Goal: Contribute content: Contribute content

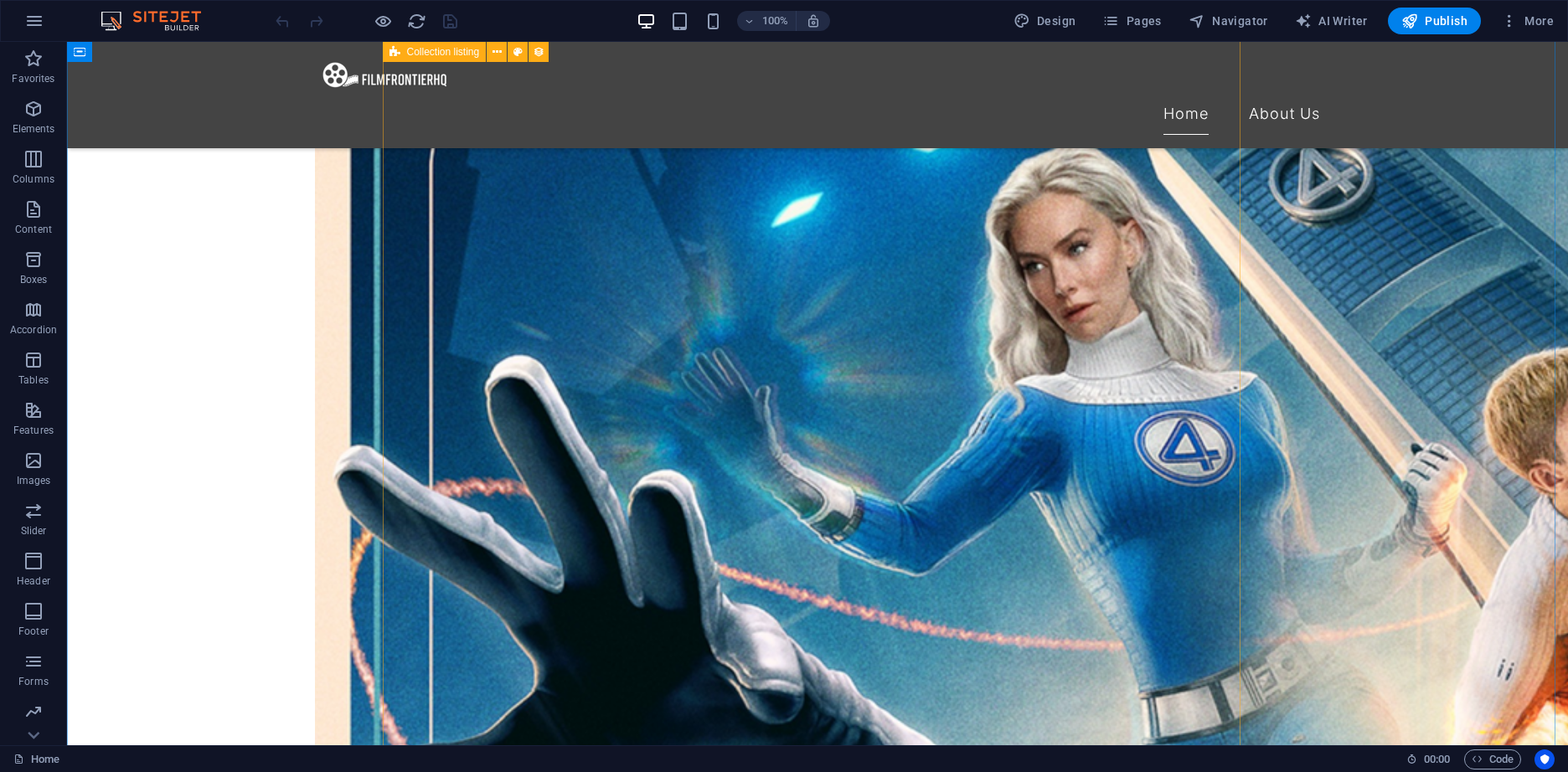
scroll to position [1340, 0]
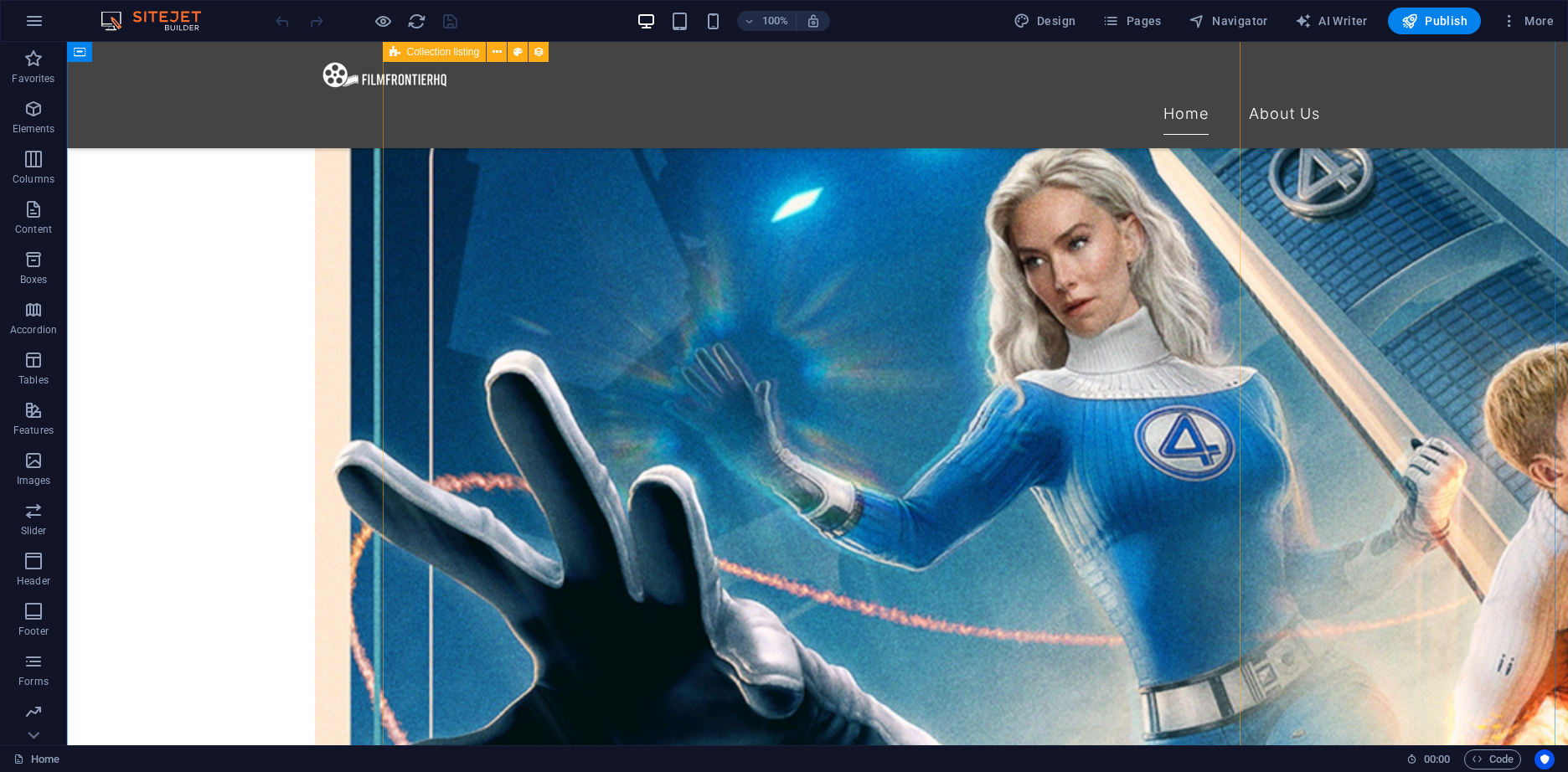
select select "columns.exhibition-date_ASC"
select select "columns.featured-exhibition"
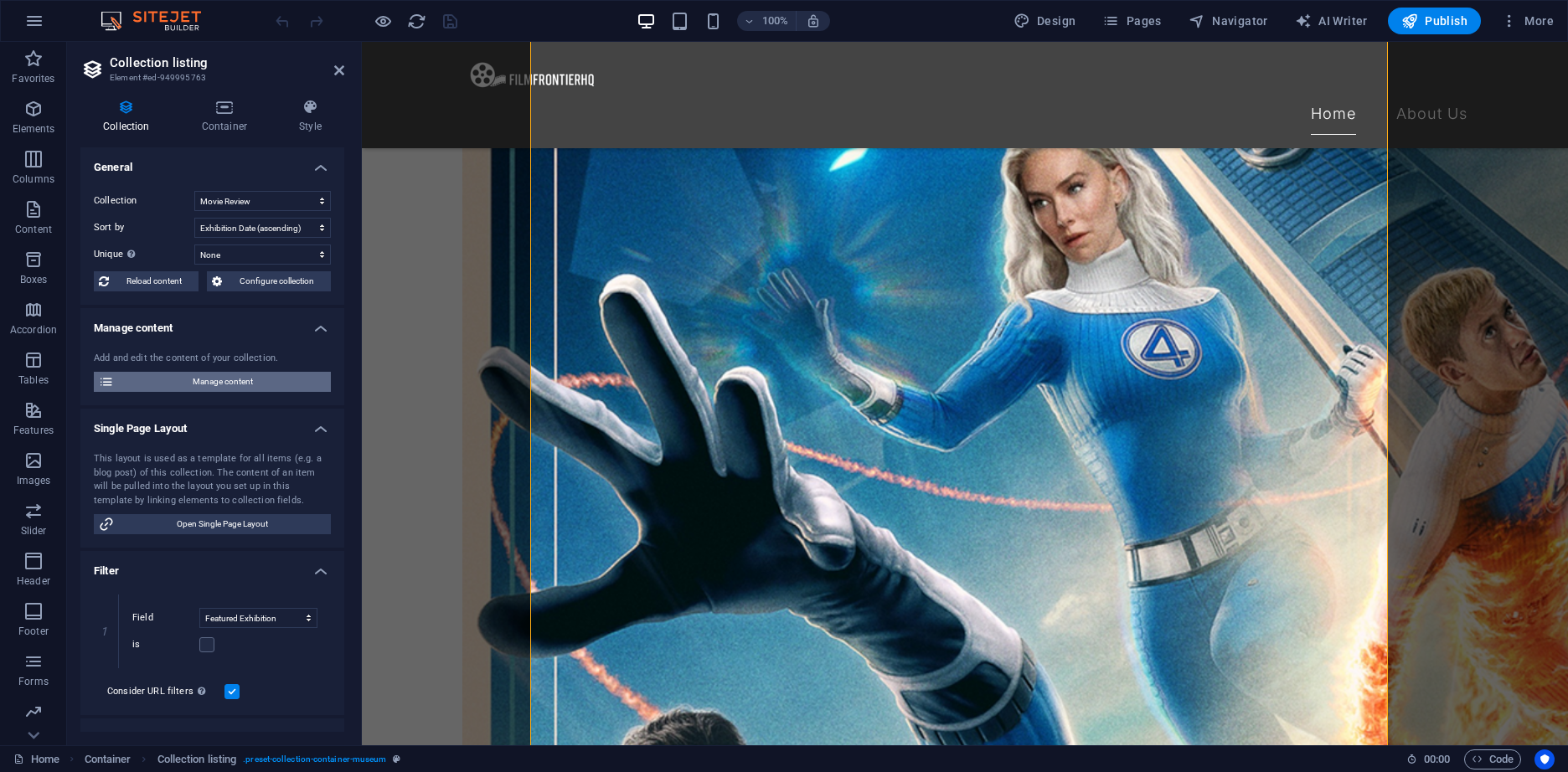
click at [210, 388] on span "Manage content" at bounding box center [223, 381] width 207 height 21
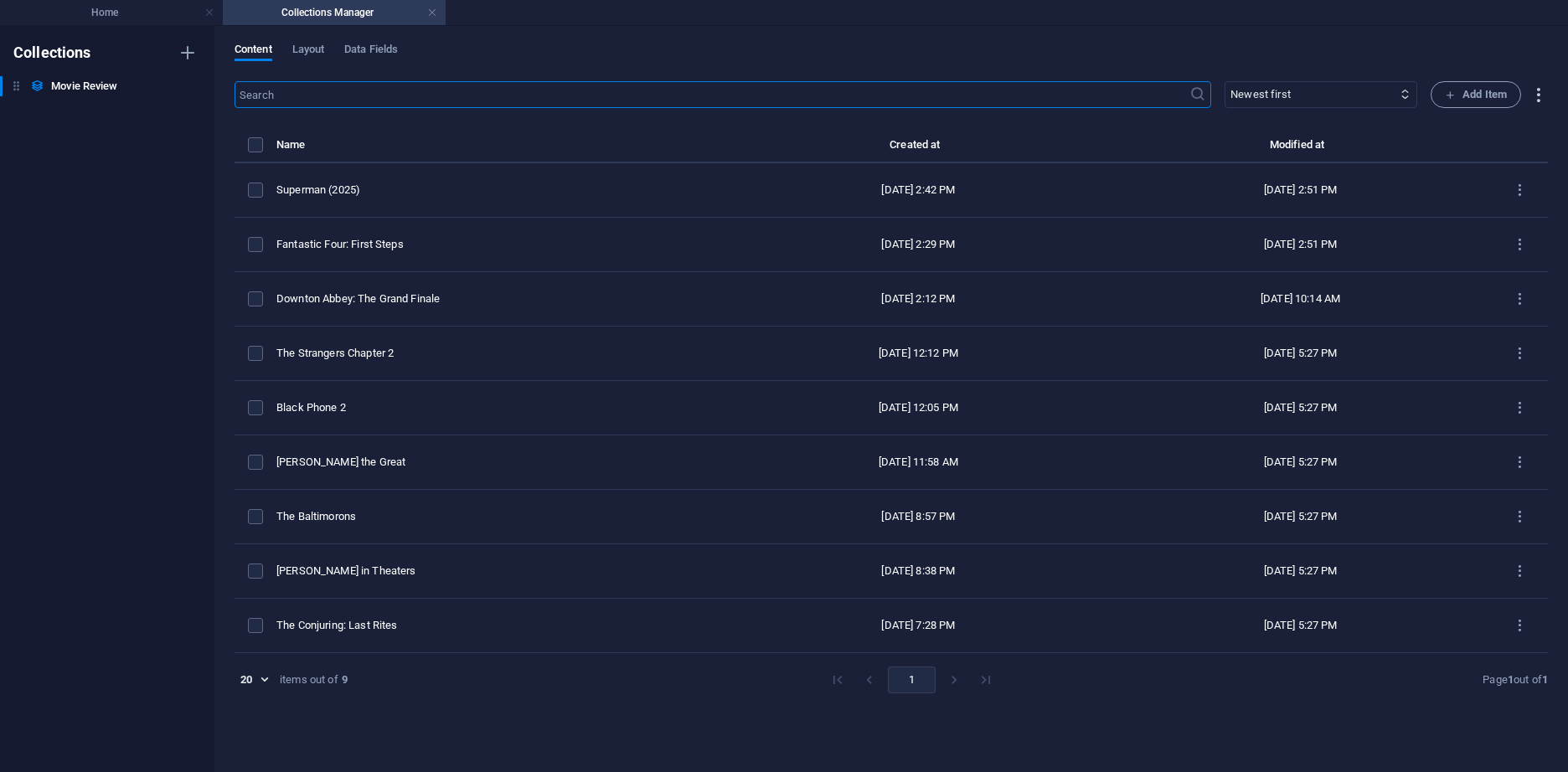
click at [1536, 102] on icon "button" at bounding box center [1538, 95] width 20 height 20
click at [432, 202] on div at bounding box center [784, 386] width 1568 height 772
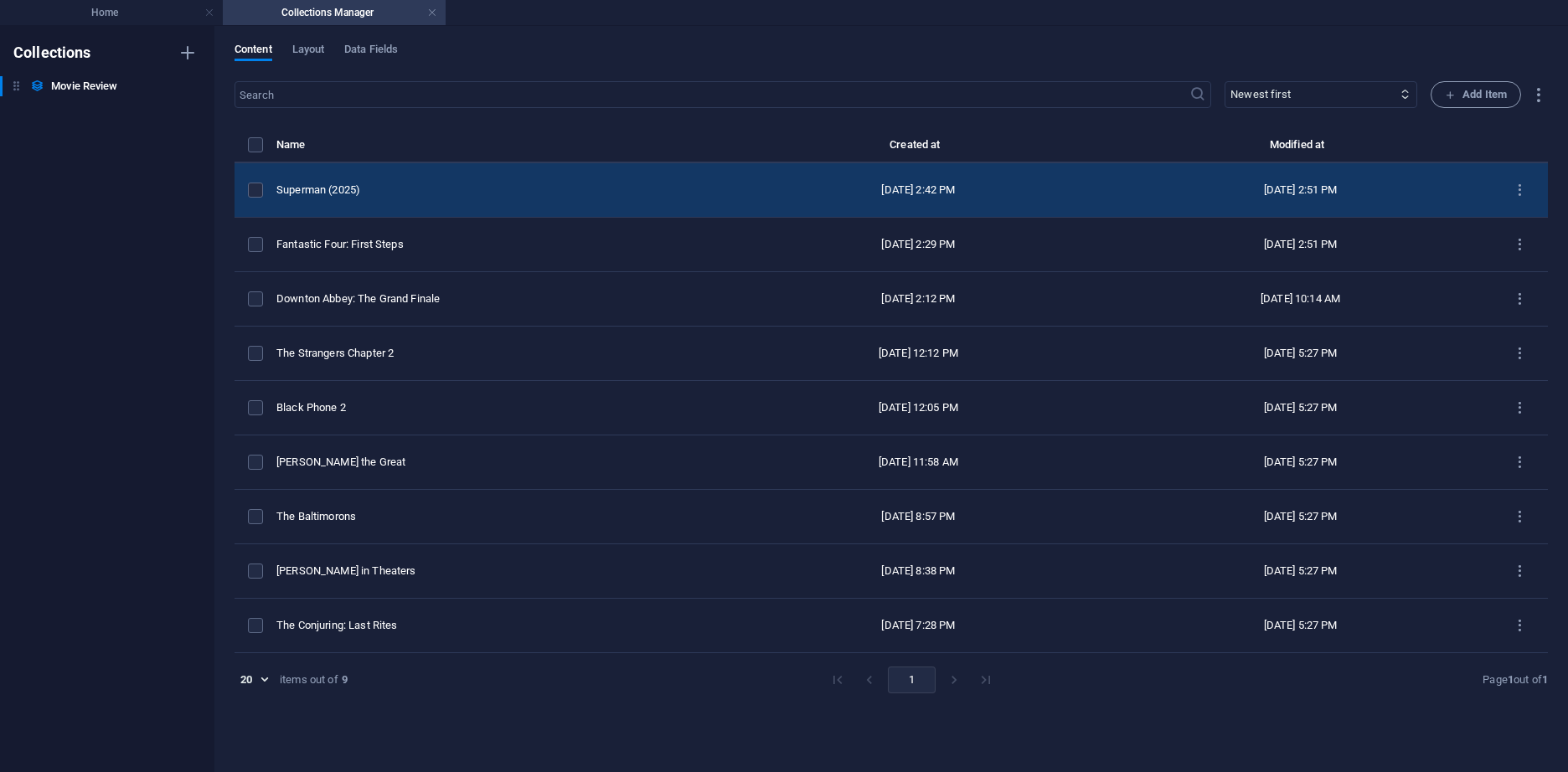
click at [435, 201] on td "Superman (2025)" at bounding box center [501, 191] width 451 height 55
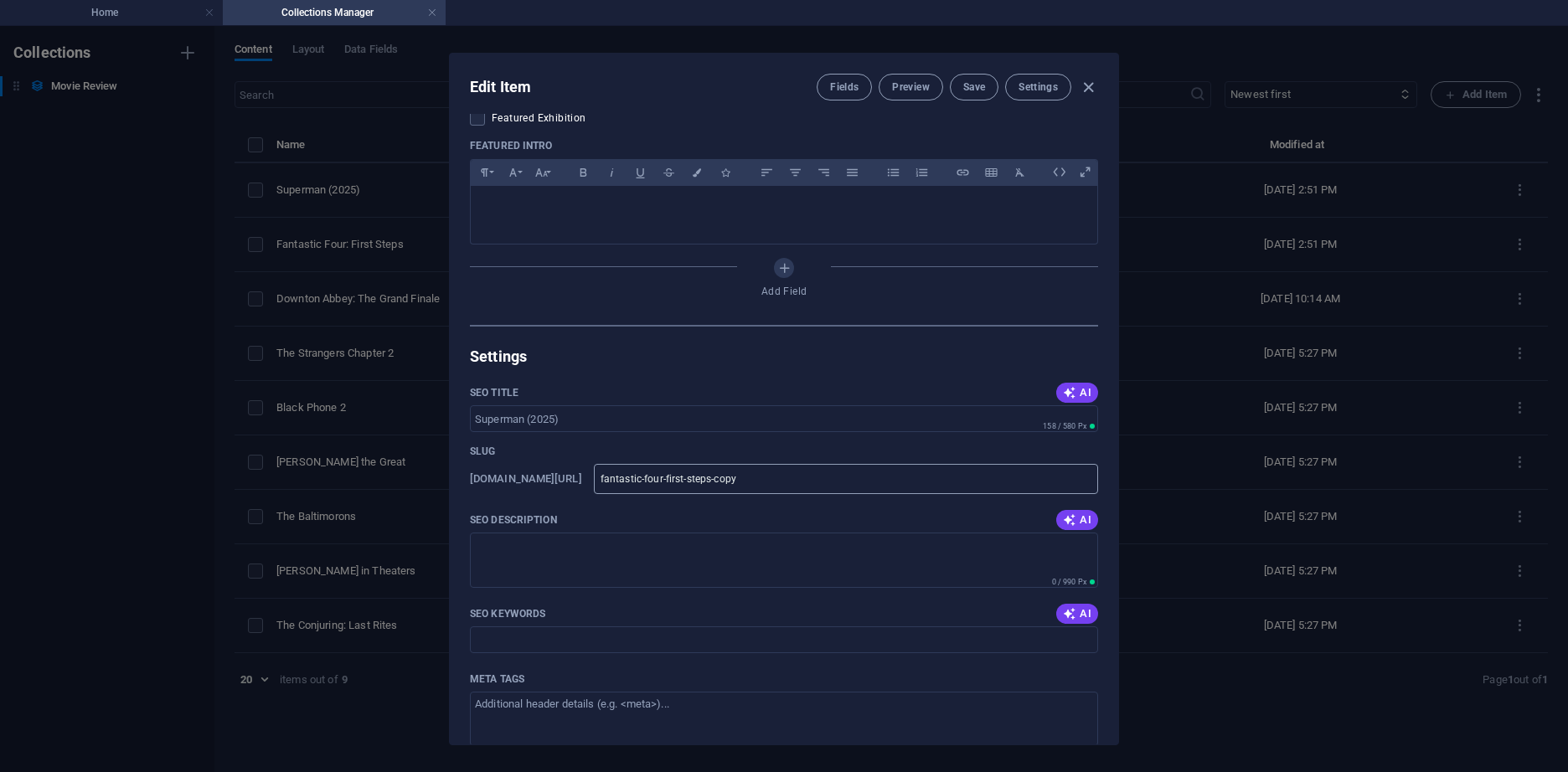
scroll to position [1089, 0]
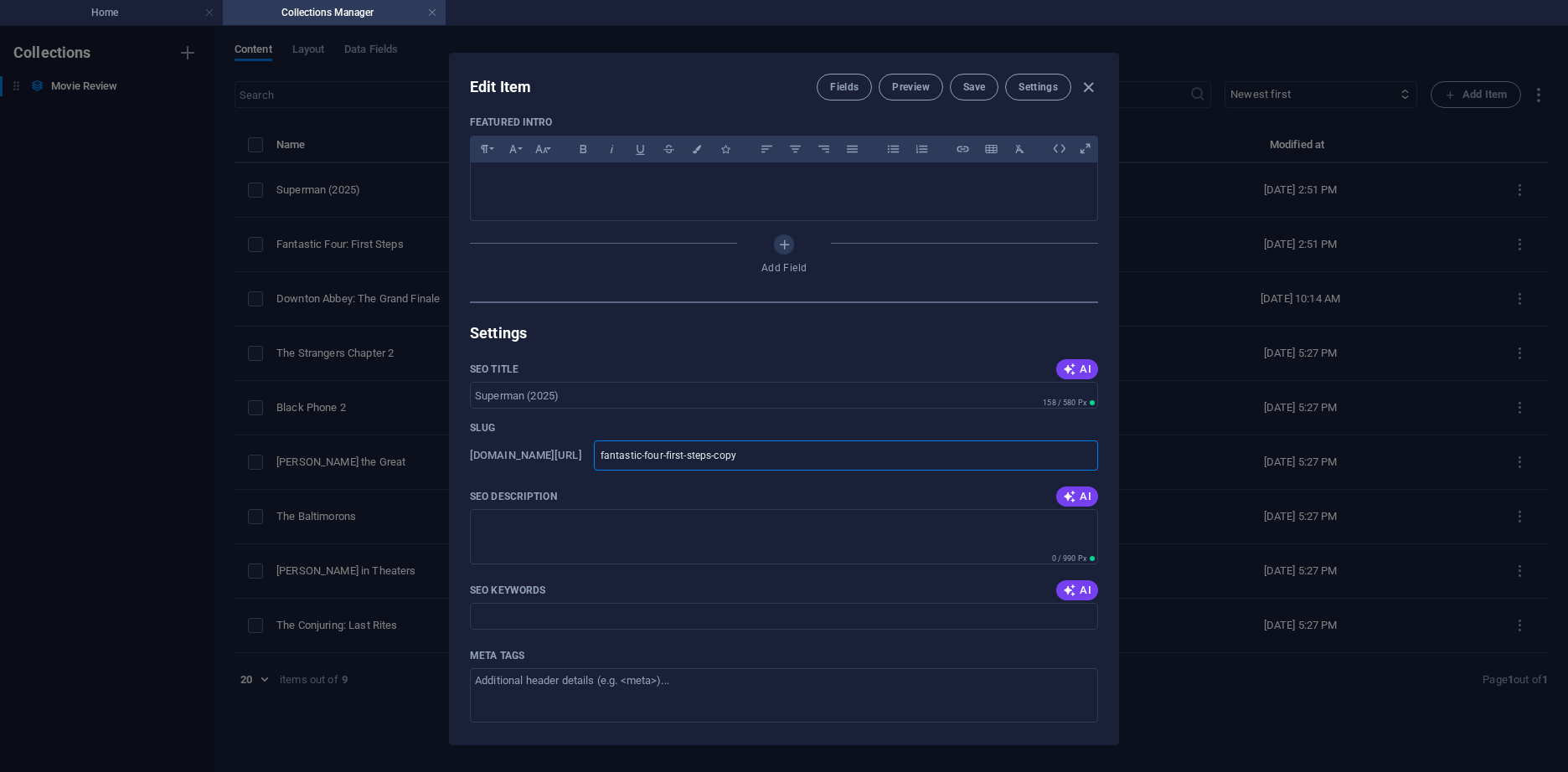
drag, startPoint x: 806, startPoint y: 452, endPoint x: 643, endPoint y: 453, distance: 163.0
click at [643, 453] on div "www.example.com/movie-review/ fantastic-four-first-steps-copy ​" at bounding box center [784, 455] width 628 height 30
type input "s"
type input "su"
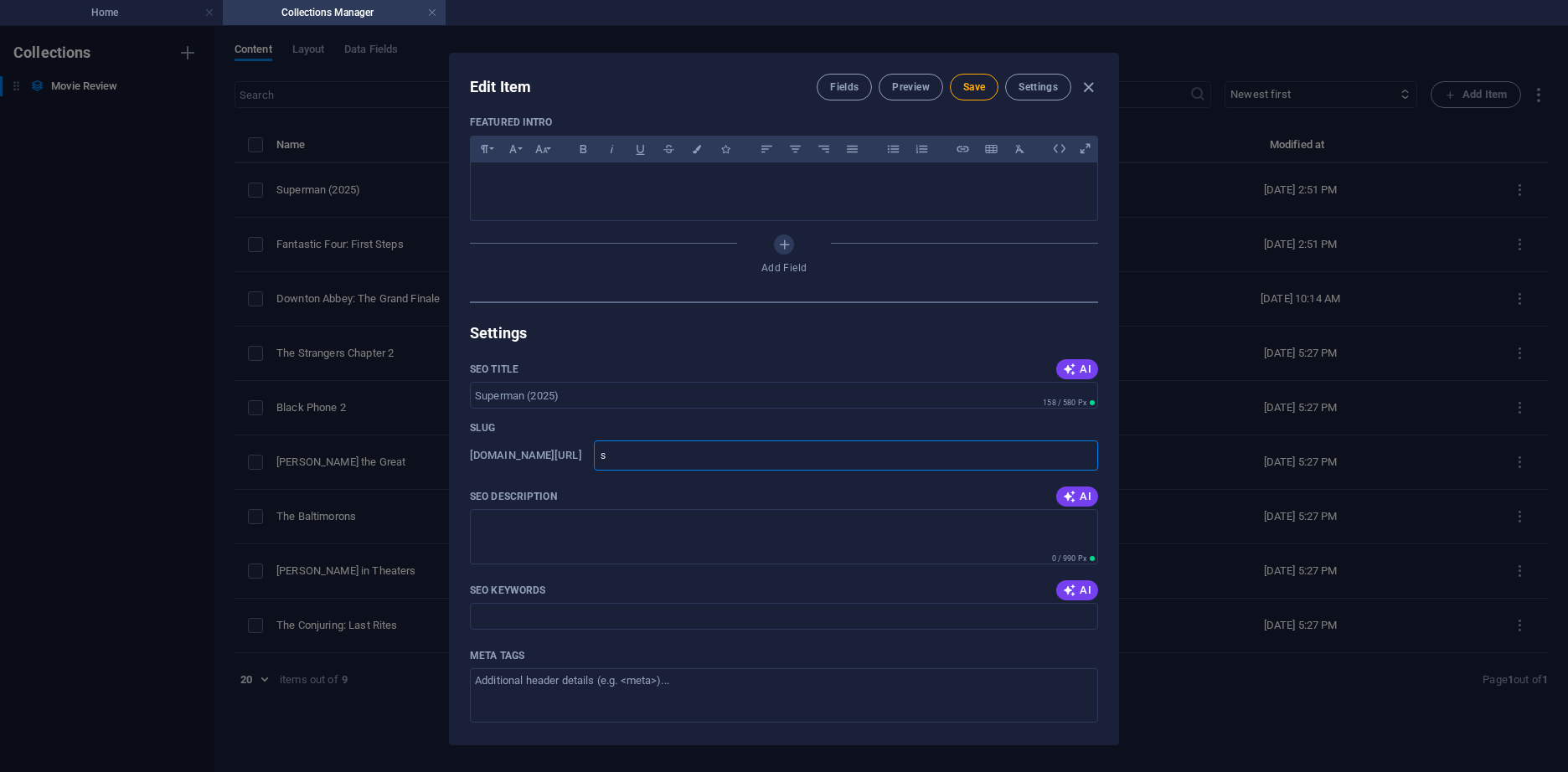
type input "su"
type input "sup"
type input "supe"
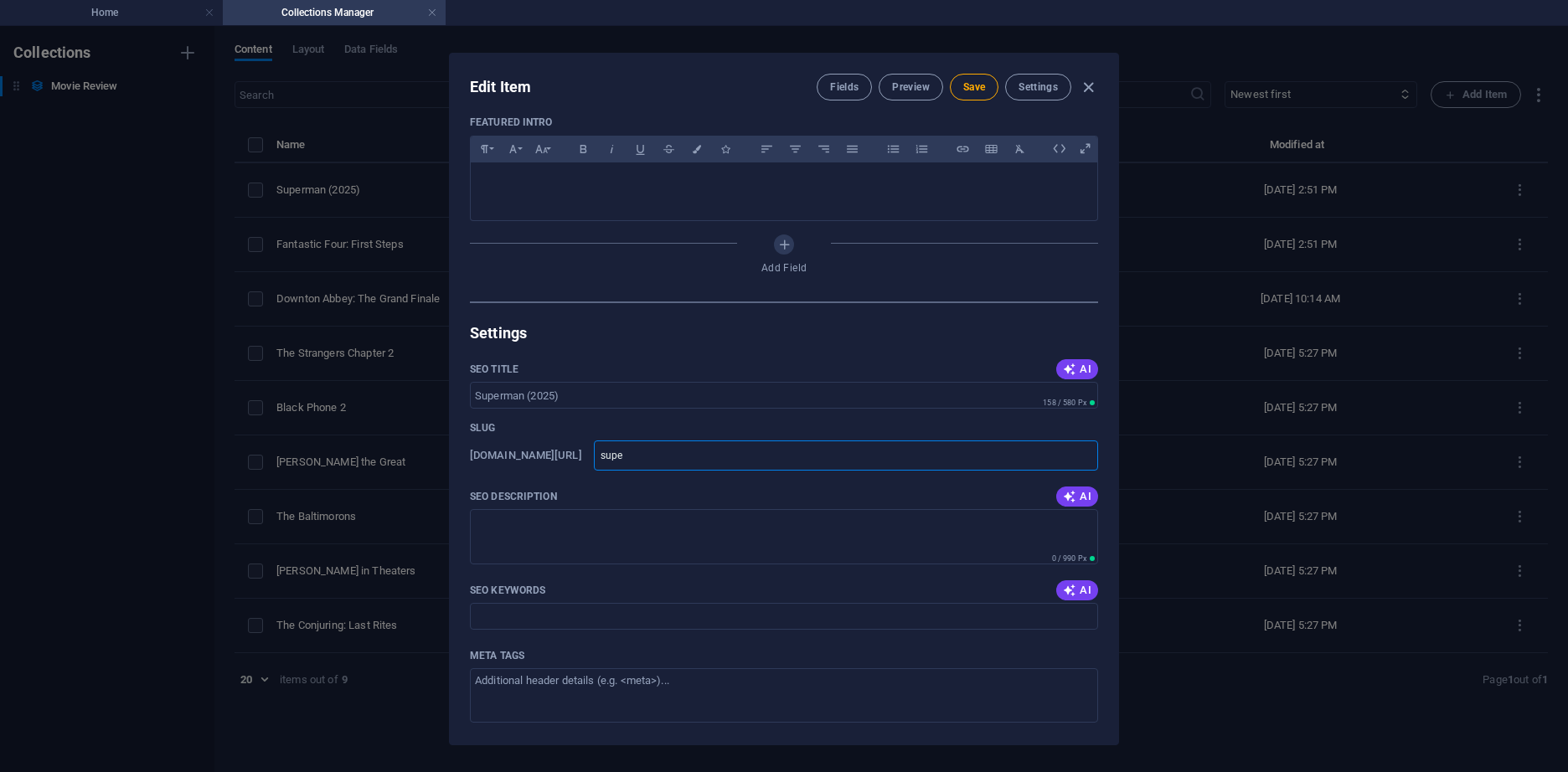
type input "super"
type input "superm"
type input "superma"
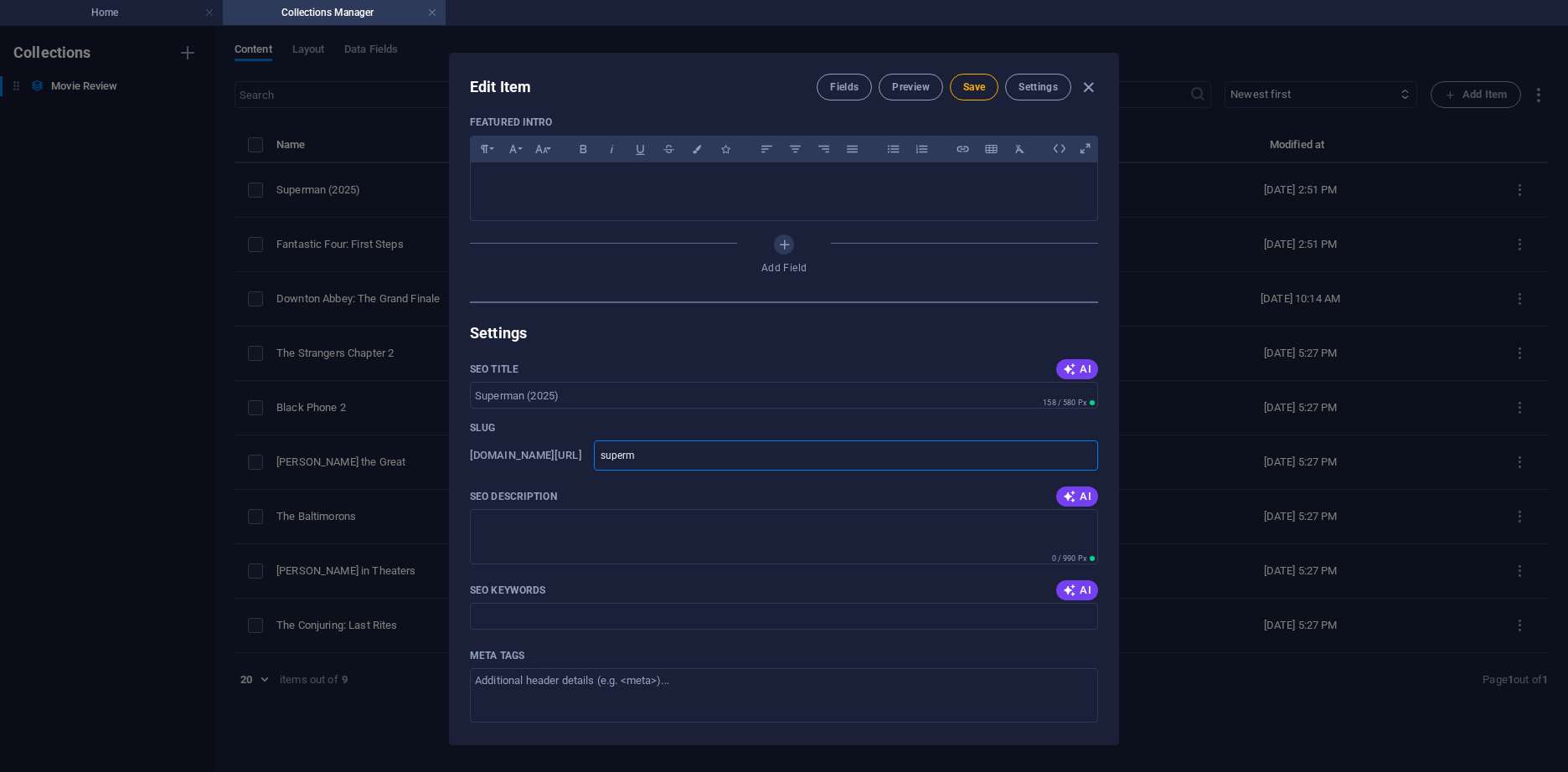
type input "superma"
type input "superman"
type input "superman2"
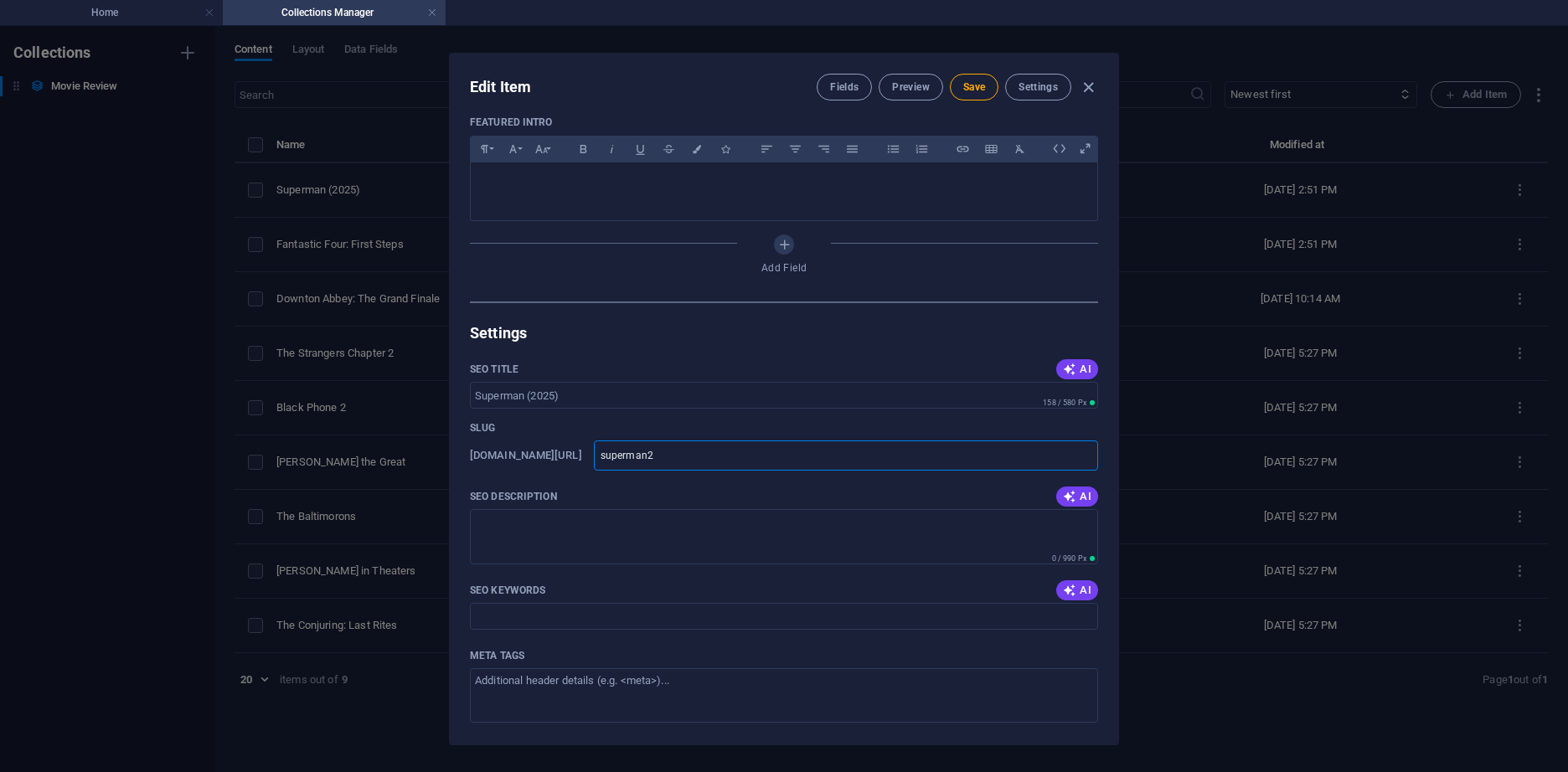
type input "superman20"
type input "superman202"
type input "superman2025"
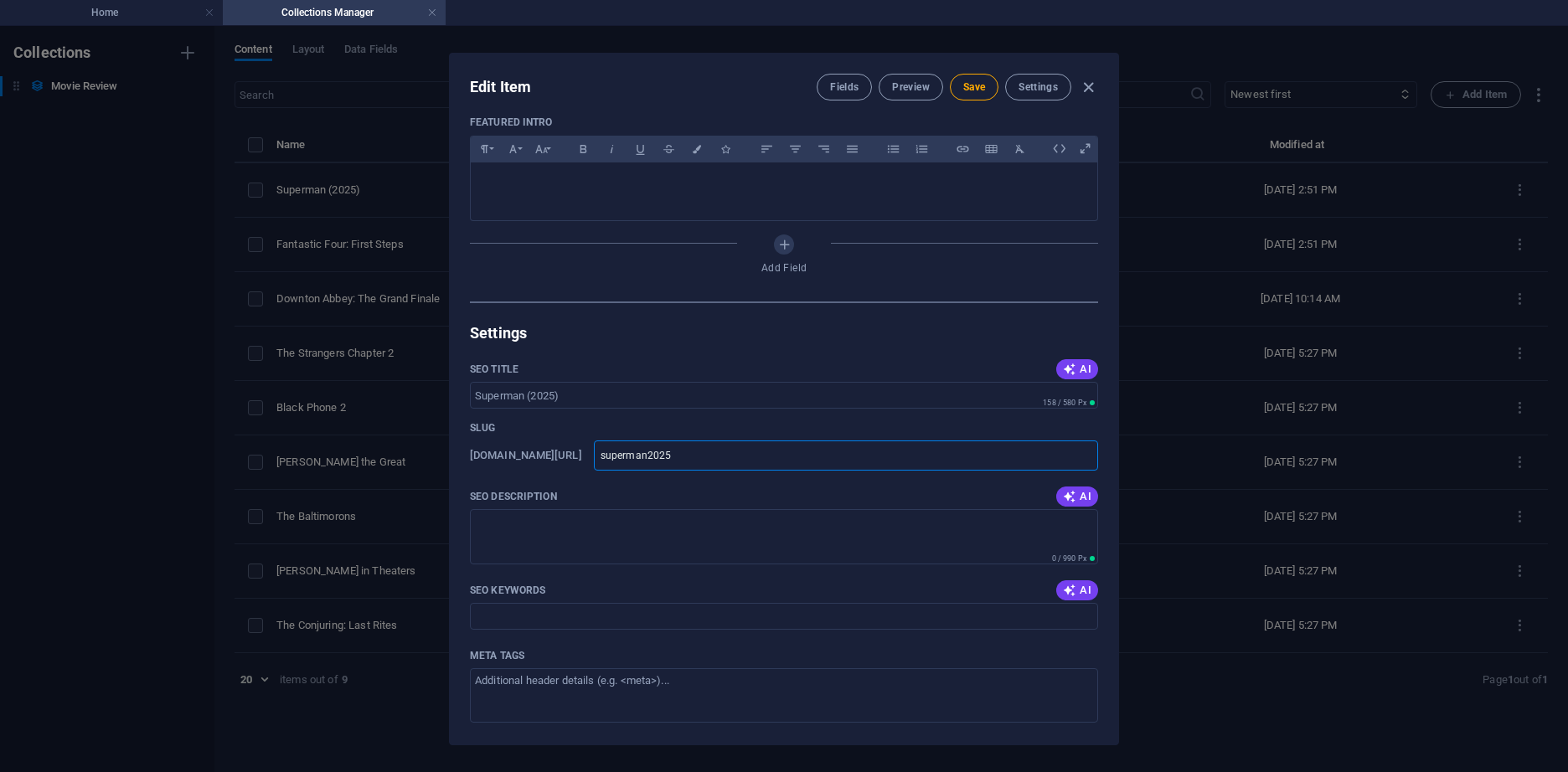
type input "superman2025"
click at [710, 463] on input "superman2025" at bounding box center [846, 455] width 504 height 30
type input "superman-2025"
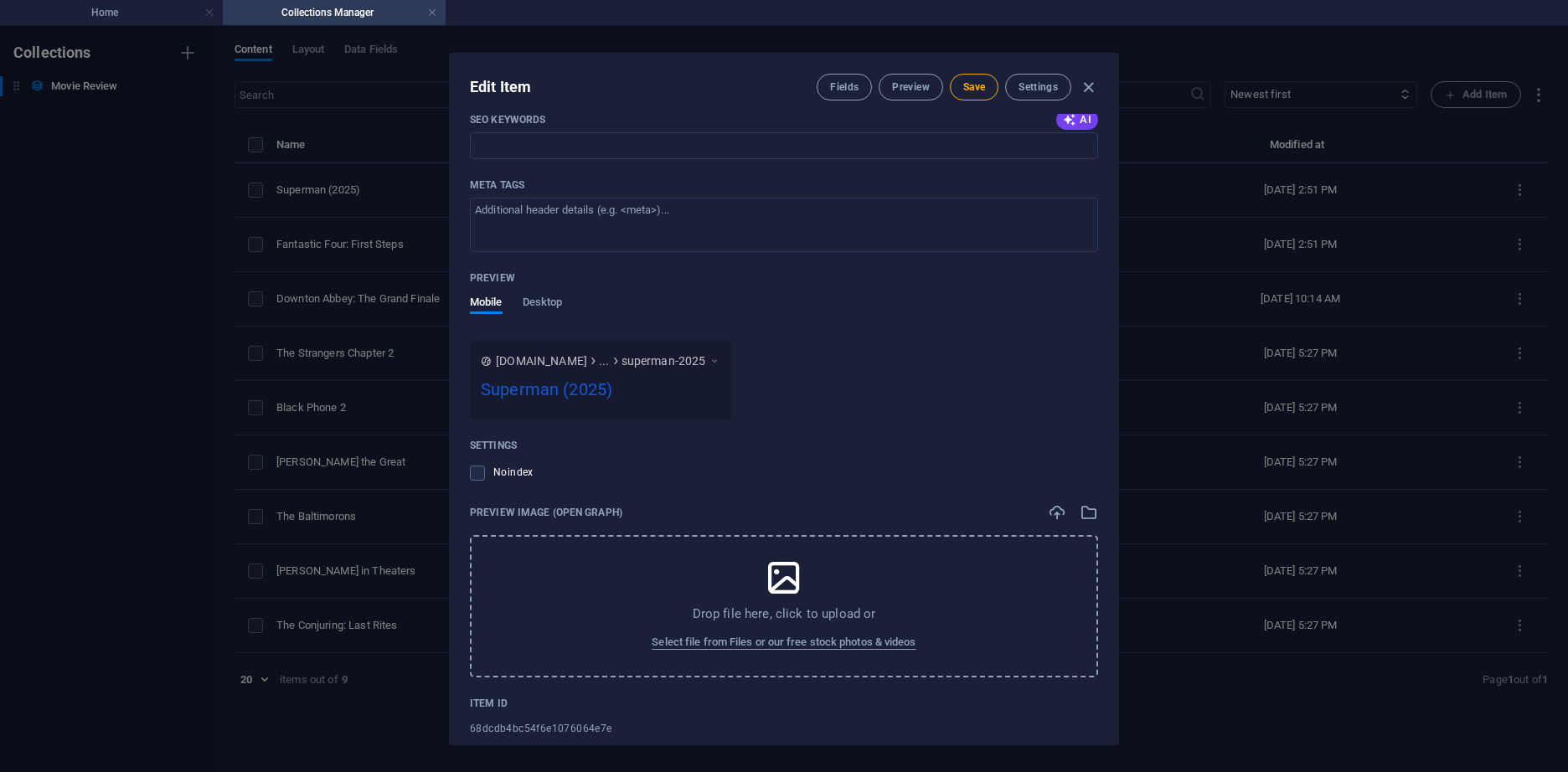
scroll to position [1589, 0]
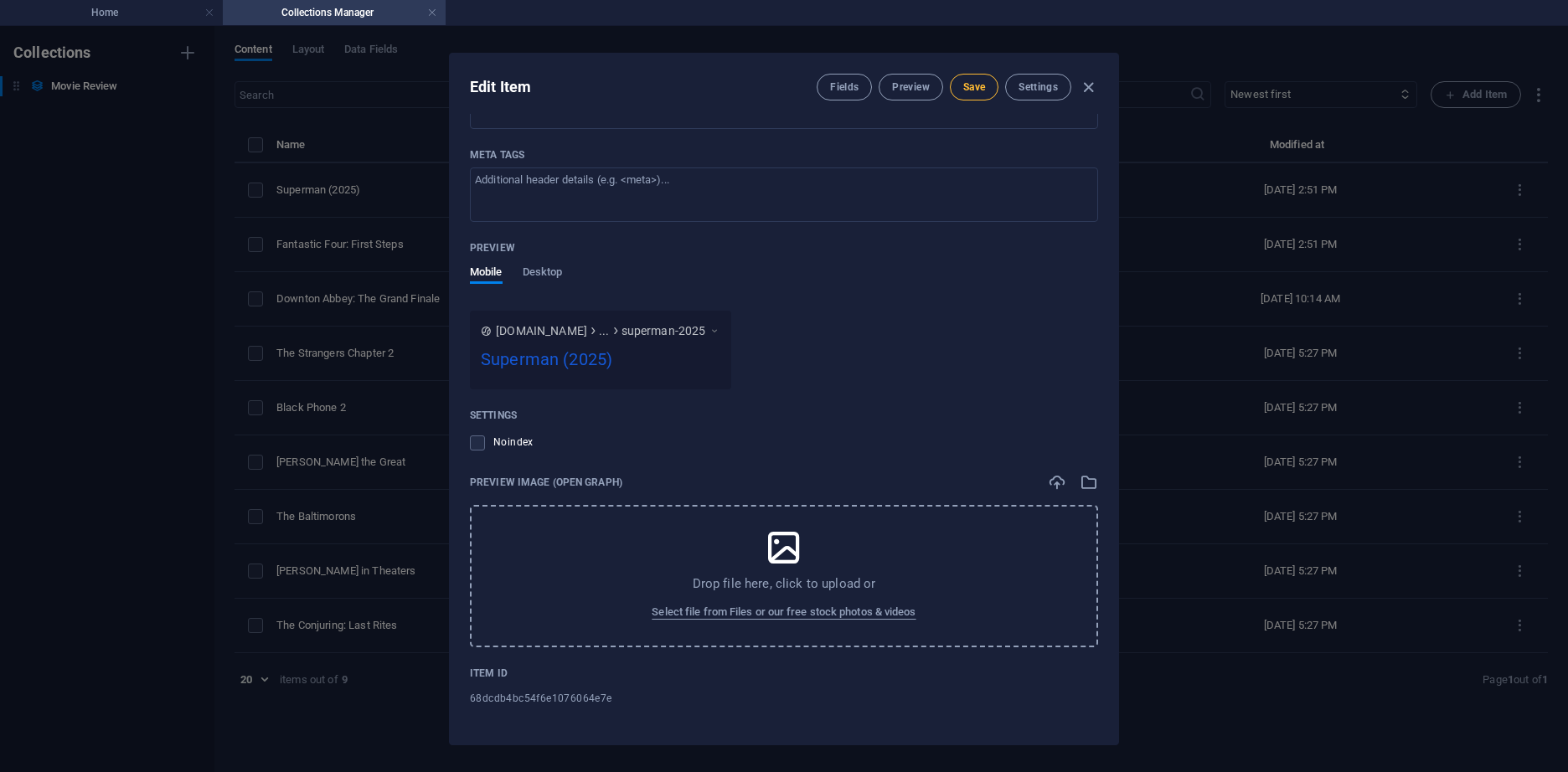
click at [977, 82] on span "Save" at bounding box center [974, 87] width 22 height 14
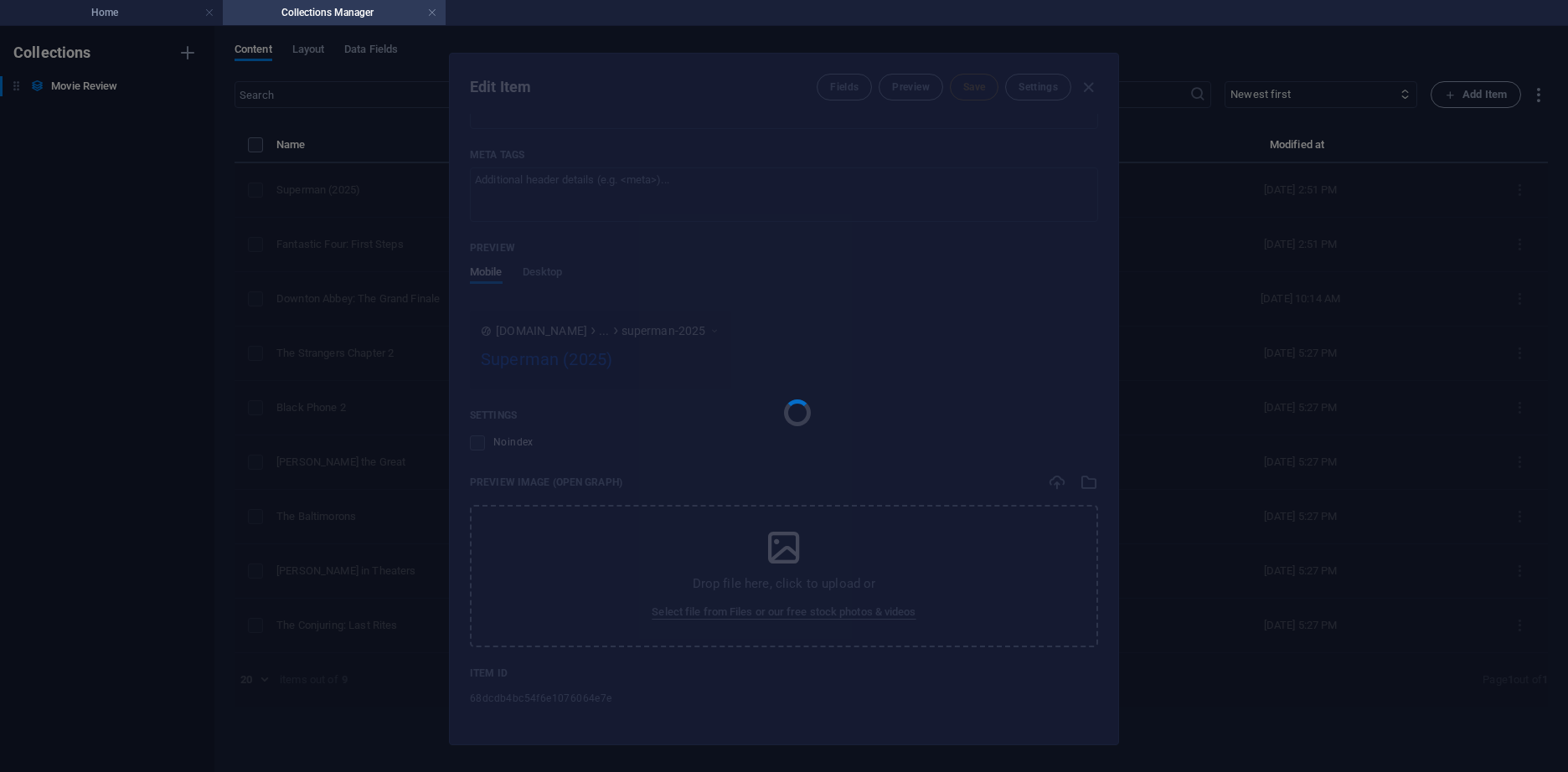
type input "superman-2025"
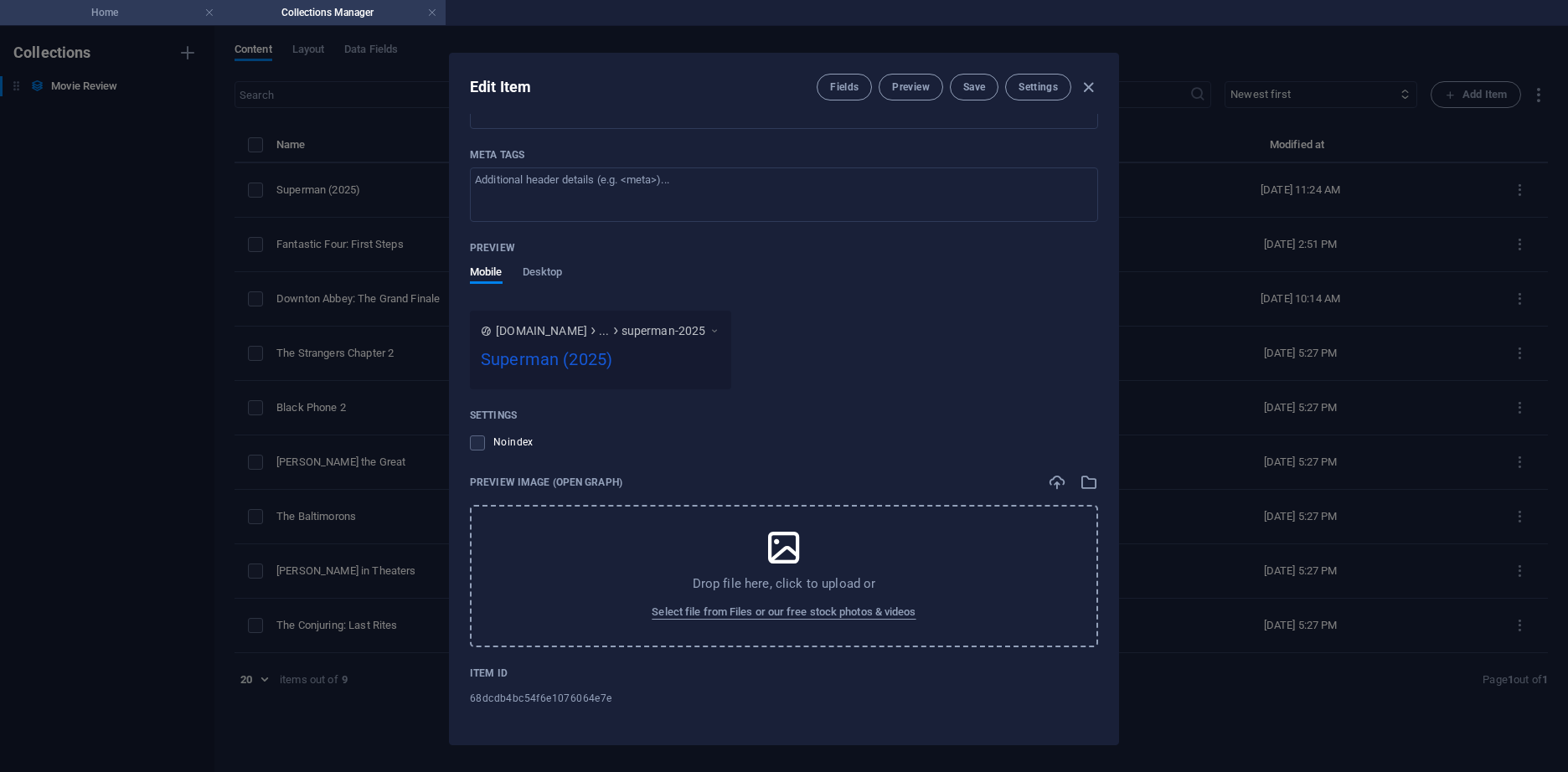
click at [130, 13] on h4 "Home" at bounding box center [111, 12] width 223 height 19
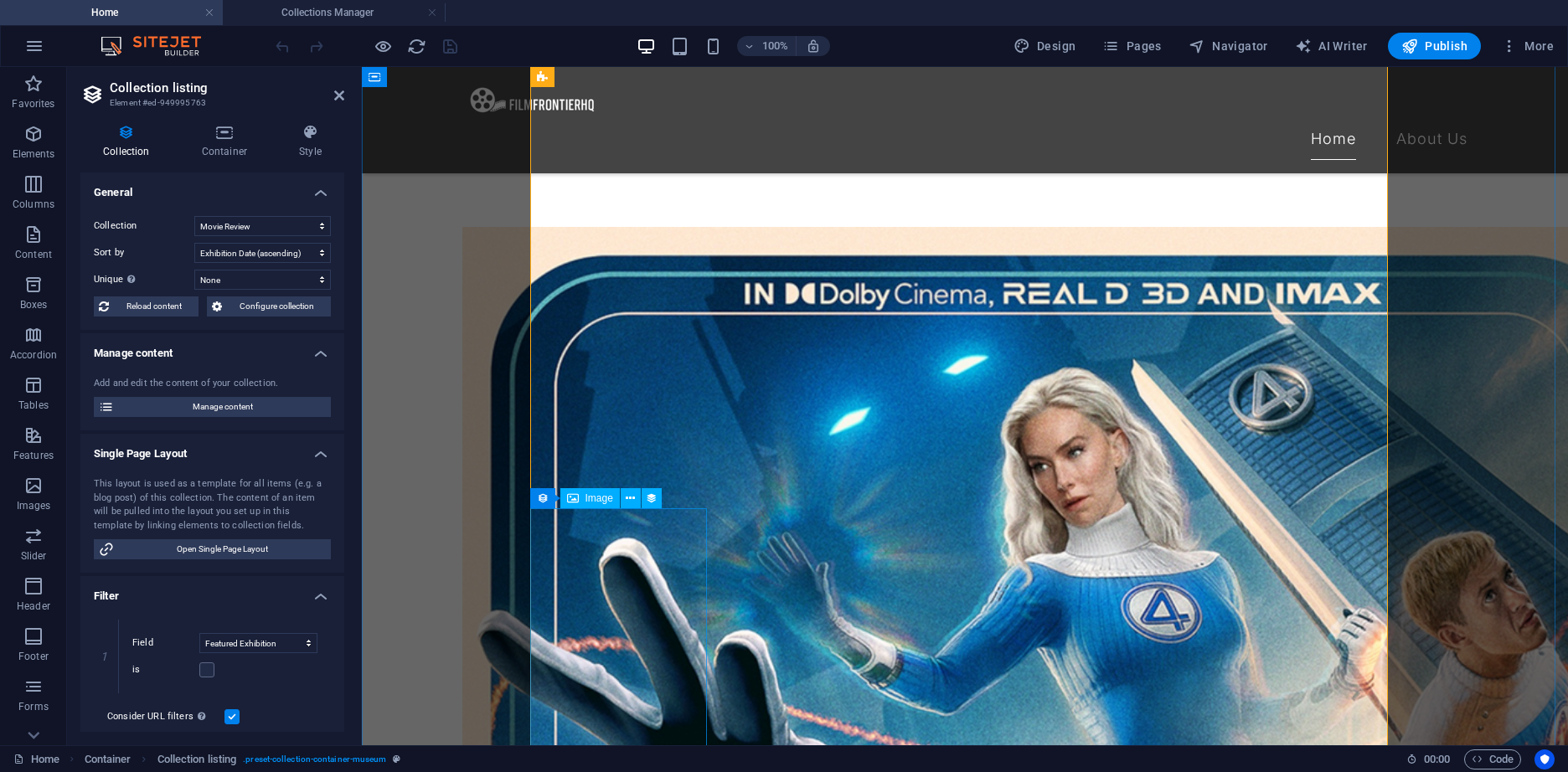
scroll to position [1043, 0]
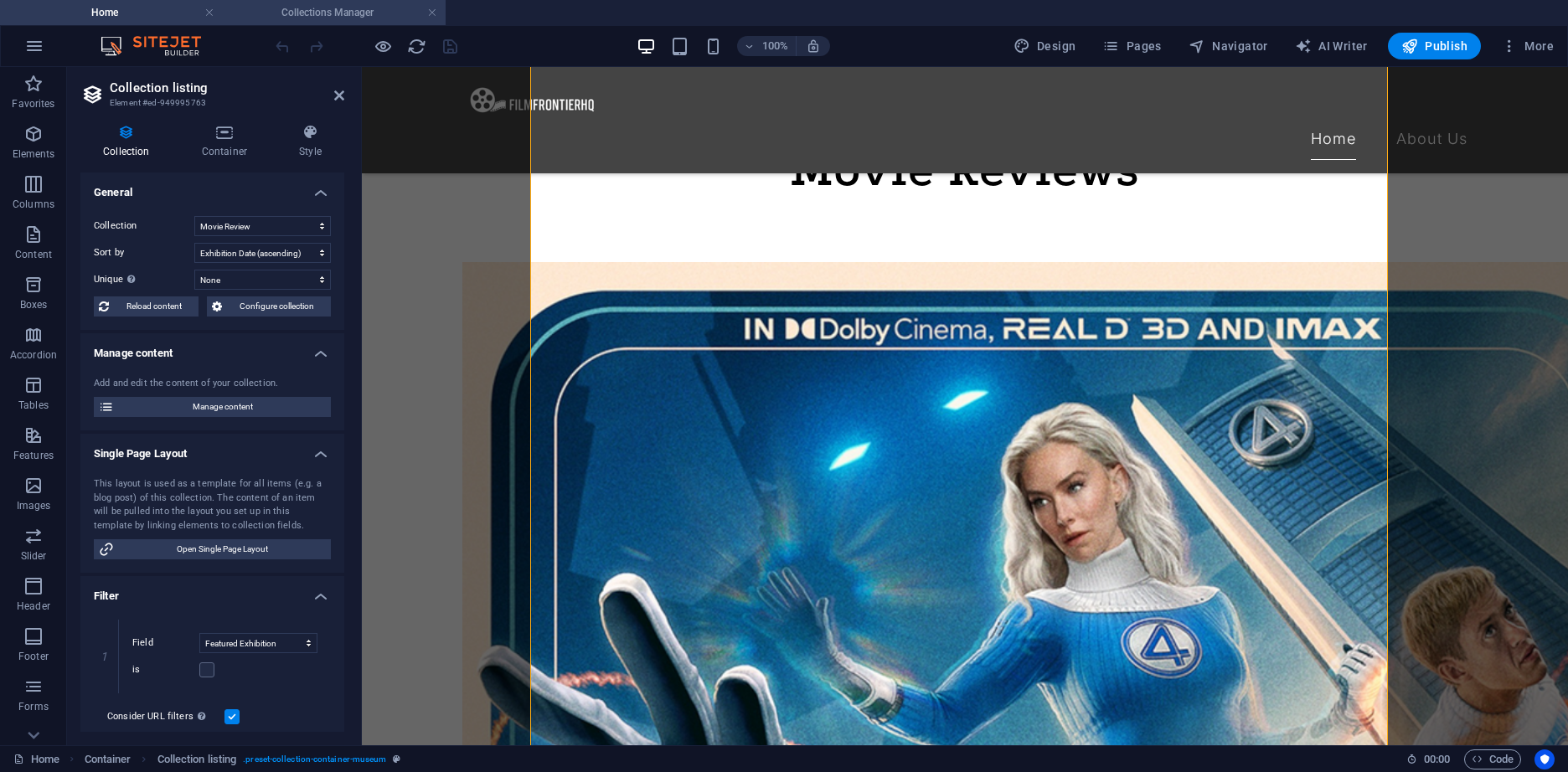
click at [301, 13] on h4 "Collections Manager" at bounding box center [334, 12] width 223 height 19
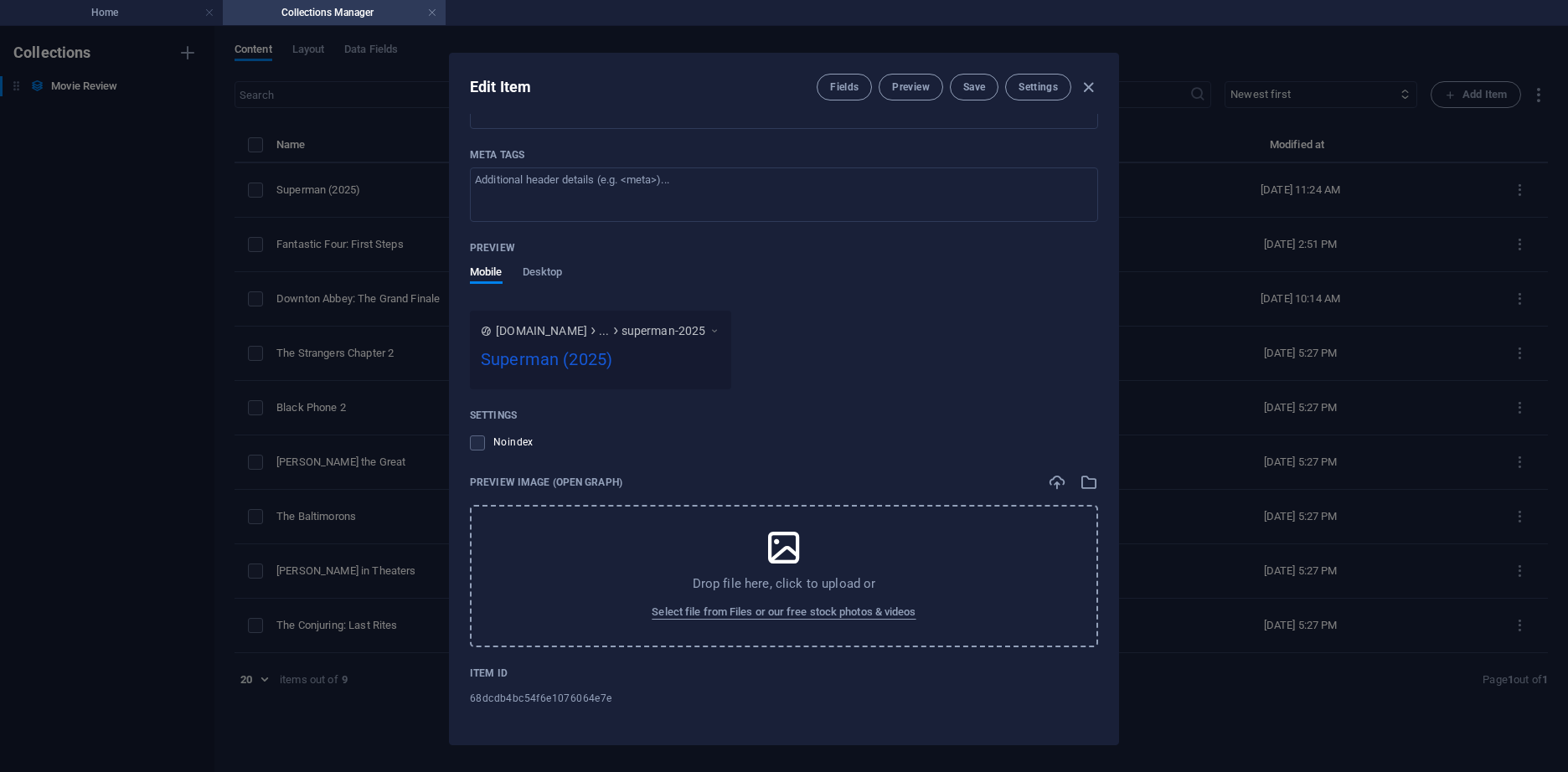
scroll to position [0, 0]
click at [1087, 87] on icon "button" at bounding box center [1088, 88] width 20 height 20
type input "2025-10-03"
type input "superman-2025"
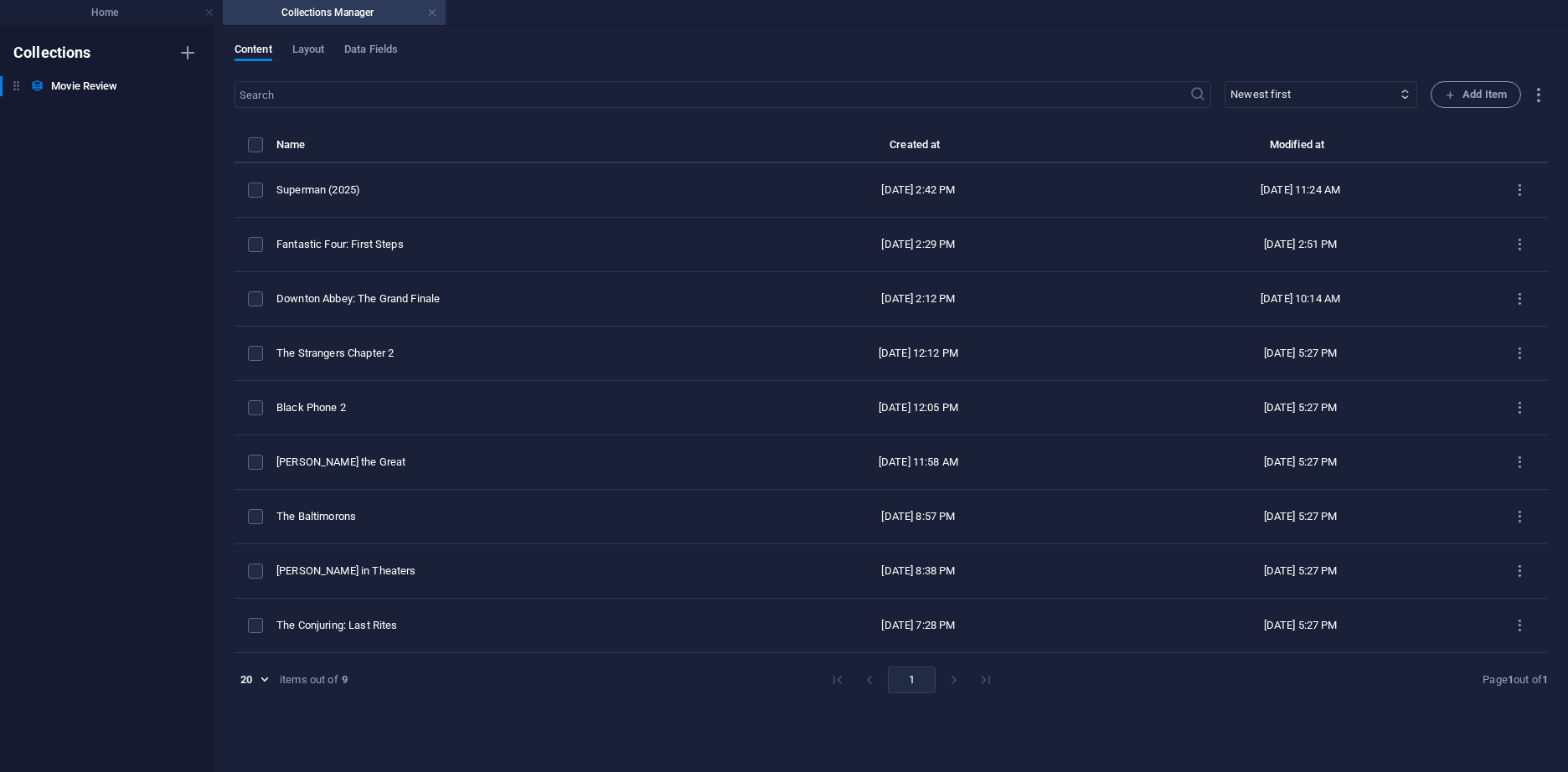
scroll to position [1270, 0]
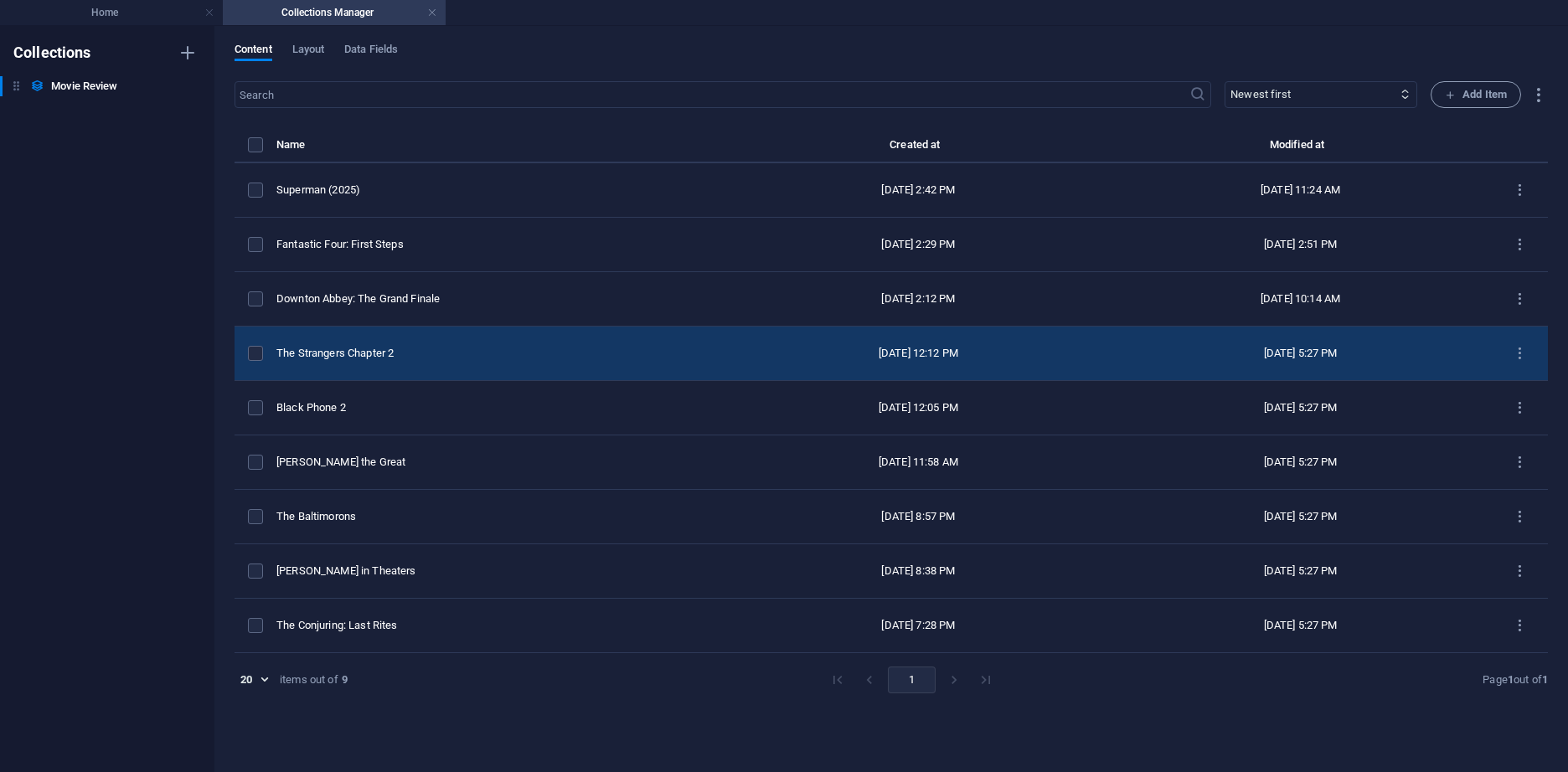
click at [555, 349] on div "The Strangers Chapter 2" at bounding box center [495, 353] width 437 height 15
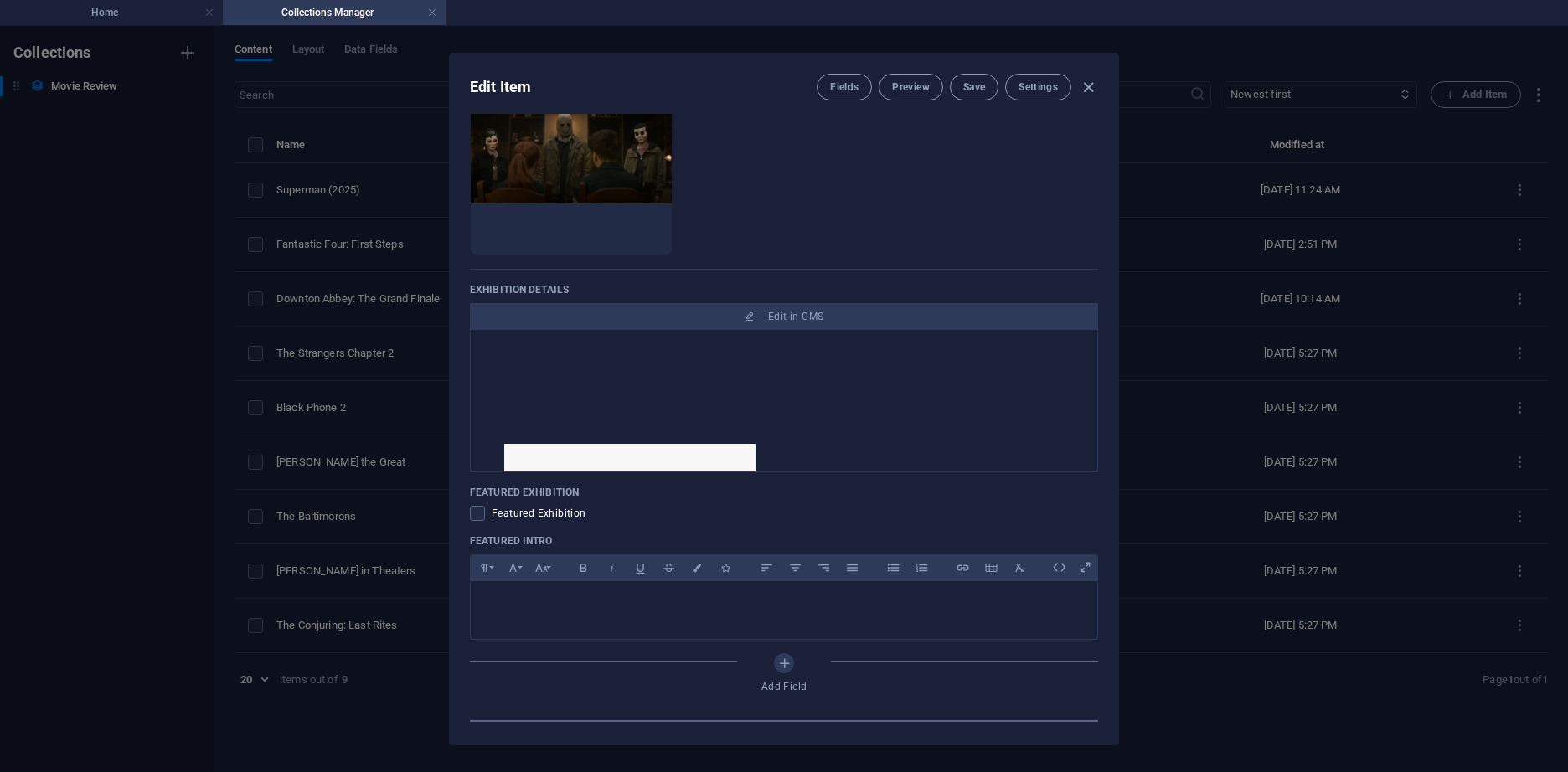
scroll to position [753, 0]
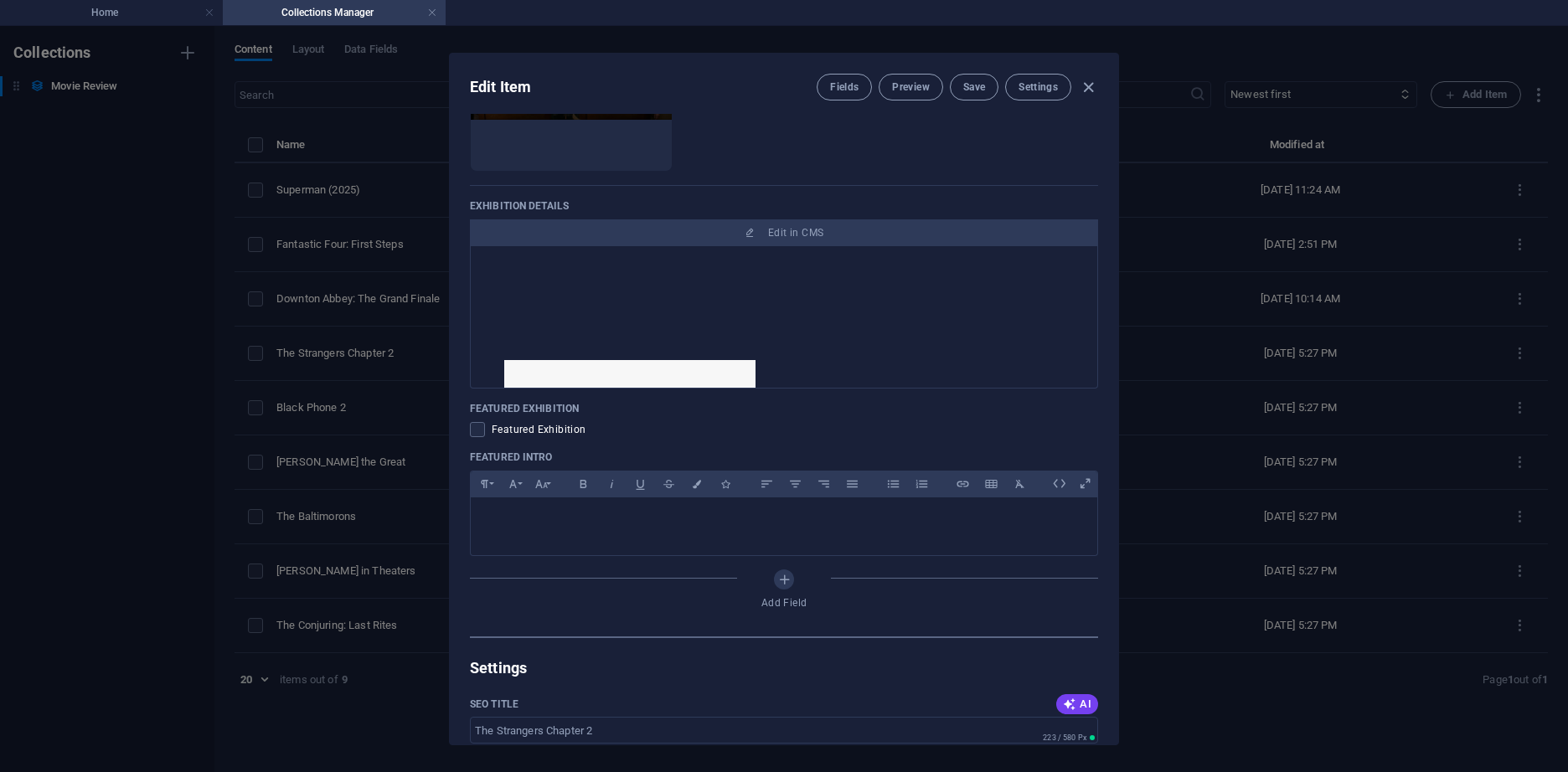
click at [1077, 84] on div "Fields Preview Save Settings" at bounding box center [957, 86] width 282 height 26
click at [1087, 86] on icon "button" at bounding box center [1088, 88] width 20 height 20
type input "2025-10-03"
type input "the-strangers-chapter-2"
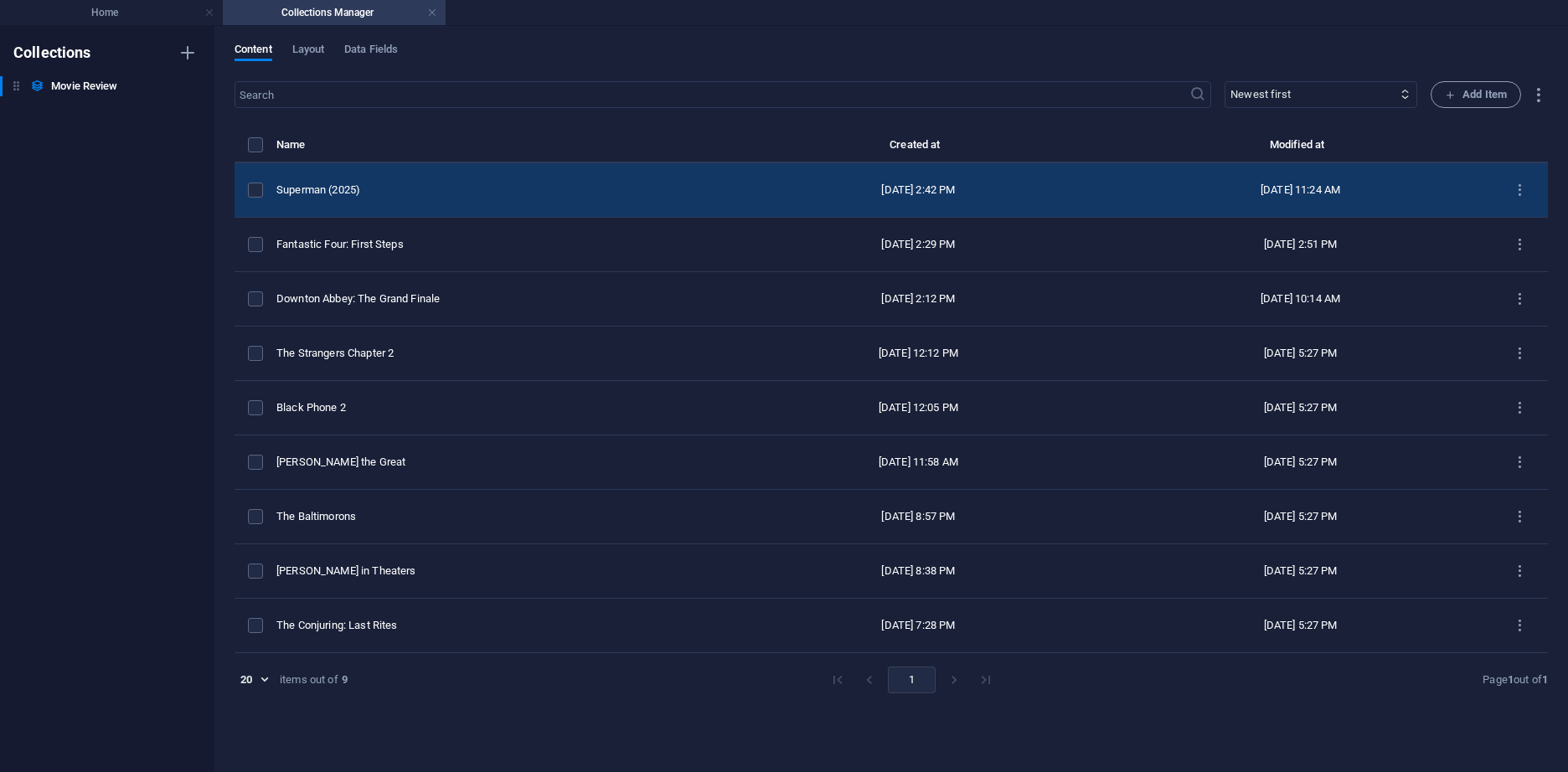
click at [772, 194] on div "Oct 1, 2025 2:42 PM" at bounding box center [917, 190] width 355 height 15
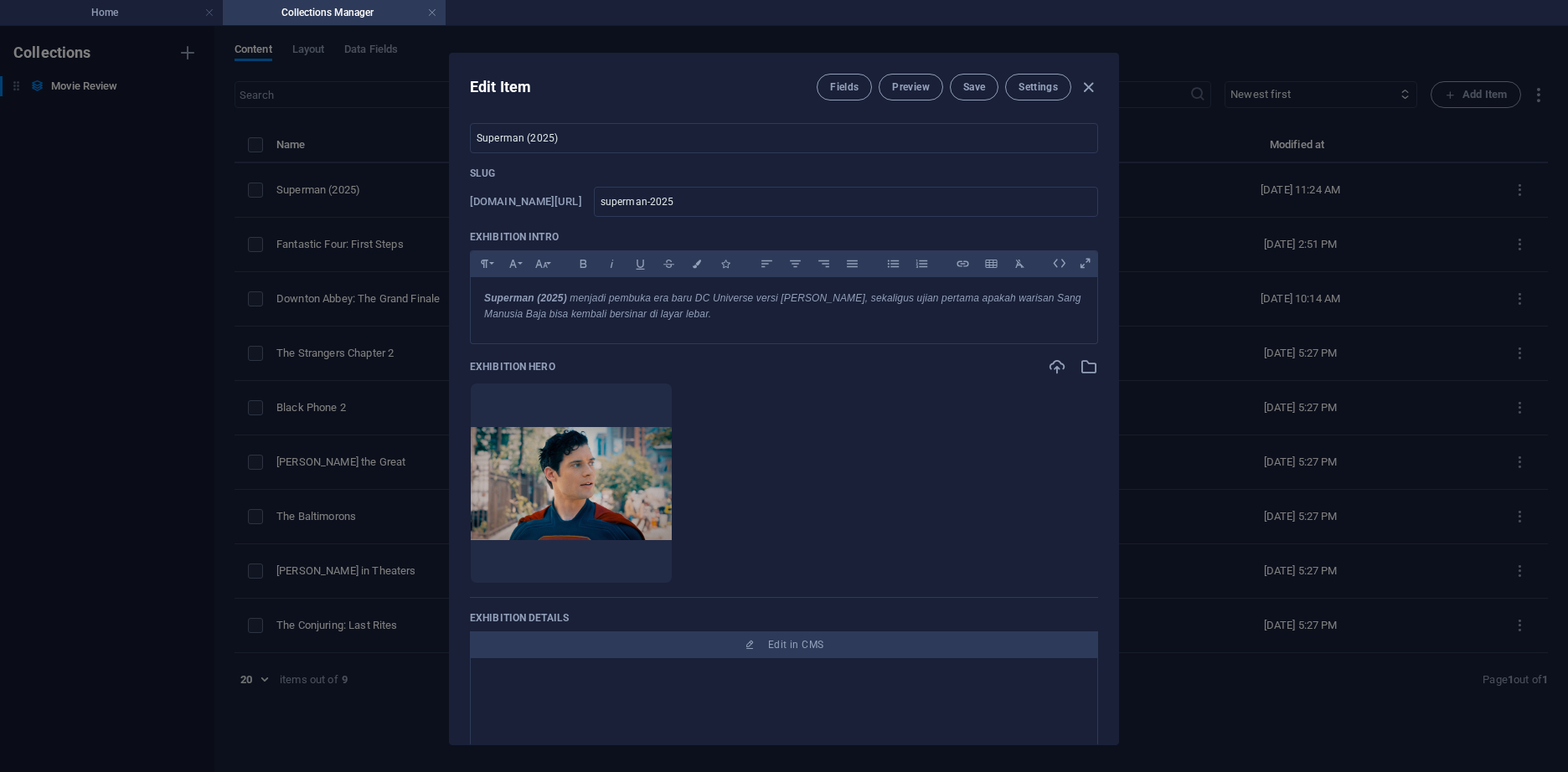
scroll to position [335, 0]
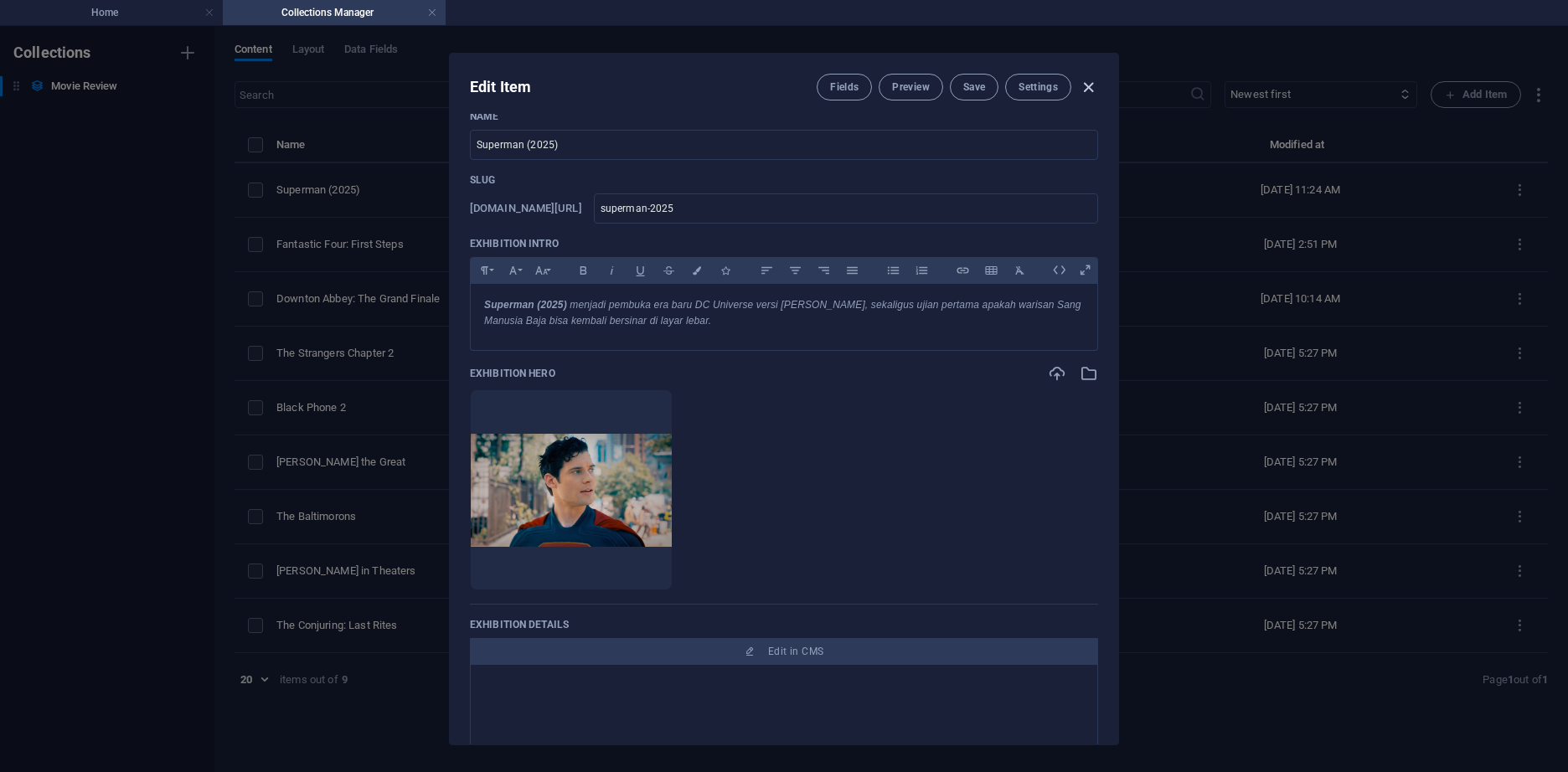
click at [1096, 84] on icon "button" at bounding box center [1088, 88] width 20 height 20
type input "2025-10-03"
type input "superman-2025"
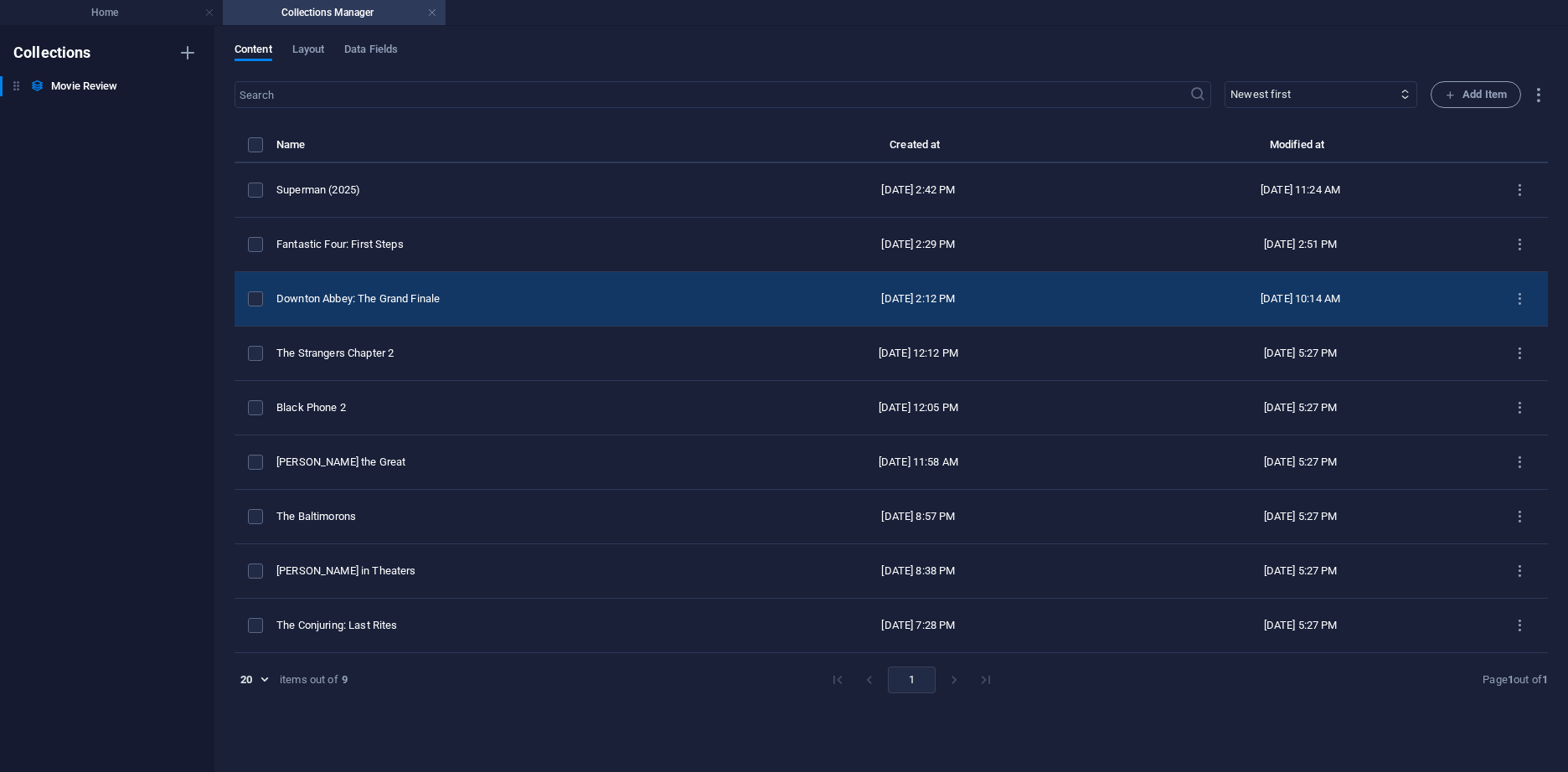
click at [571, 274] on td "Downton Abbey: The Grand Finale" at bounding box center [501, 299] width 451 height 55
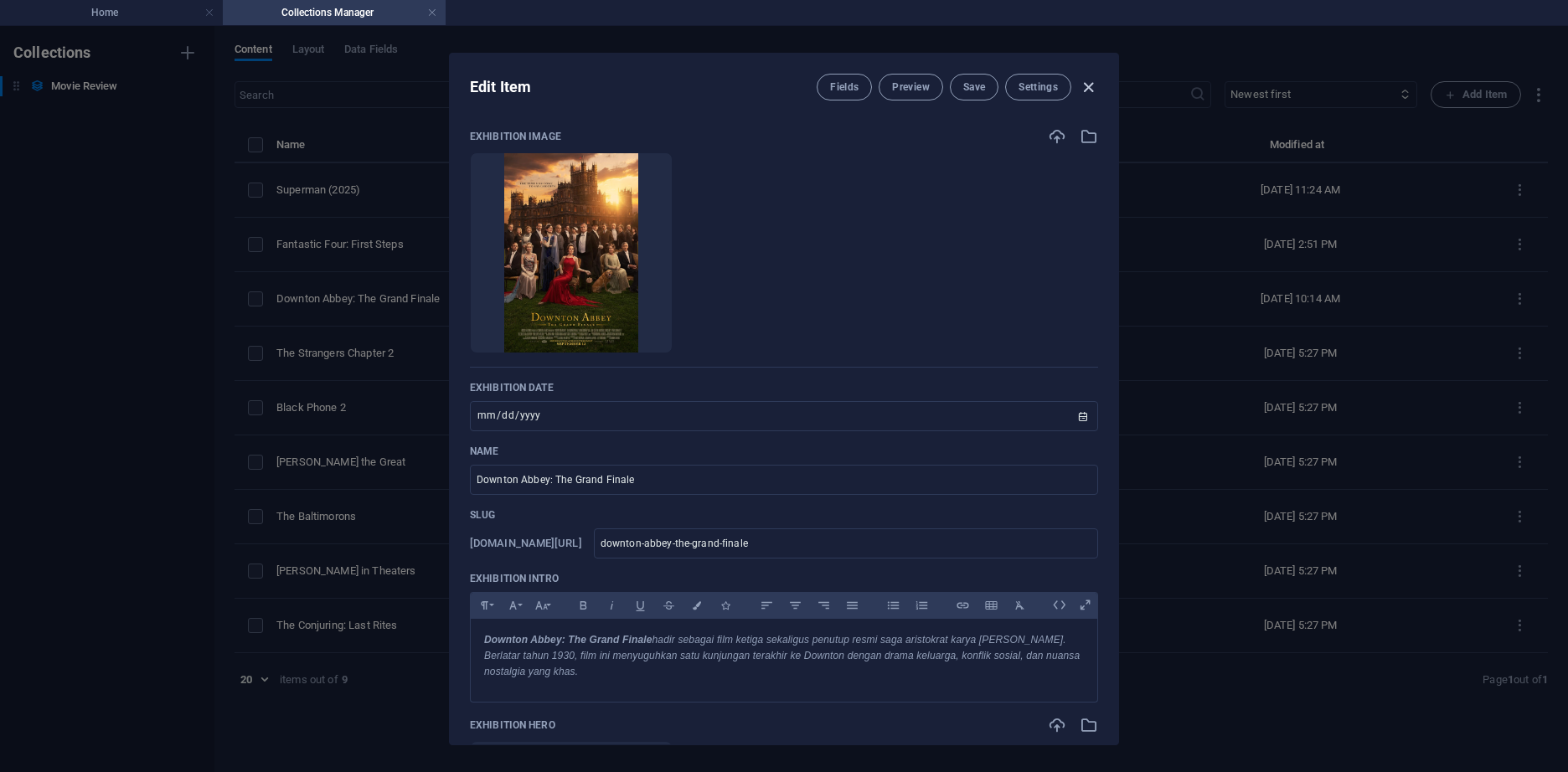
click at [1087, 87] on icon "button" at bounding box center [1088, 88] width 20 height 20
type input "2025-10-03"
type input "downton-abbey-the-grand-finale"
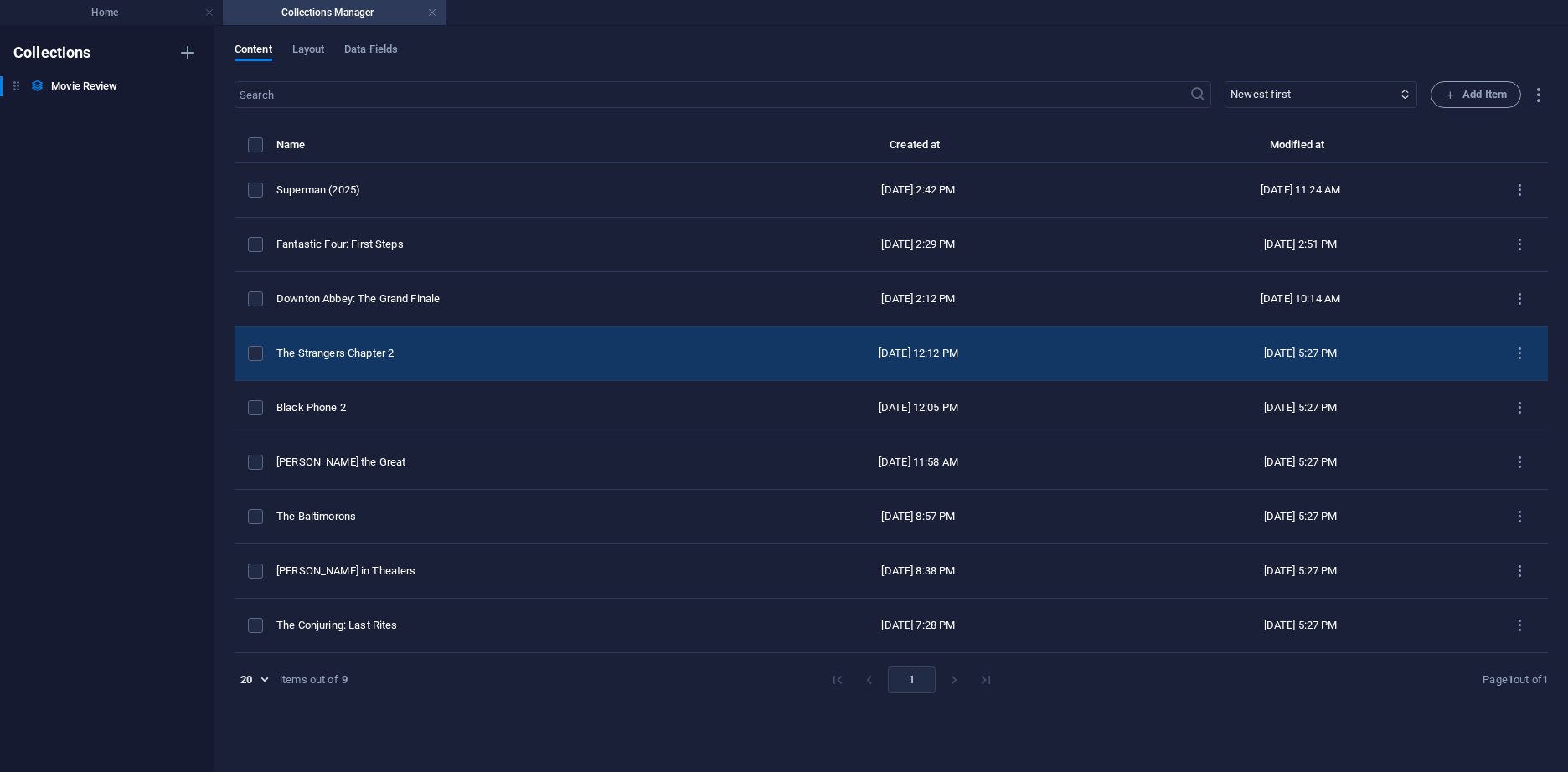
click at [511, 345] on td "The Strangers Chapter 2" at bounding box center [501, 354] width 451 height 55
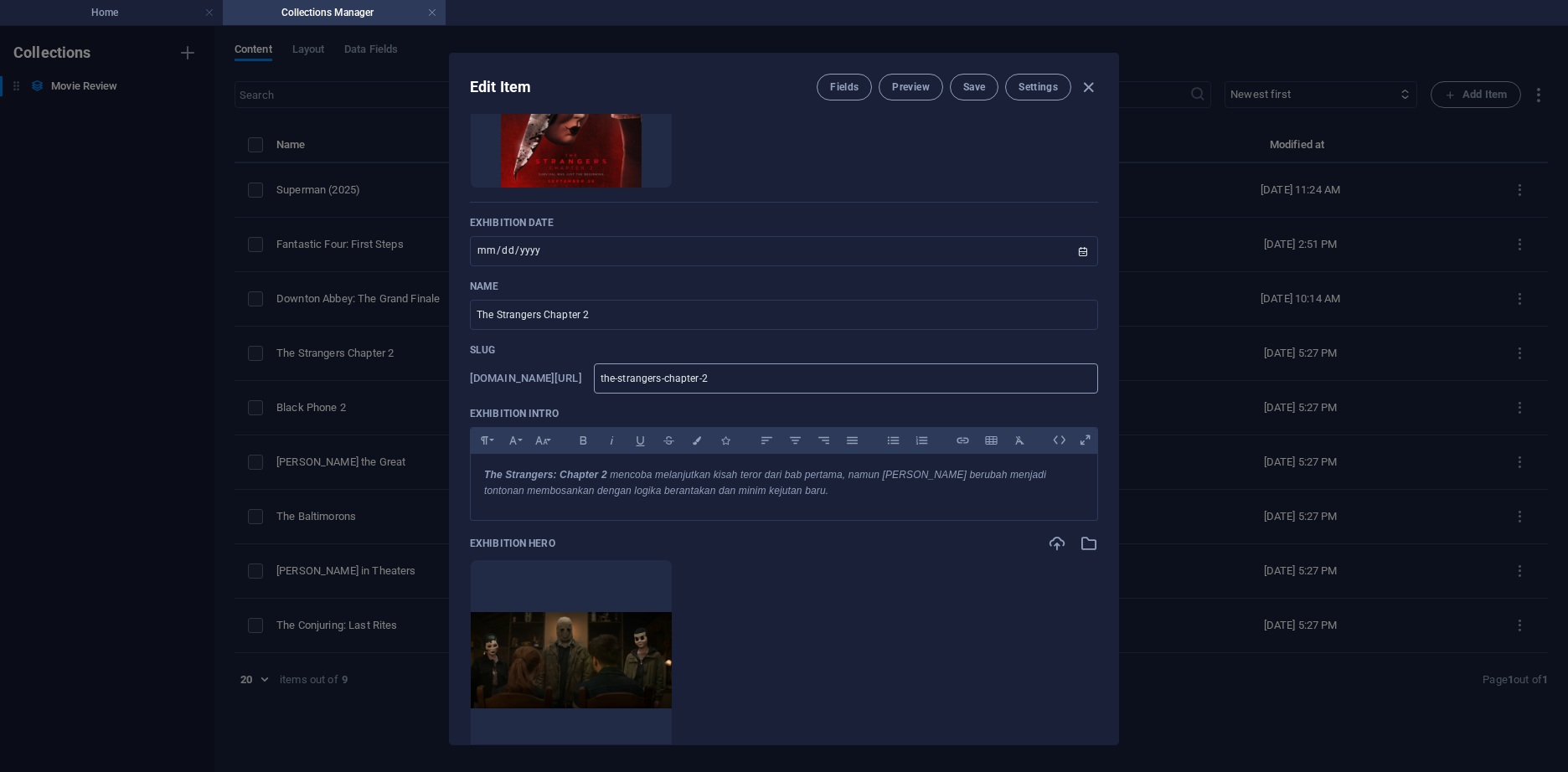
scroll to position [84, 0]
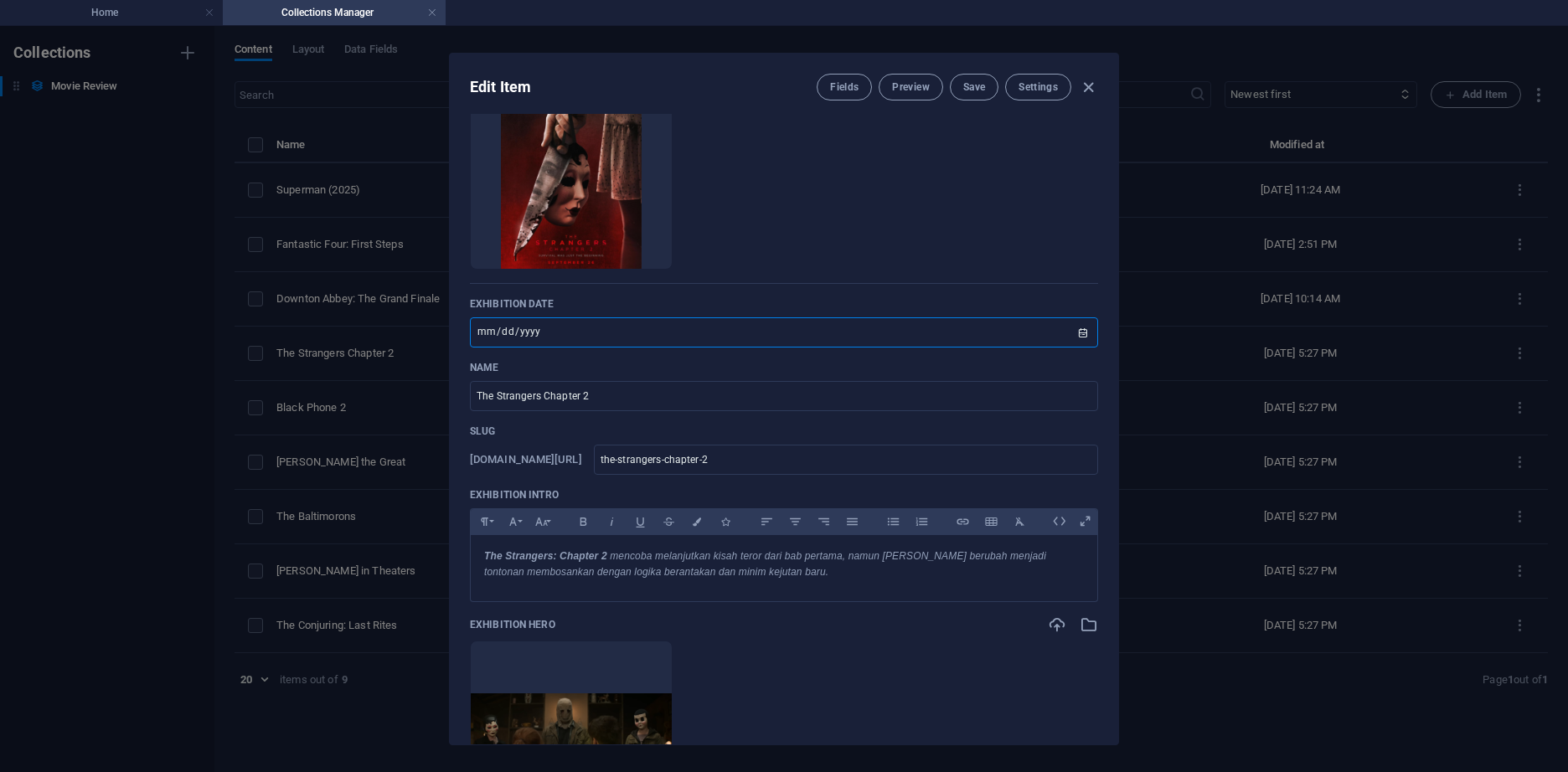
click at [1088, 335] on input "2025-09-26" at bounding box center [784, 332] width 628 height 30
click at [1078, 333] on input "2025-09-26" at bounding box center [784, 332] width 628 height 30
click at [982, 82] on span "Save" at bounding box center [974, 87] width 22 height 14
click at [1086, 87] on icon "button" at bounding box center [1088, 88] width 20 height 20
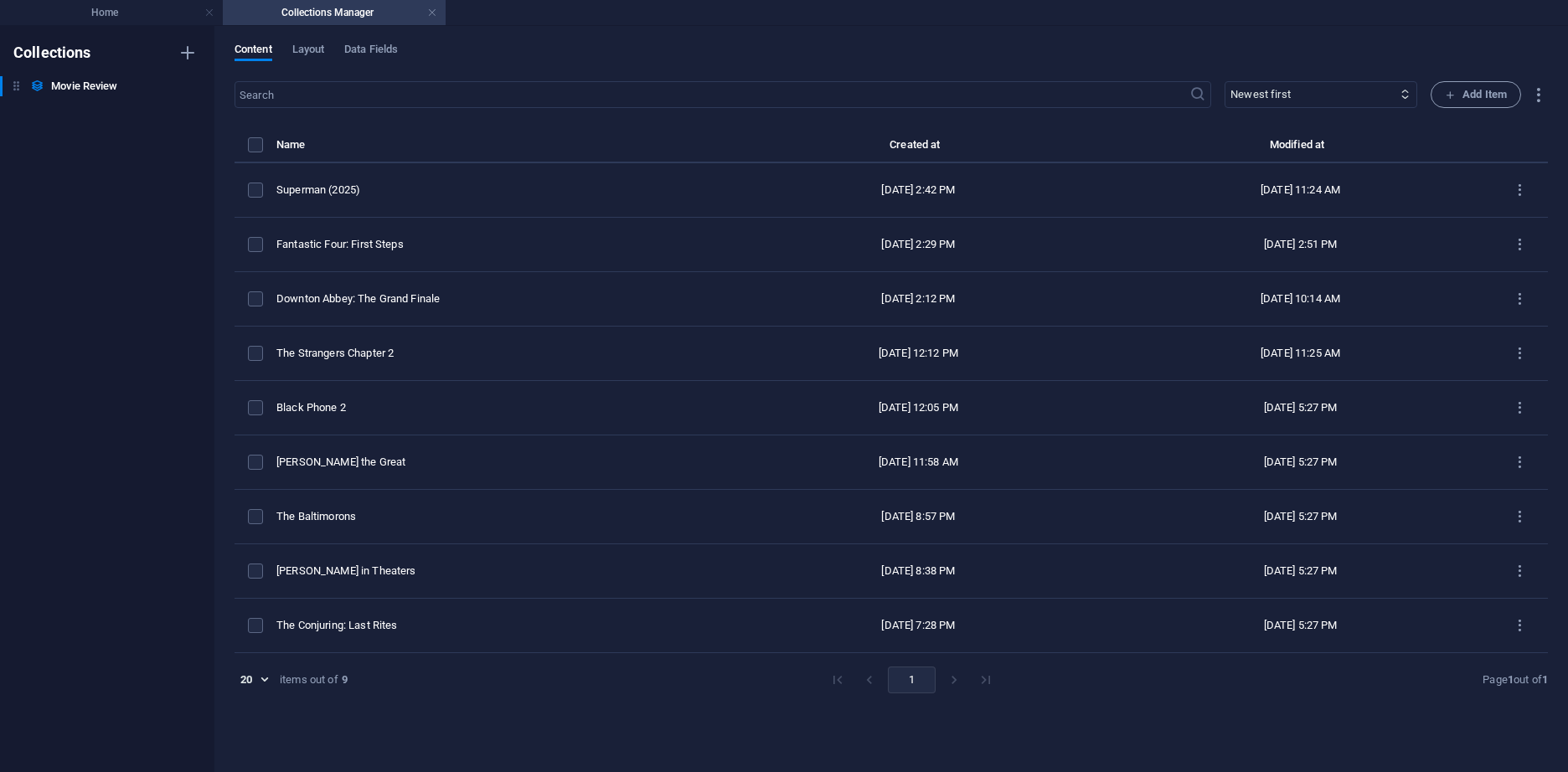
type input "2025-10-03"
type input "the-strangers-chapter-2"
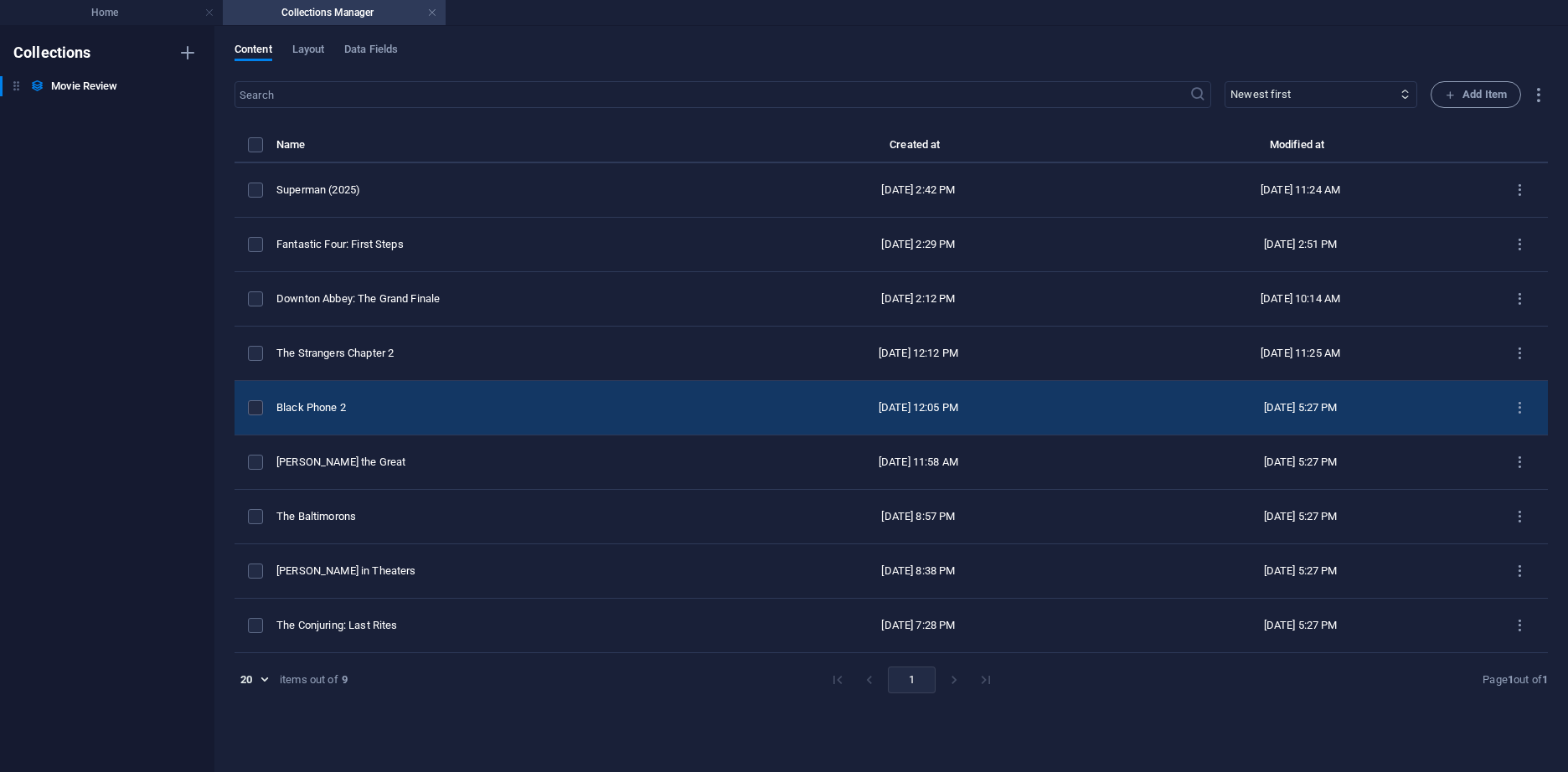
click at [514, 406] on div "Black Phone 2" at bounding box center [495, 407] width 437 height 15
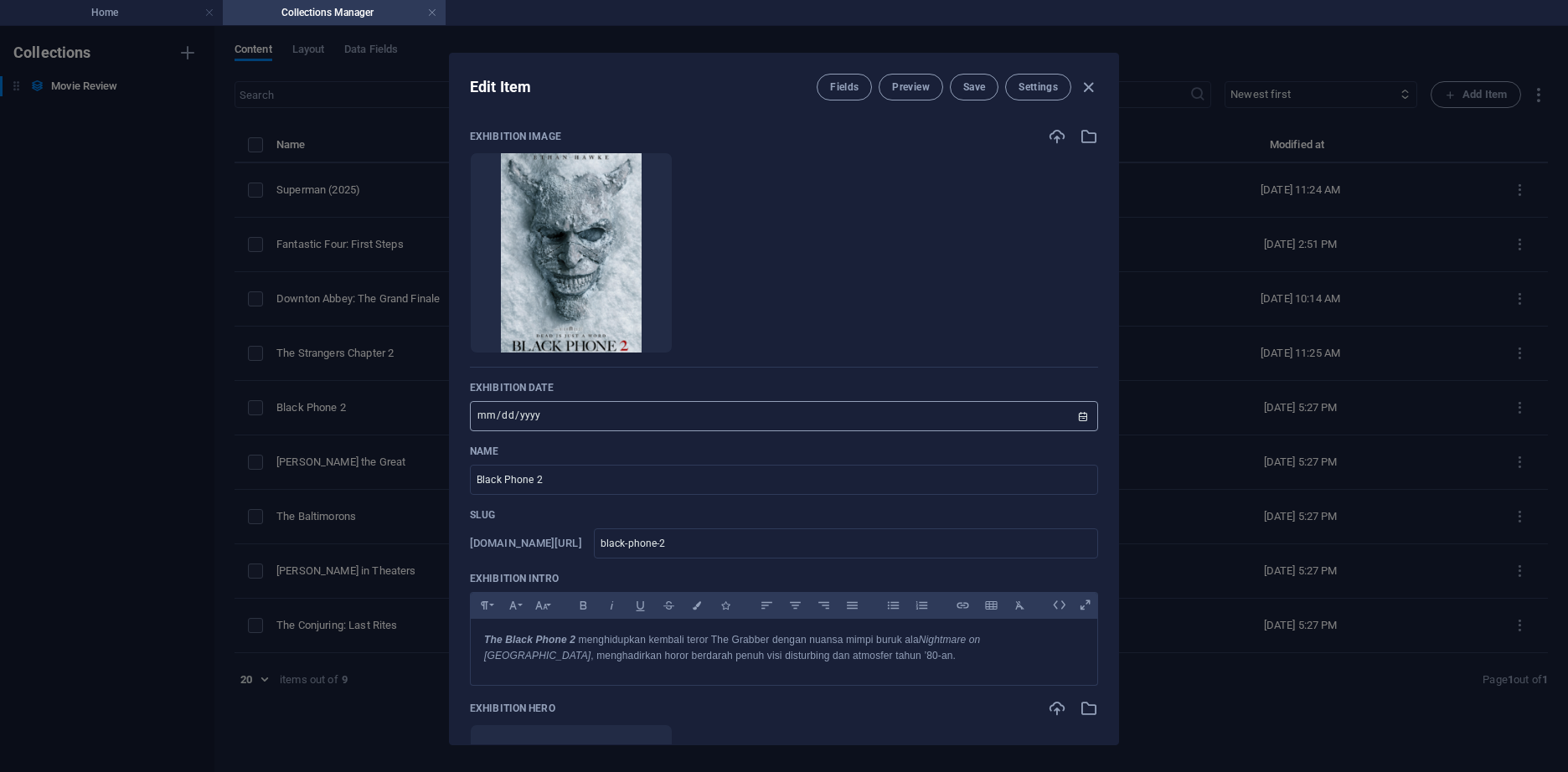
click at [1084, 416] on input "2025-10-17" at bounding box center [784, 415] width 628 height 30
click at [984, 89] on span "Save" at bounding box center [974, 87] width 22 height 14
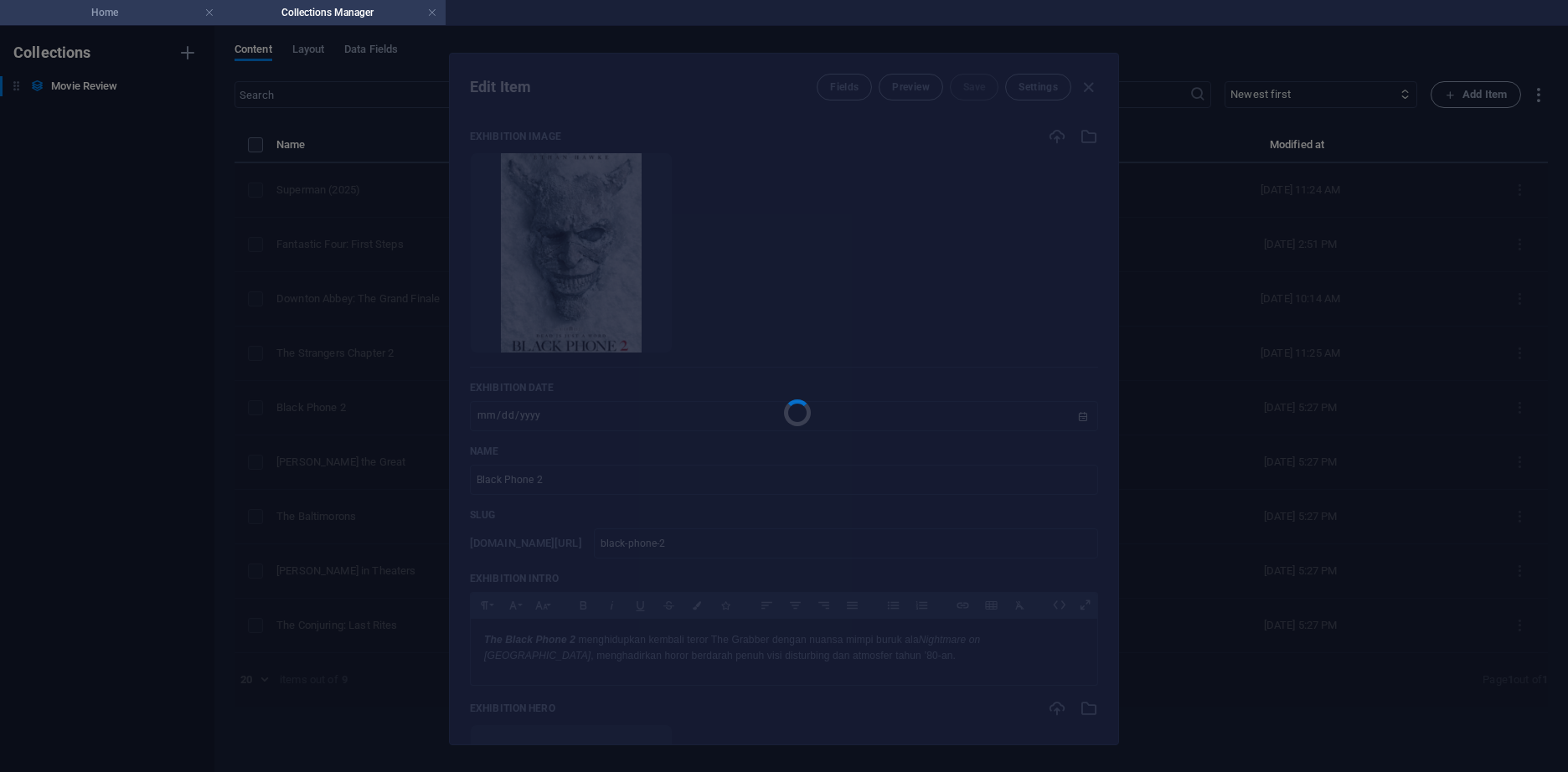
click at [119, 15] on h4 "Home" at bounding box center [111, 12] width 223 height 19
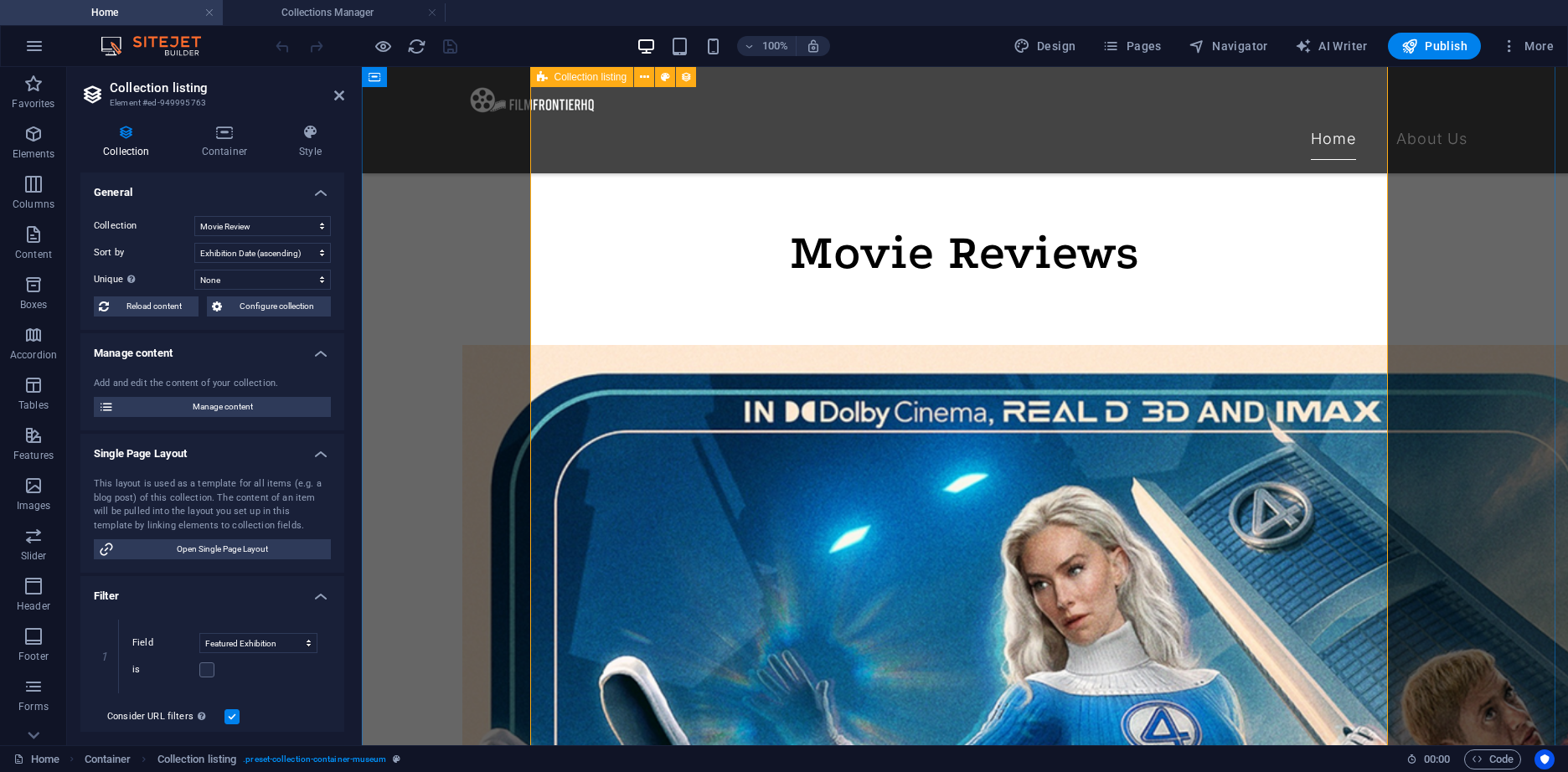
scroll to position [960, 0]
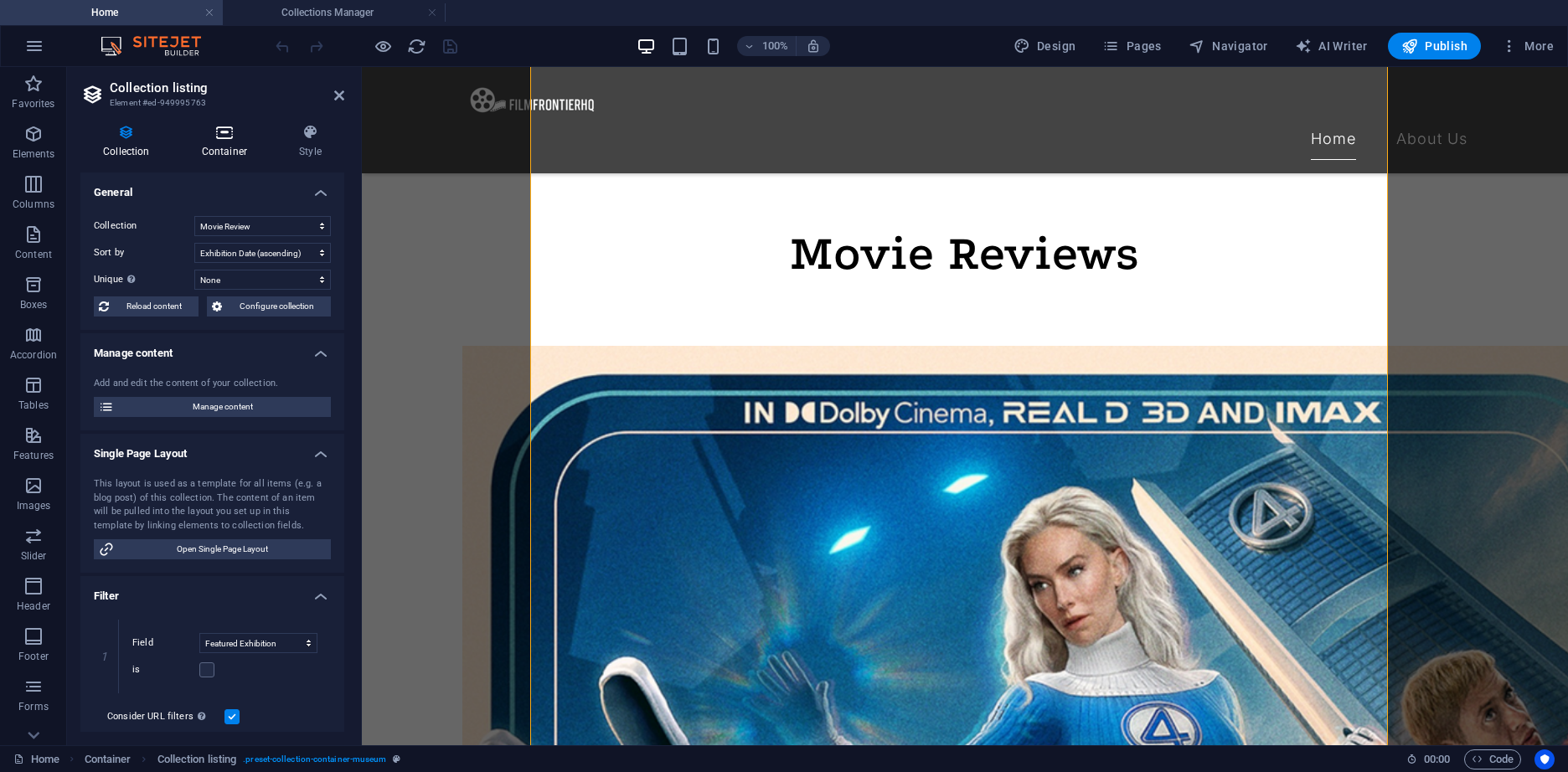
click at [227, 132] on icon at bounding box center [224, 132] width 91 height 17
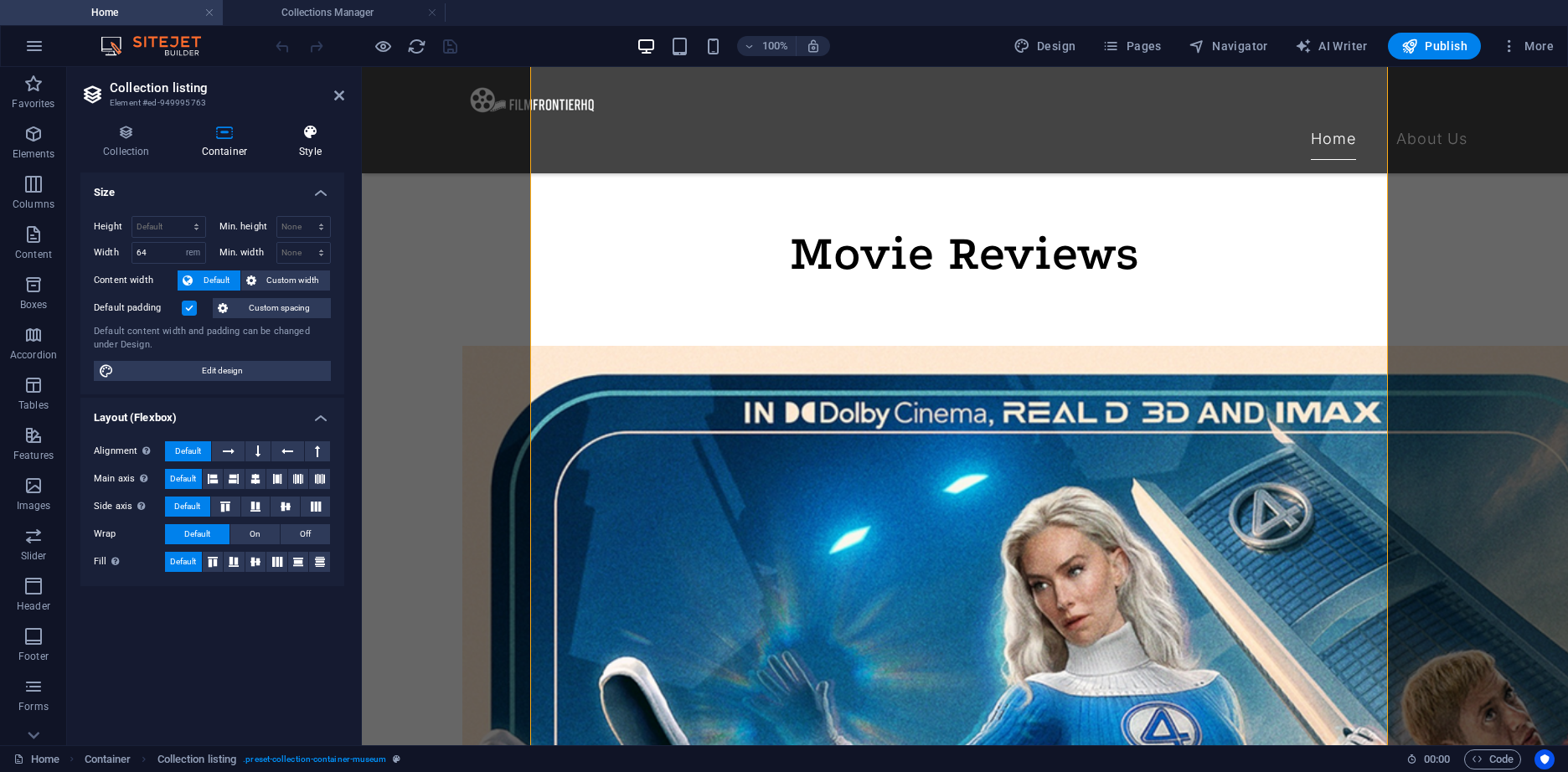
click at [295, 148] on h4 "Style" at bounding box center [310, 142] width 67 height 35
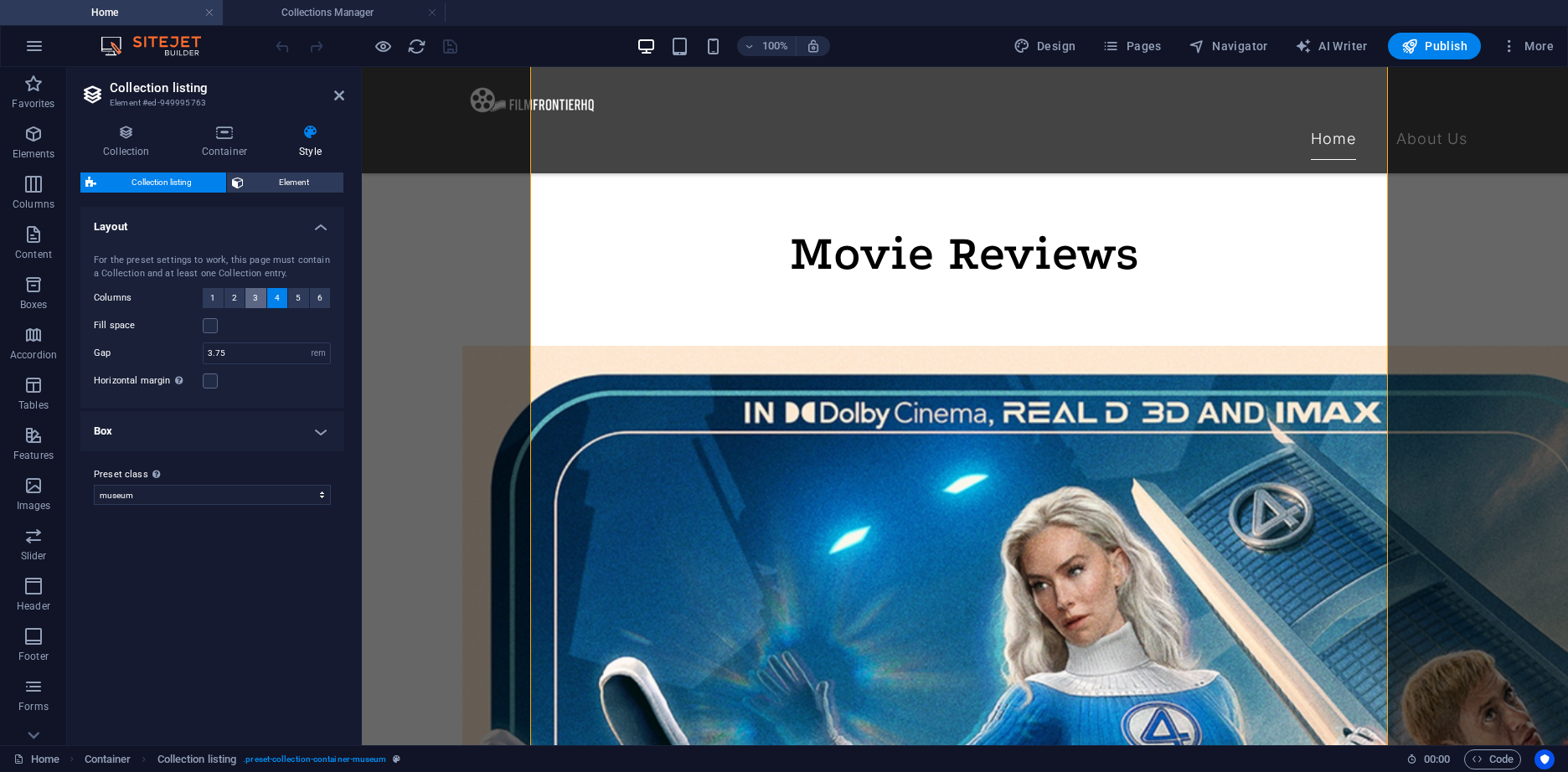
click at [254, 302] on span "3" at bounding box center [255, 298] width 5 height 21
click at [295, 436] on h4 "Box" at bounding box center [212, 431] width 264 height 40
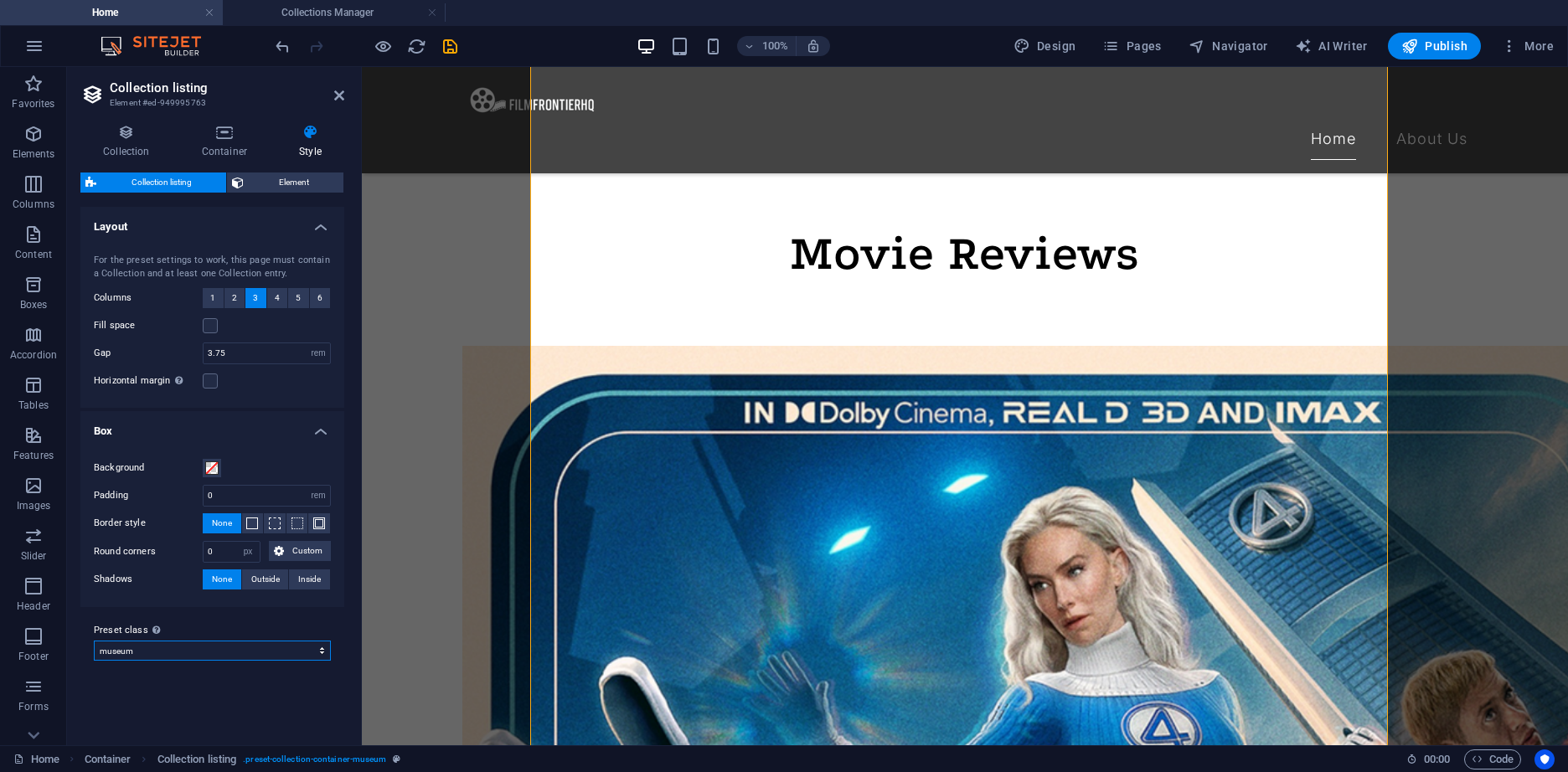
click at [231, 650] on select "museum museum-featured museum-events Add preset class" at bounding box center [212, 650] width 237 height 21
select select "preset-collection-container-museum-featured"
click at [94, 640] on select "museum museum-featured museum-events Add preset class" at bounding box center [212, 650] width 237 height 21
type input "0.5"
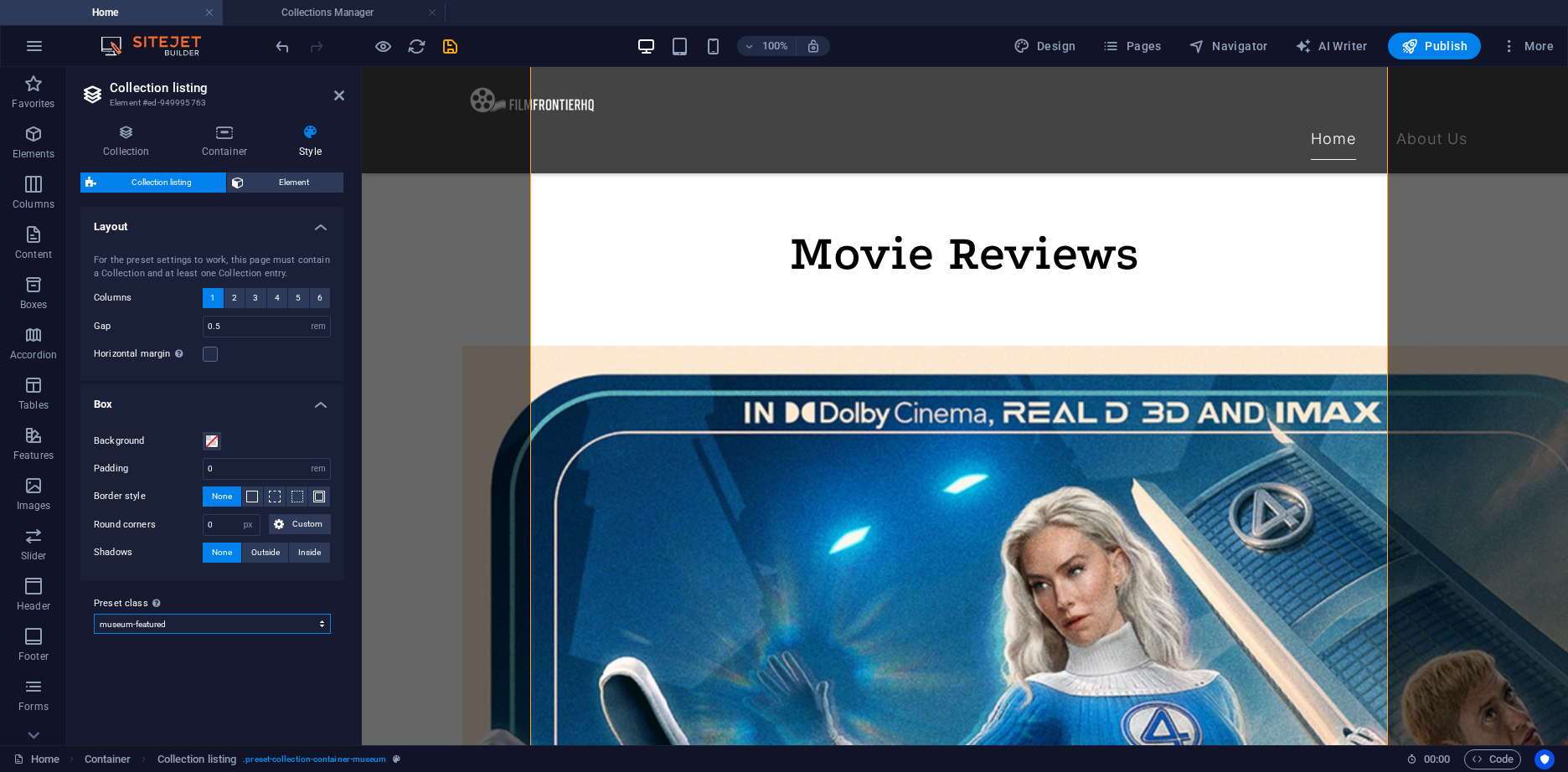
click at [283, 627] on select "museum museum-featured museum-events Add preset class" at bounding box center [212, 623] width 237 height 21
select select "preset-collection-container-museum-events"
click at [94, 614] on select "museum museum-featured museum-events Add preset class" at bounding box center [212, 623] width 237 height 21
type input "5"
select select "preset-collection-container-museum-events"
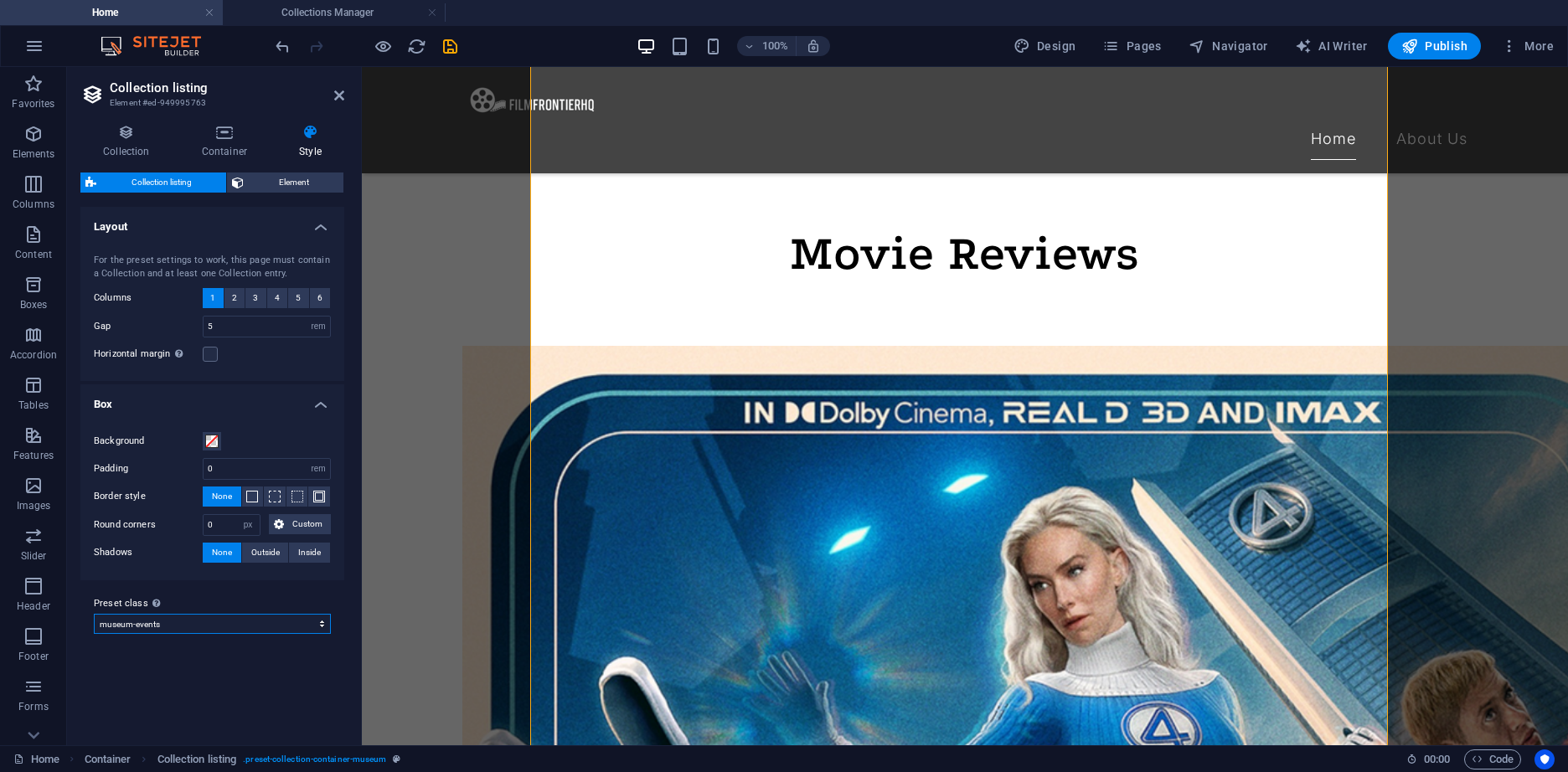
click at [298, 622] on select "museum museum-featured museum-events Add preset class" at bounding box center [212, 623] width 237 height 21
click at [94, 614] on select "museum museum-featured museum-events Add preset class" at bounding box center [212, 623] width 237 height 21
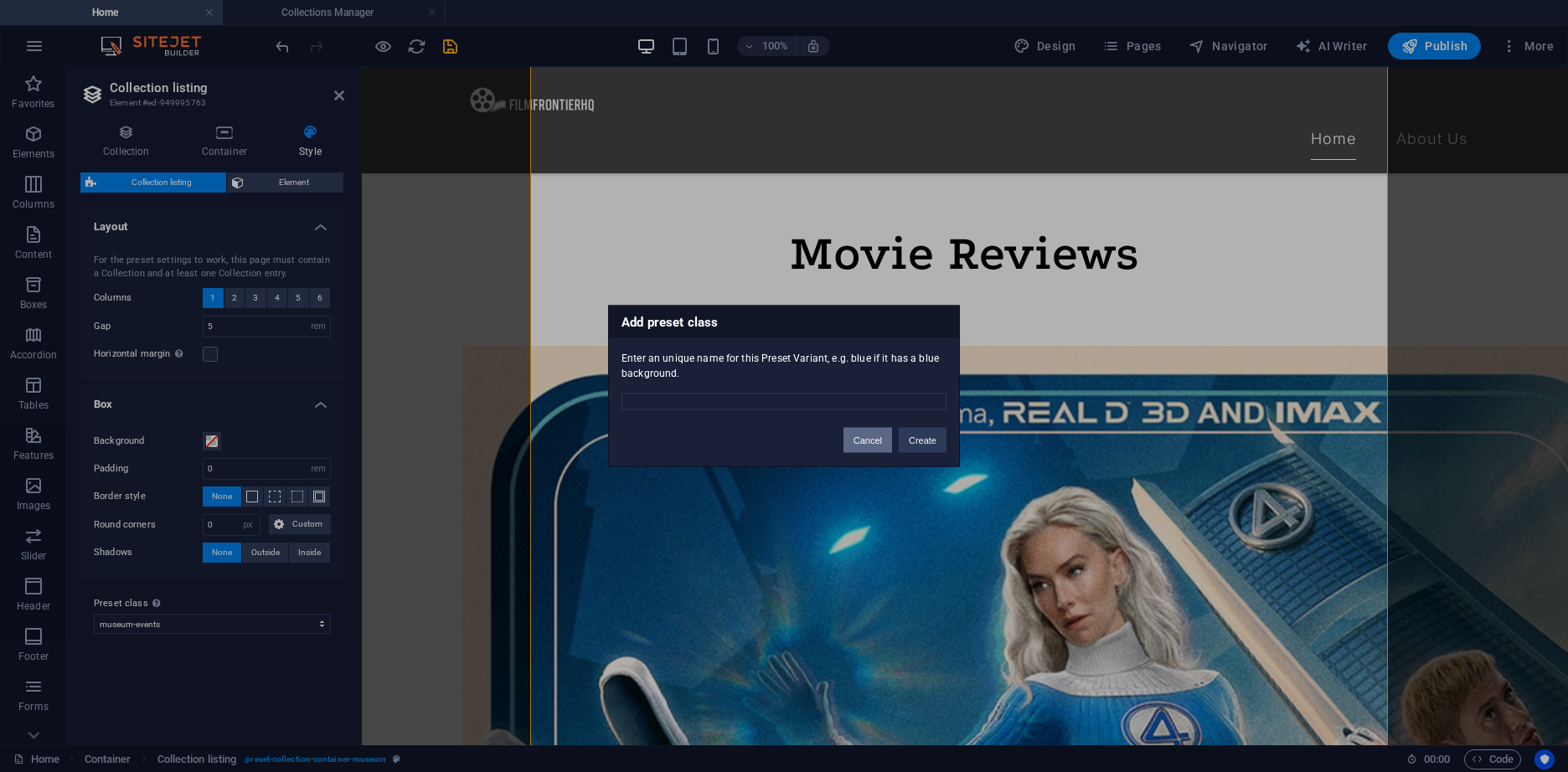
click at [864, 445] on button "Cancel" at bounding box center [868, 441] width 49 height 25
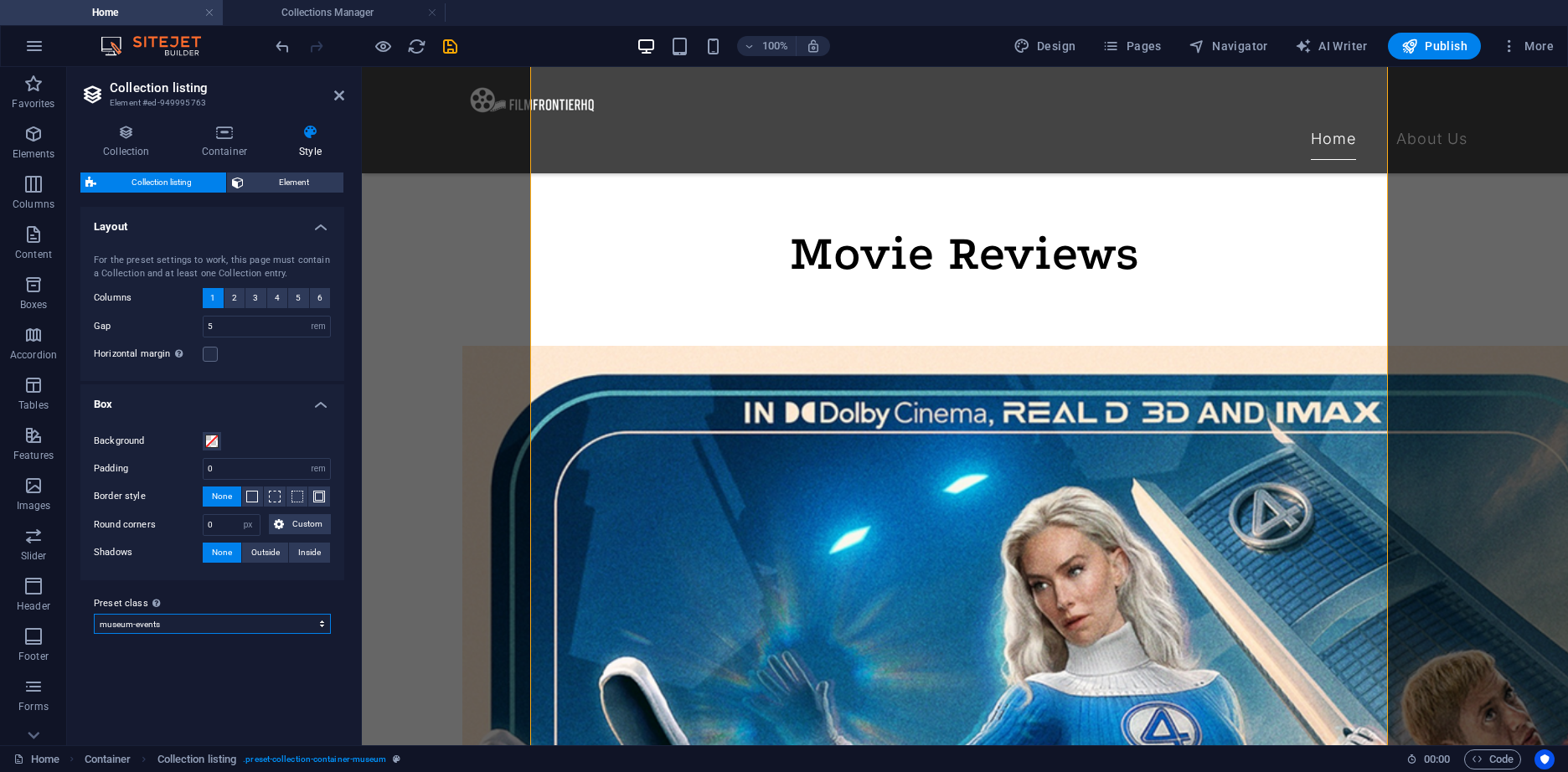
click at [169, 630] on select "museum museum-featured museum-events Add preset class" at bounding box center [212, 623] width 237 height 21
select select "preset-collection-container-museum"
click at [94, 633] on select "museum museum-featured museum-events Add preset class" at bounding box center [212, 623] width 237 height 21
type input "3.75"
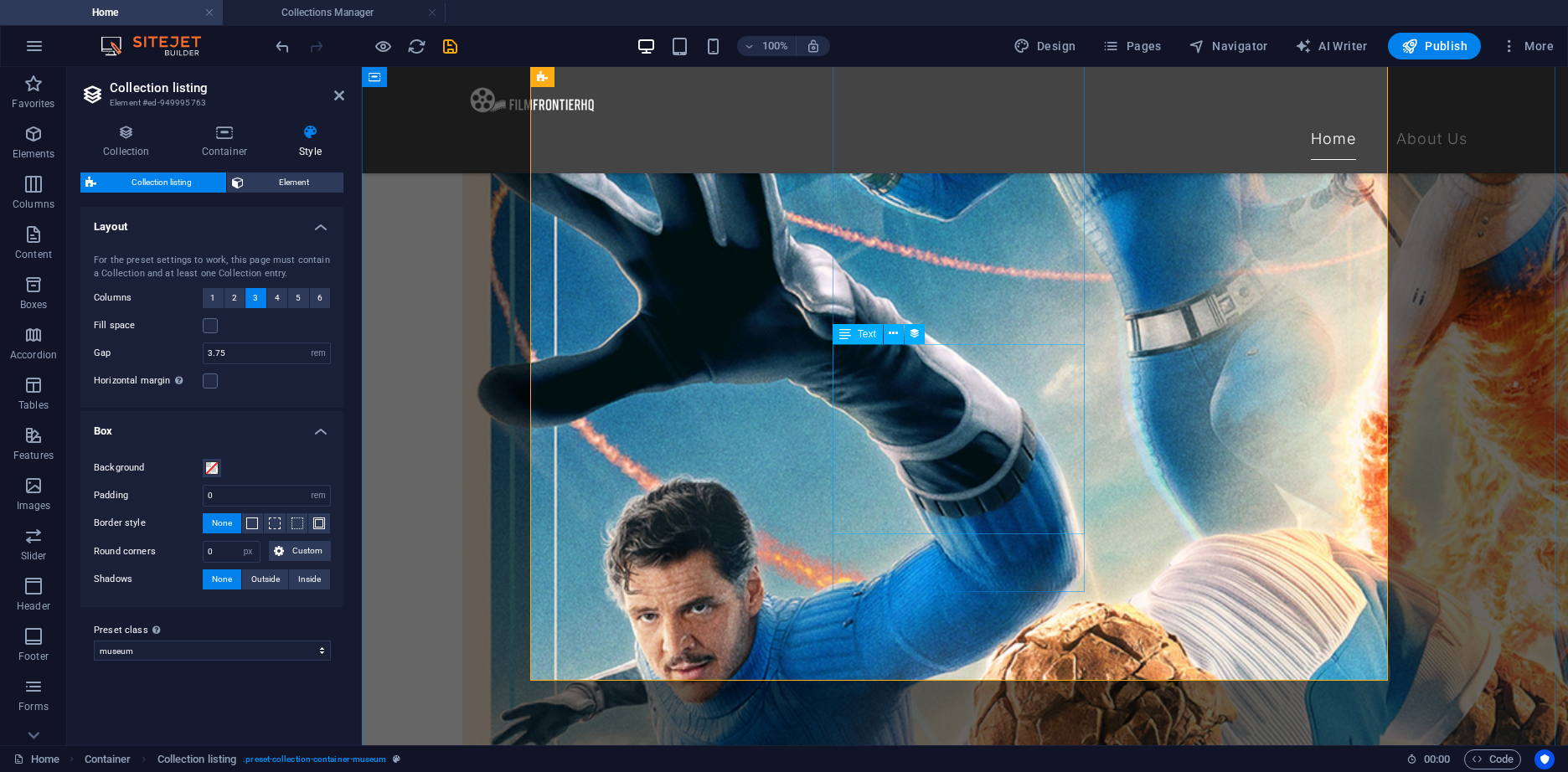
scroll to position [1713, 0]
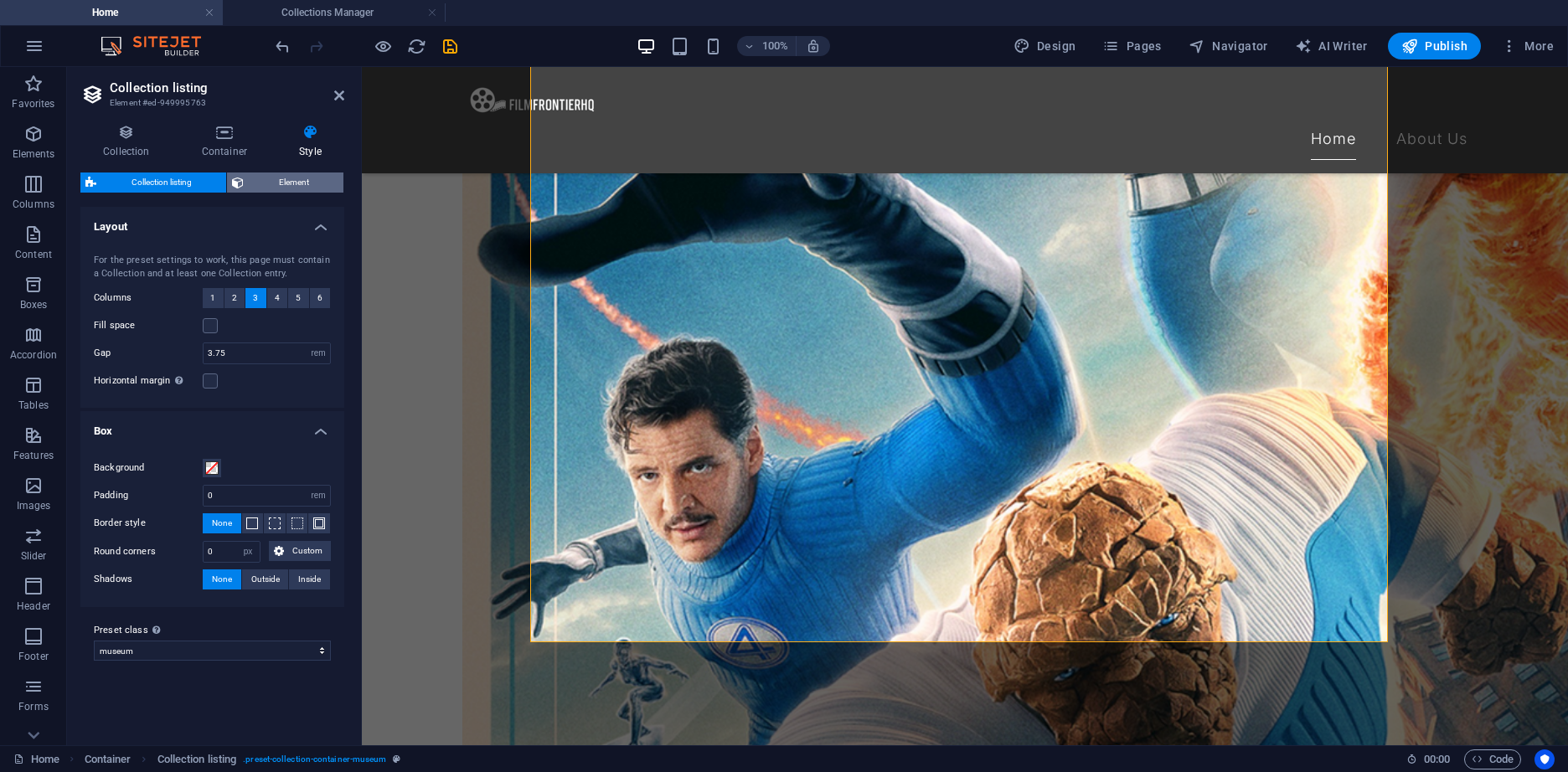
click at [319, 181] on span "Element" at bounding box center [293, 182] width 90 height 21
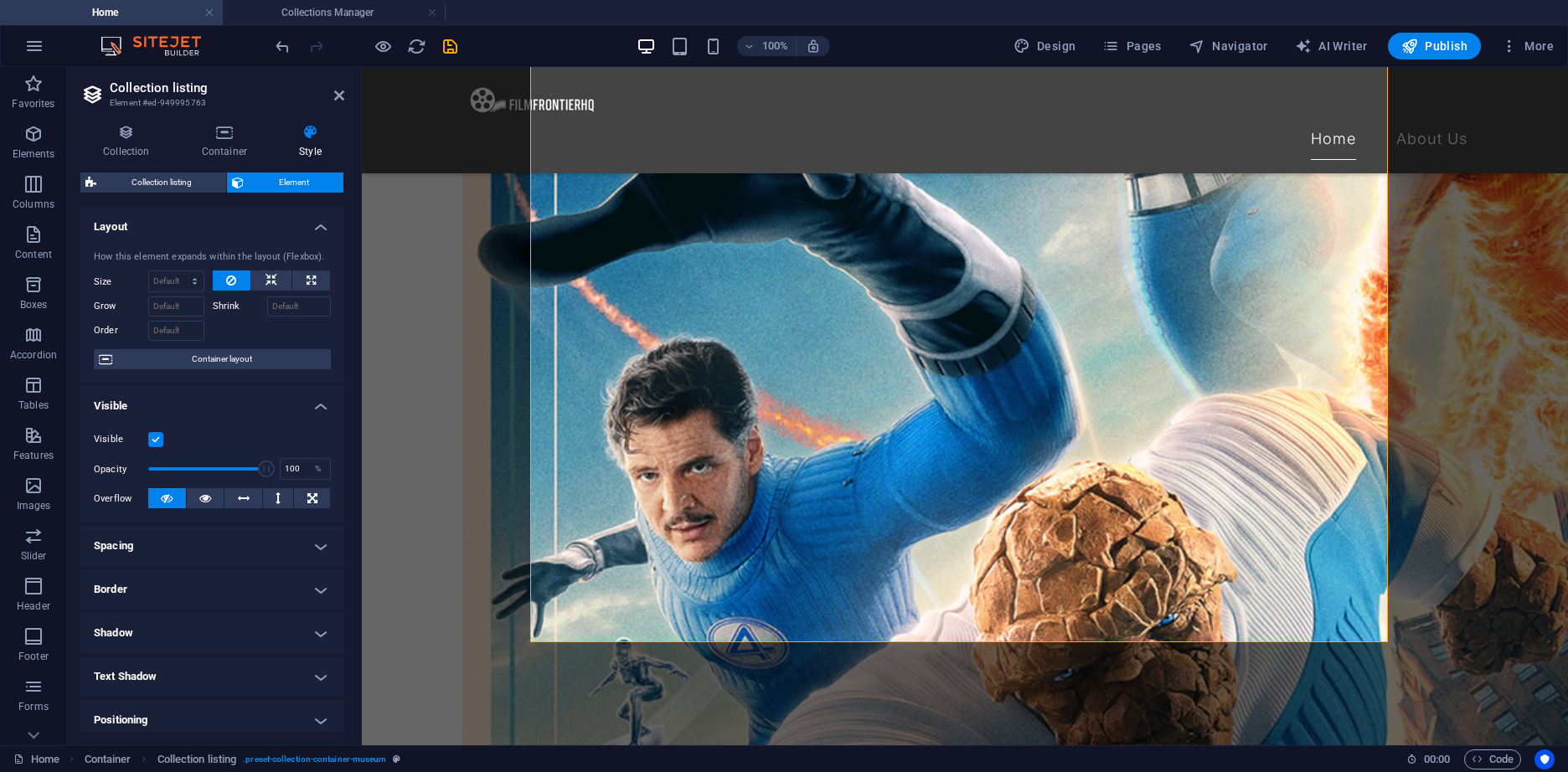
click at [241, 550] on h4 "Spacing" at bounding box center [212, 545] width 264 height 40
click at [185, 645] on h4 "Border" at bounding box center [212, 656] width 264 height 40
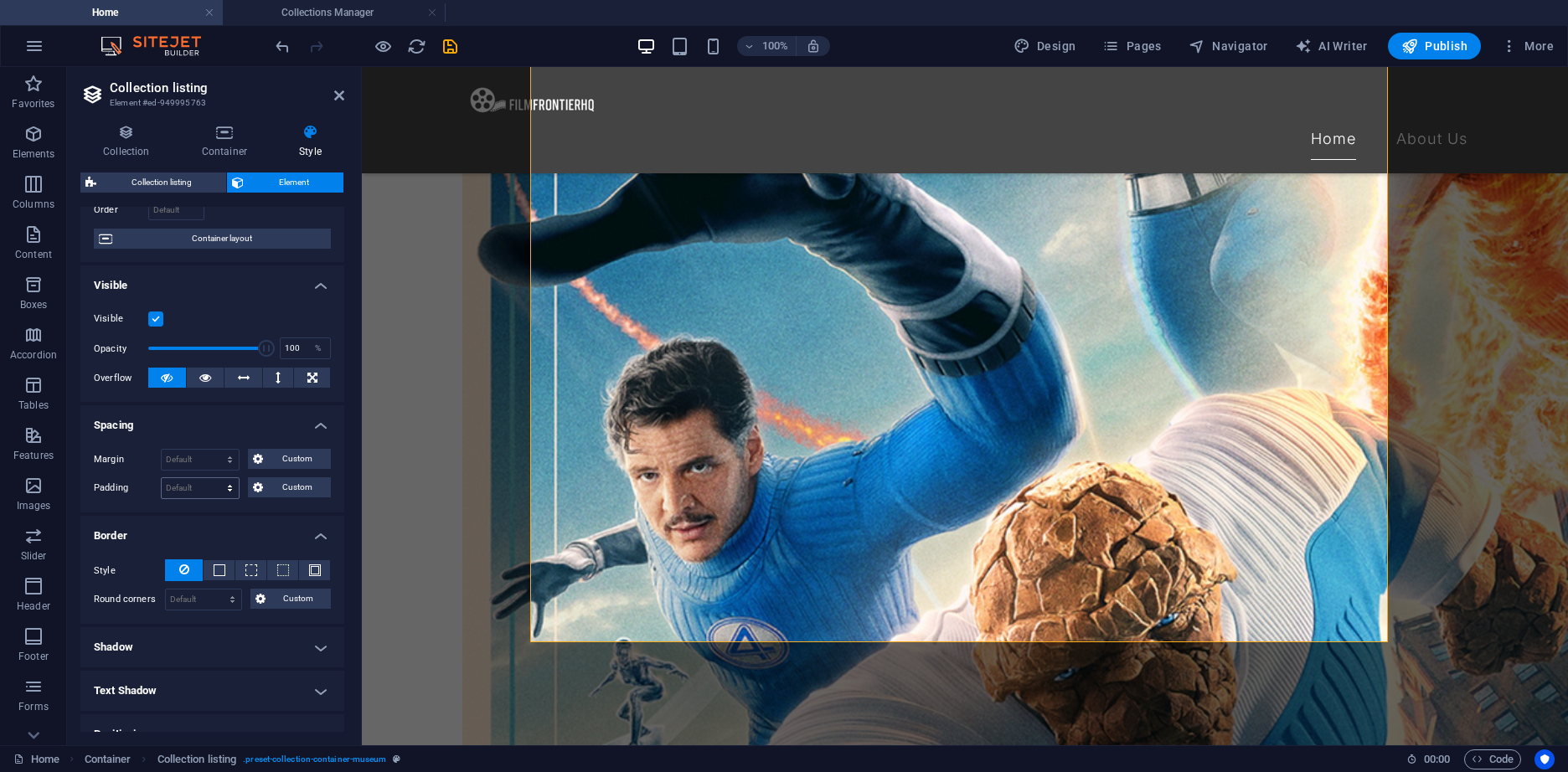
scroll to position [251, 0]
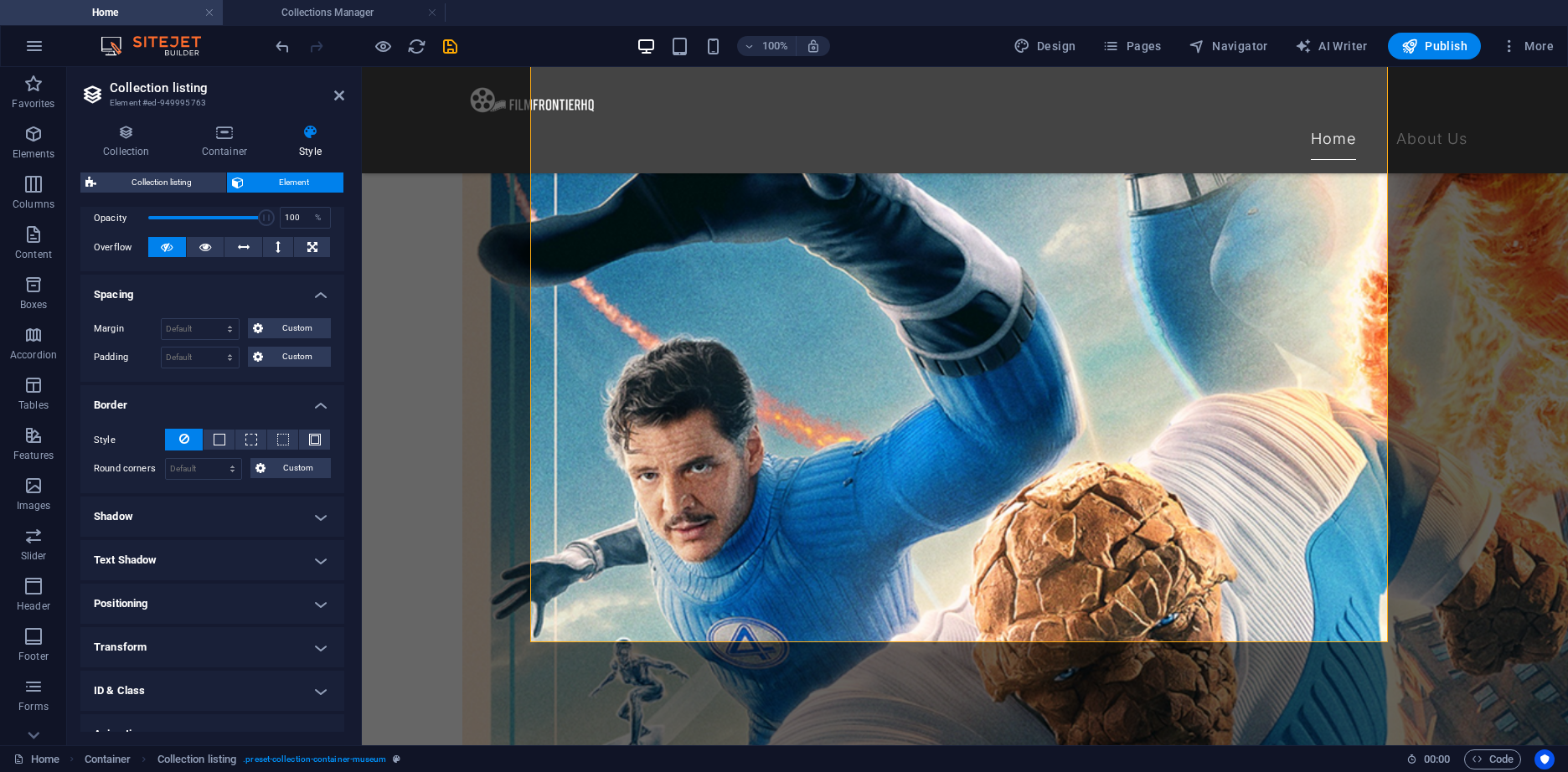
click at [238, 503] on h4 "Shadow" at bounding box center [212, 516] width 264 height 40
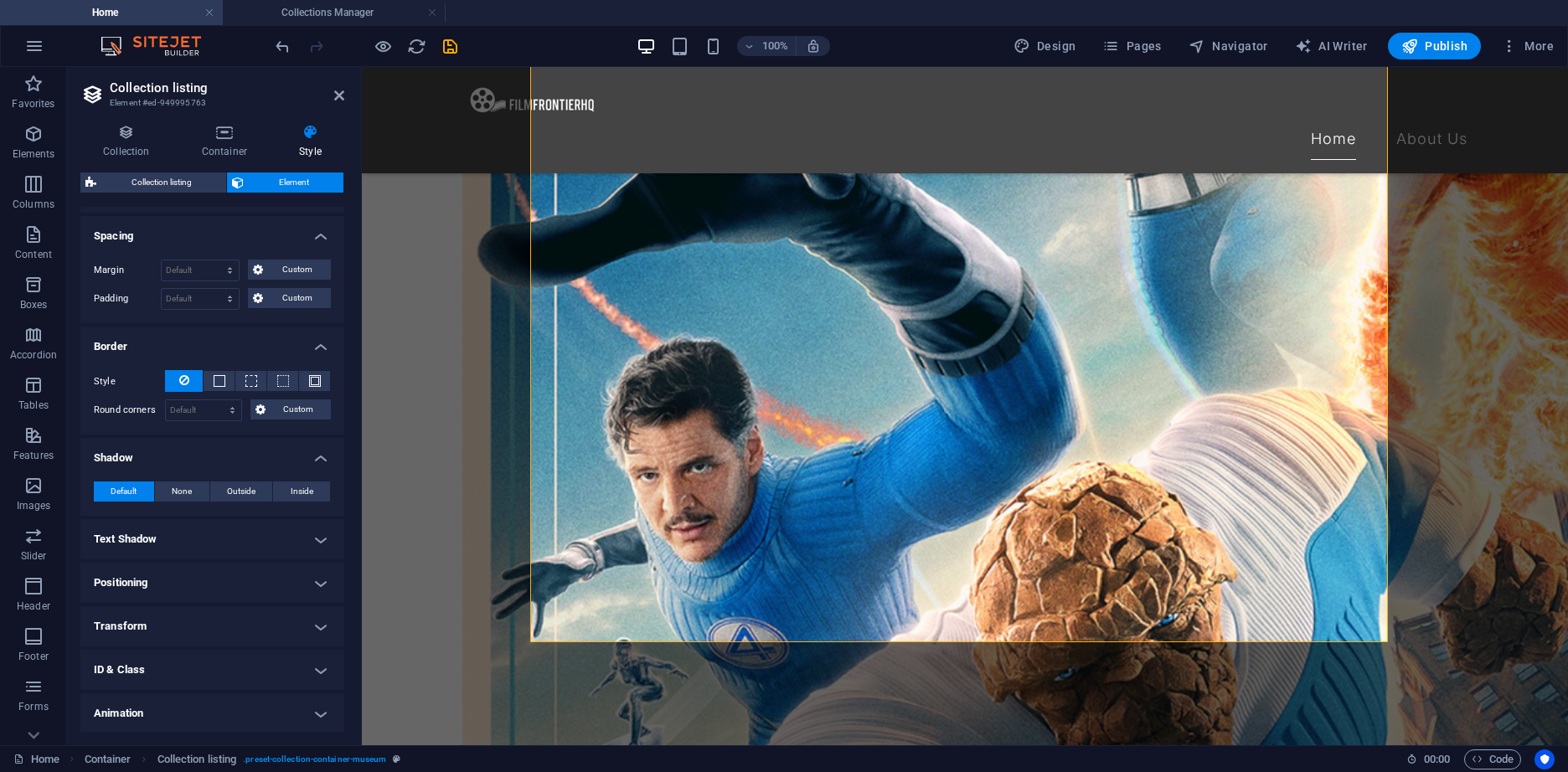
scroll to position [355, 0]
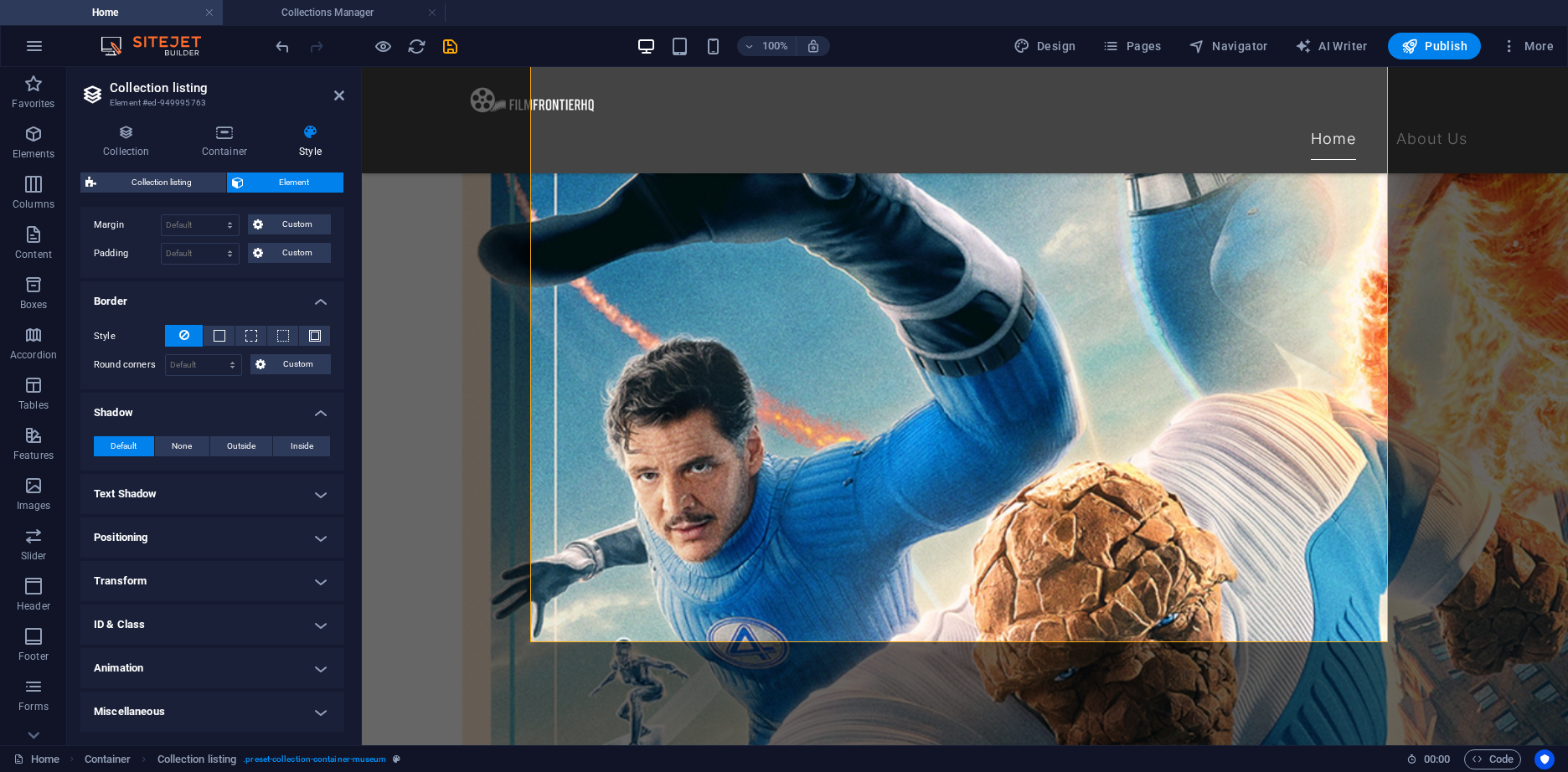
click at [239, 500] on h4 "Text Shadow" at bounding box center [212, 493] width 264 height 40
click at [240, 569] on h4 "Positioning" at bounding box center [212, 575] width 264 height 40
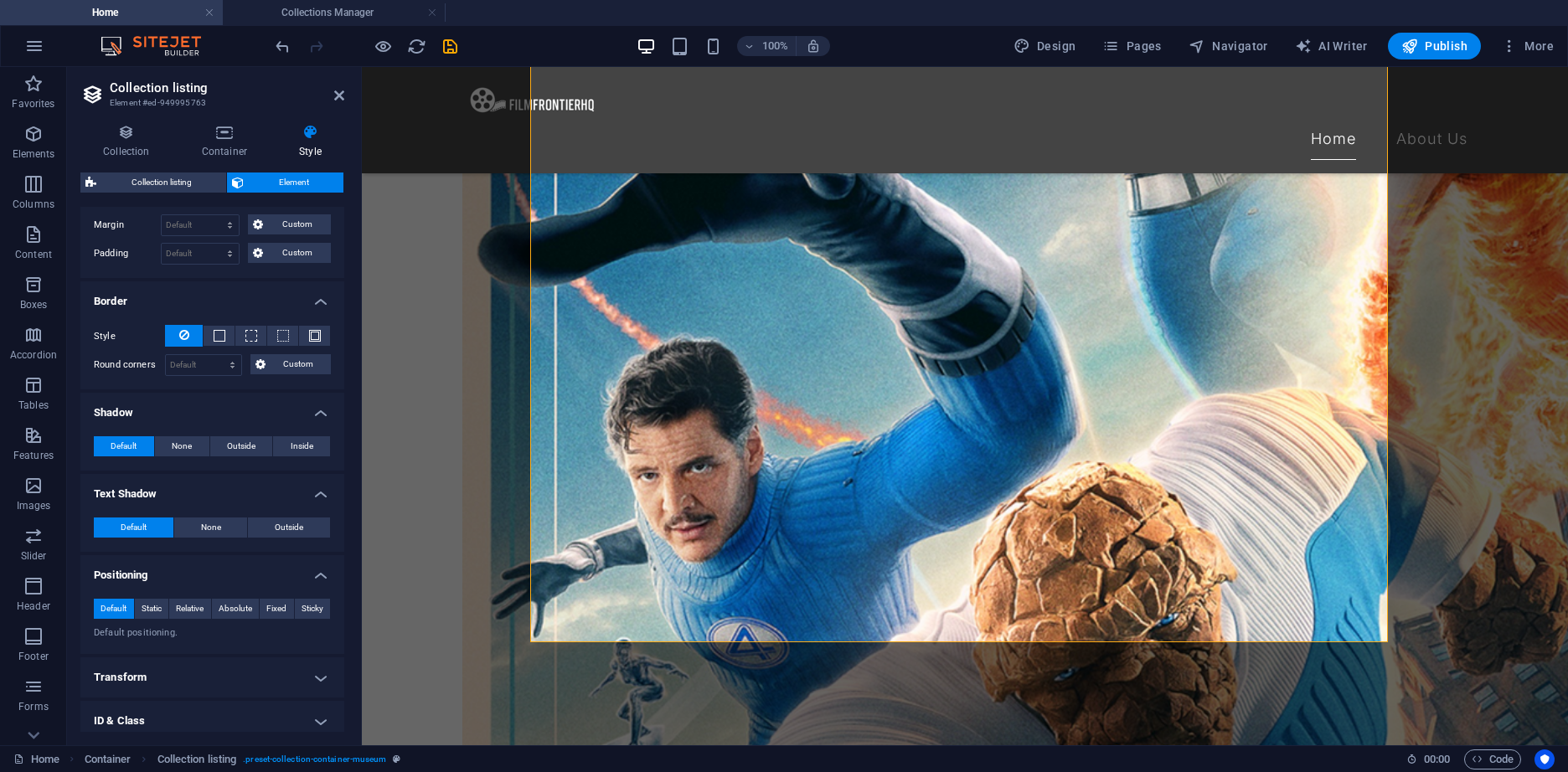
scroll to position [451, 0]
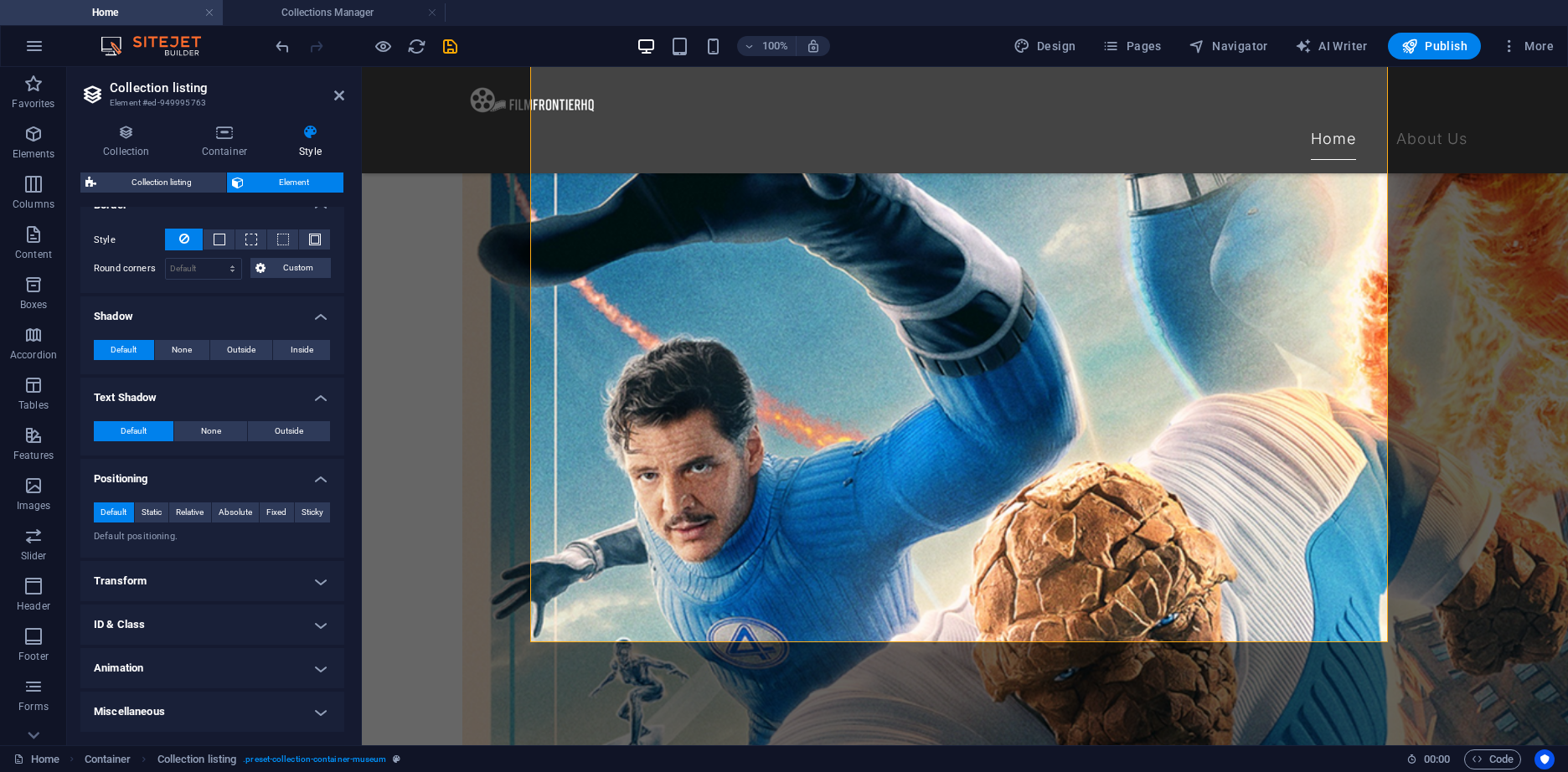
click at [240, 579] on h4 "Transform" at bounding box center [212, 580] width 264 height 40
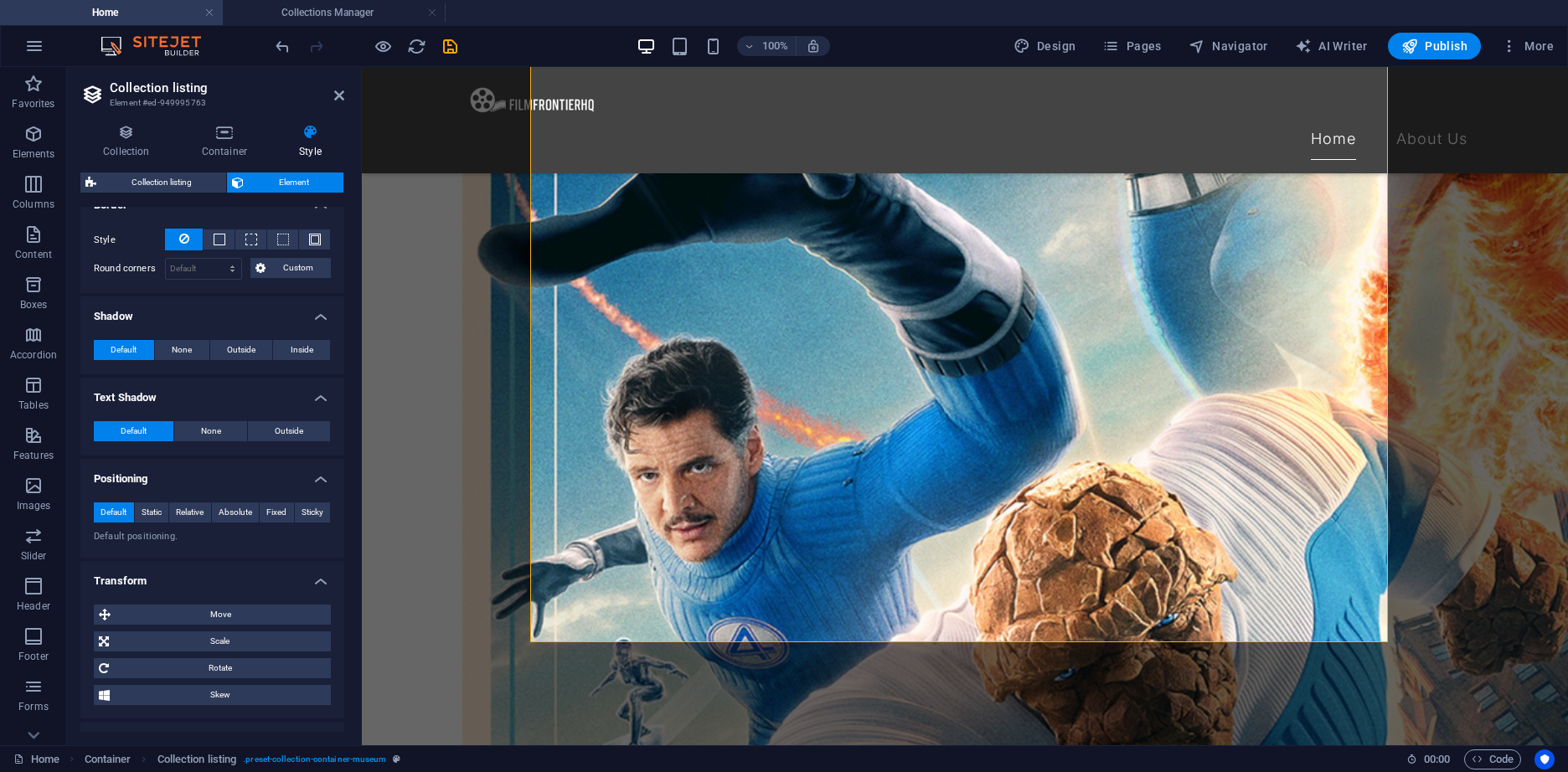
click at [248, 571] on h4 "Transform" at bounding box center [212, 576] width 264 height 30
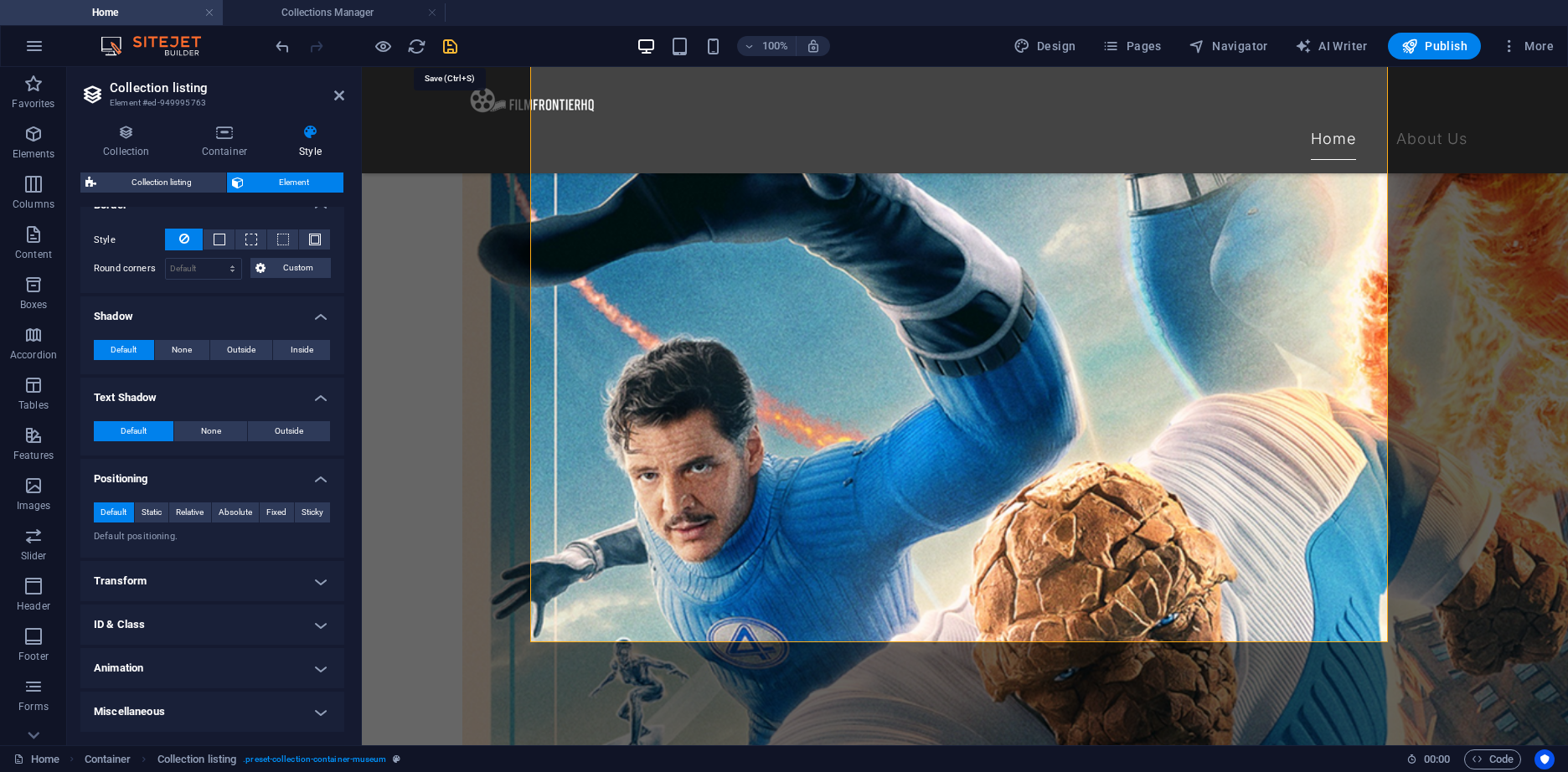
click at [450, 47] on icon "save" at bounding box center [451, 47] width 20 height 20
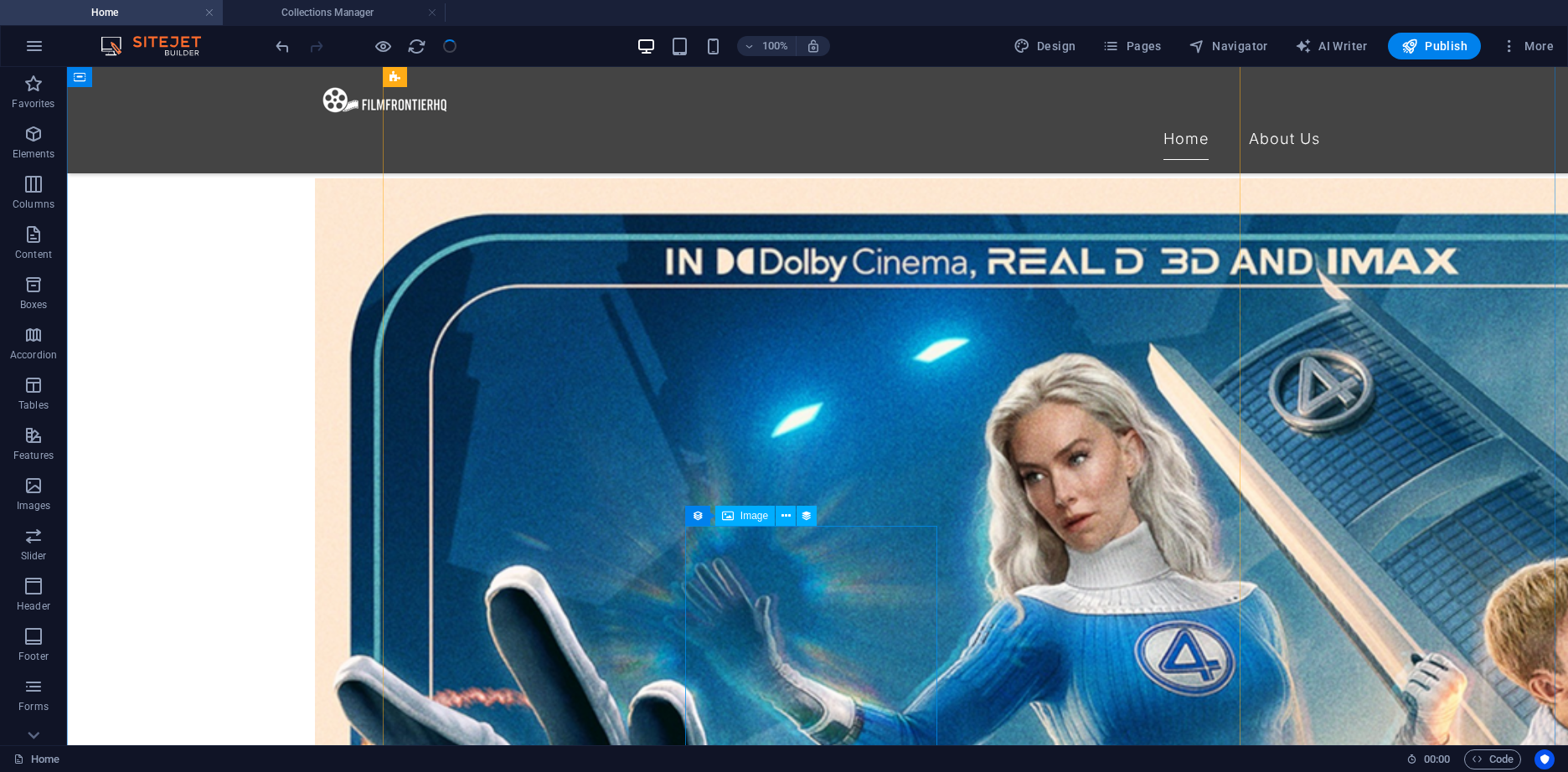
scroll to position [792, 0]
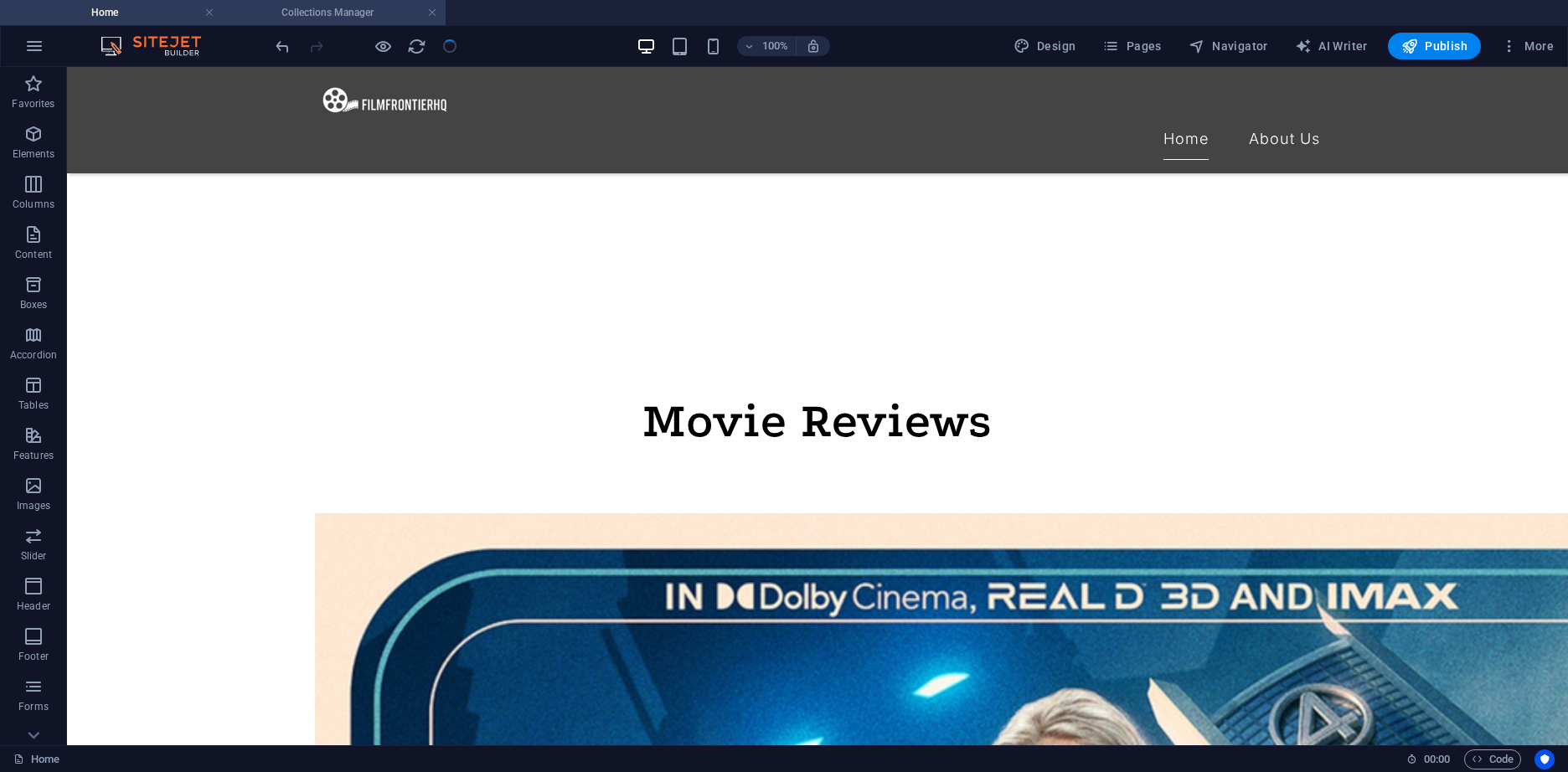
click at [326, 14] on h4 "Collections Manager" at bounding box center [334, 12] width 223 height 19
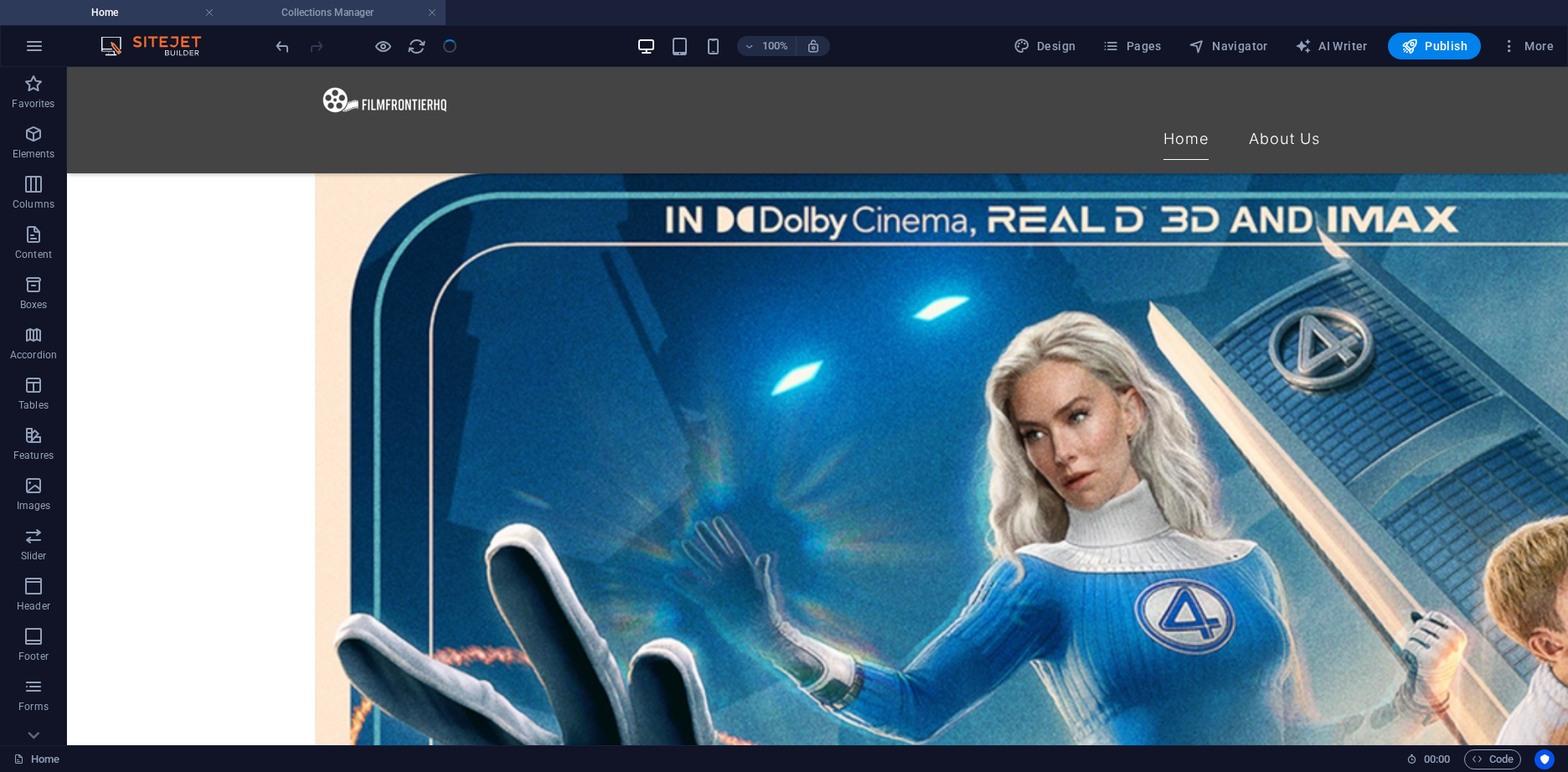
scroll to position [0, 0]
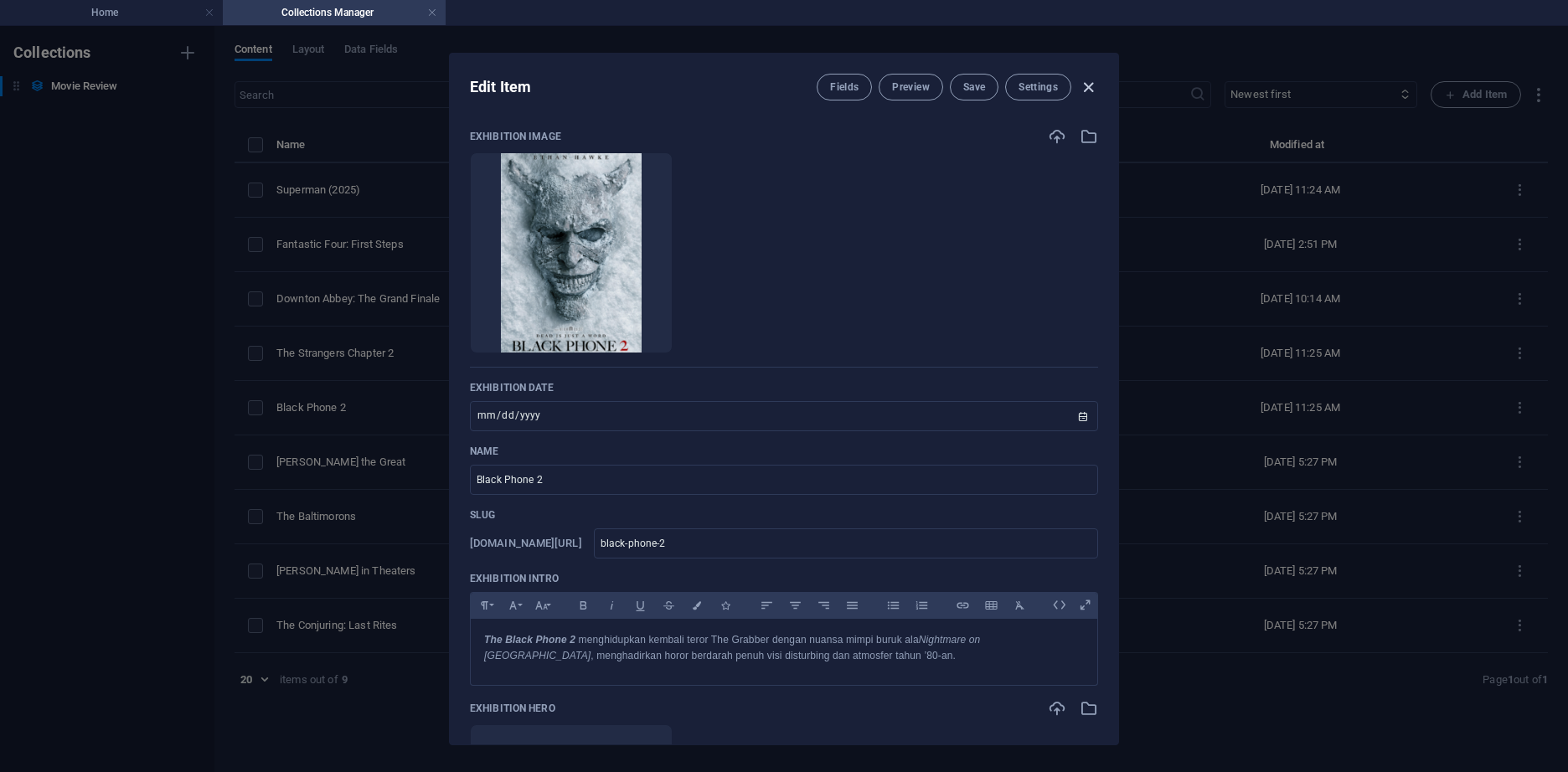
click at [1093, 82] on icon "button" at bounding box center [1088, 88] width 20 height 20
type input "2025-10-03"
type input "black-phone-2"
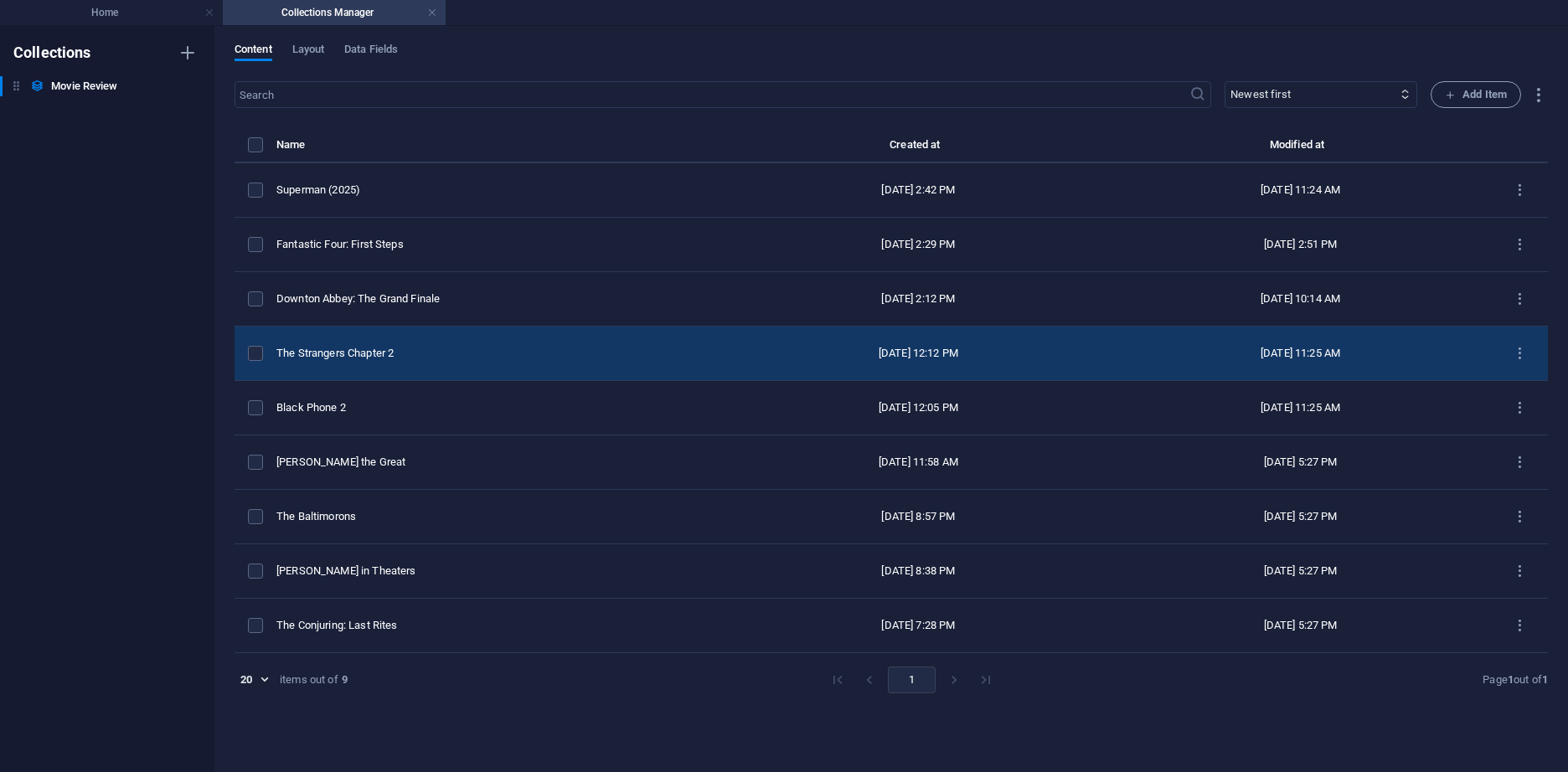
click at [446, 347] on div "The Strangers Chapter 2" at bounding box center [495, 353] width 437 height 15
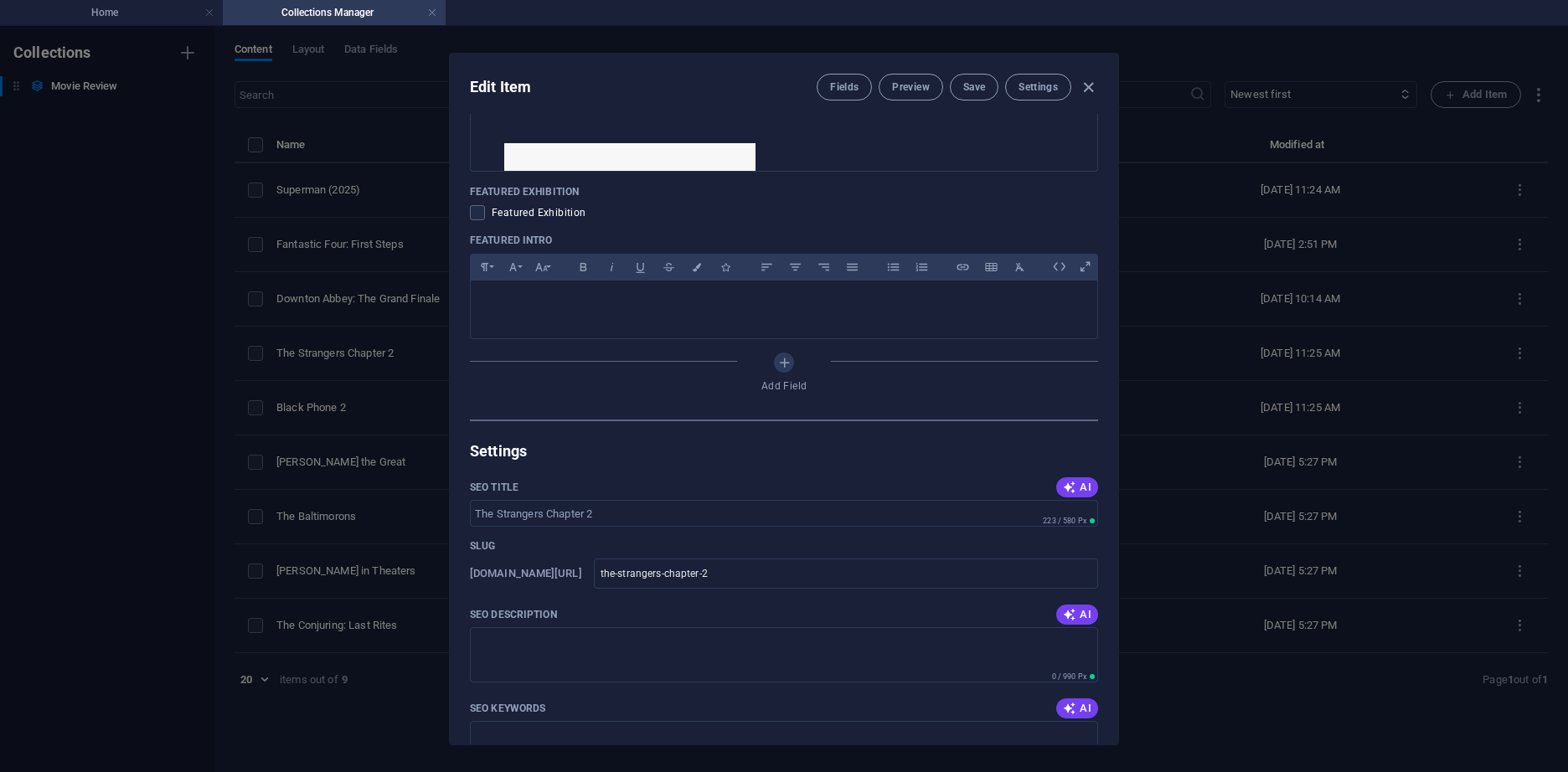
scroll to position [1005, 0]
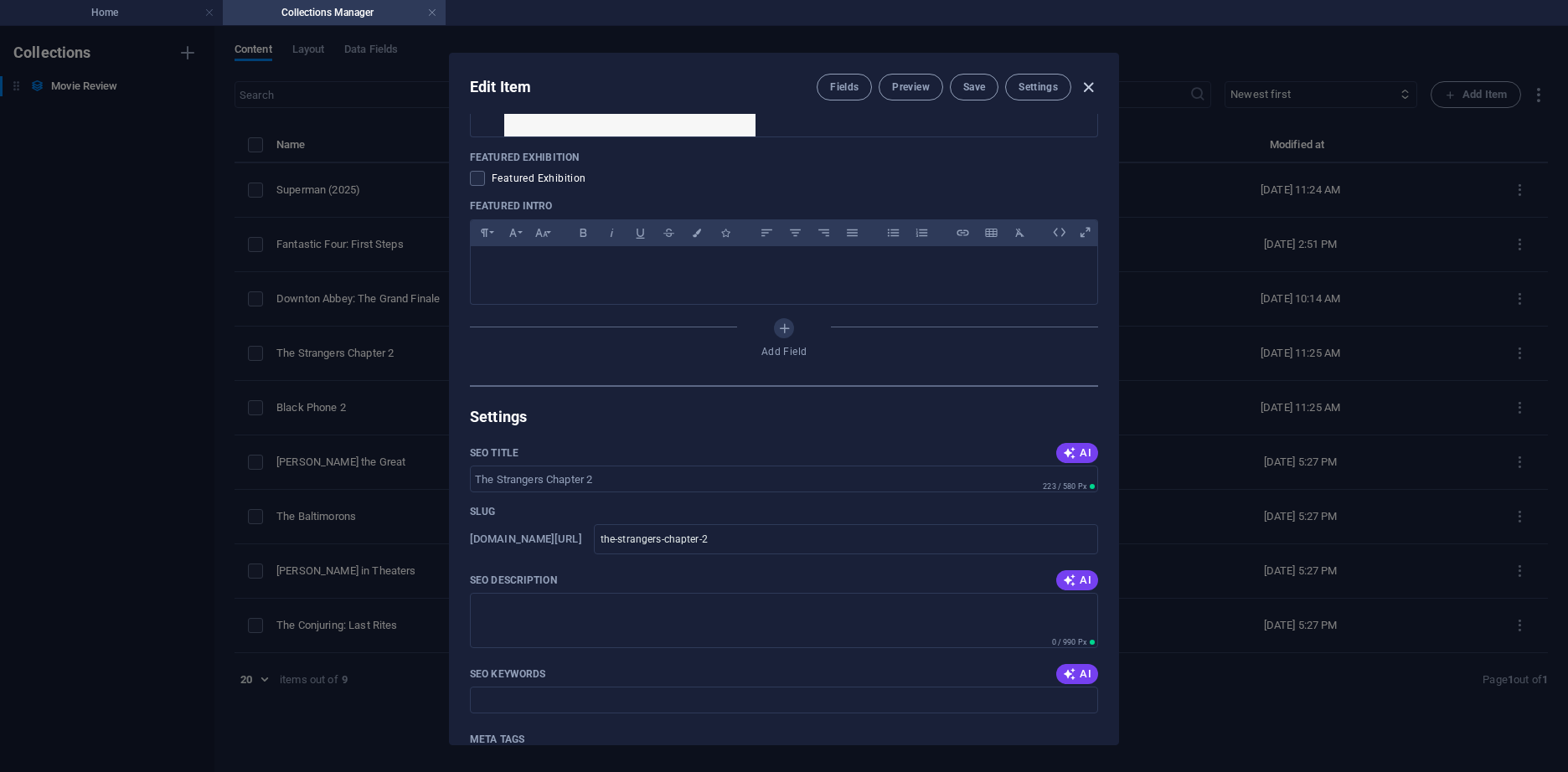
click at [1084, 88] on icon "button" at bounding box center [1088, 88] width 20 height 20
type input "2025-10-03"
type input "the-strangers-chapter-2"
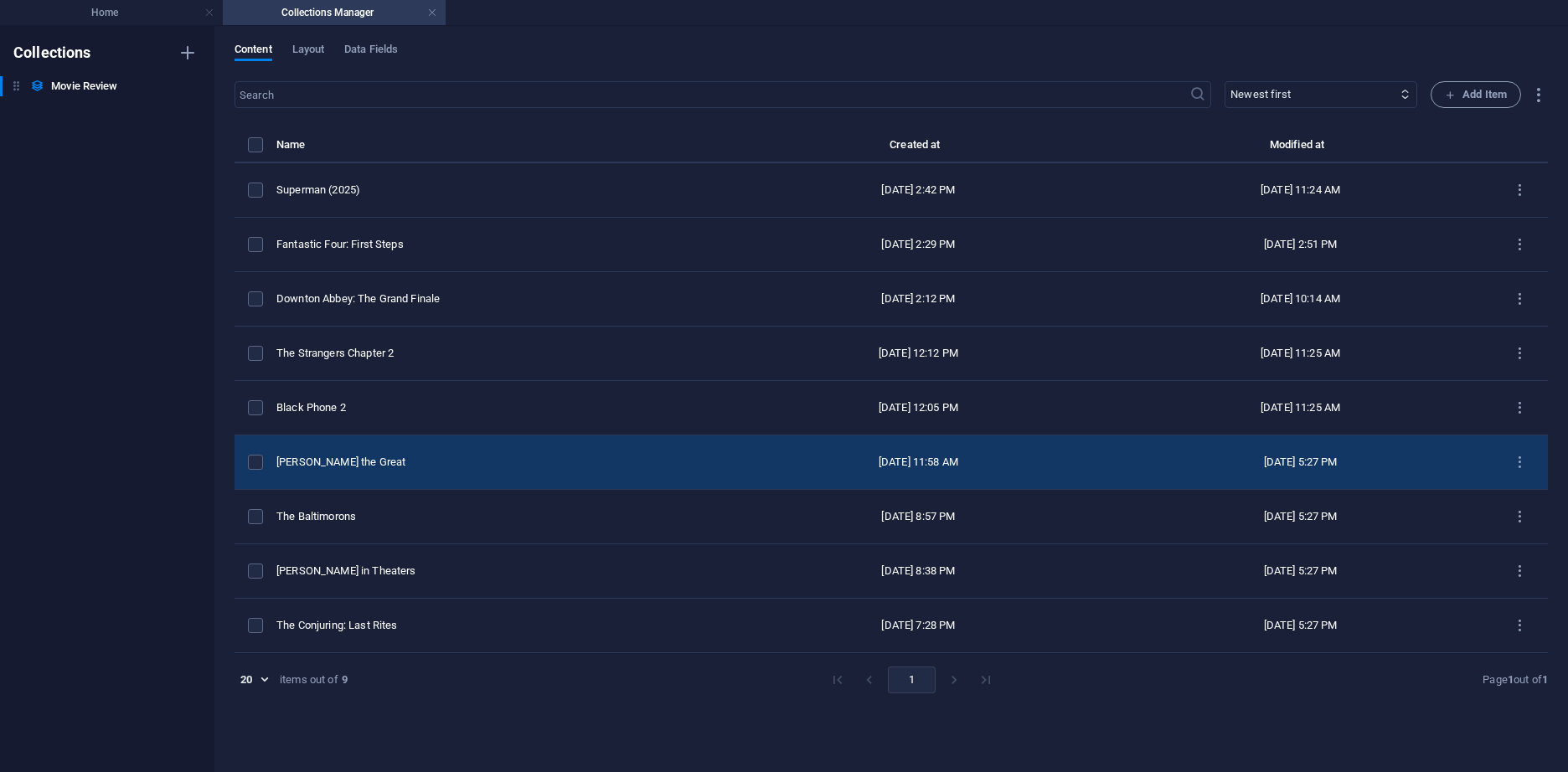
click at [484, 470] on td "Eleanor the Great" at bounding box center [501, 462] width 451 height 55
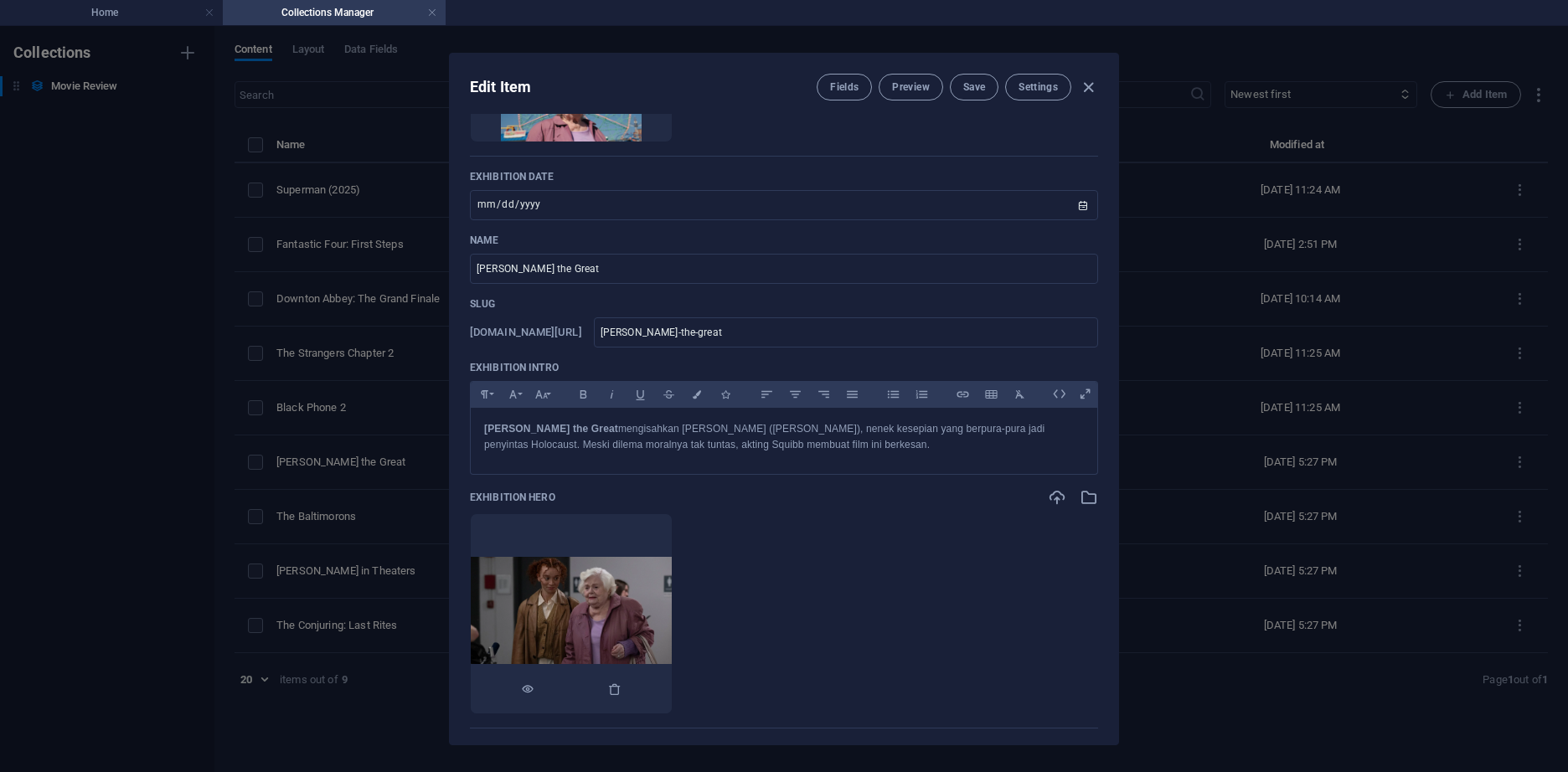
scroll to position [167, 0]
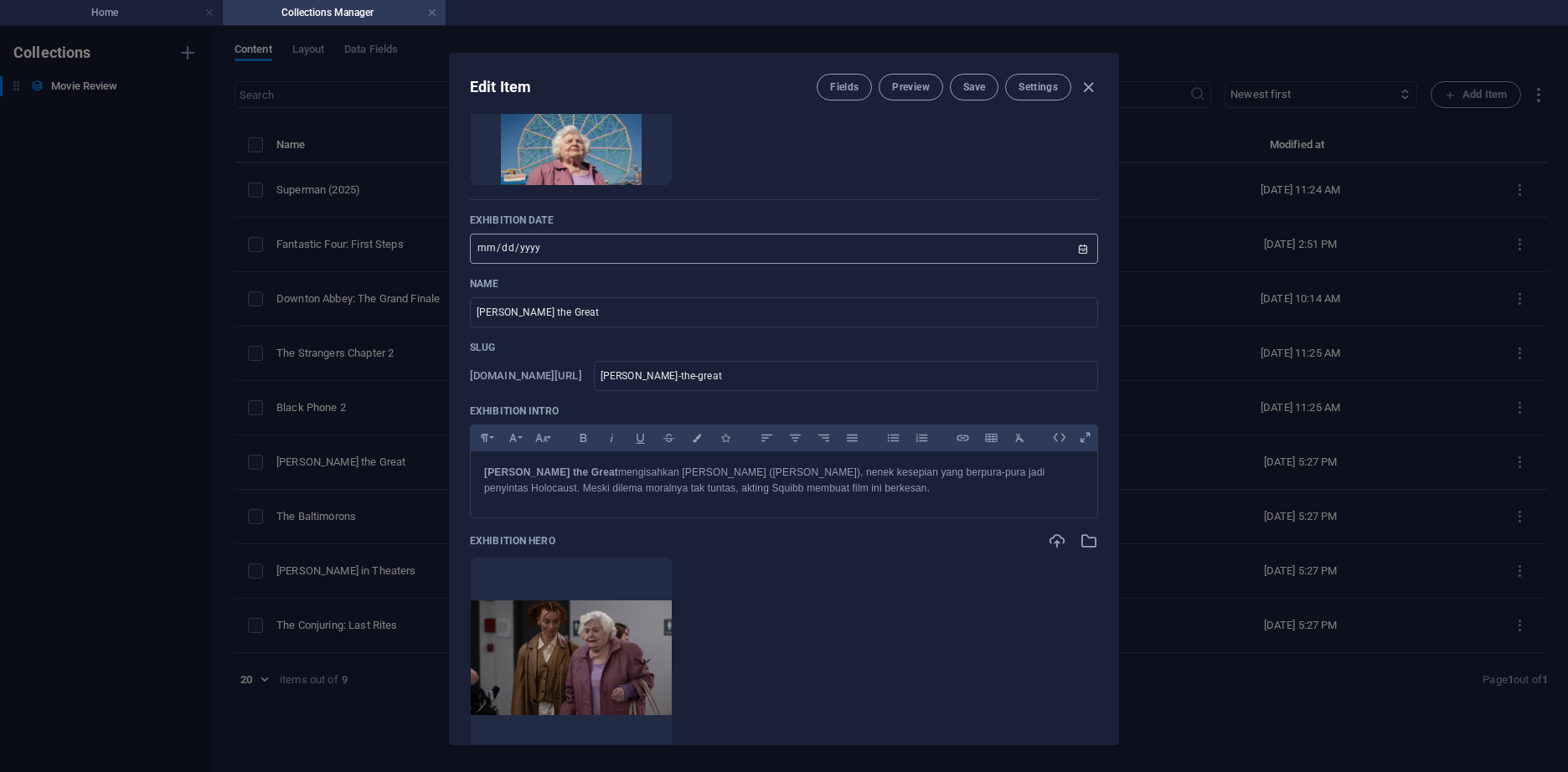
click at [1067, 246] on input "2025-09-26" at bounding box center [784, 248] width 628 height 30
click at [1075, 248] on input "2025-09-26" at bounding box center [784, 248] width 628 height 30
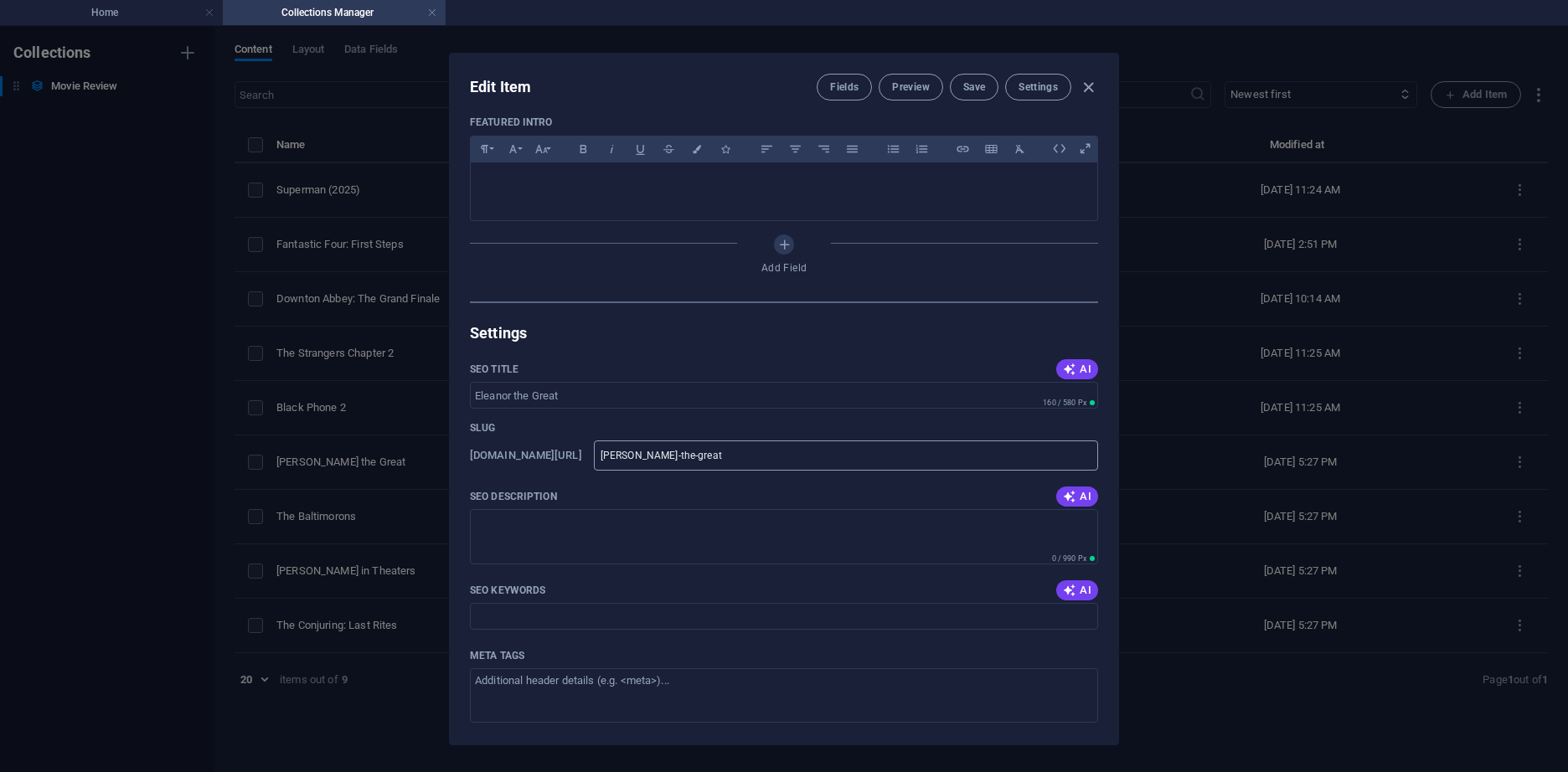
scroll to position [1589, 0]
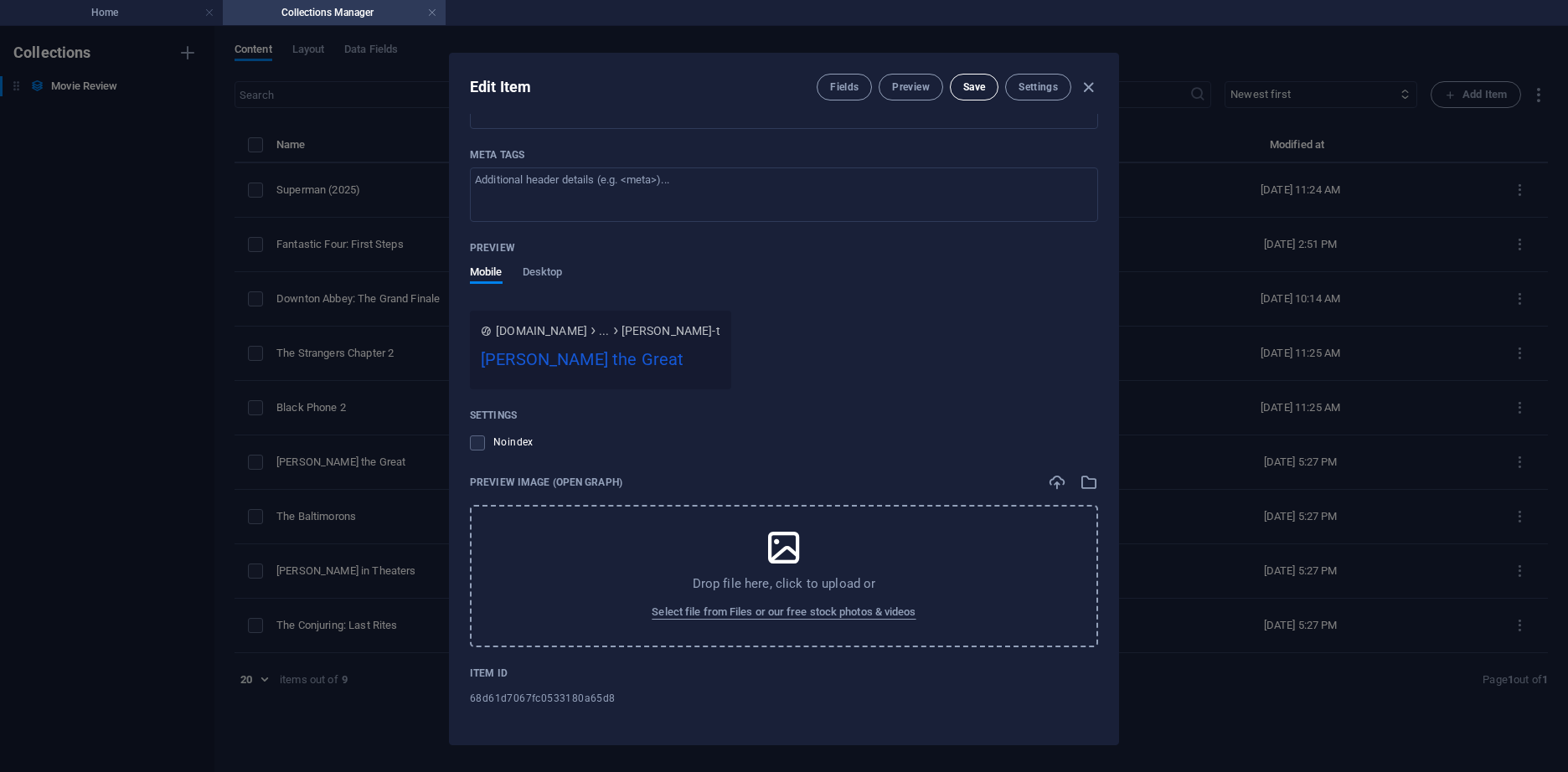
click at [957, 88] on button "Save" at bounding box center [974, 86] width 49 height 26
click at [1085, 86] on icon "button" at bounding box center [1088, 88] width 20 height 20
type input "2025-10-03"
type input "eleanor-the-great"
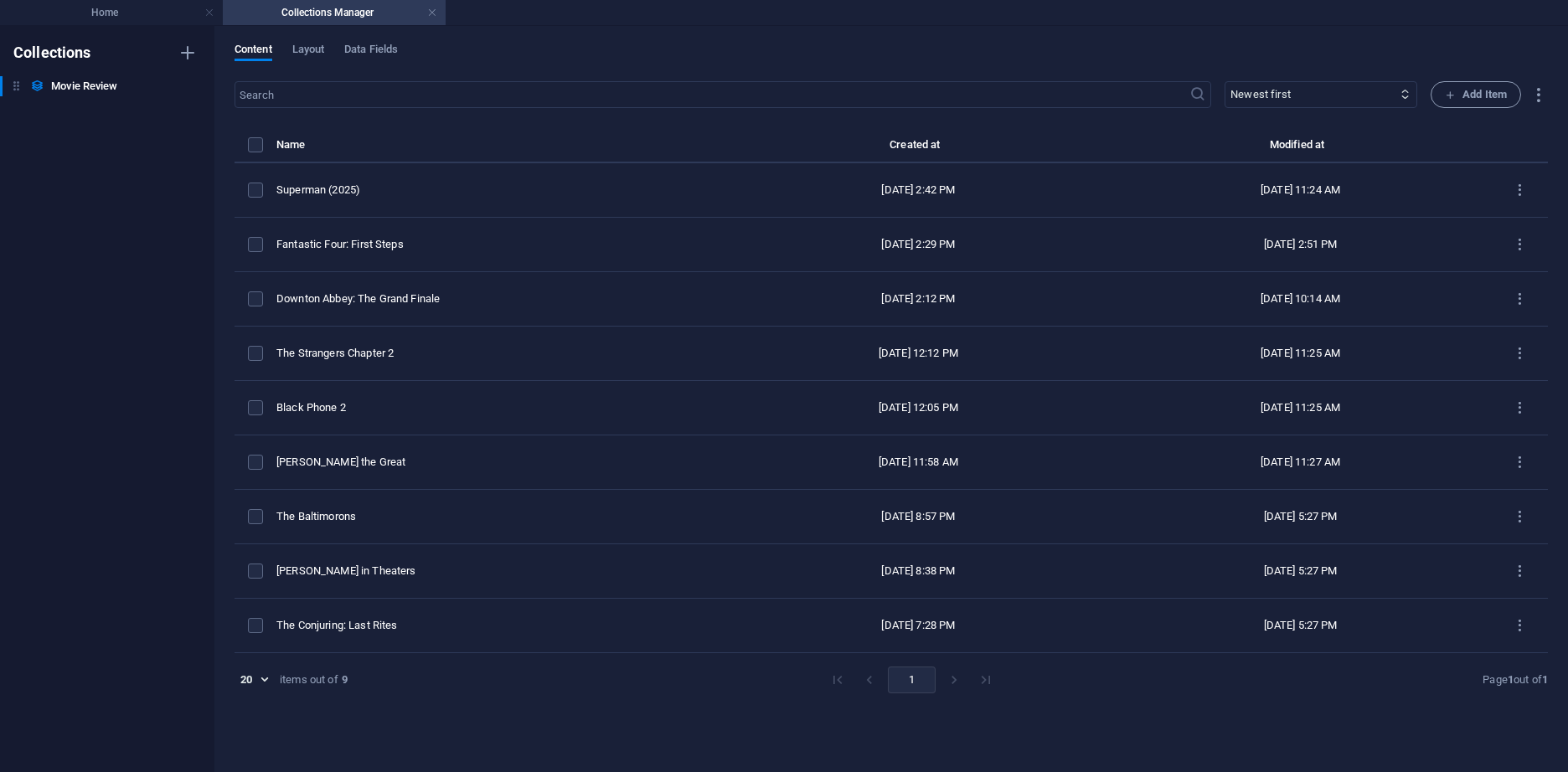
scroll to position [1270, 0]
click at [132, 13] on h4 "Home" at bounding box center [111, 12] width 223 height 19
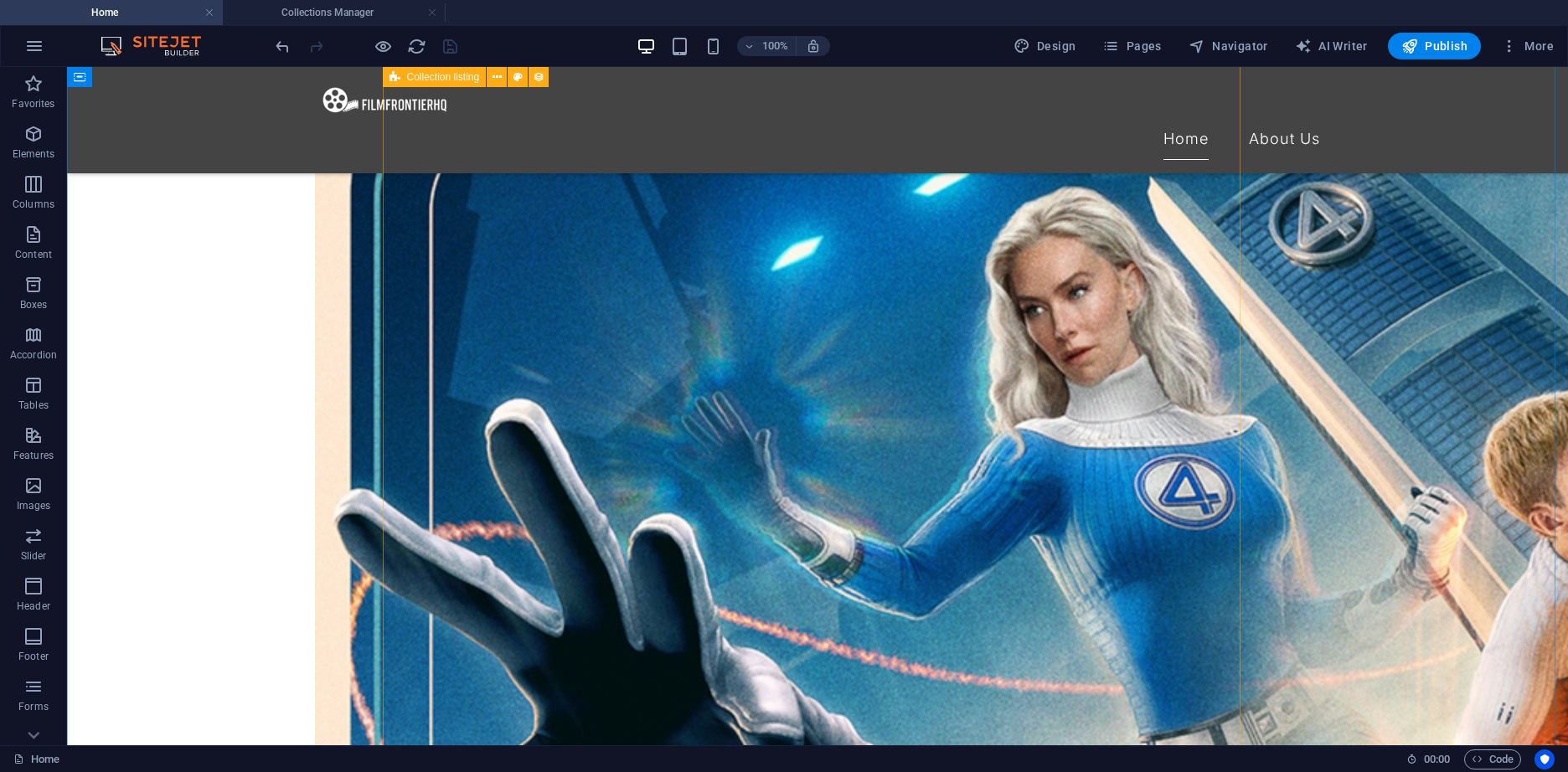
scroll to position [1294, 0]
click at [1449, 47] on span "Publish" at bounding box center [1434, 46] width 66 height 17
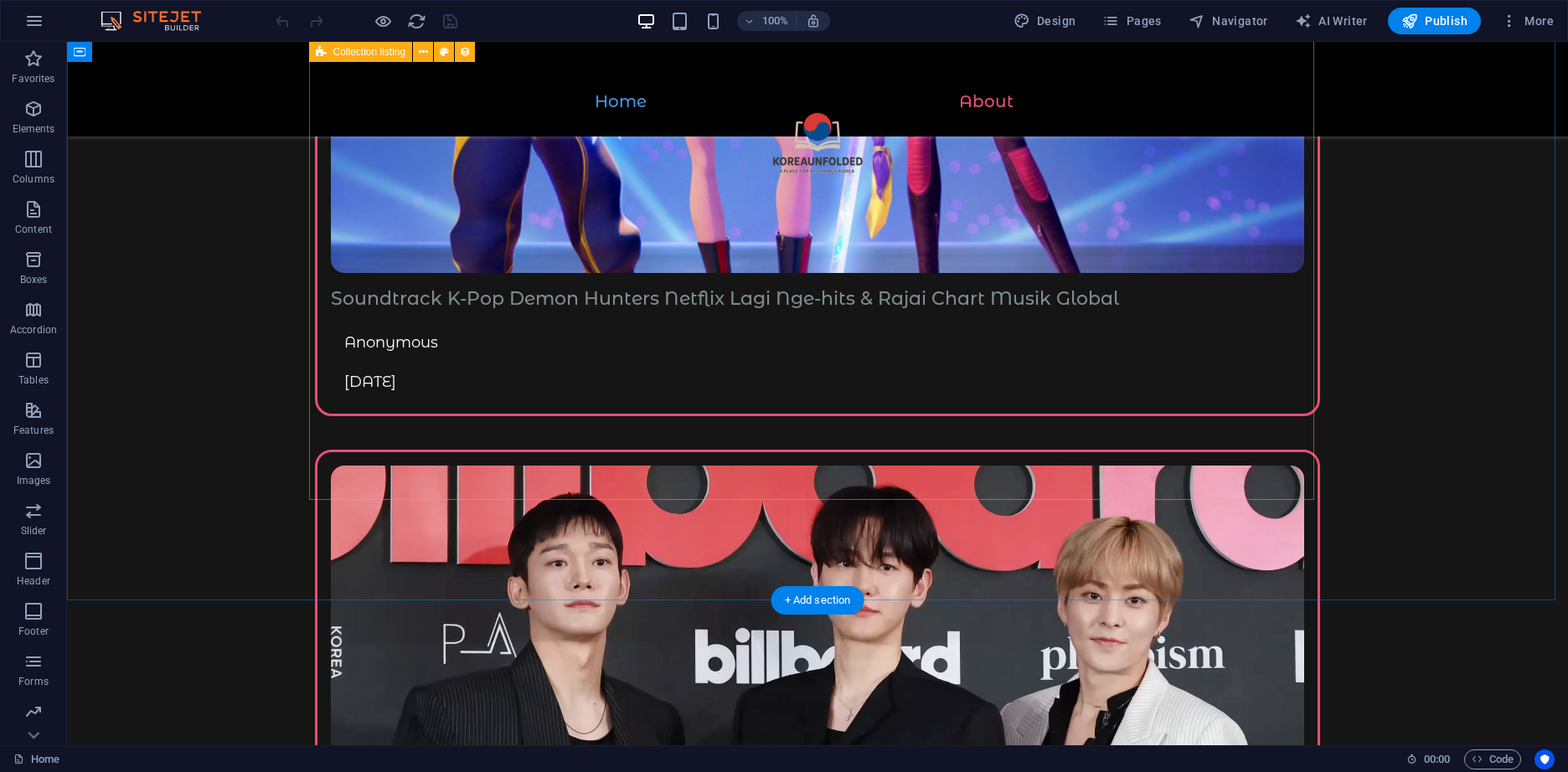
scroll to position [976, 0]
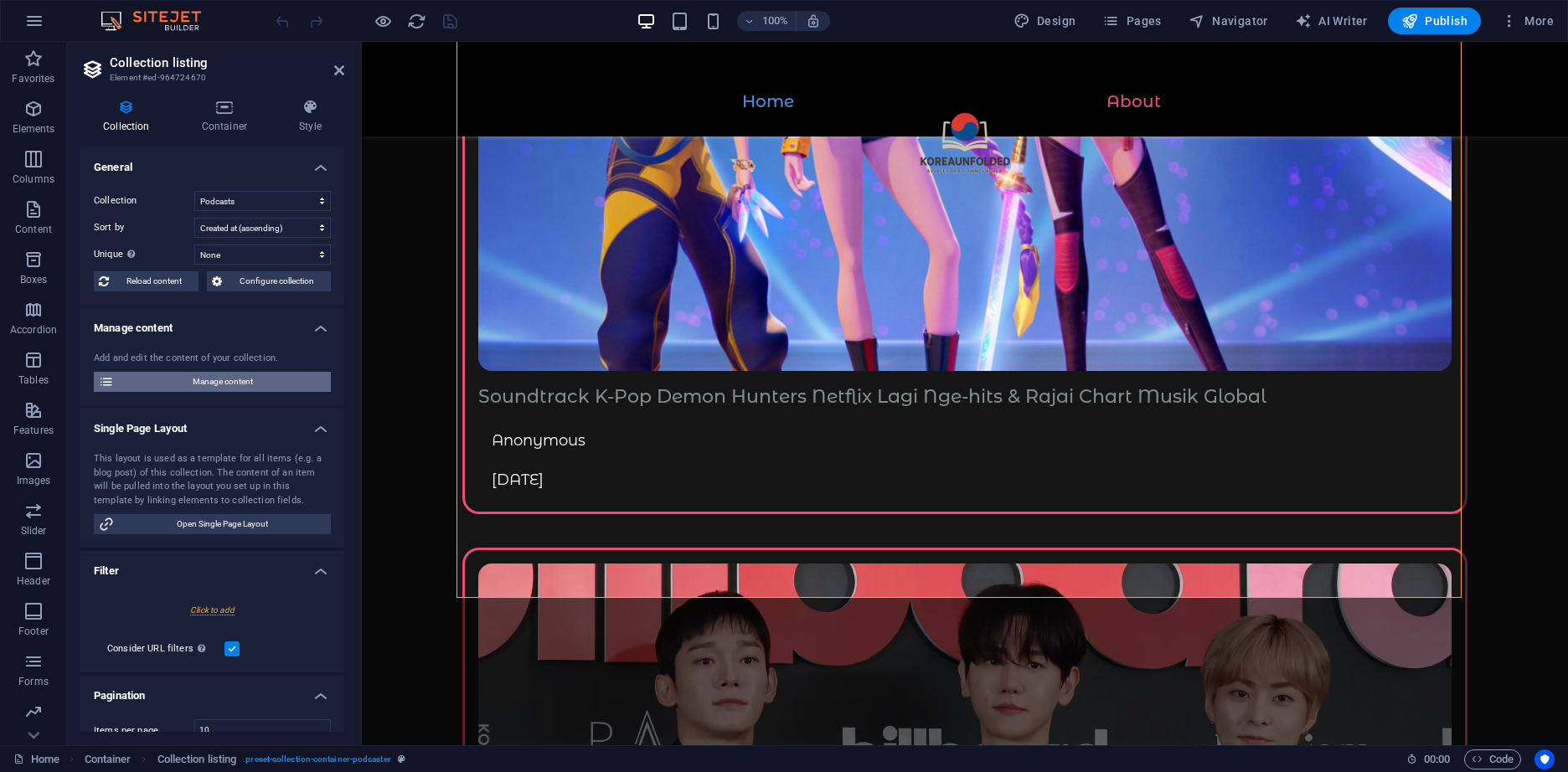
click at [200, 378] on span "Manage content" at bounding box center [223, 381] width 207 height 21
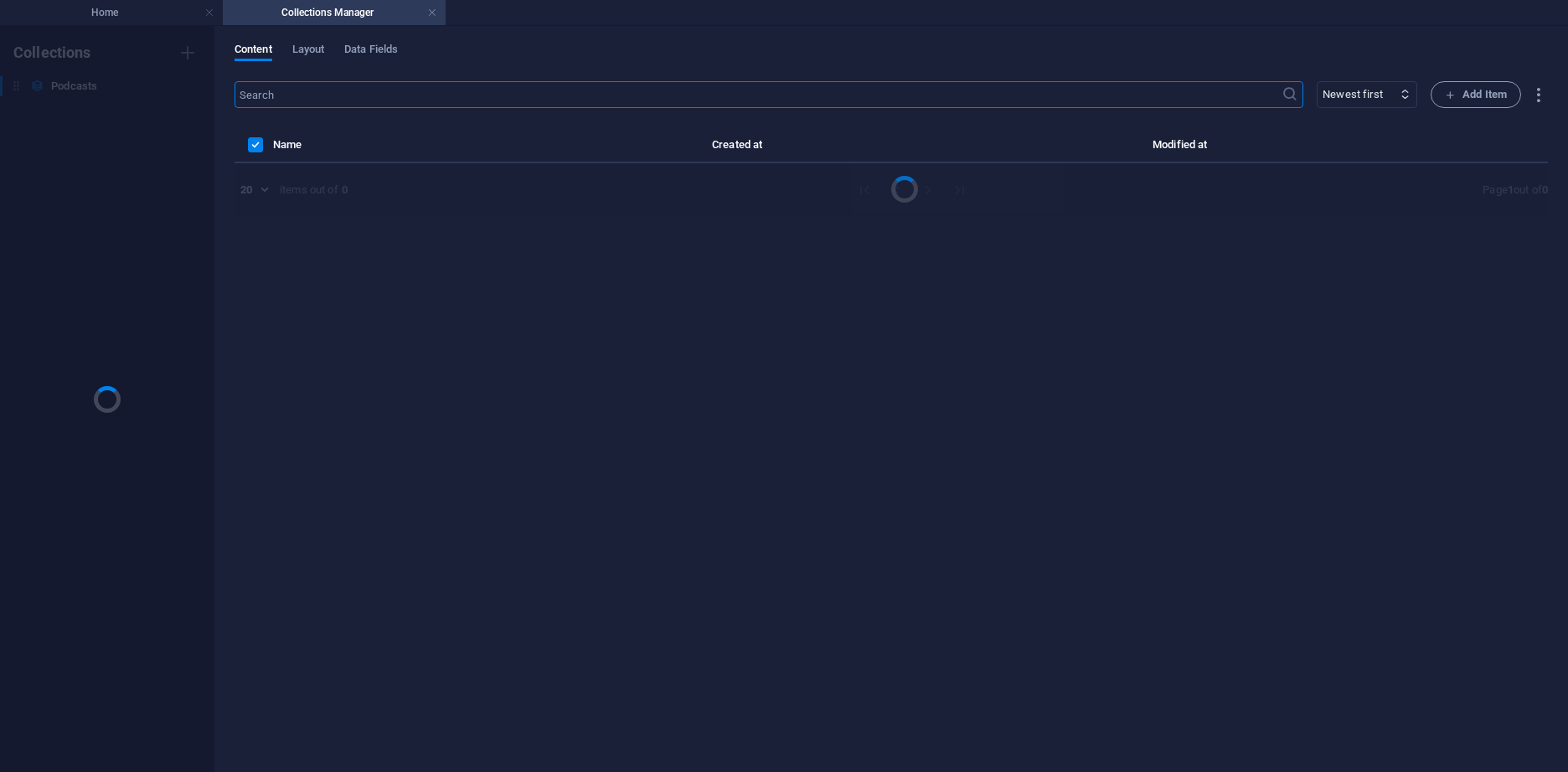
scroll to position [0, 0]
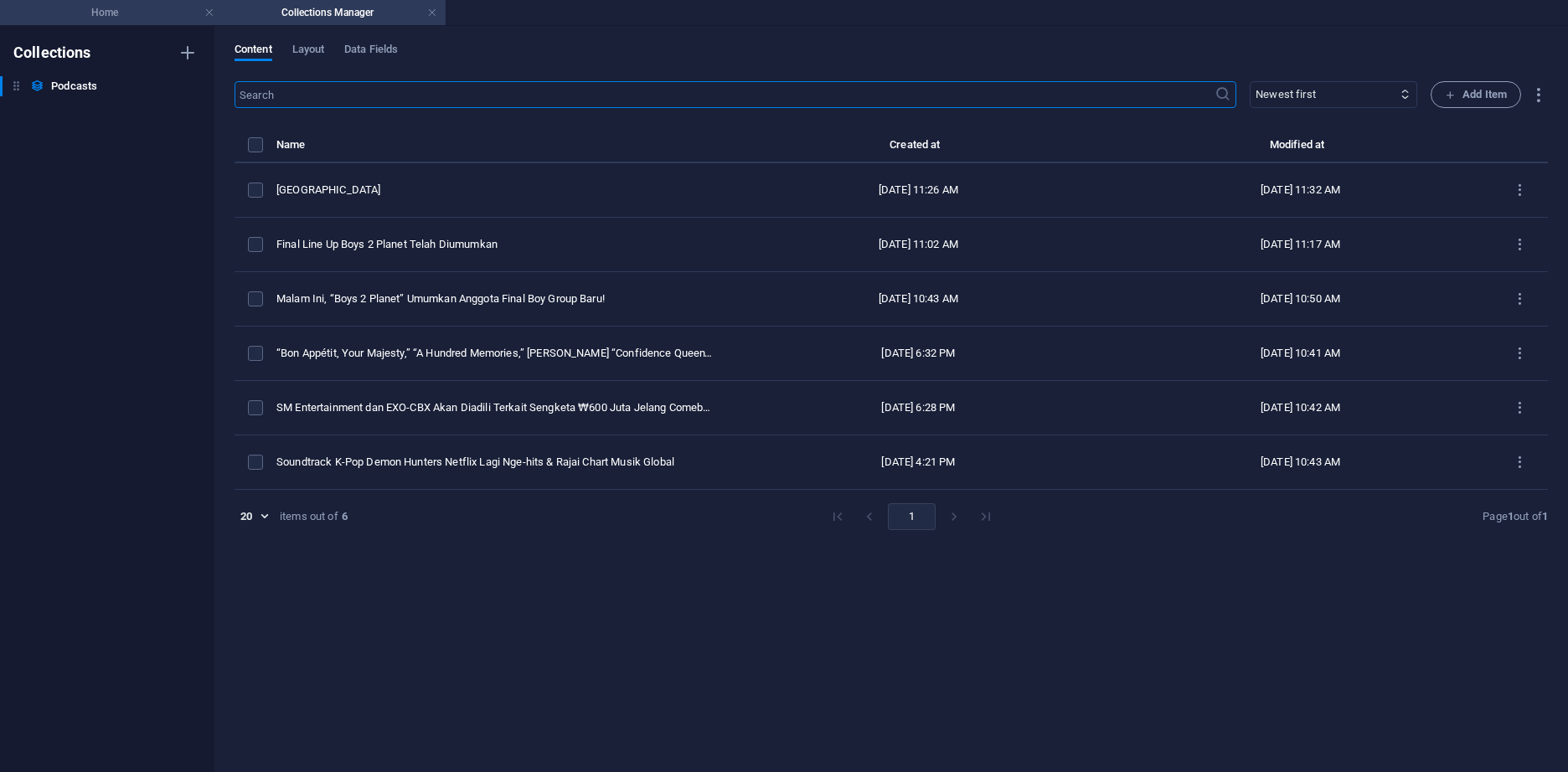
click at [97, 5] on h4 "Home" at bounding box center [111, 12] width 223 height 19
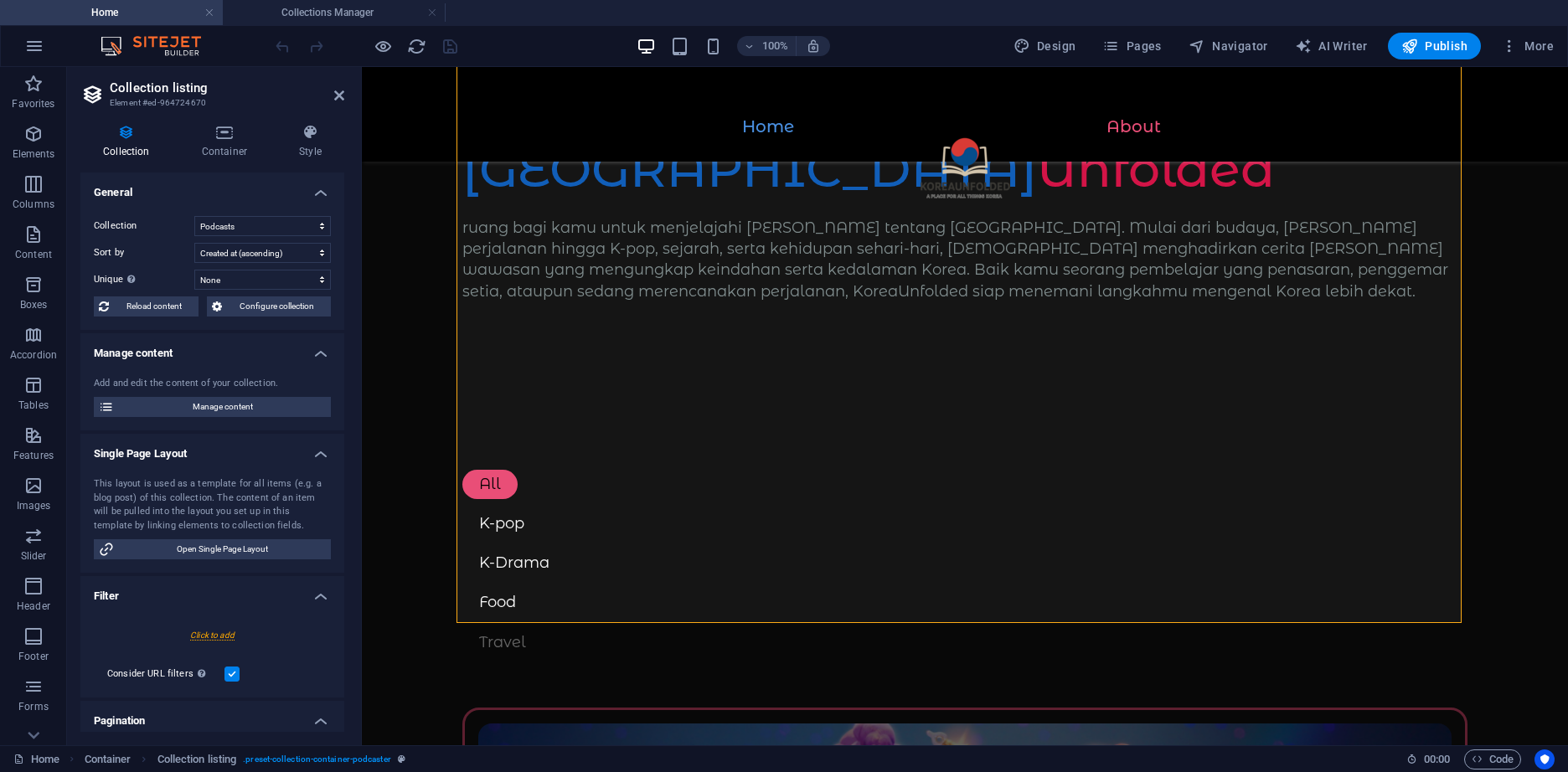
scroll to position [976, 0]
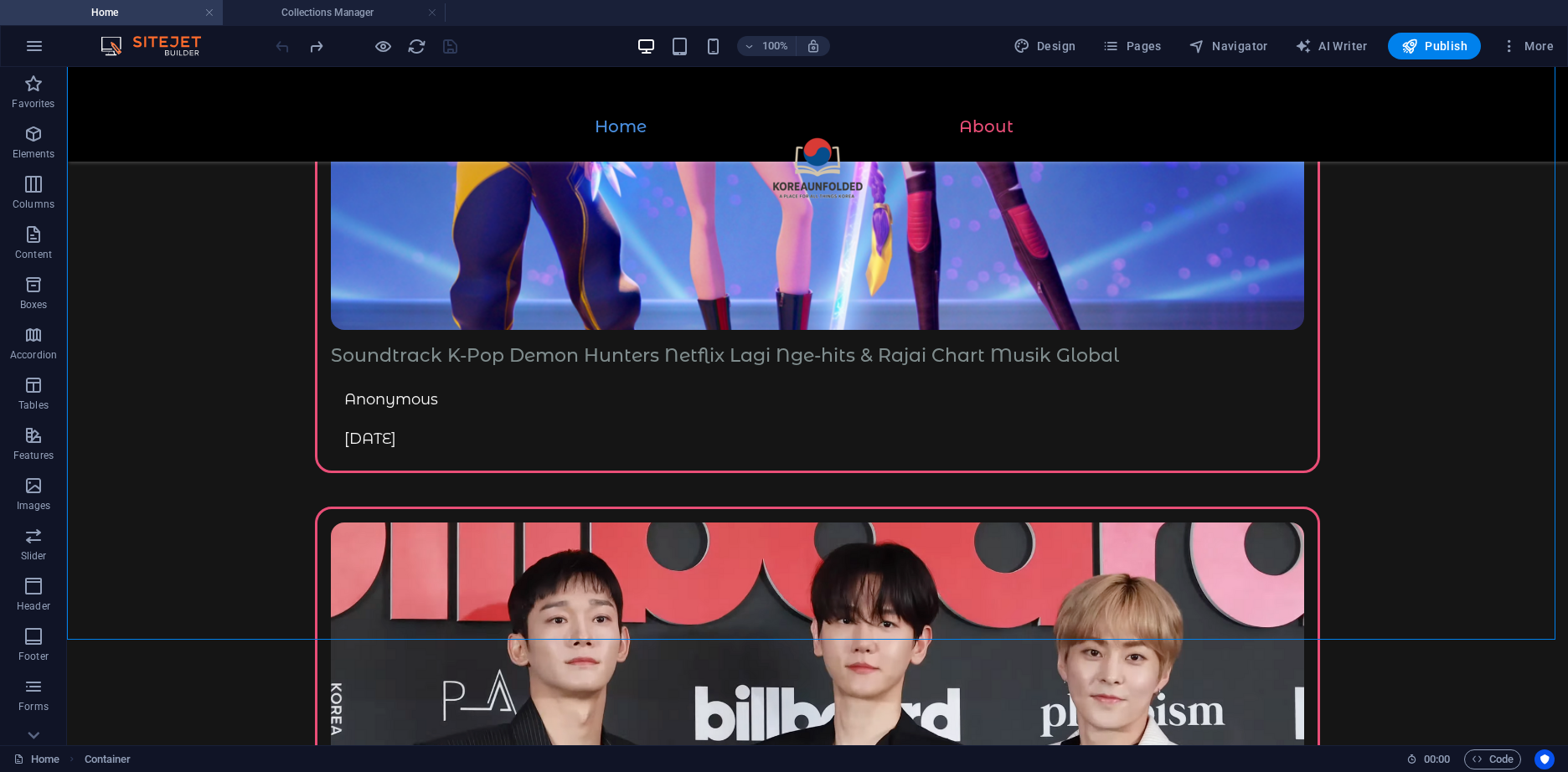
drag, startPoint x: 385, startPoint y: 604, endPoint x: 358, endPoint y: 665, distance: 66.7
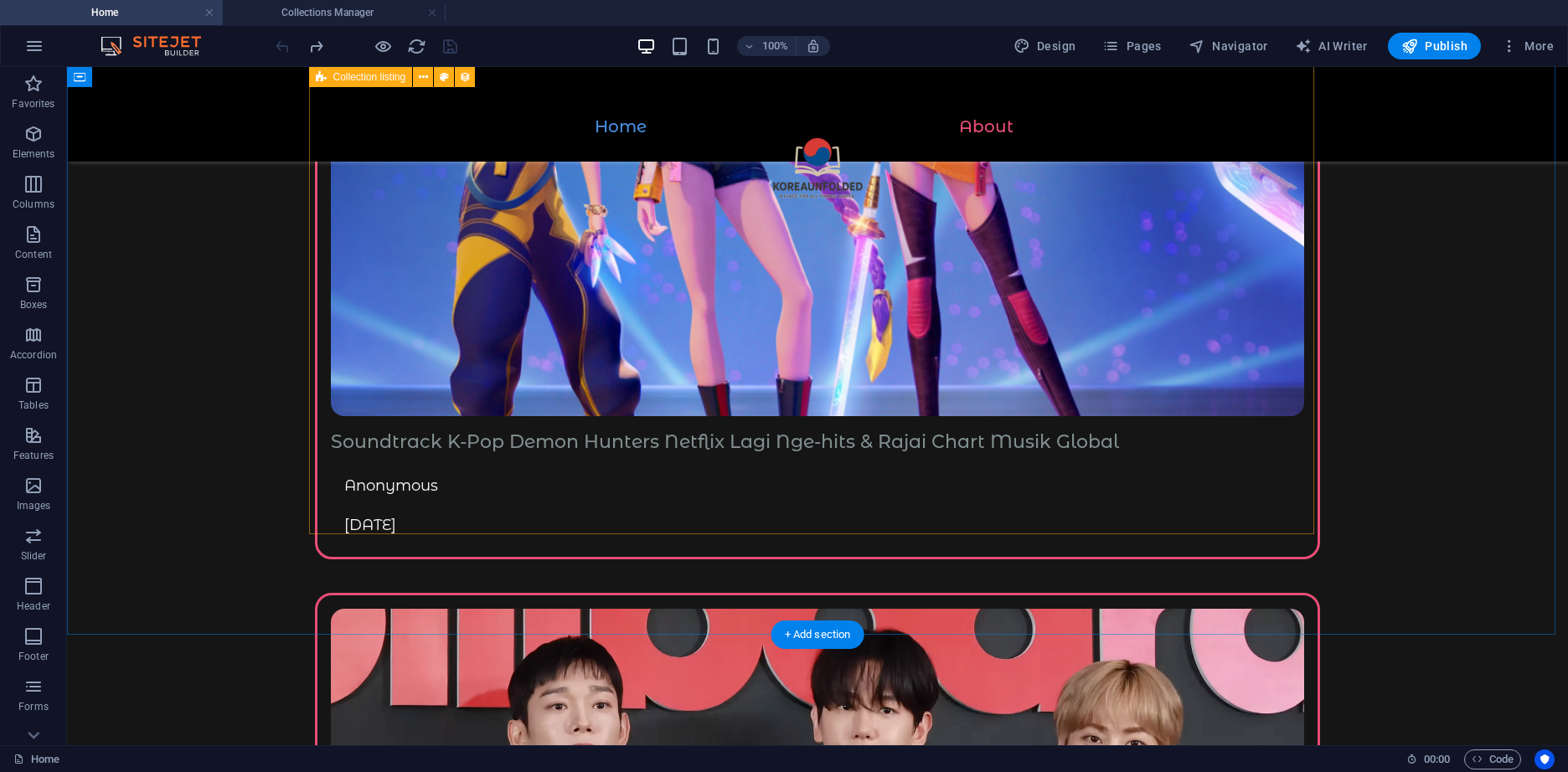
scroll to position [930, 0]
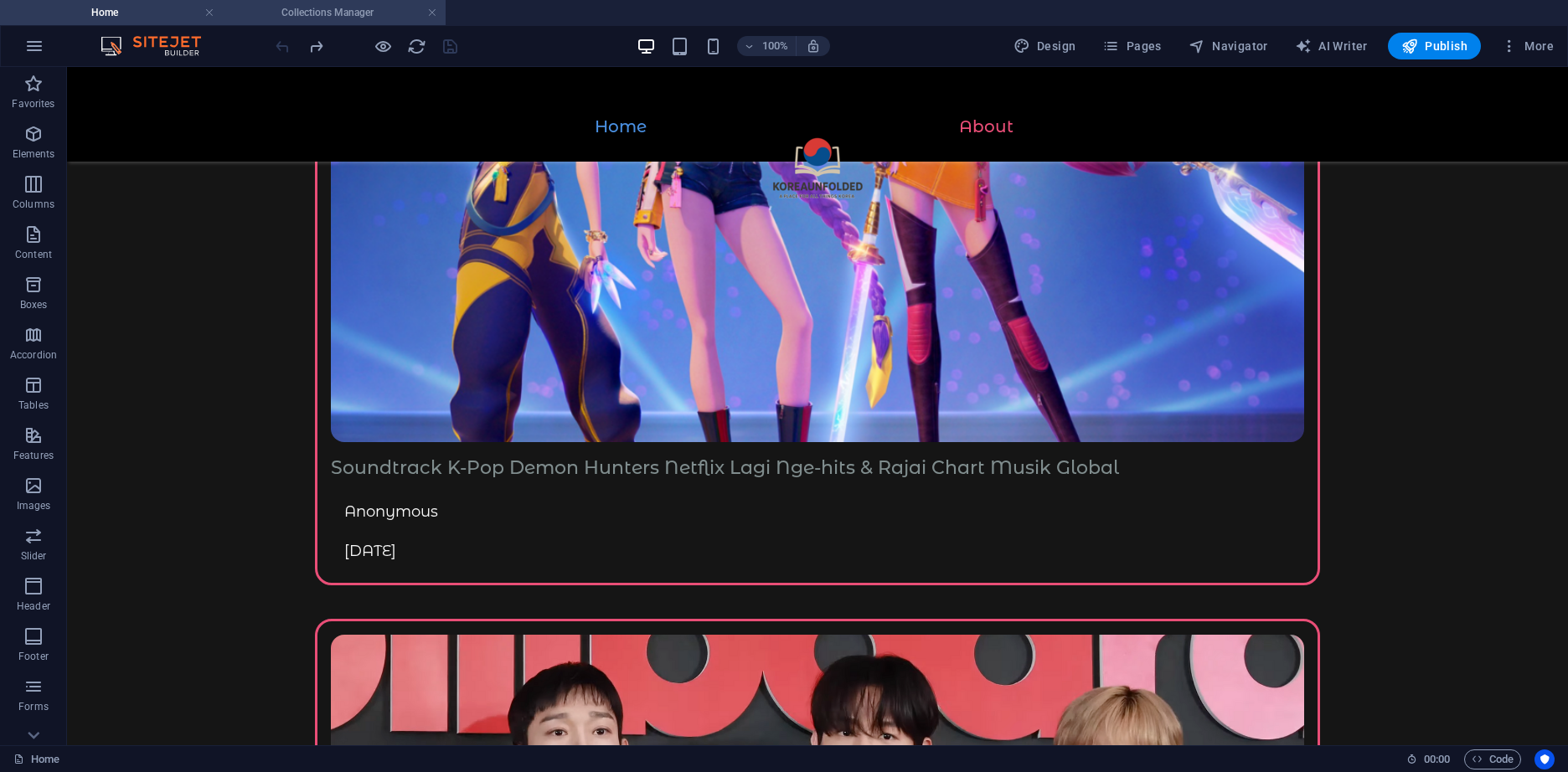
click at [385, 3] on li "Collections Manager" at bounding box center [334, 13] width 223 height 25
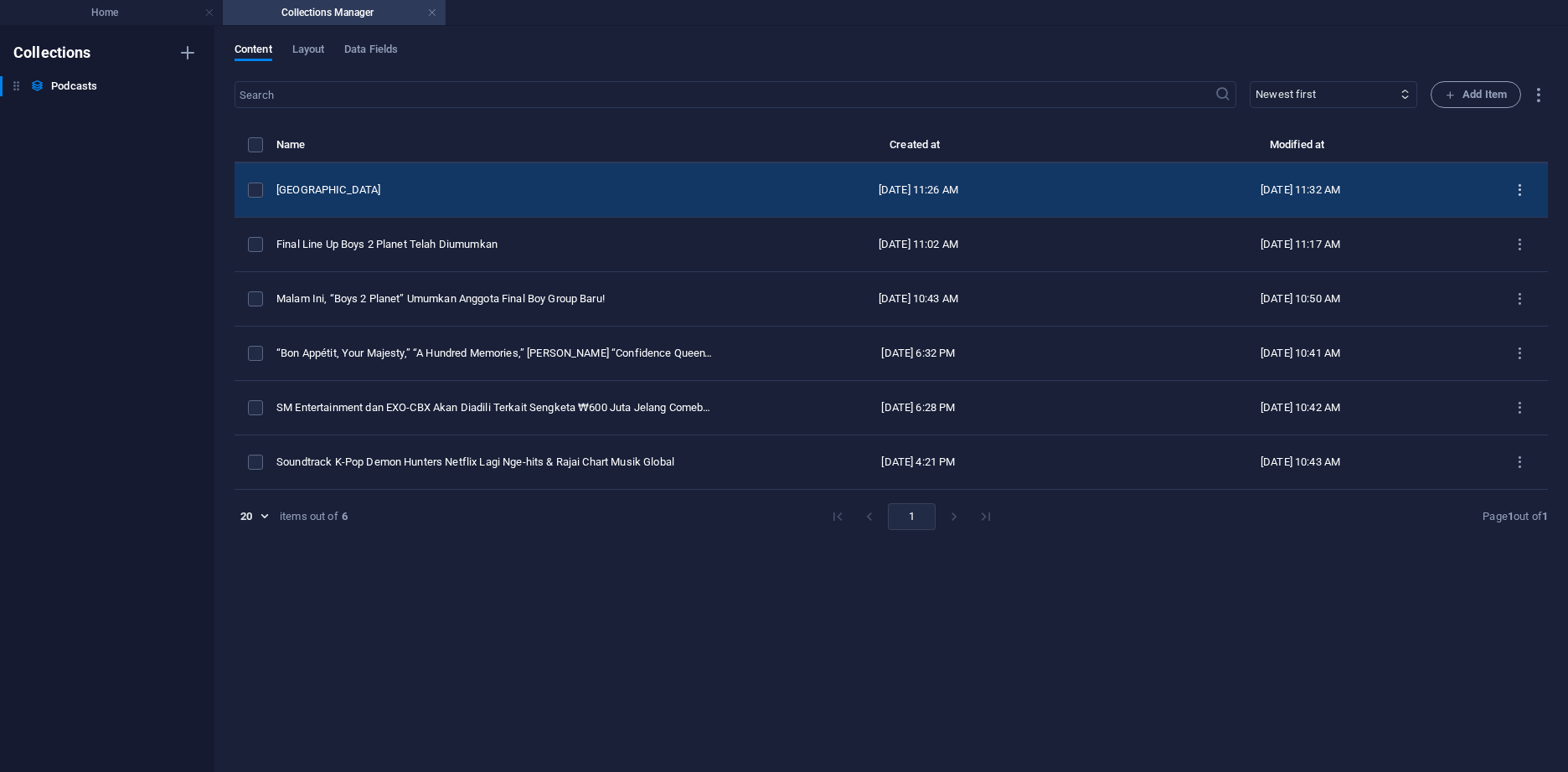
click at [1523, 189] on icon "items list" at bounding box center [1519, 191] width 16 height 16
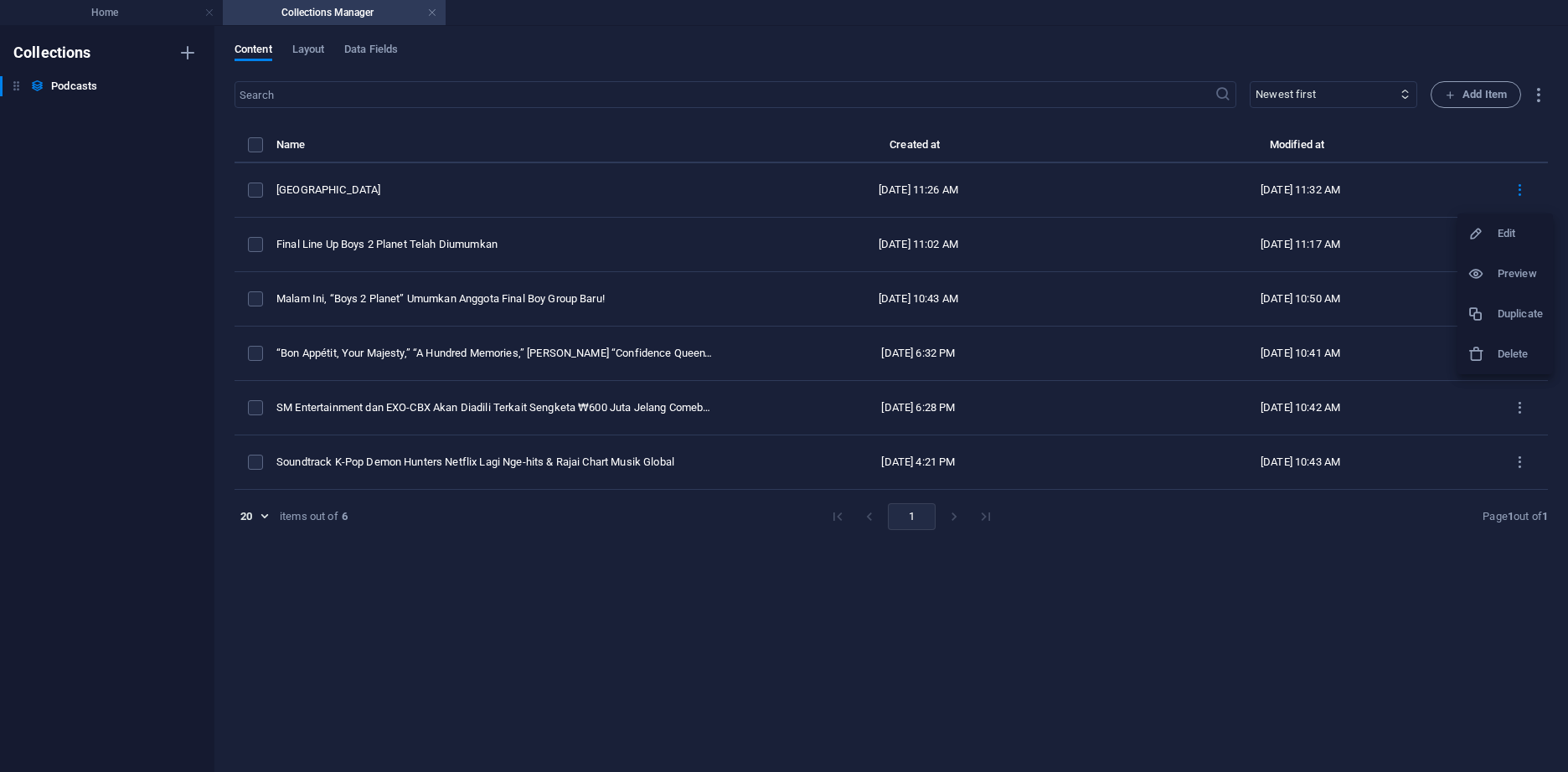
click at [1527, 313] on h6 "Duplicate" at bounding box center [1520, 314] width 45 height 21
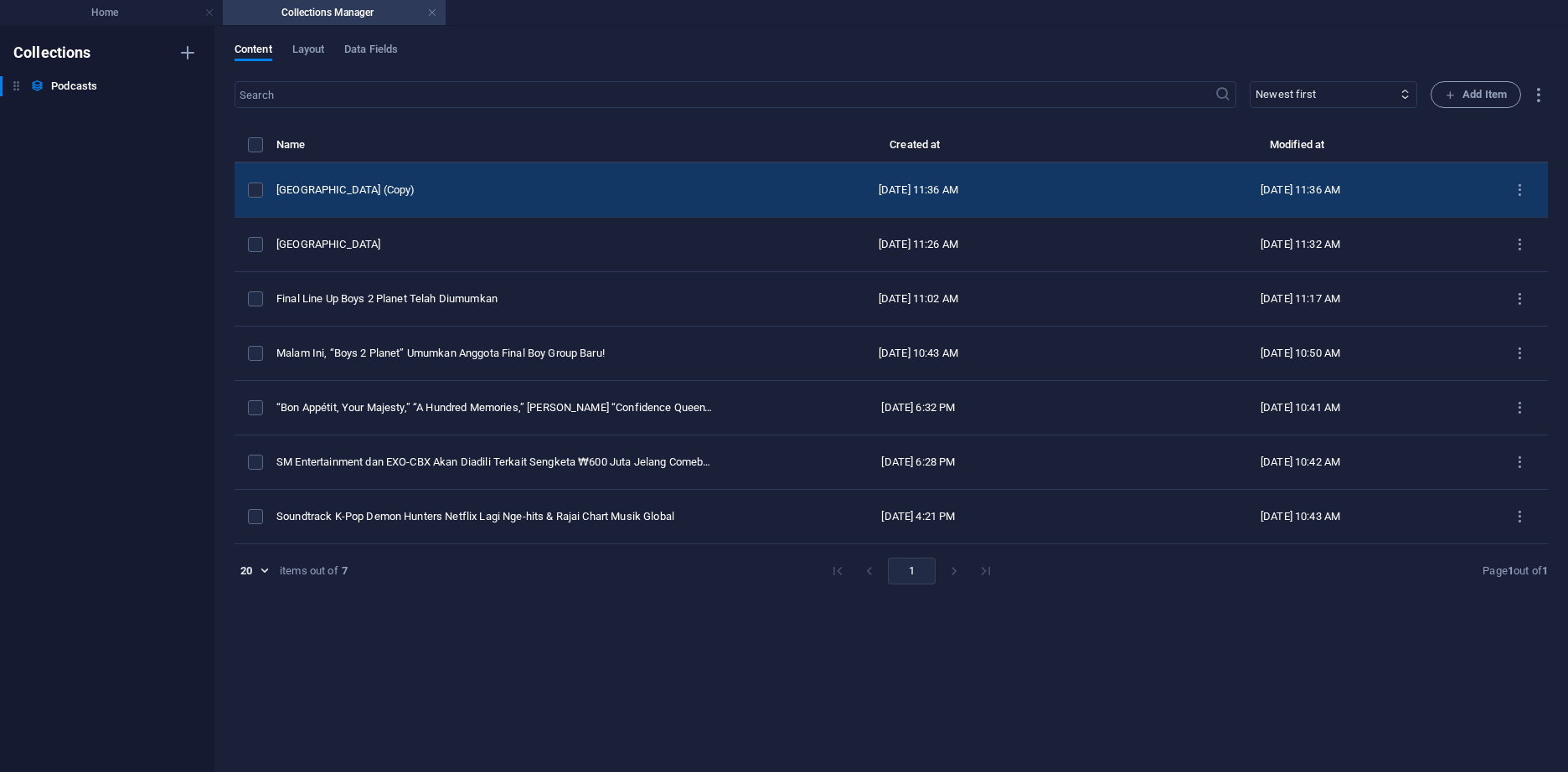
click at [740, 187] on div "Oct 3, 2025 11:36 AM" at bounding box center [917, 190] width 355 height 15
select select "Travel"
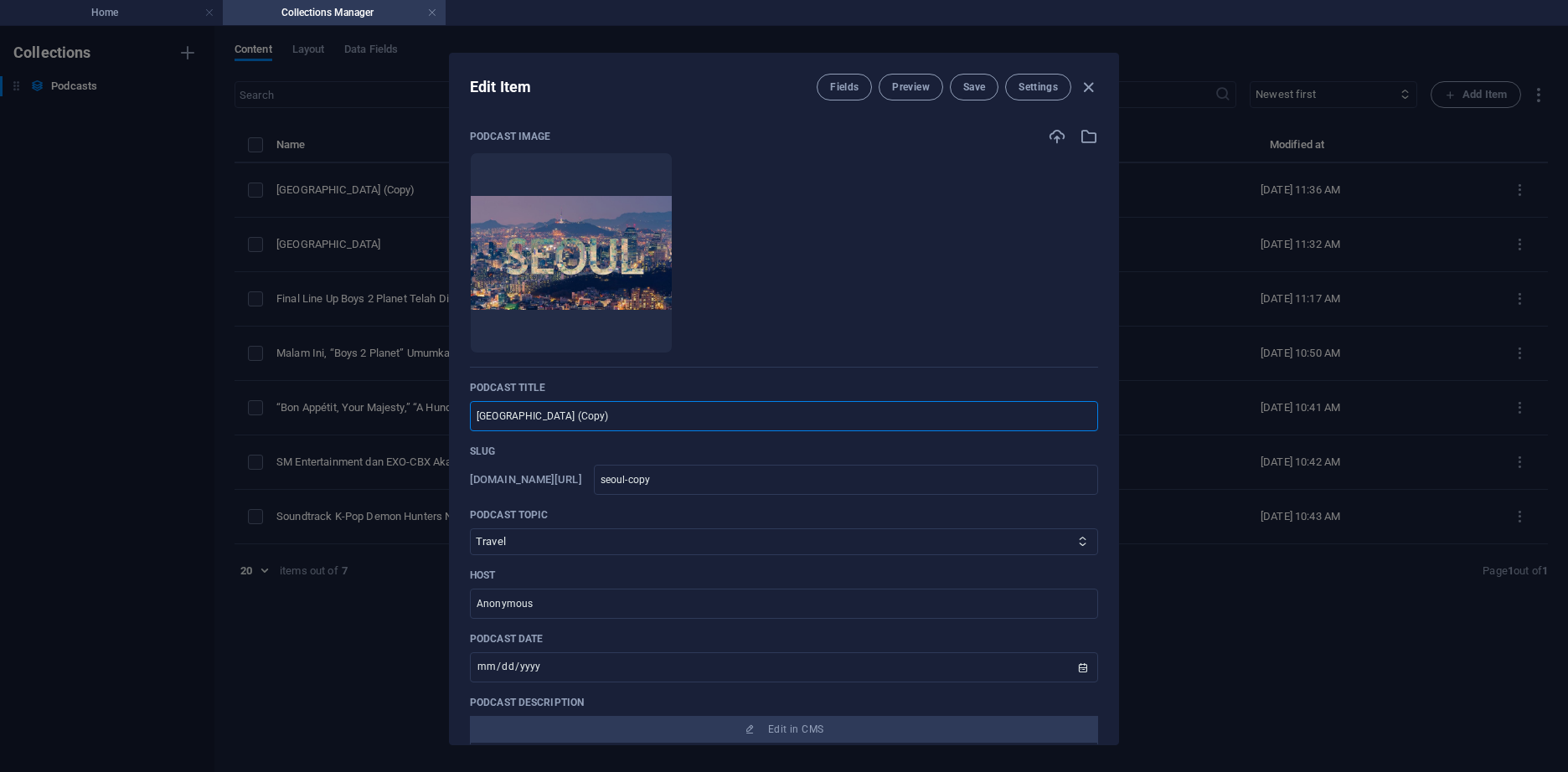
drag, startPoint x: 564, startPoint y: 414, endPoint x: 352, endPoint y: 401, distance: 212.4
click at [352, 401] on div "Edit Item Fields Preview Save Settings Podcast image Drop files here to upload …" at bounding box center [784, 399] width 1568 height 746
type input "B"
type input "b"
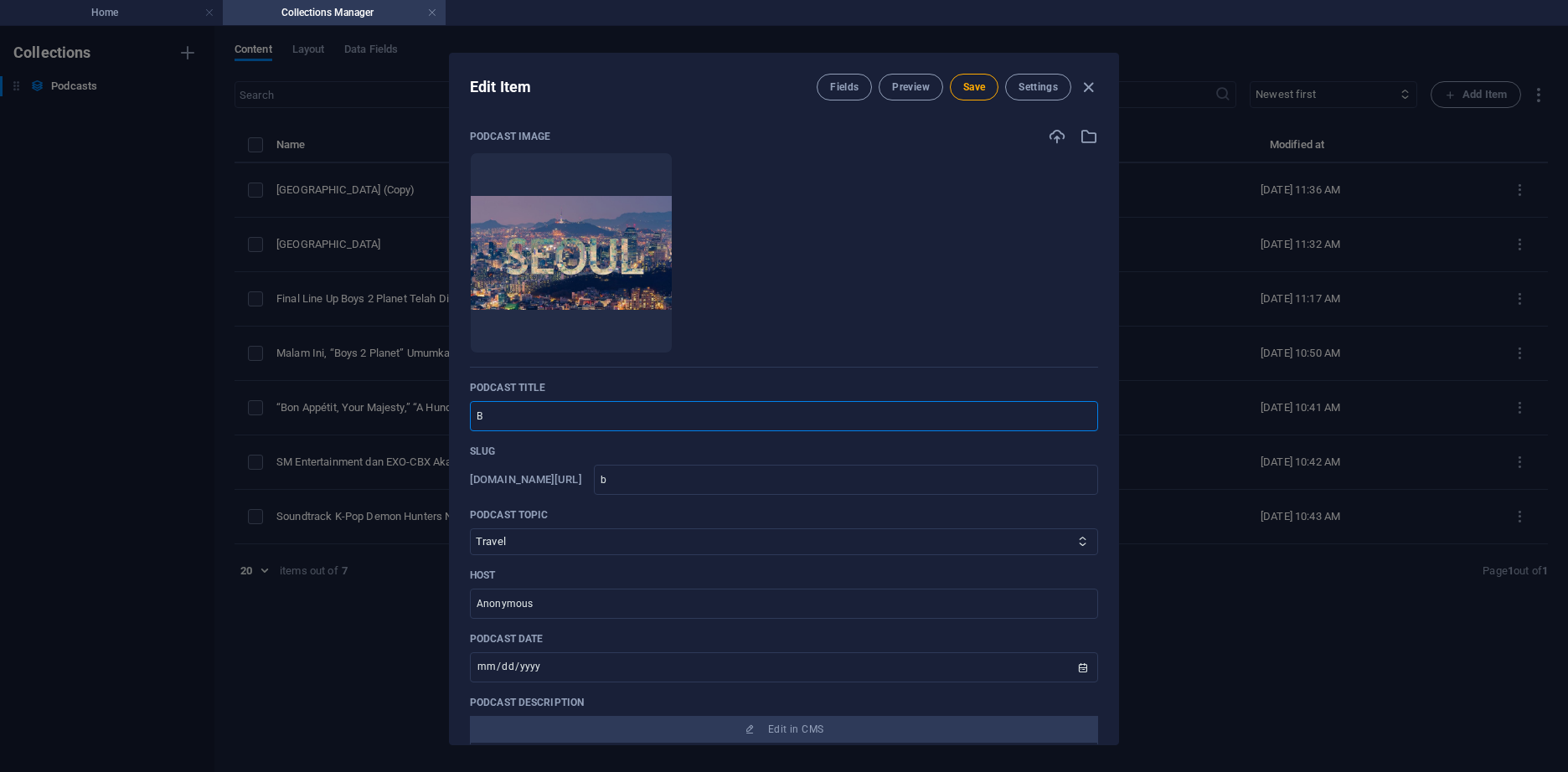
type input "Bu"
type input "bu"
type input "Bus"
type input "bus"
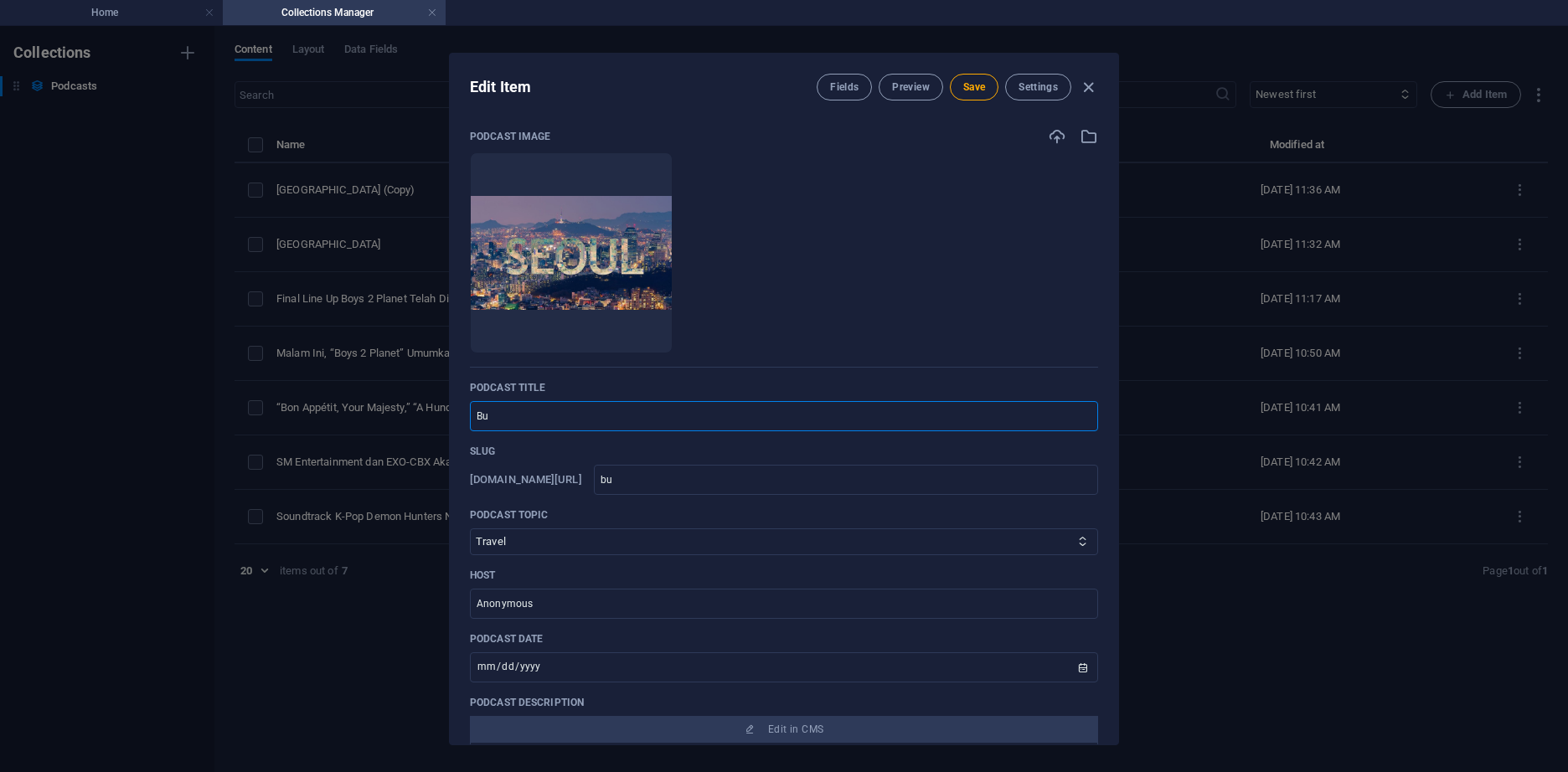
type input "bus"
type input "Busa"
type input "busa"
type input "Busan"
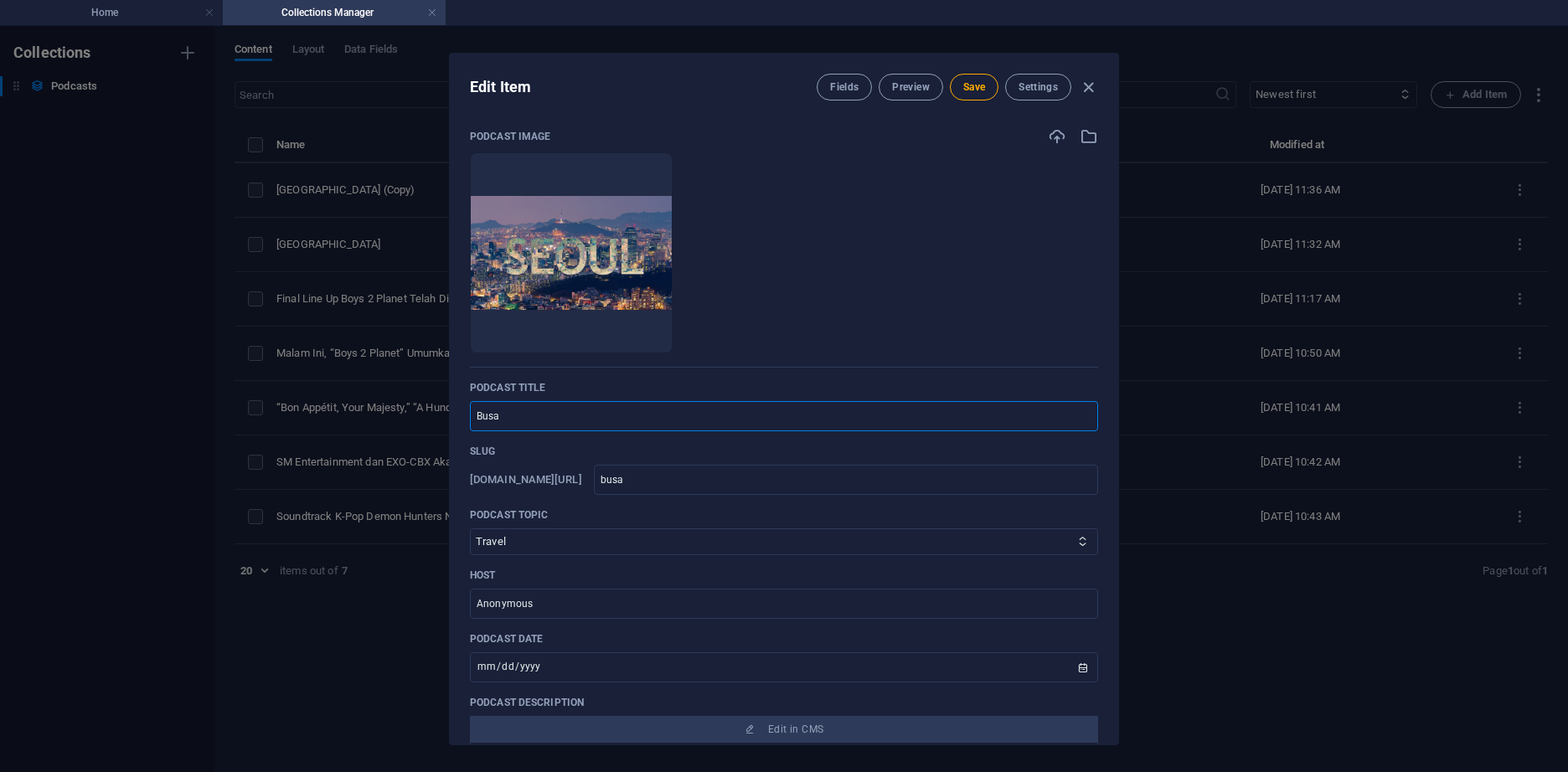
type input "busan"
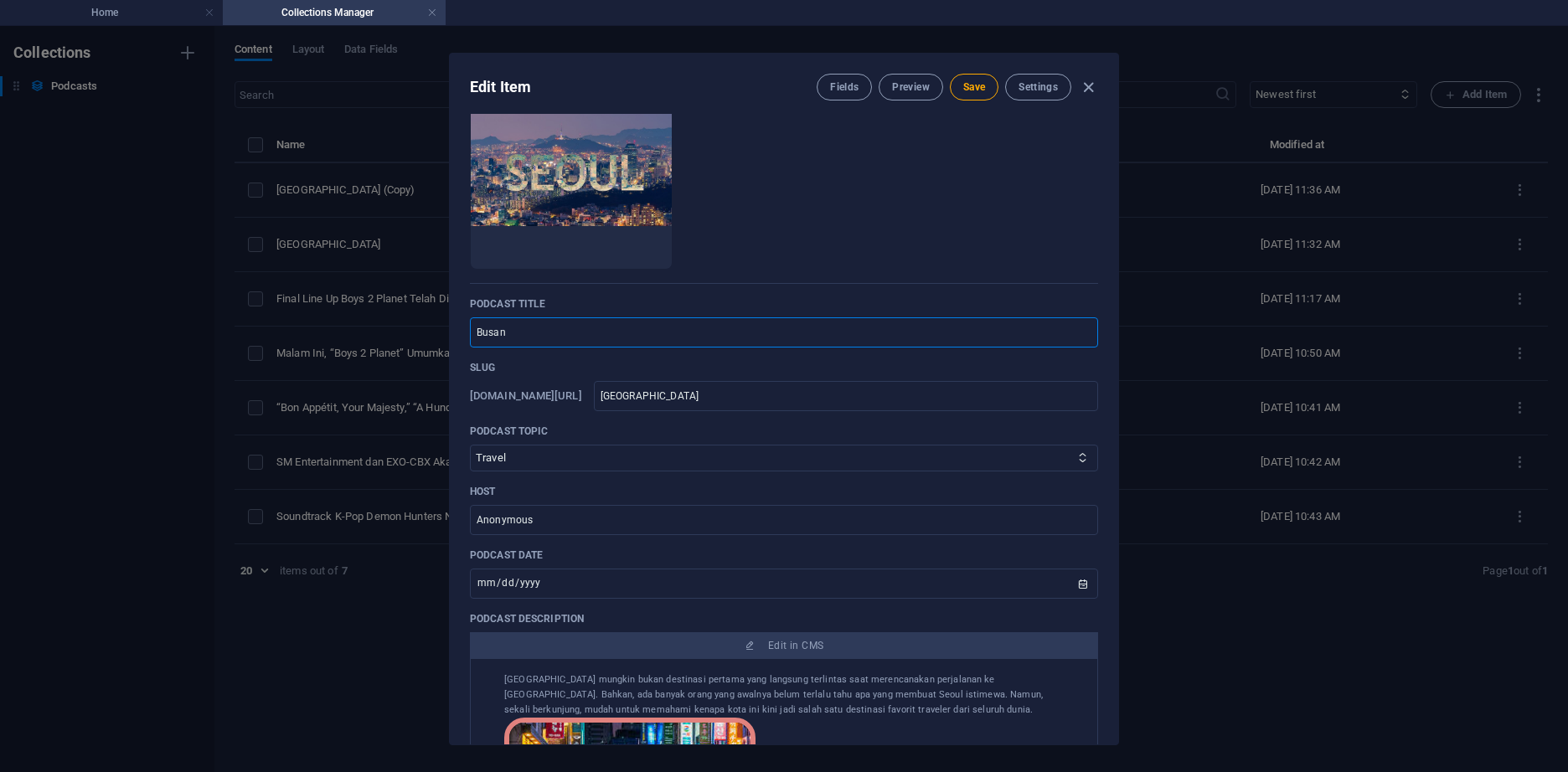
scroll to position [167, 0]
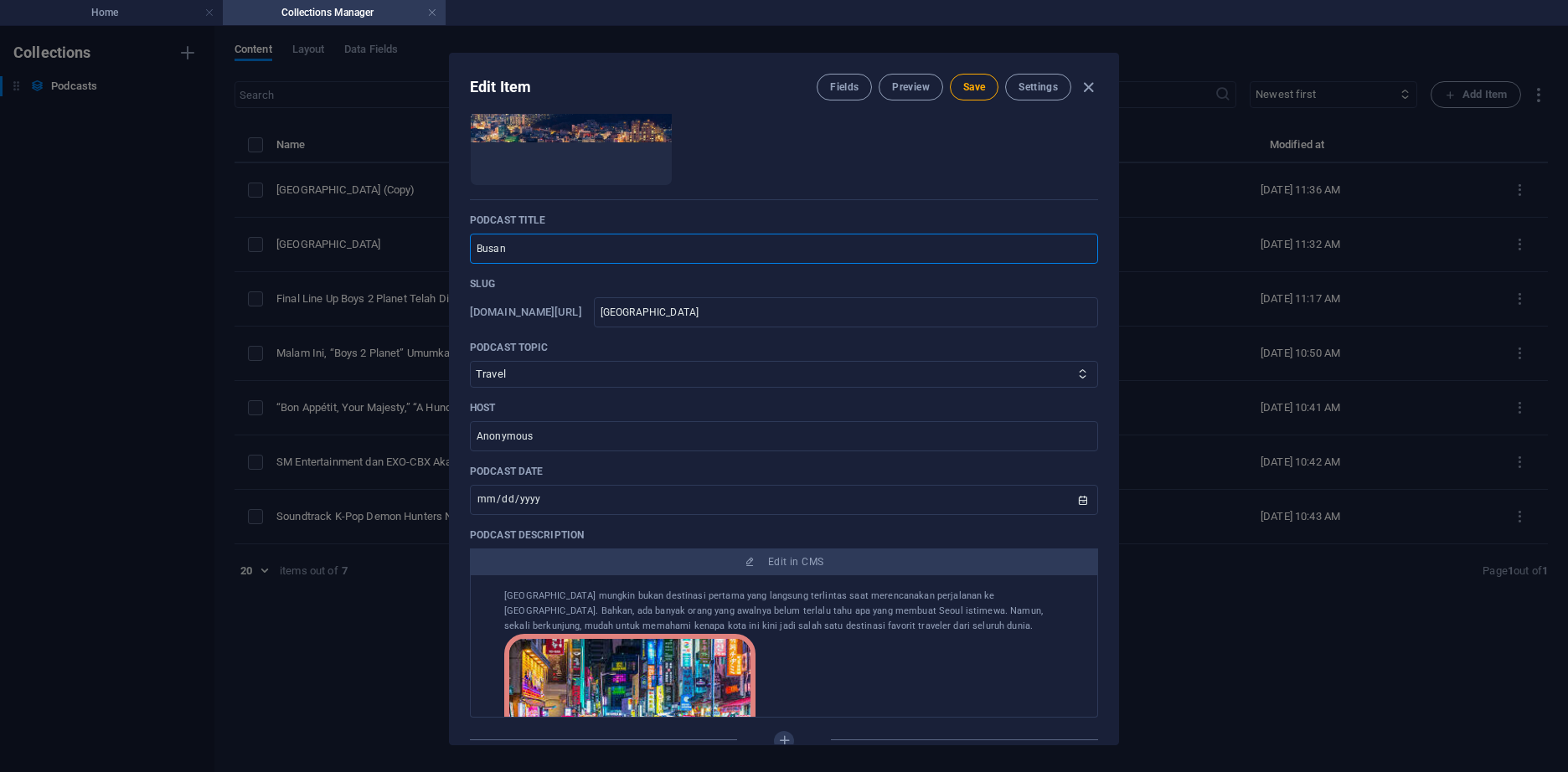
type input "Busan"
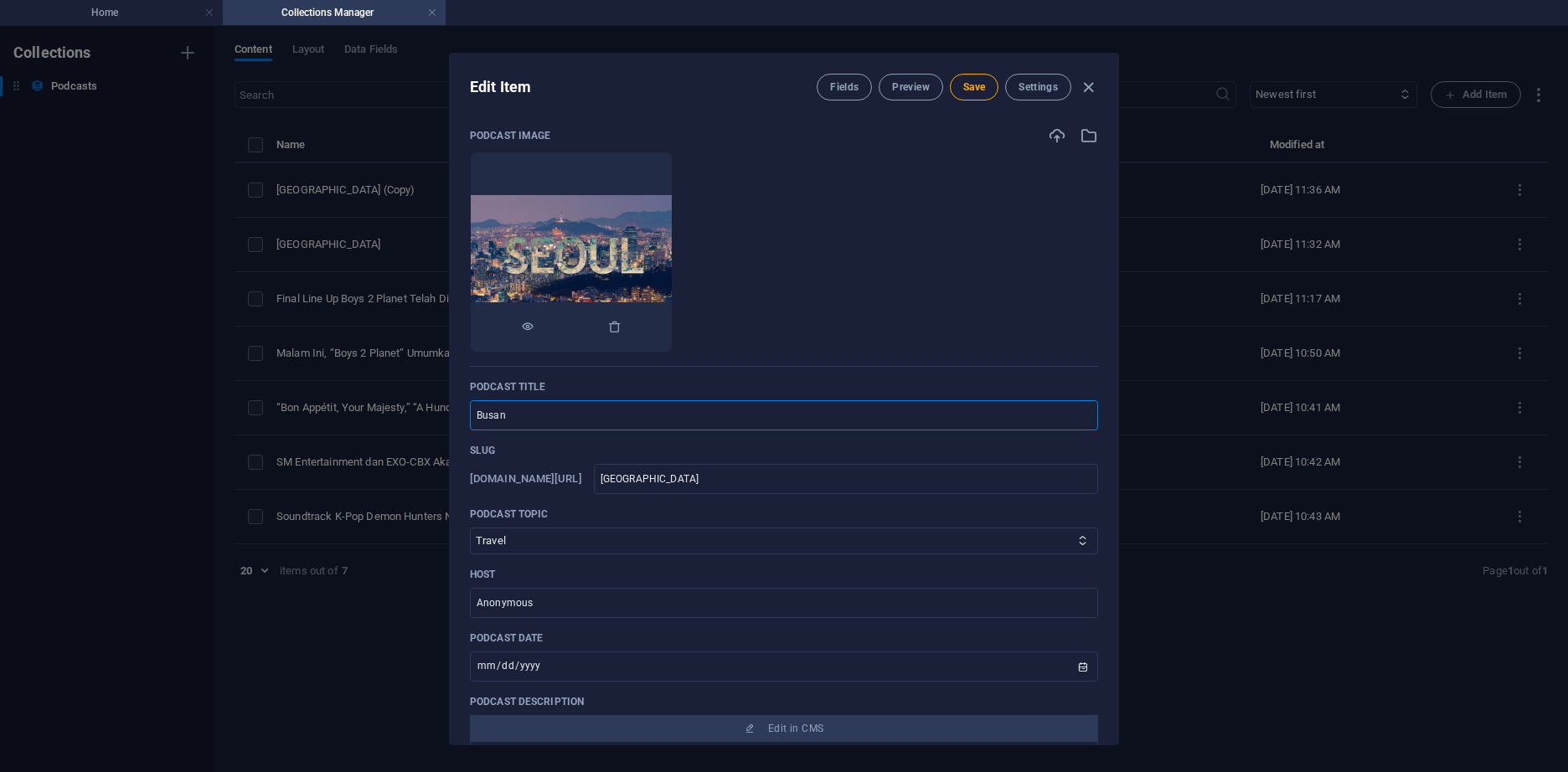
scroll to position [0, 0]
click at [1053, 131] on icon "button" at bounding box center [1057, 136] width 19 height 19
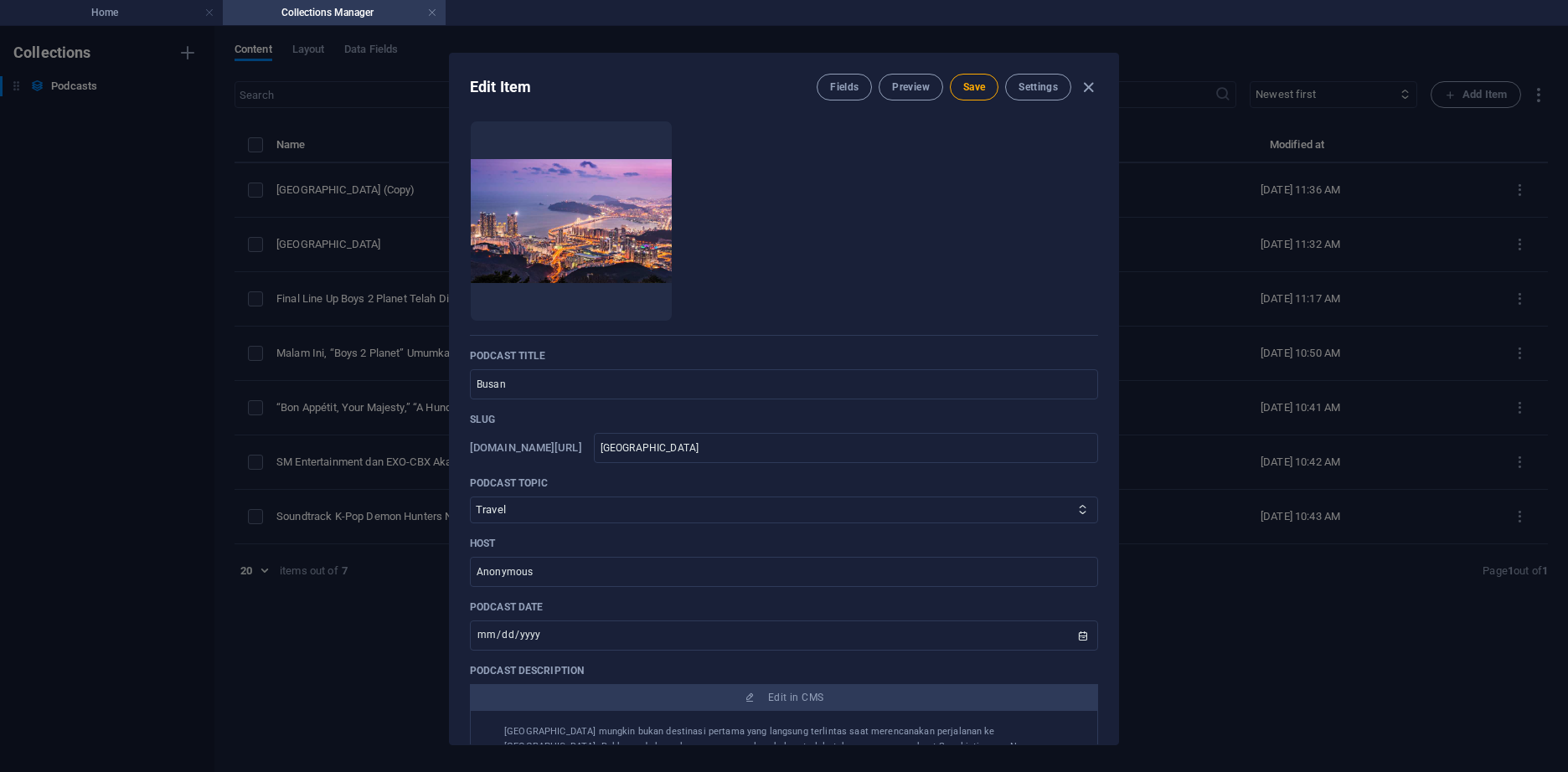
scroll to position [84, 0]
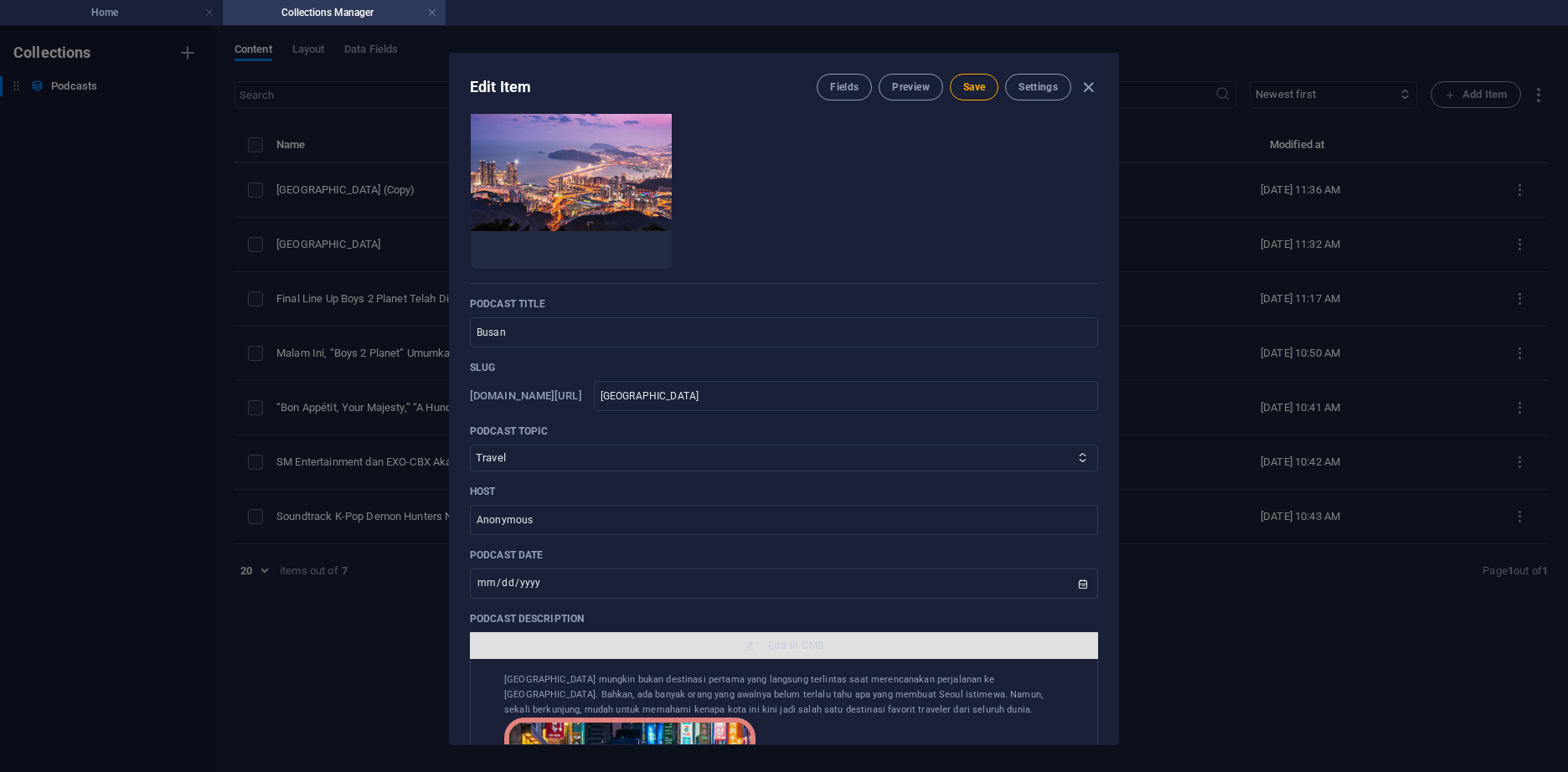
click at [811, 653] on button "Edit in CMS" at bounding box center [784, 645] width 628 height 26
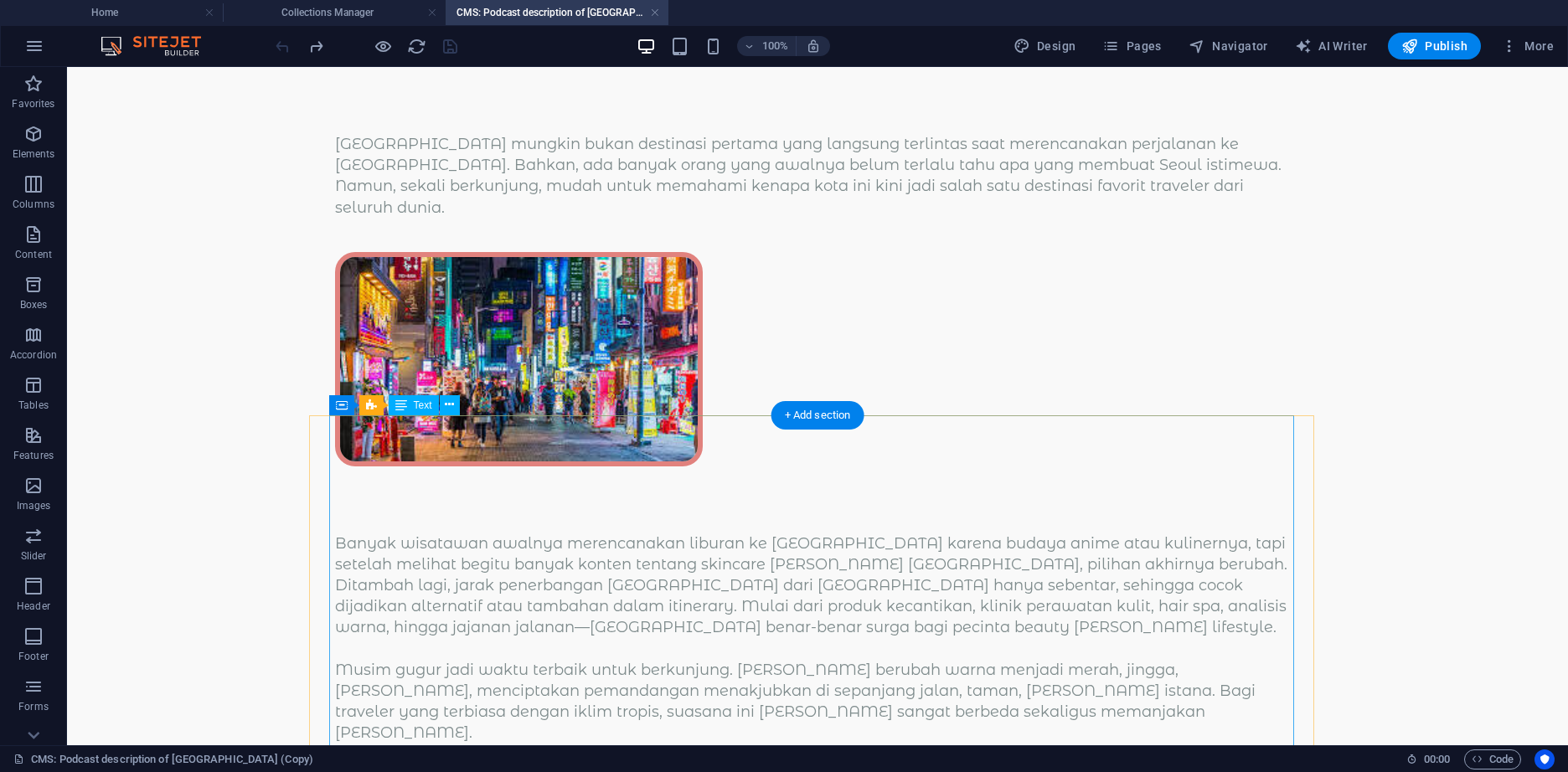
scroll to position [0, 0]
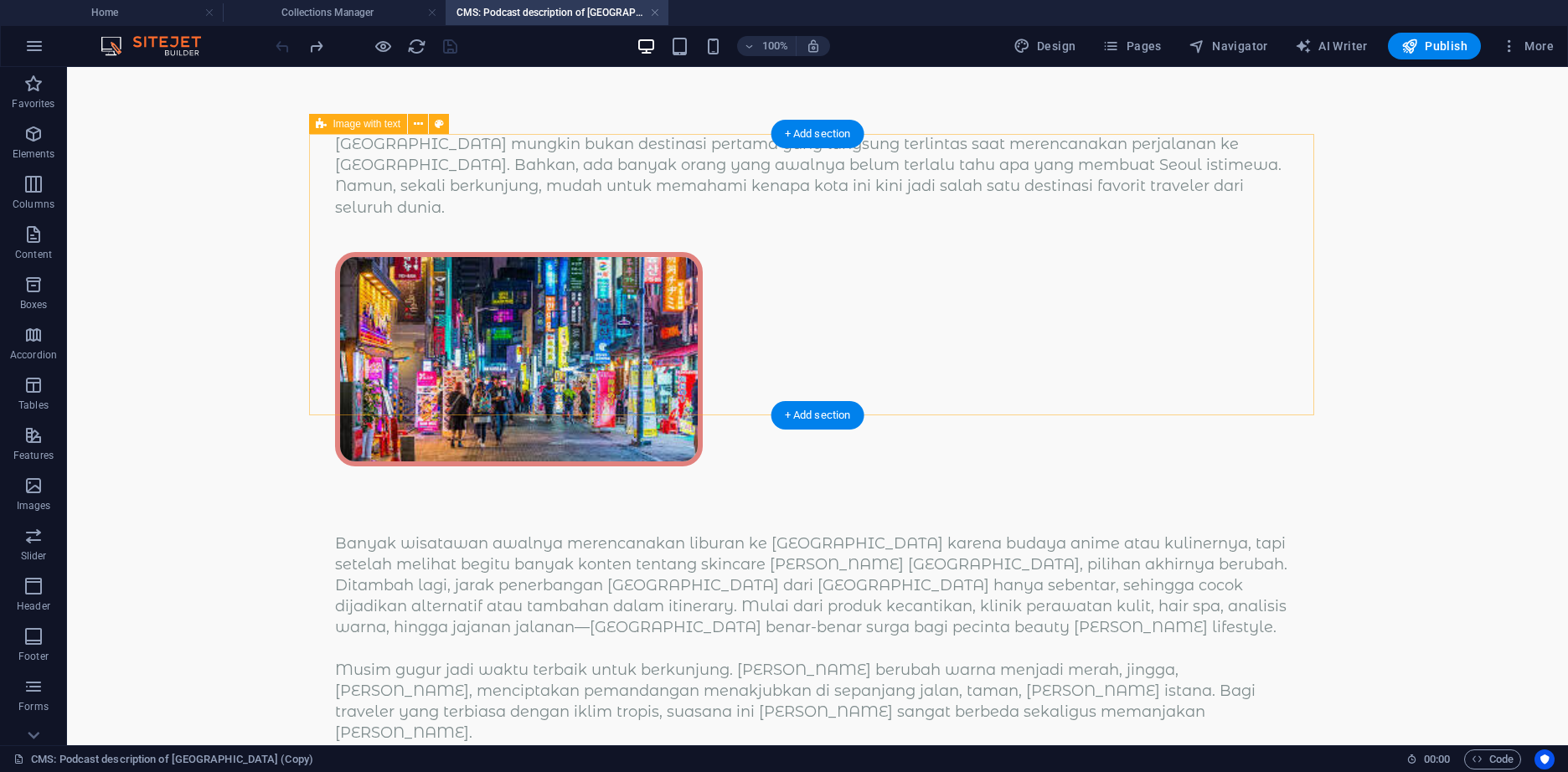
click at [544, 219] on div "Korea Selatan mungkin bukan destinasi pertama yang langsung terlintas saat mere…" at bounding box center [817, 176] width 965 height 85
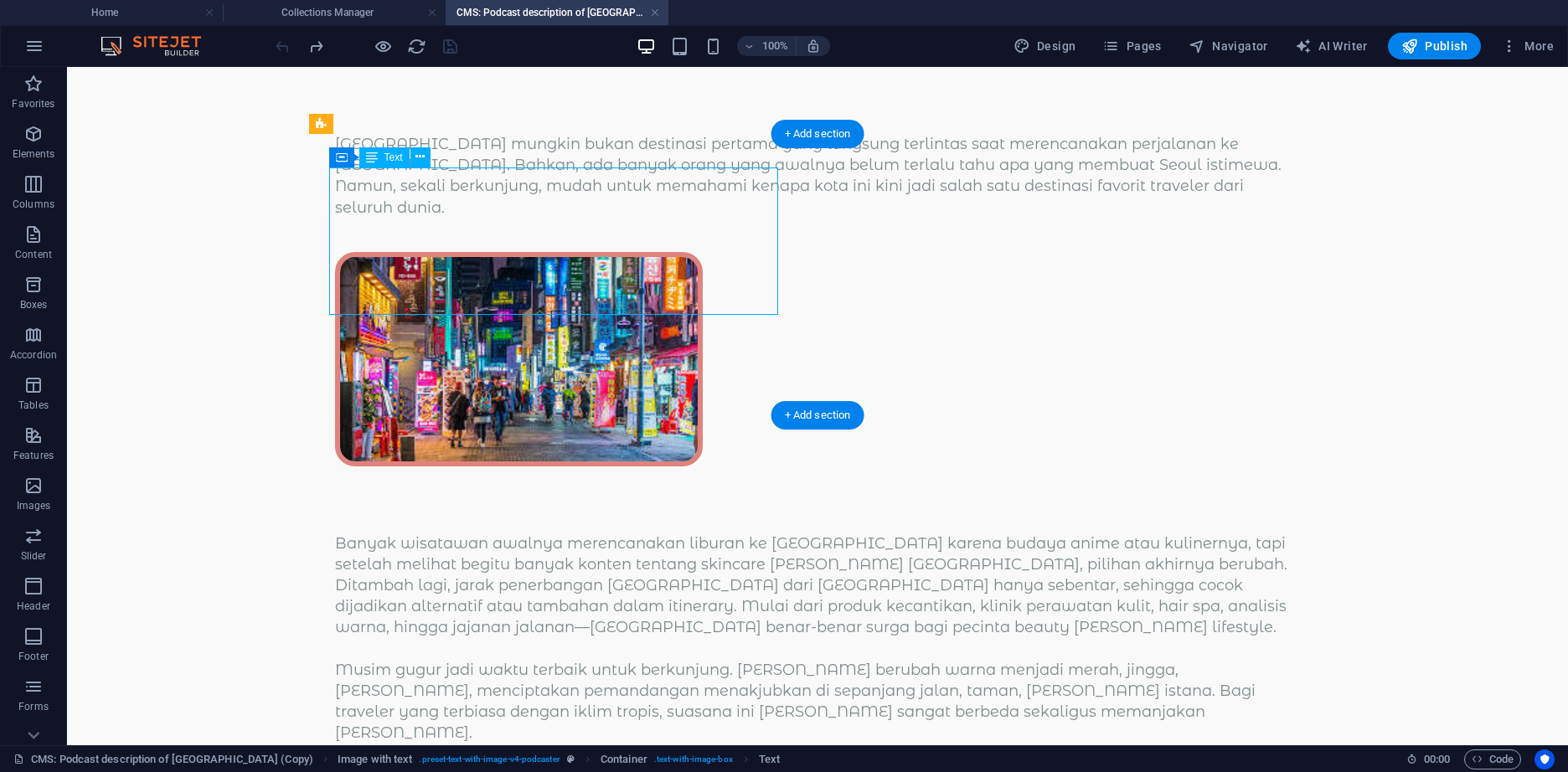
click at [544, 219] on div "Korea Selatan mungkin bukan destinasi pertama yang langsung terlintas saat mere…" at bounding box center [817, 176] width 965 height 85
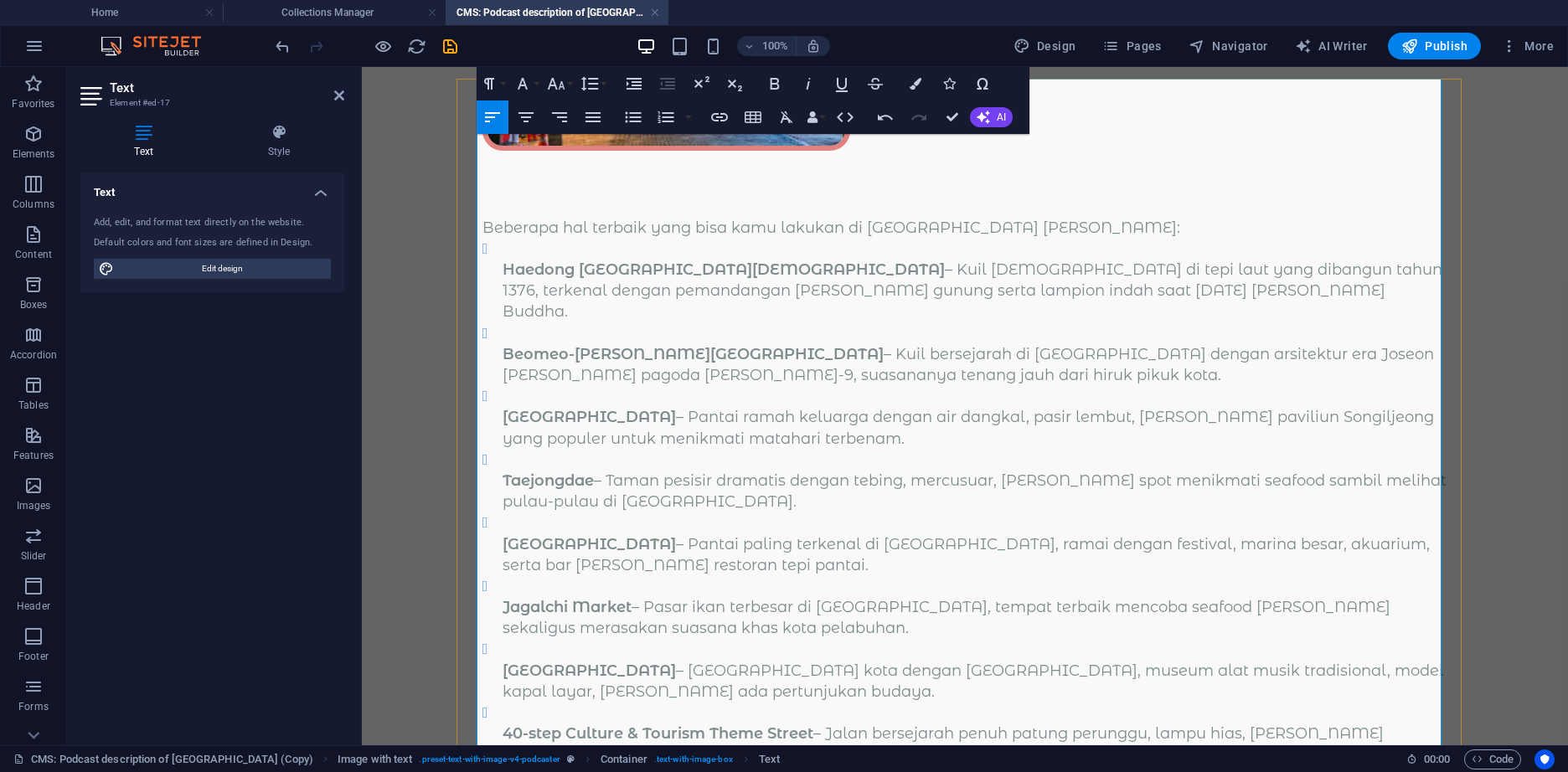
scroll to position [418, 0]
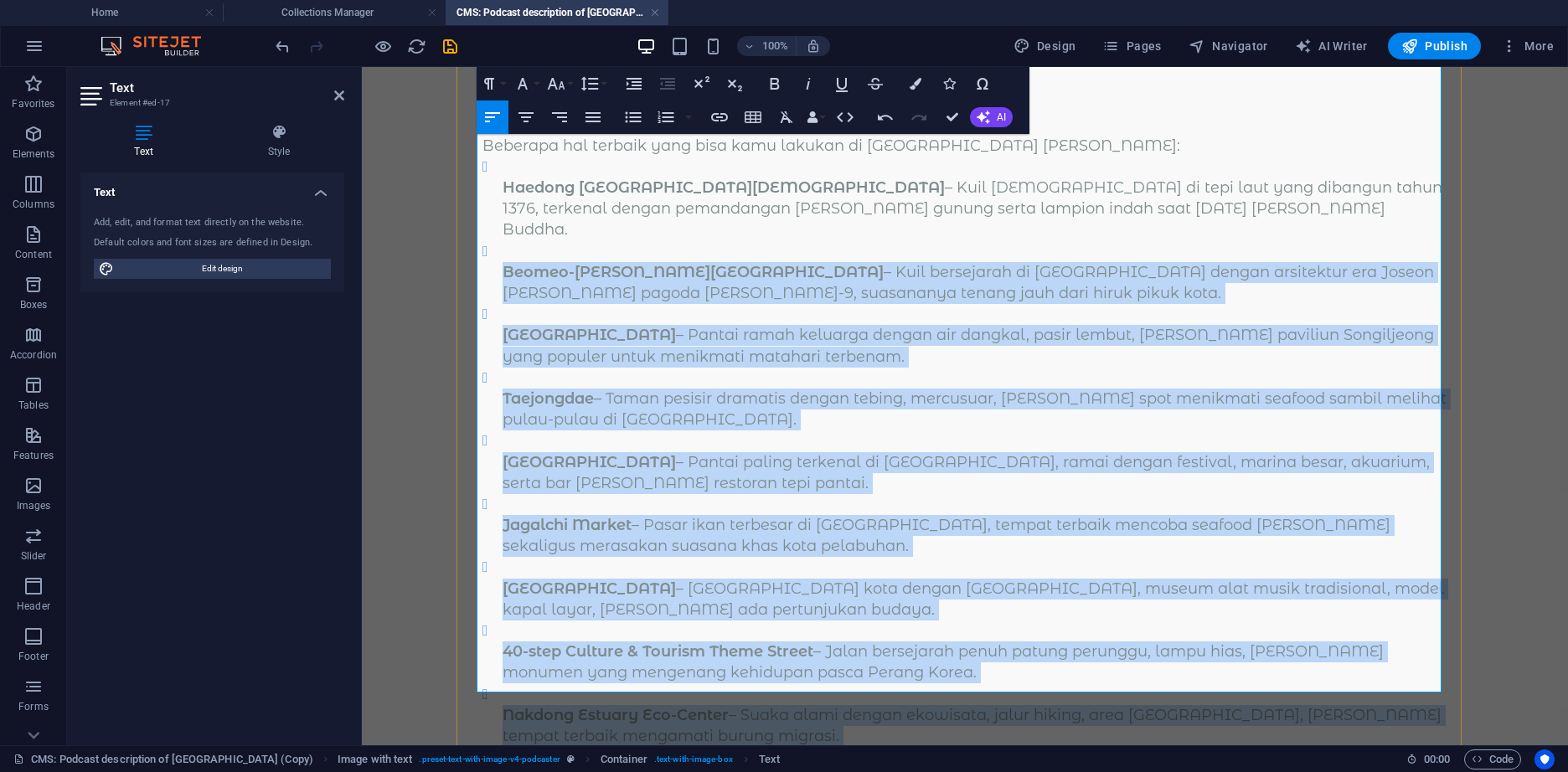
drag, startPoint x: 684, startPoint y: 627, endPoint x: 980, endPoint y: 184, distance: 532.8
click at [620, 156] on ul "Haedong Yonggungsa Temple – Kuil Buddha di tepi laut yang dibangun tahun 1376, …" at bounding box center [964, 483] width 965 height 654
click at [631, 115] on icon "button" at bounding box center [632, 117] width 21 height 21
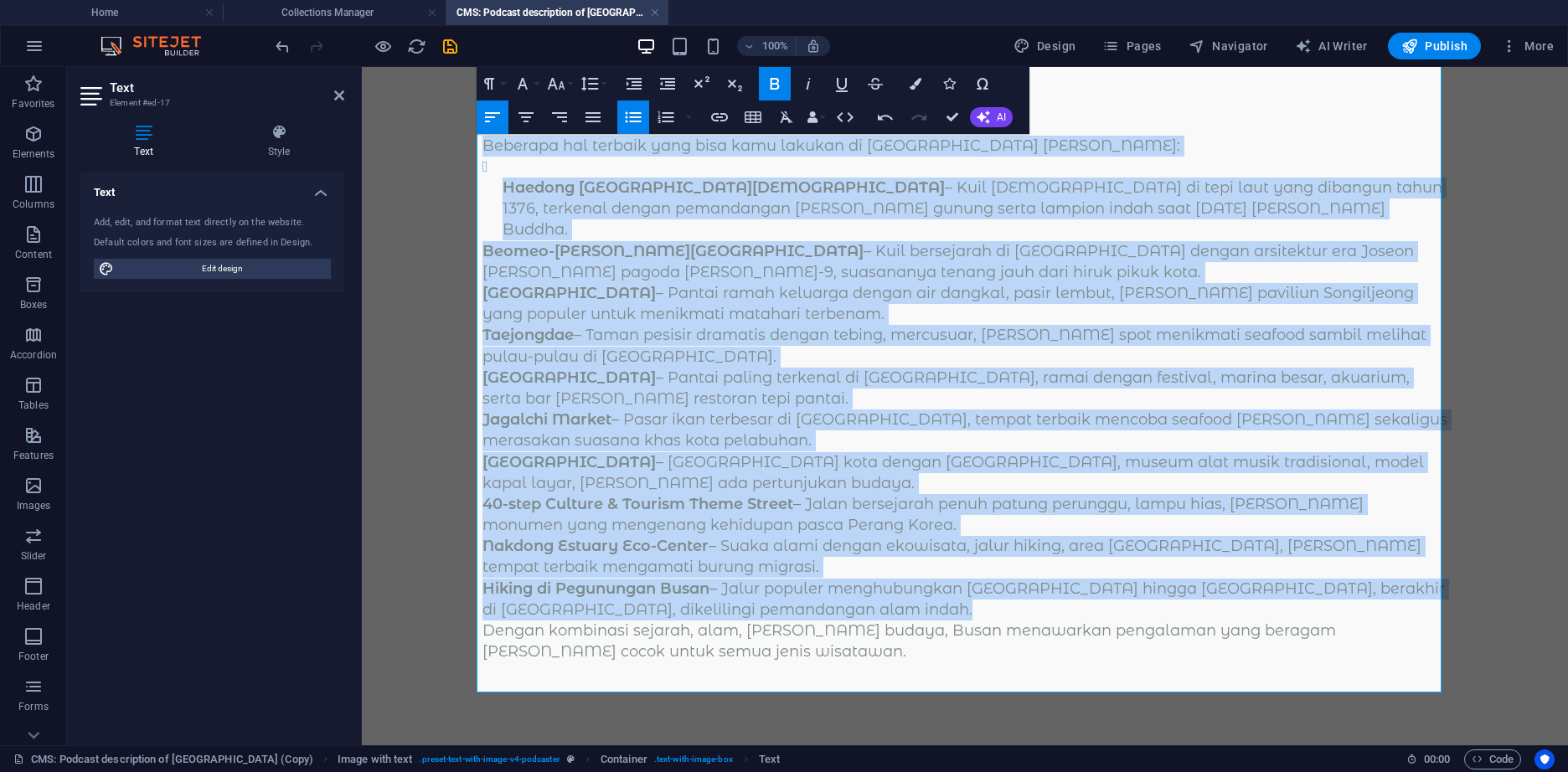
scroll to position [310, 0]
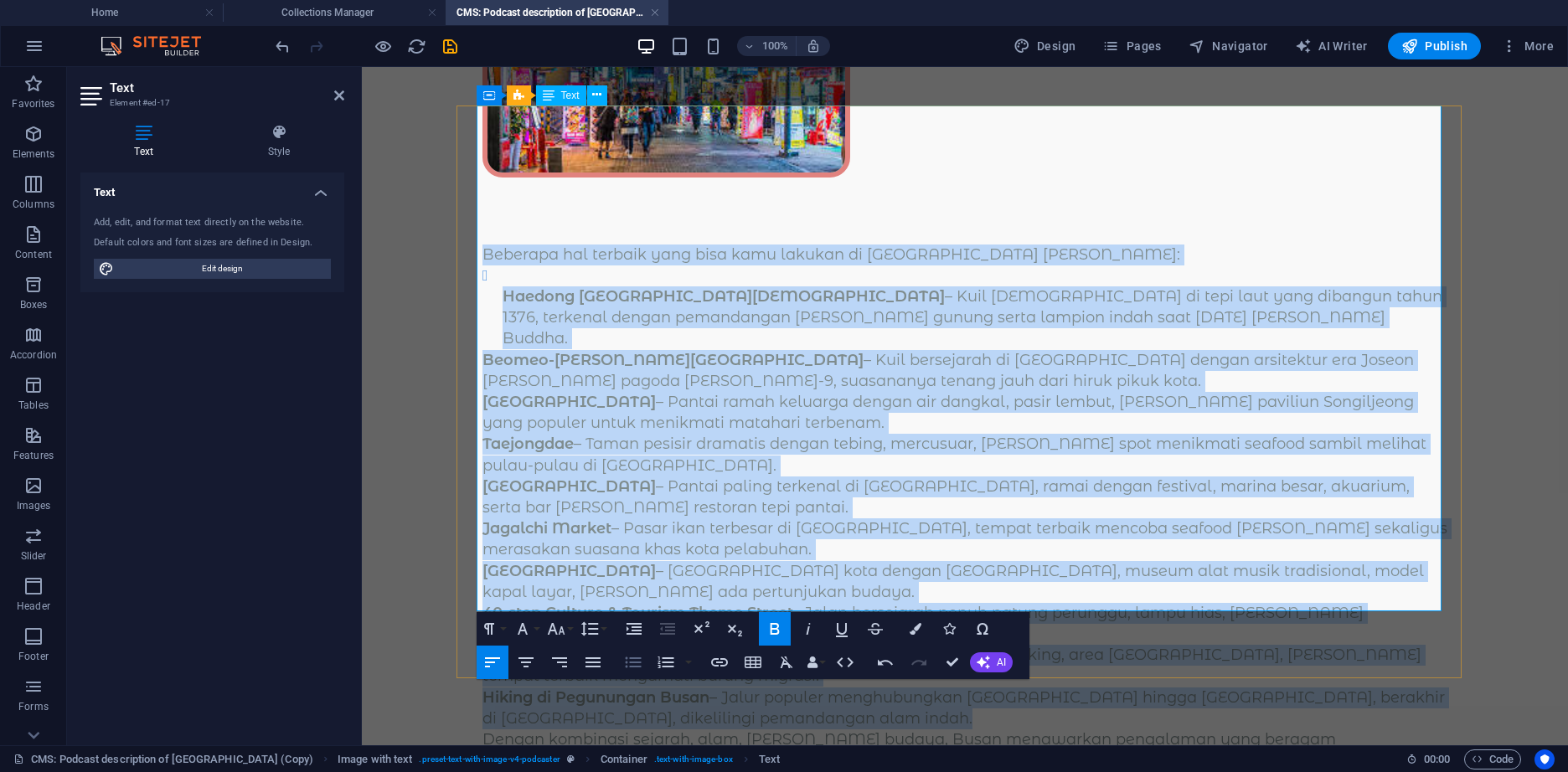
click at [631, 244] on p "Beberapa hal terbaik yang bisa kamu lakukan di Busan antara lain:" at bounding box center [964, 254] width 965 height 21
click at [629, 661] on icon "button" at bounding box center [632, 662] width 21 height 21
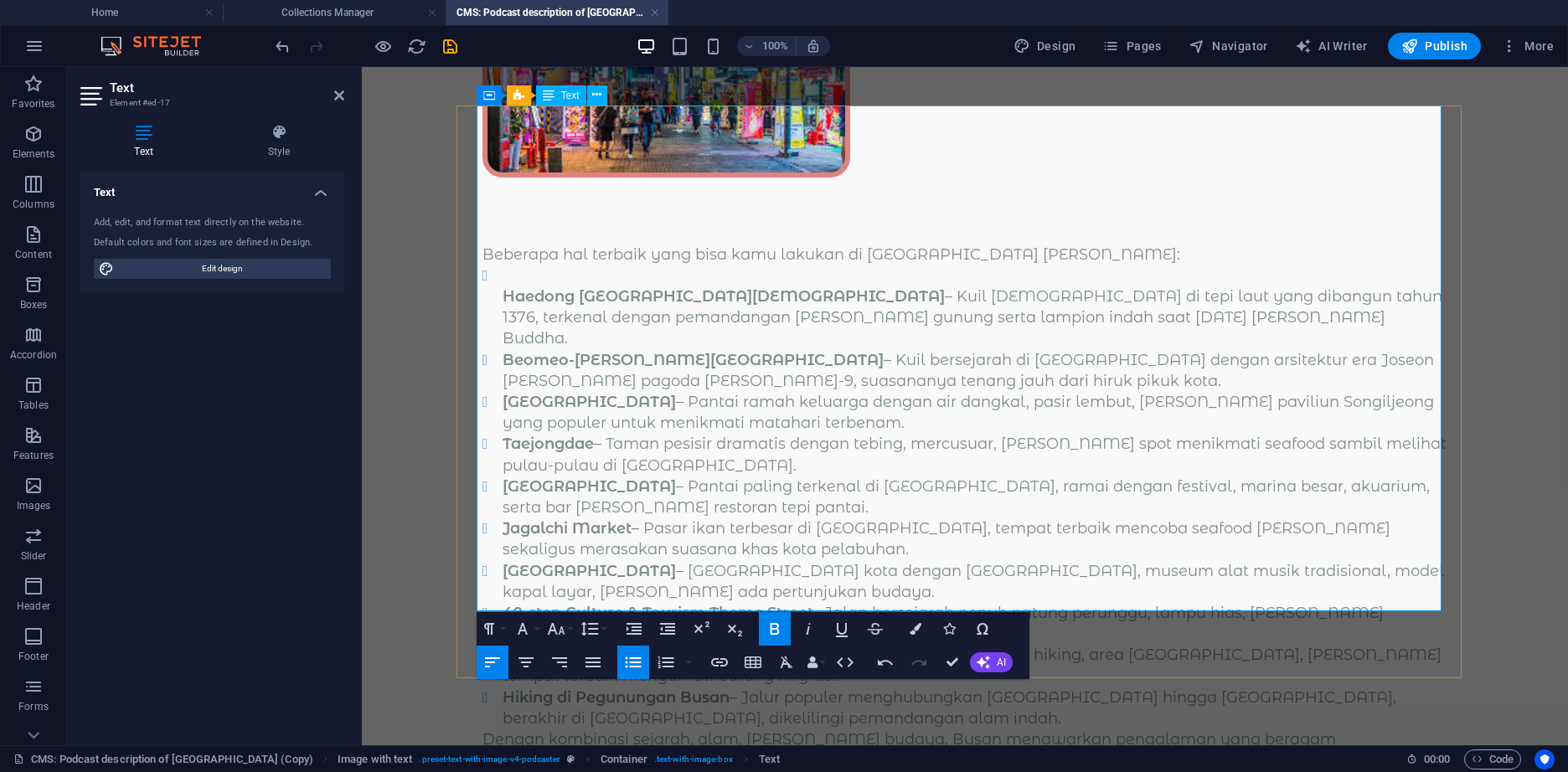
click at [530, 287] on strong "Haedong Yonggungsa Temple" at bounding box center [723, 296] width 442 height 19
click at [621, 663] on button "Unordered List" at bounding box center [632, 662] width 32 height 33
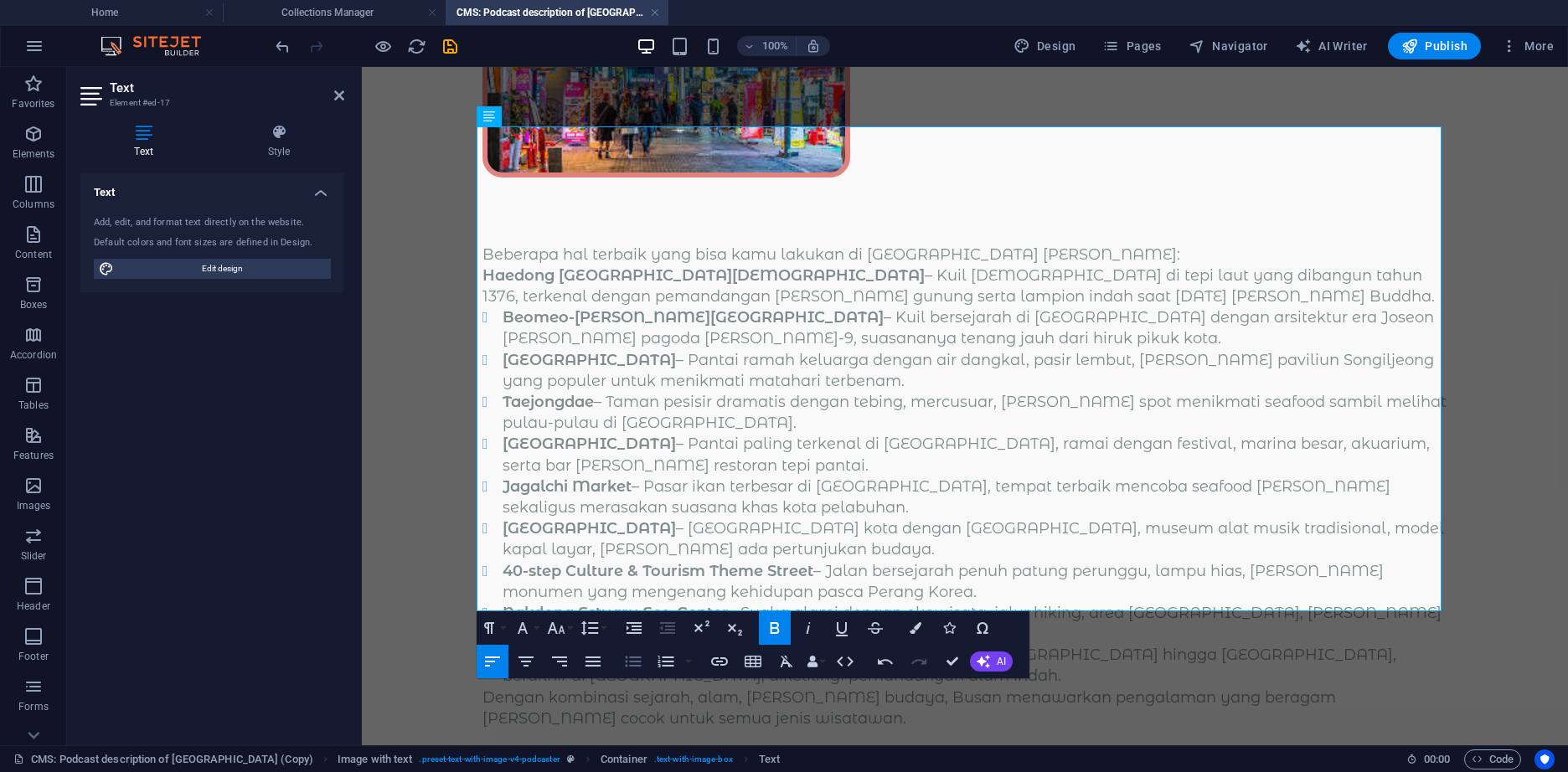
scroll to position [289, 0]
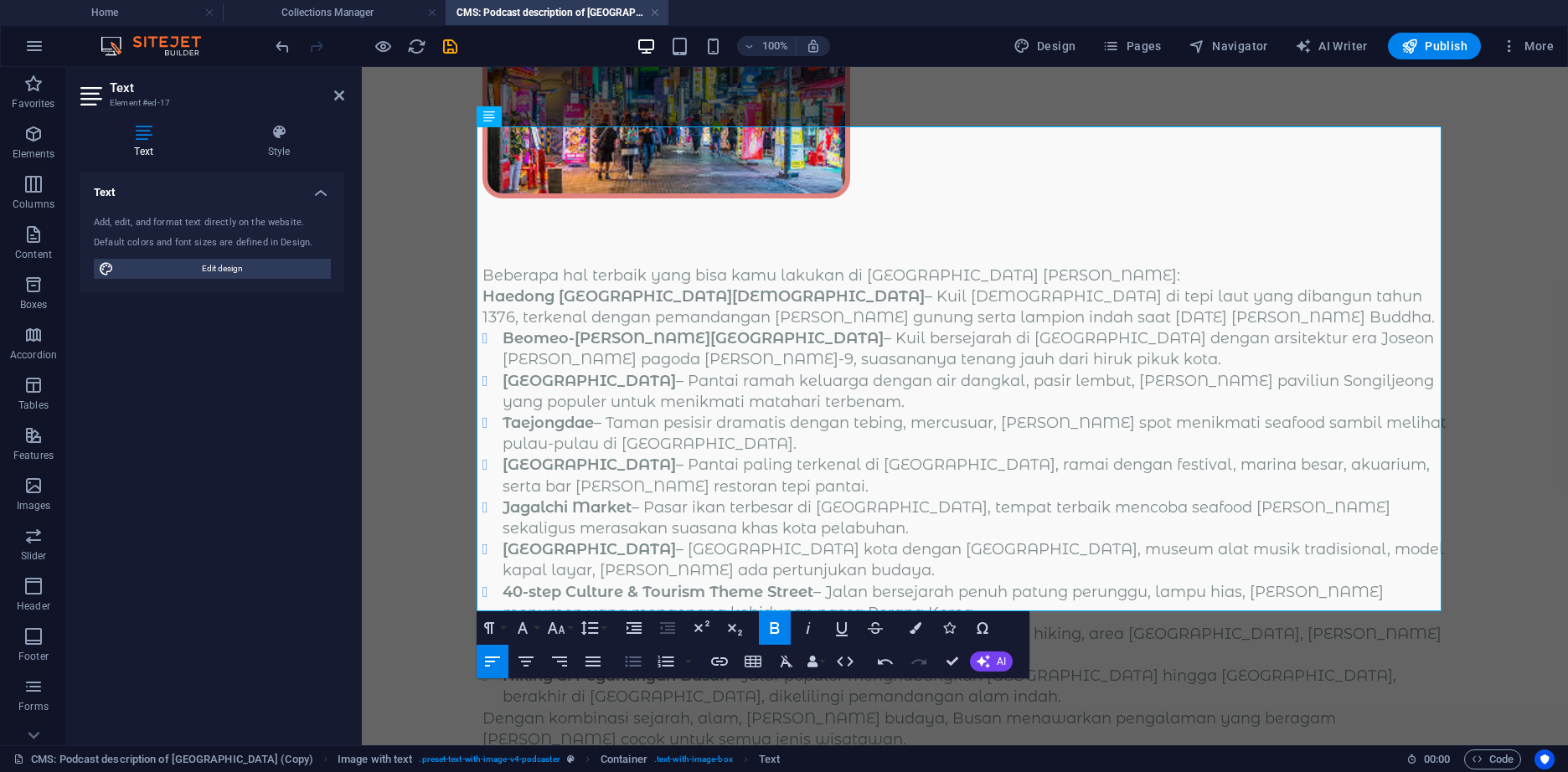
click at [626, 661] on icon "button" at bounding box center [632, 661] width 16 height 11
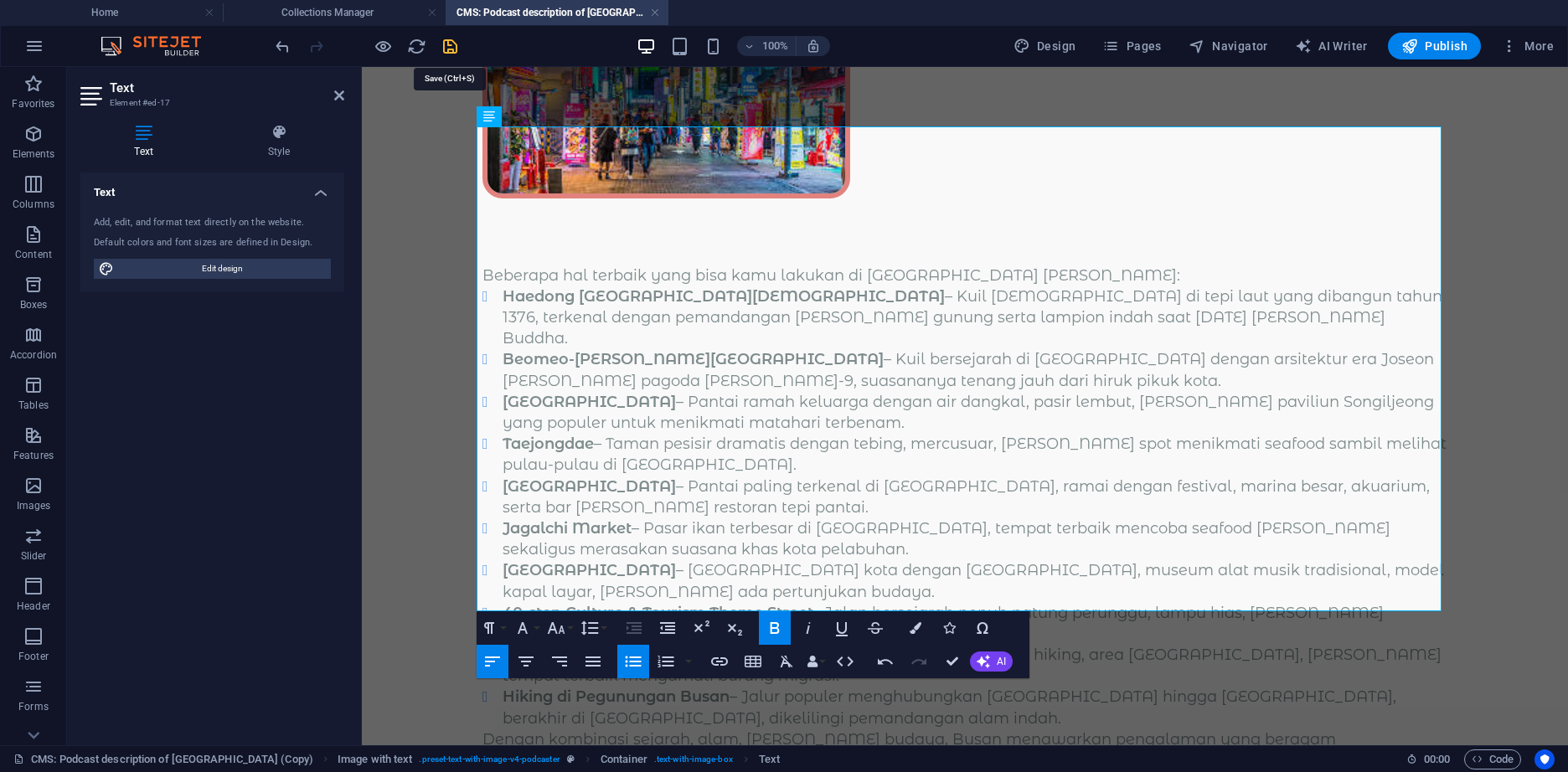
click at [453, 47] on icon "save" at bounding box center [451, 47] width 20 height 20
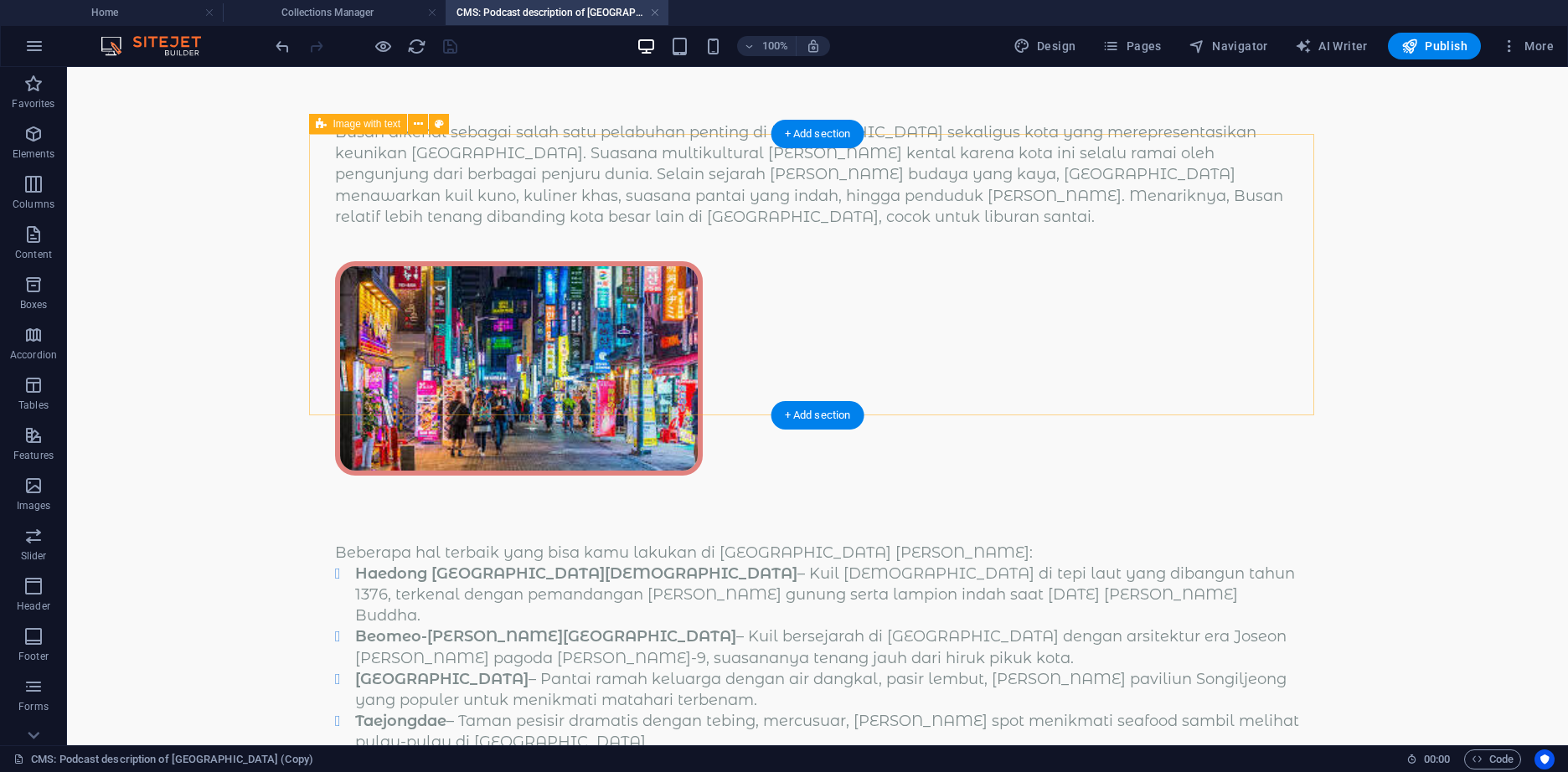
scroll to position [0, 0]
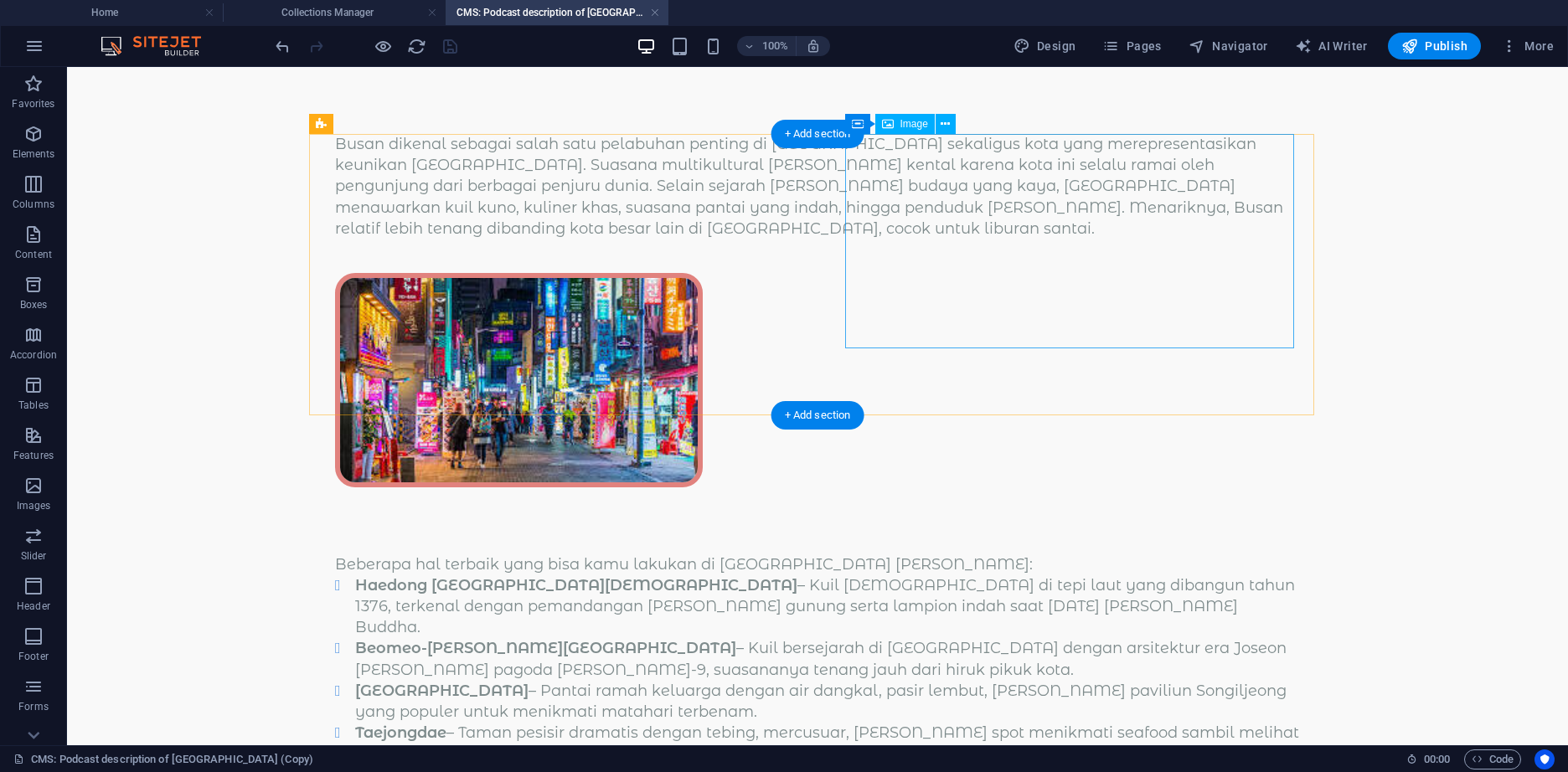
click at [1108, 273] on figure at bounding box center [817, 379] width 965 height 214
select select "px"
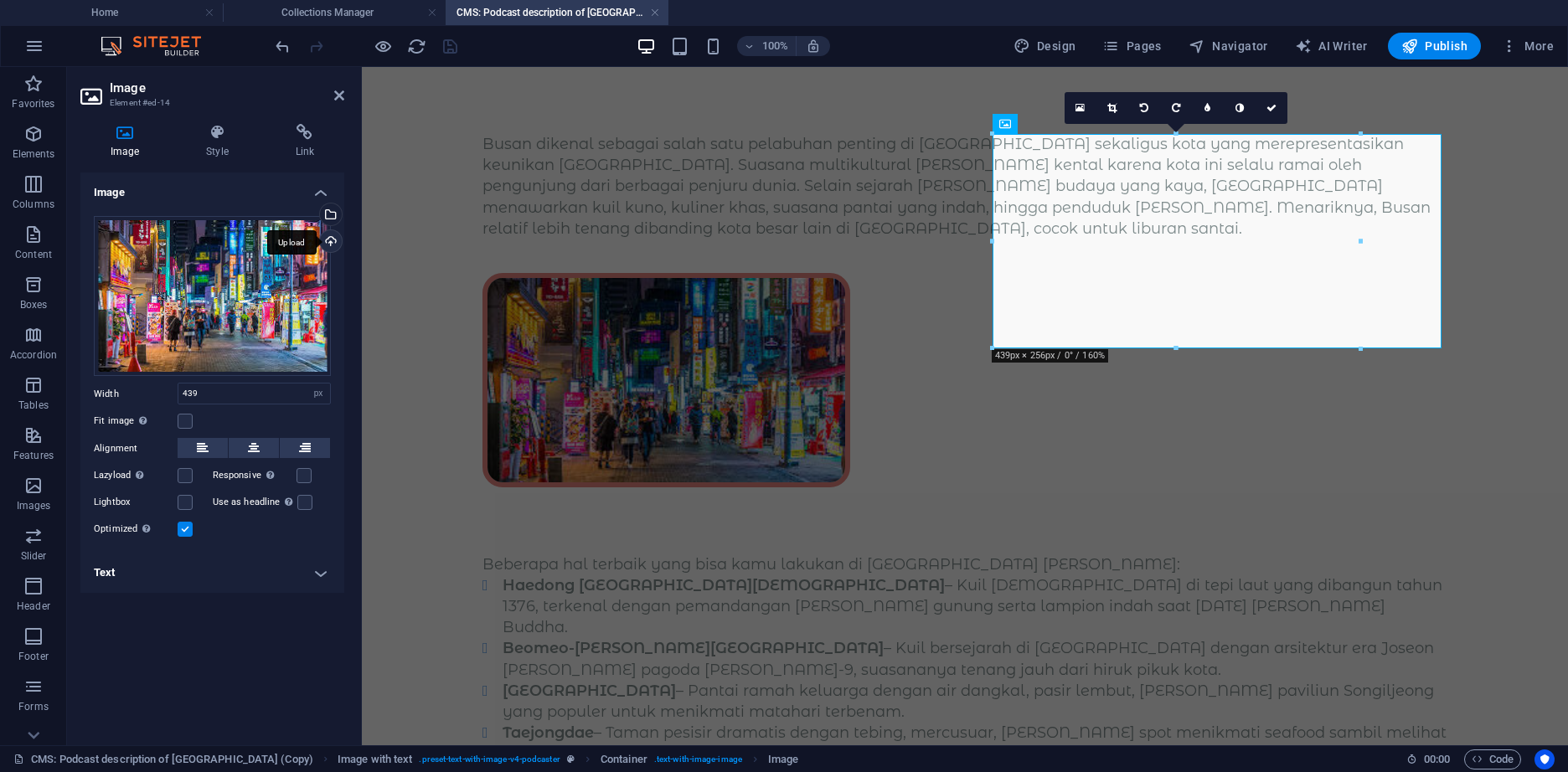
click at [333, 238] on div "Upload" at bounding box center [329, 243] width 25 height 25
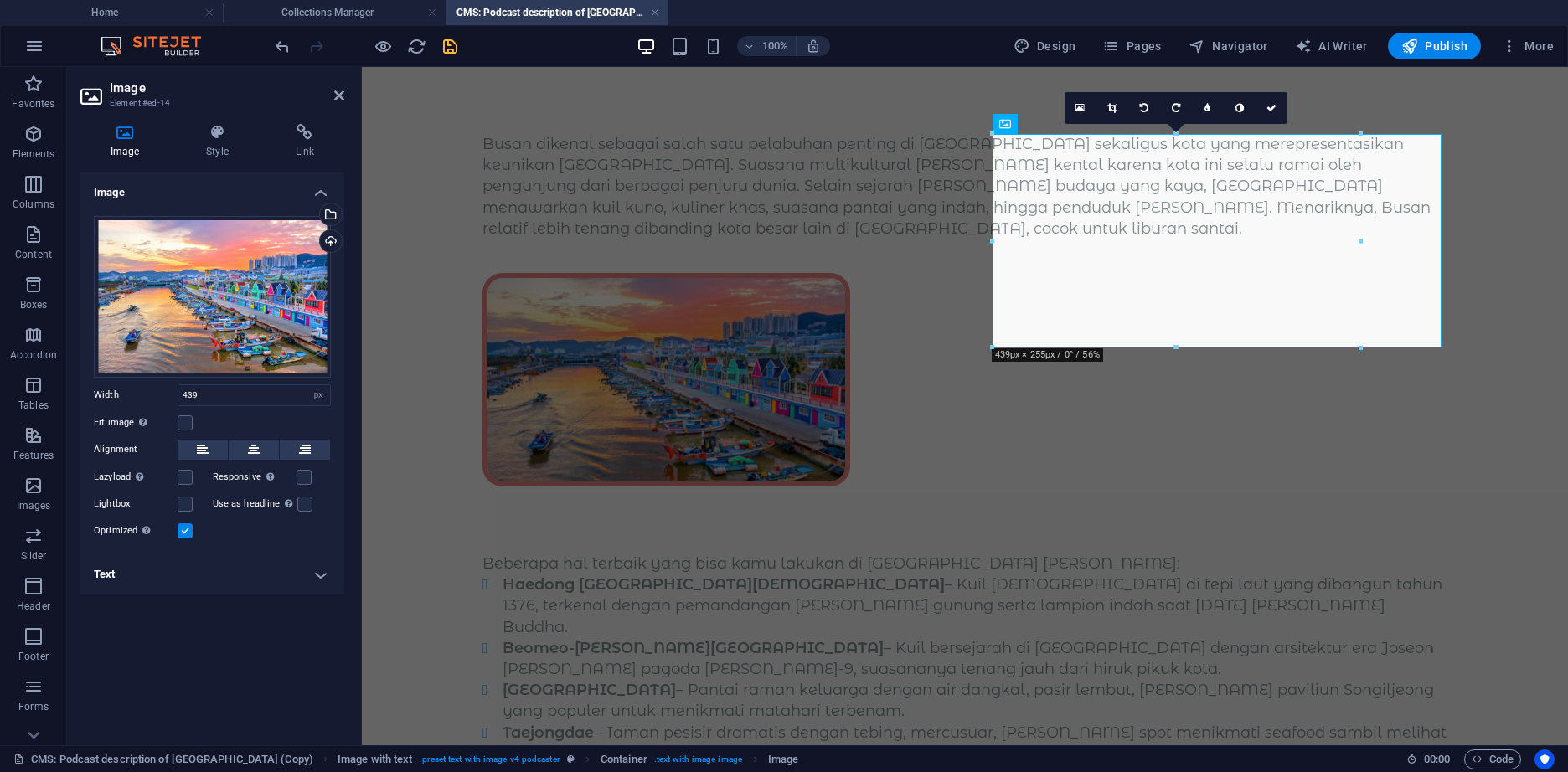
click at [450, 48] on icon "save" at bounding box center [451, 47] width 20 height 20
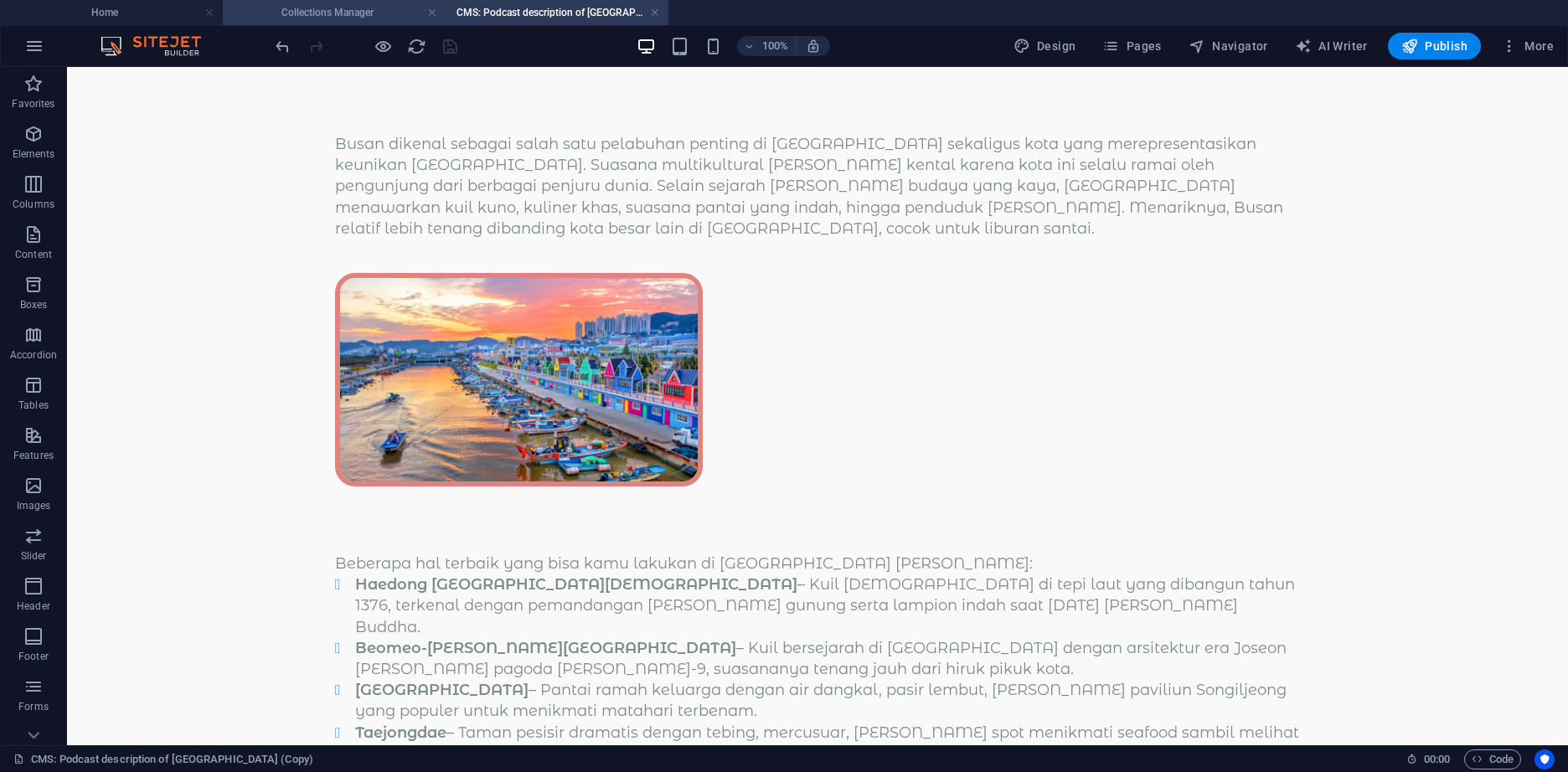
click at [381, 9] on h4 "Collections Manager" at bounding box center [334, 12] width 223 height 19
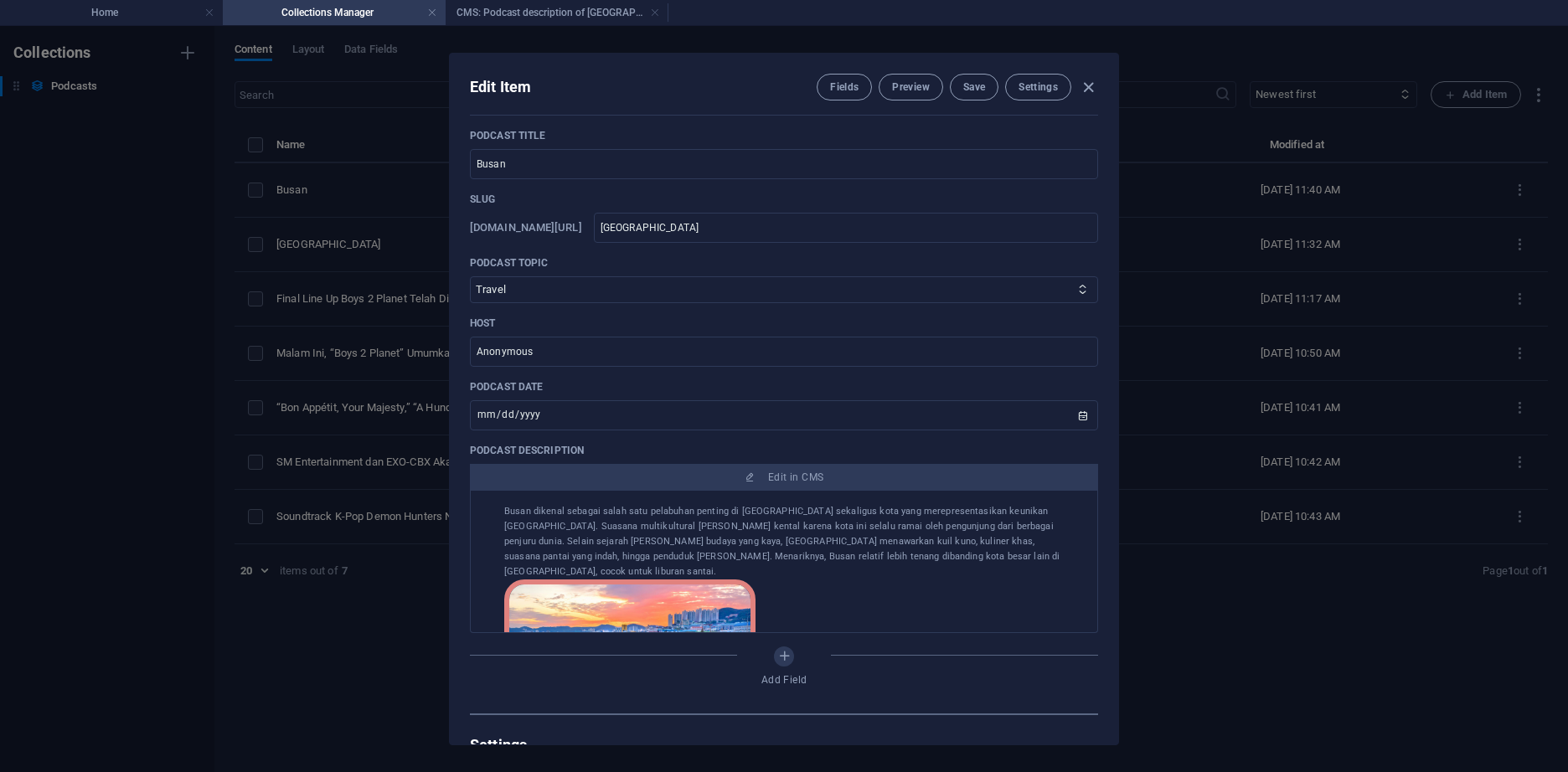
scroll to position [251, 0]
click at [983, 86] on span "Save" at bounding box center [974, 87] width 22 height 14
click at [1082, 85] on icon "button" at bounding box center [1088, 88] width 20 height 20
type input "2025-10-03"
type input "busan"
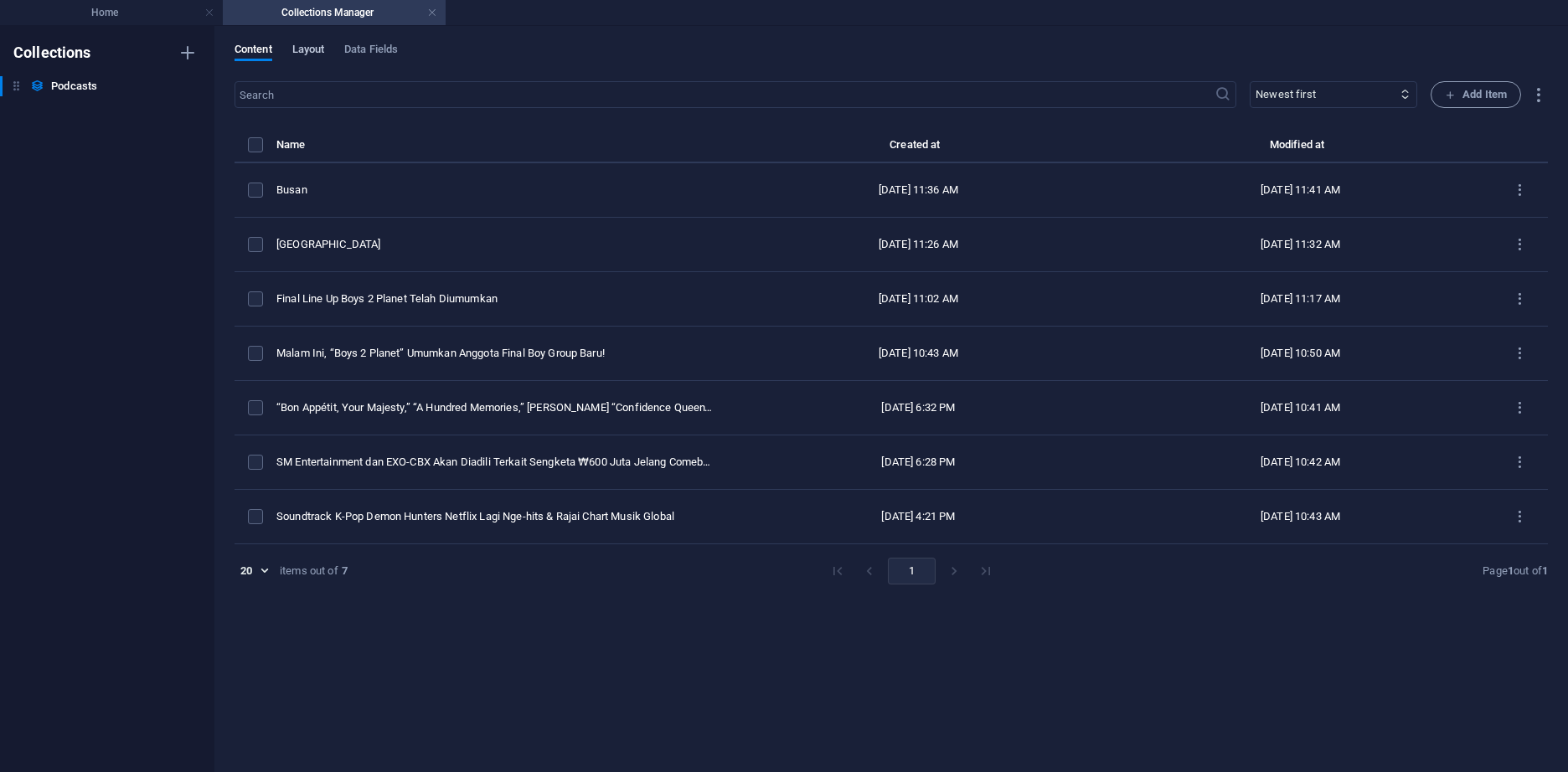
click at [300, 53] on span "Layout" at bounding box center [308, 51] width 32 height 23
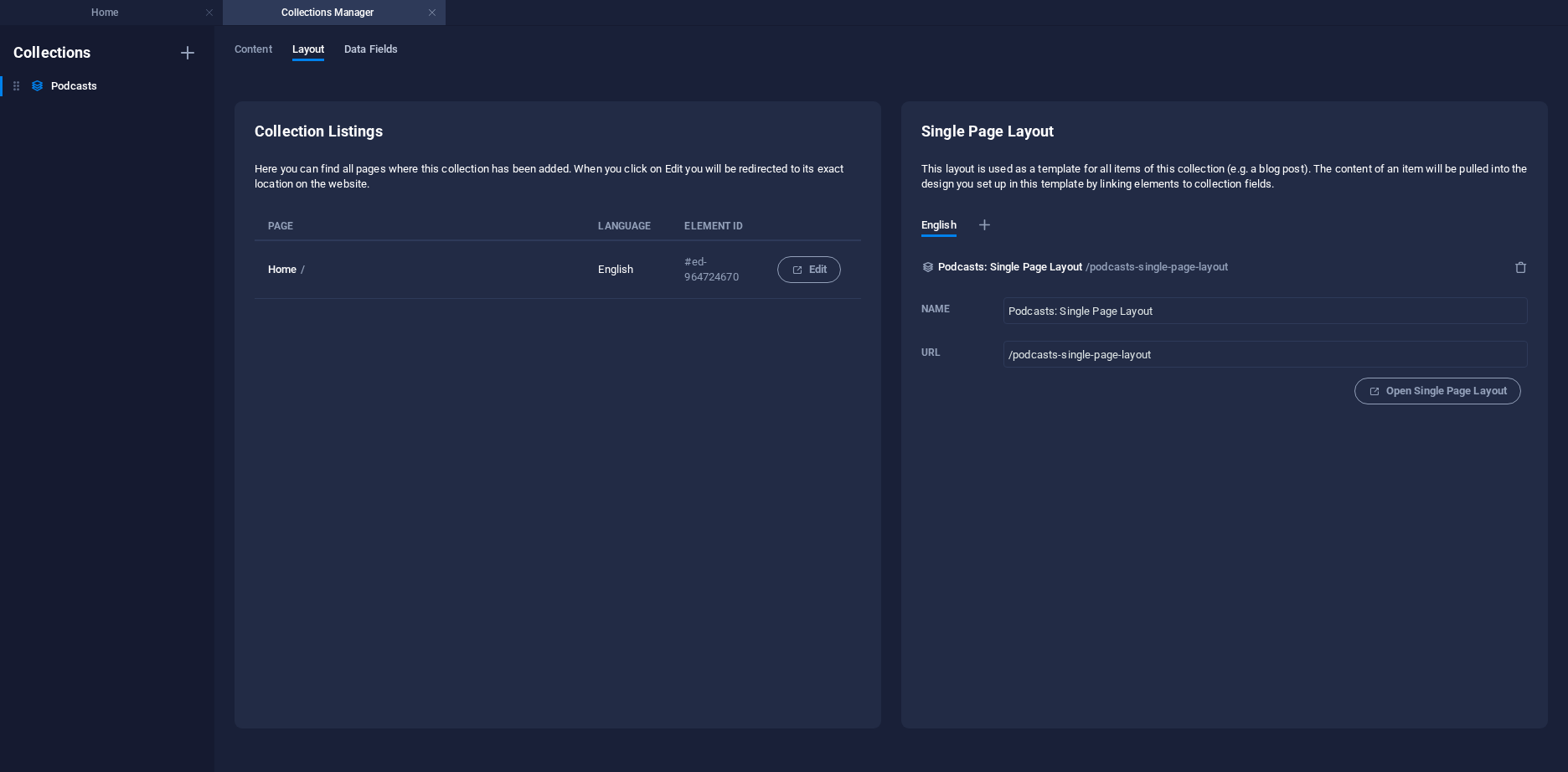
click at [387, 52] on span "Data Fields" at bounding box center [370, 51] width 54 height 23
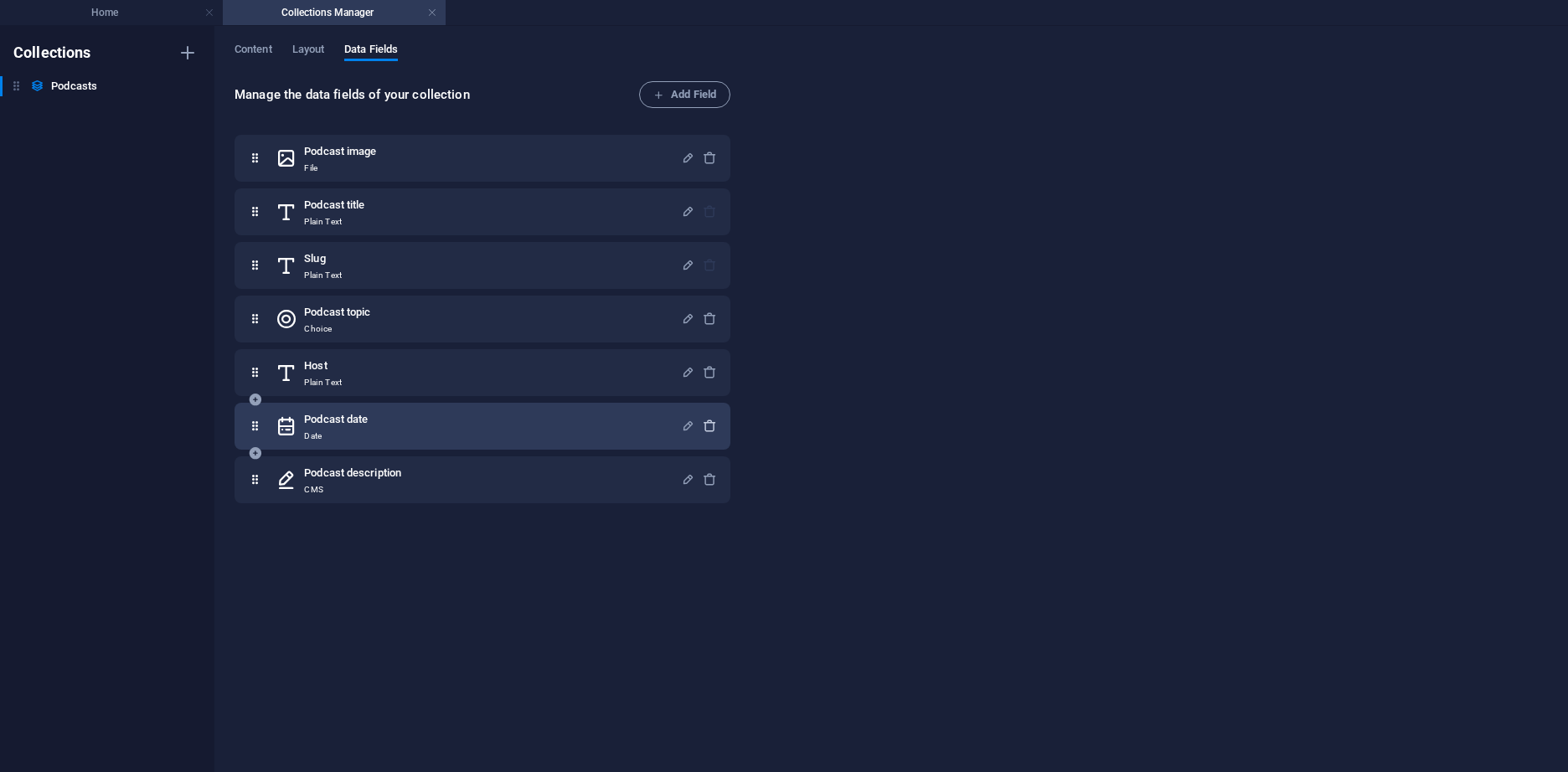
click at [706, 424] on icon "button" at bounding box center [710, 425] width 15 height 15
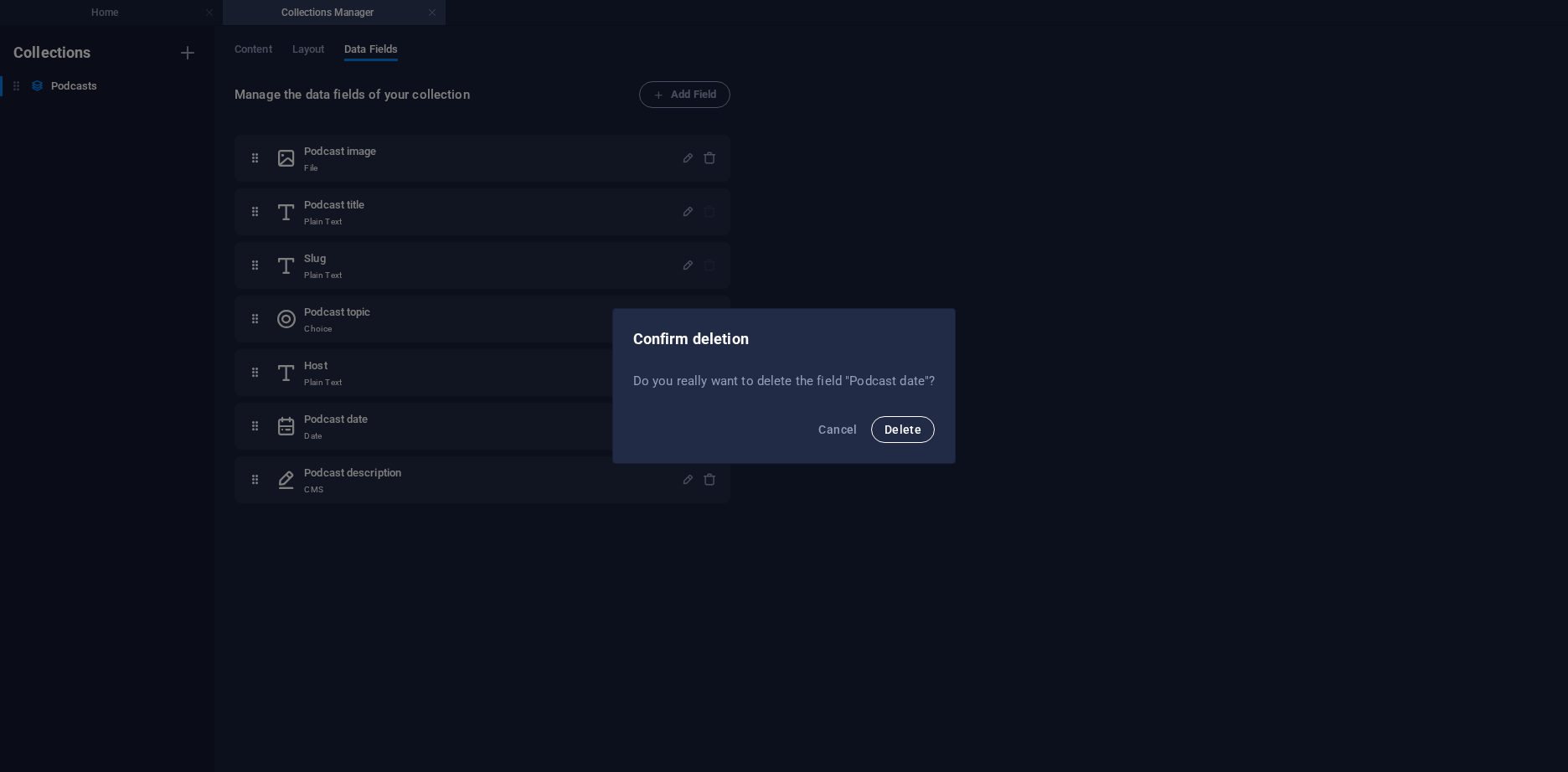
click at [916, 428] on span "Delete" at bounding box center [903, 430] width 37 height 14
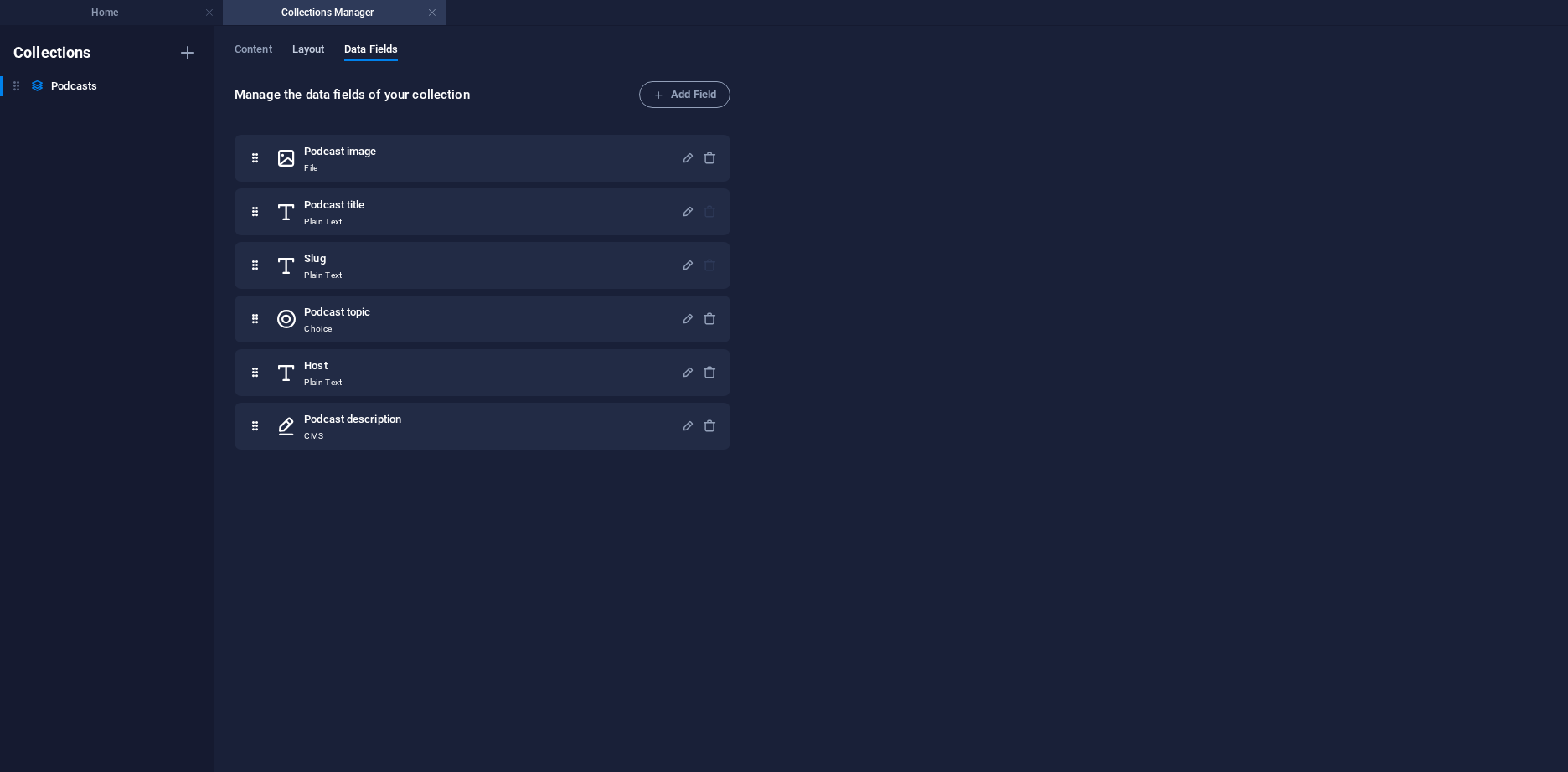
click at [302, 49] on span "Layout" at bounding box center [308, 51] width 32 height 23
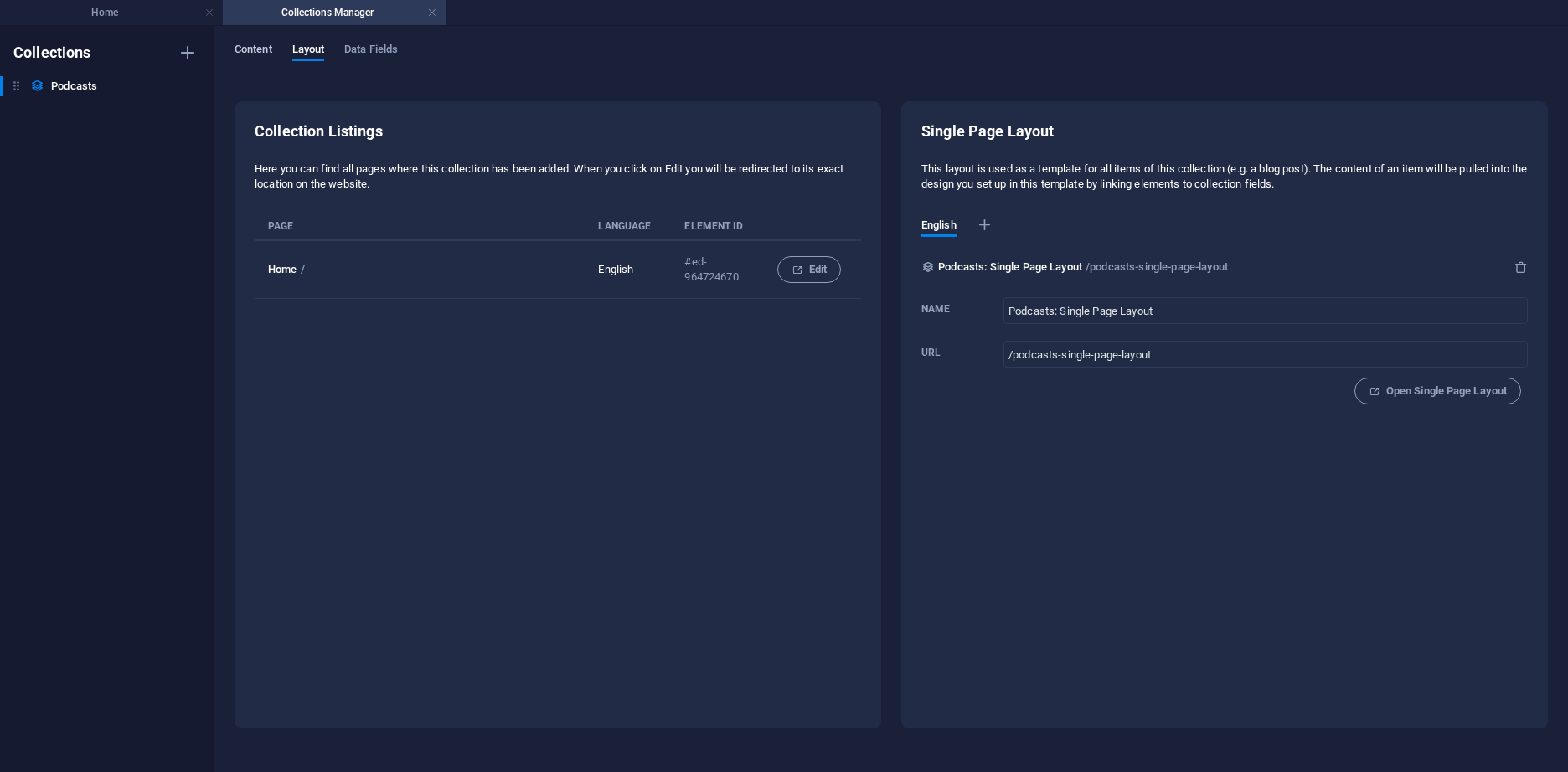
click at [252, 59] on button "Content" at bounding box center [253, 52] width 38 height 19
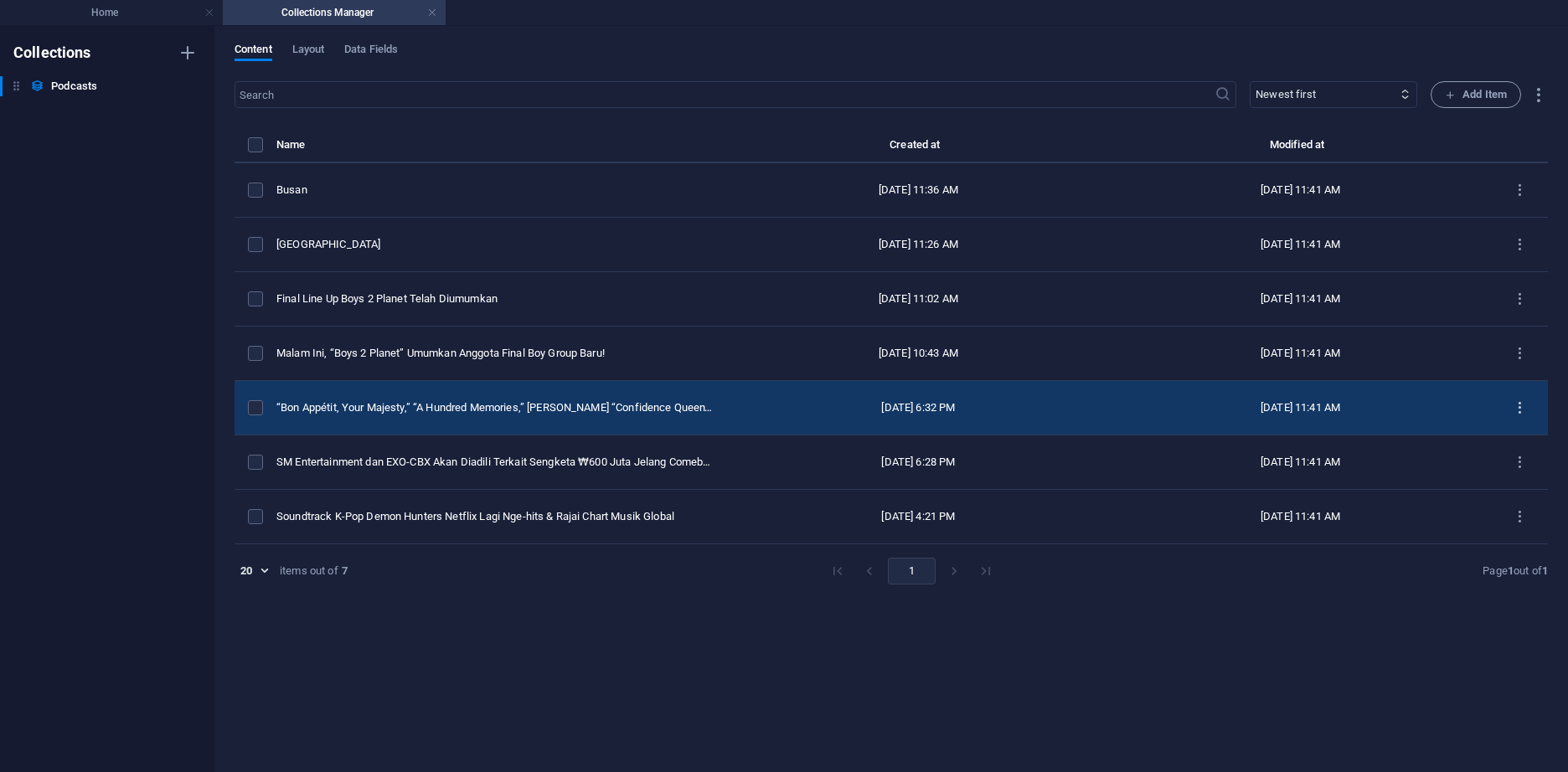
click at [1519, 407] on icon "items list" at bounding box center [1519, 407] width 16 height 16
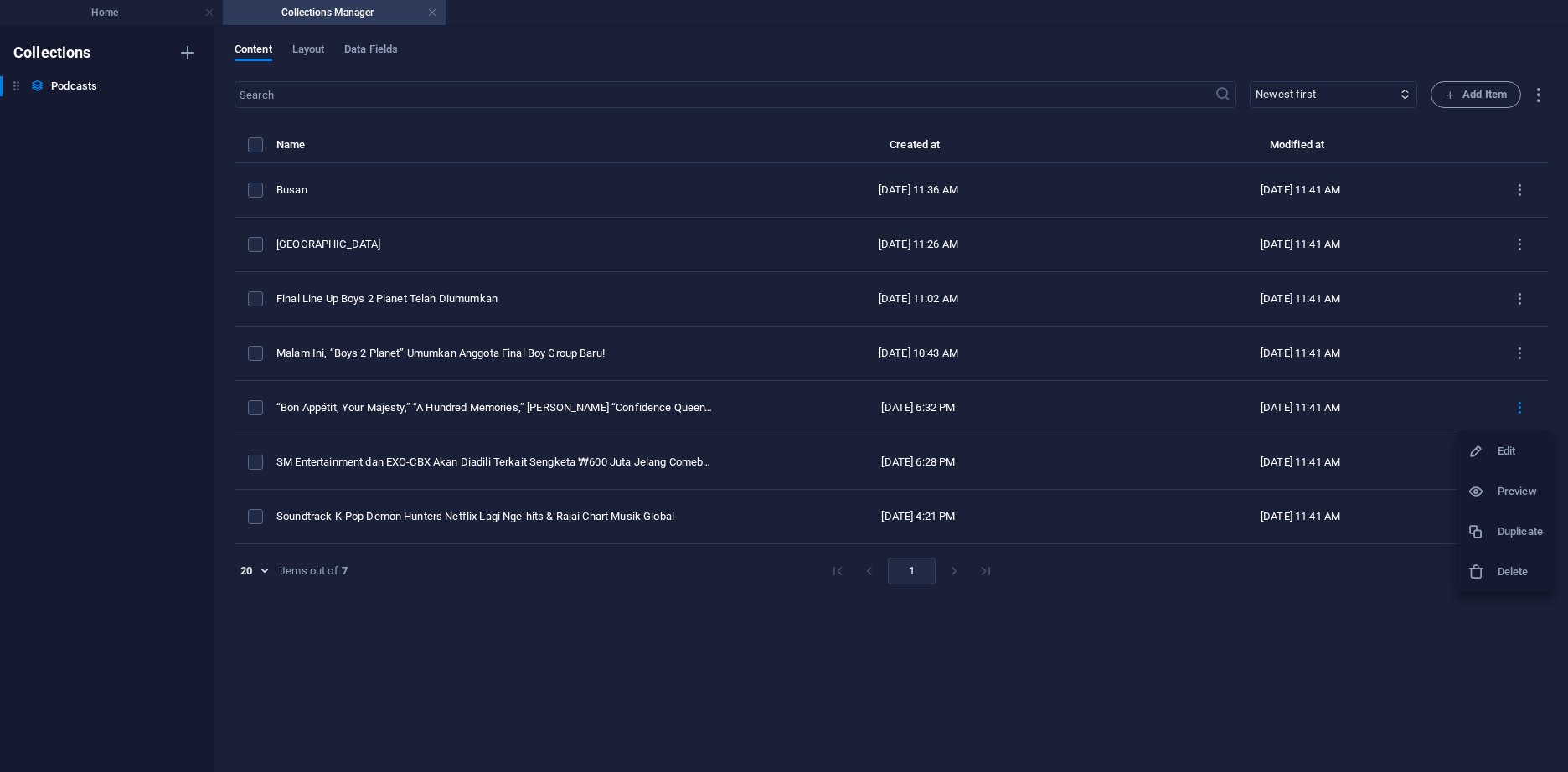
click at [1521, 529] on h6 "Duplicate" at bounding box center [1520, 532] width 45 height 21
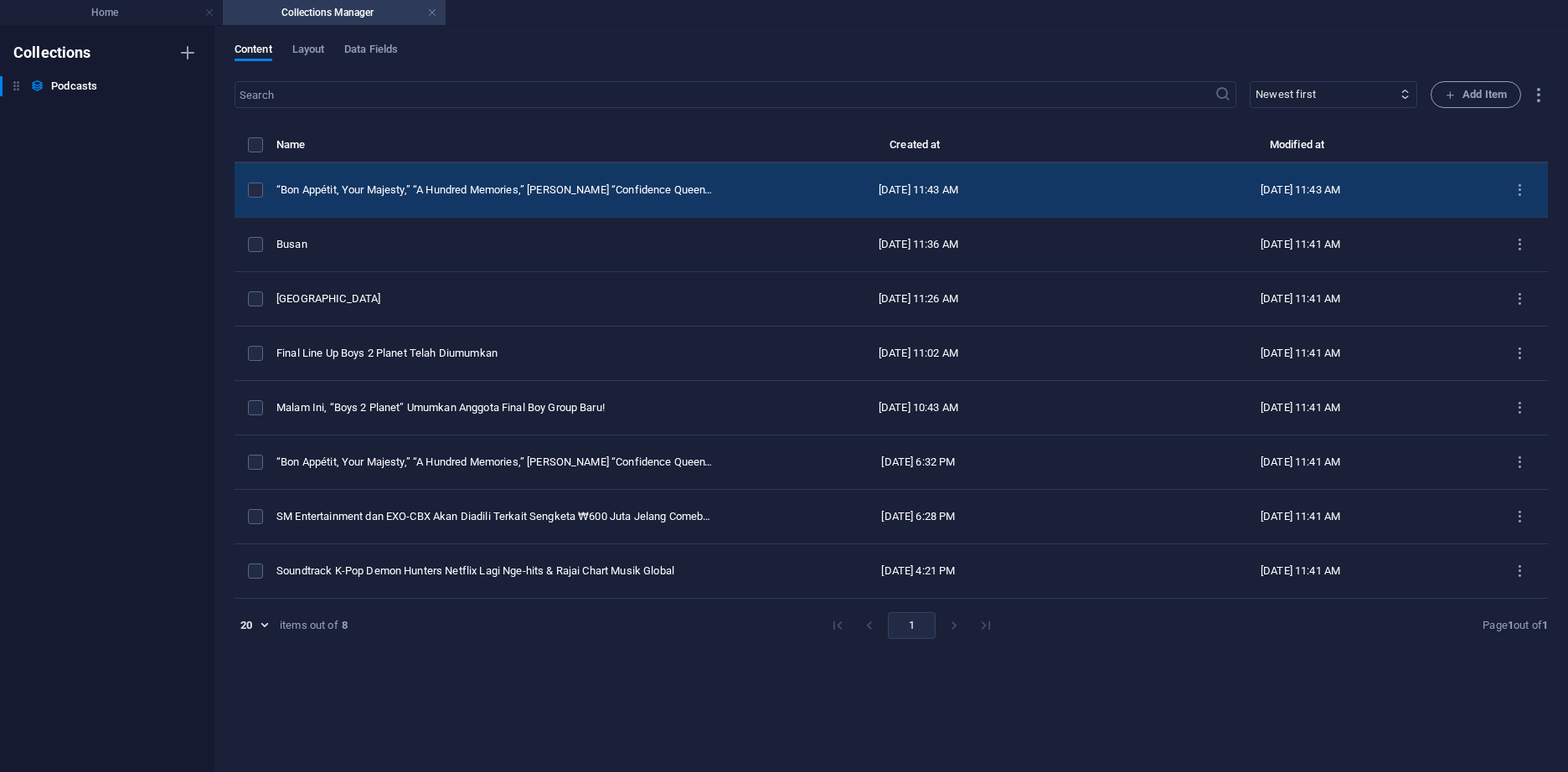
click at [379, 195] on div "“Bon Appétit, Your Majesty,” “A Hundred Memories,” dan “Confidence Queen” Pecah…" at bounding box center [495, 190] width 437 height 15
select select "K-Drama"
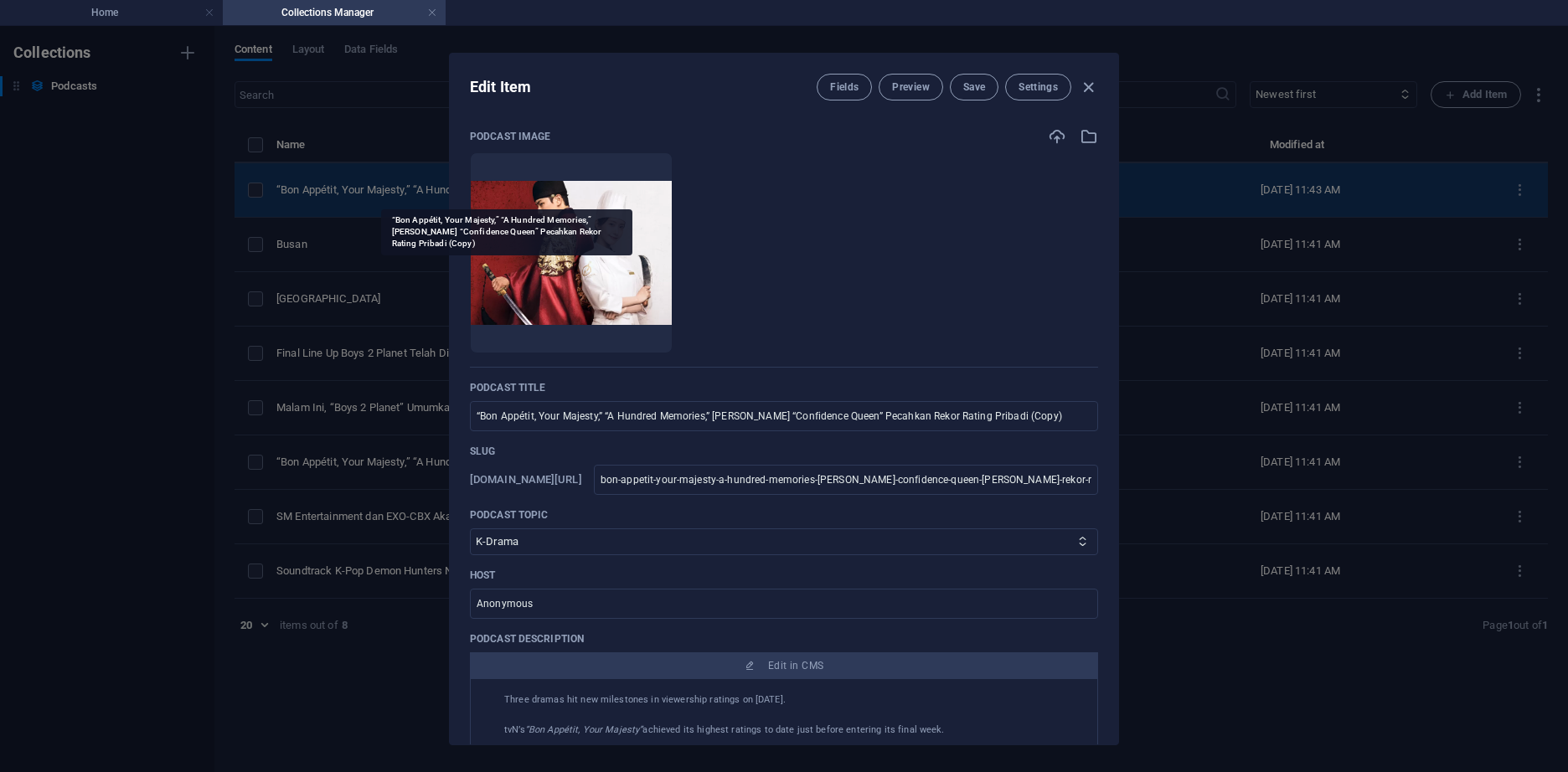
click at [379, 195] on div "Edit Item Fields Preview Save Settings Podcast image Drop files here to upload …" at bounding box center [784, 399] width 1568 height 746
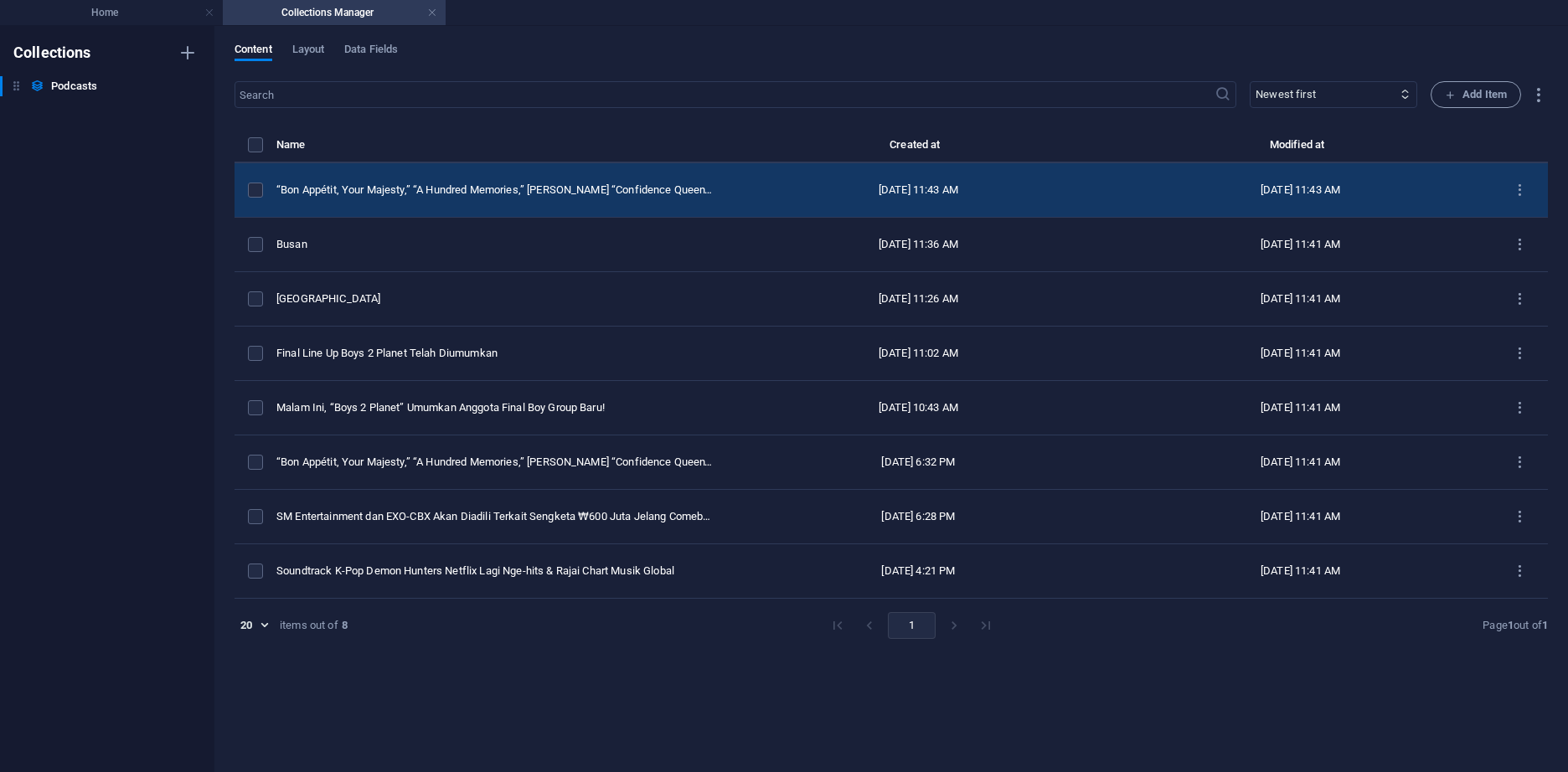
type input "bon-appetit-your-majesty-a-hundred-memories-dan-confidence-queen-pecahkan-rekor…"
click at [468, 178] on td "“Bon Appétit, Your Majesty,” “A Hundred Memories,” dan “Confidence Queen” Pecah…" at bounding box center [501, 191] width 451 height 55
select select "K-Drama"
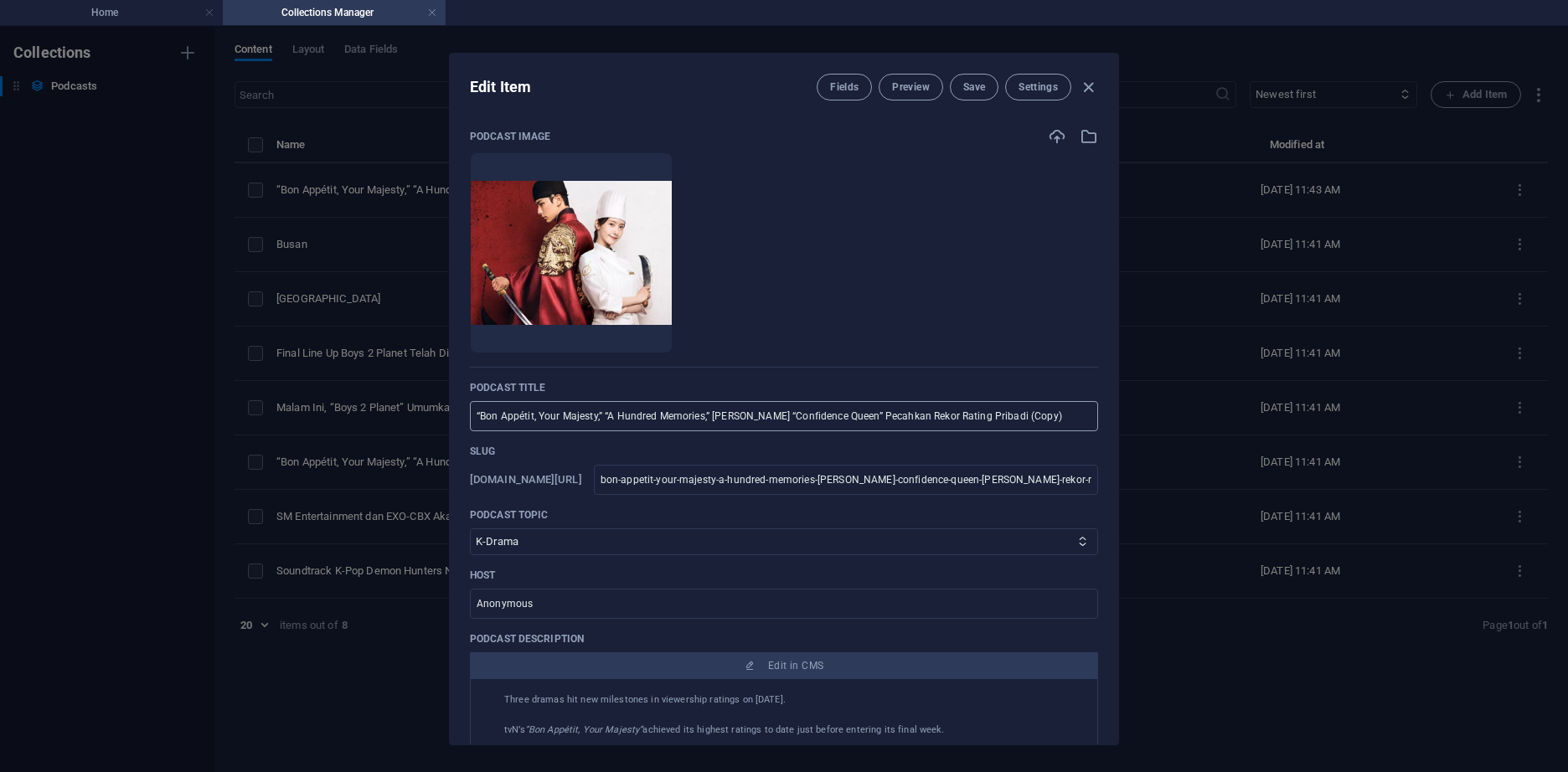
click at [652, 423] on input "“Bon Appétit, Your Majesty,” “A Hundred Memories,” dan “Confidence Queen” Pecah…" at bounding box center [784, 415] width 628 height 30
paste input "Song Kang Resmi Selesai Wajib Militer, Siap Comeback ke Dunia Akting"
type input "Song Kang Resmi Selesai Wajib Militer, Siap Comeback ke Dunia Akting"
type input "song-kang-resmi-selesai-wajib-militer-siap-comeback-ke-dunia-akting"
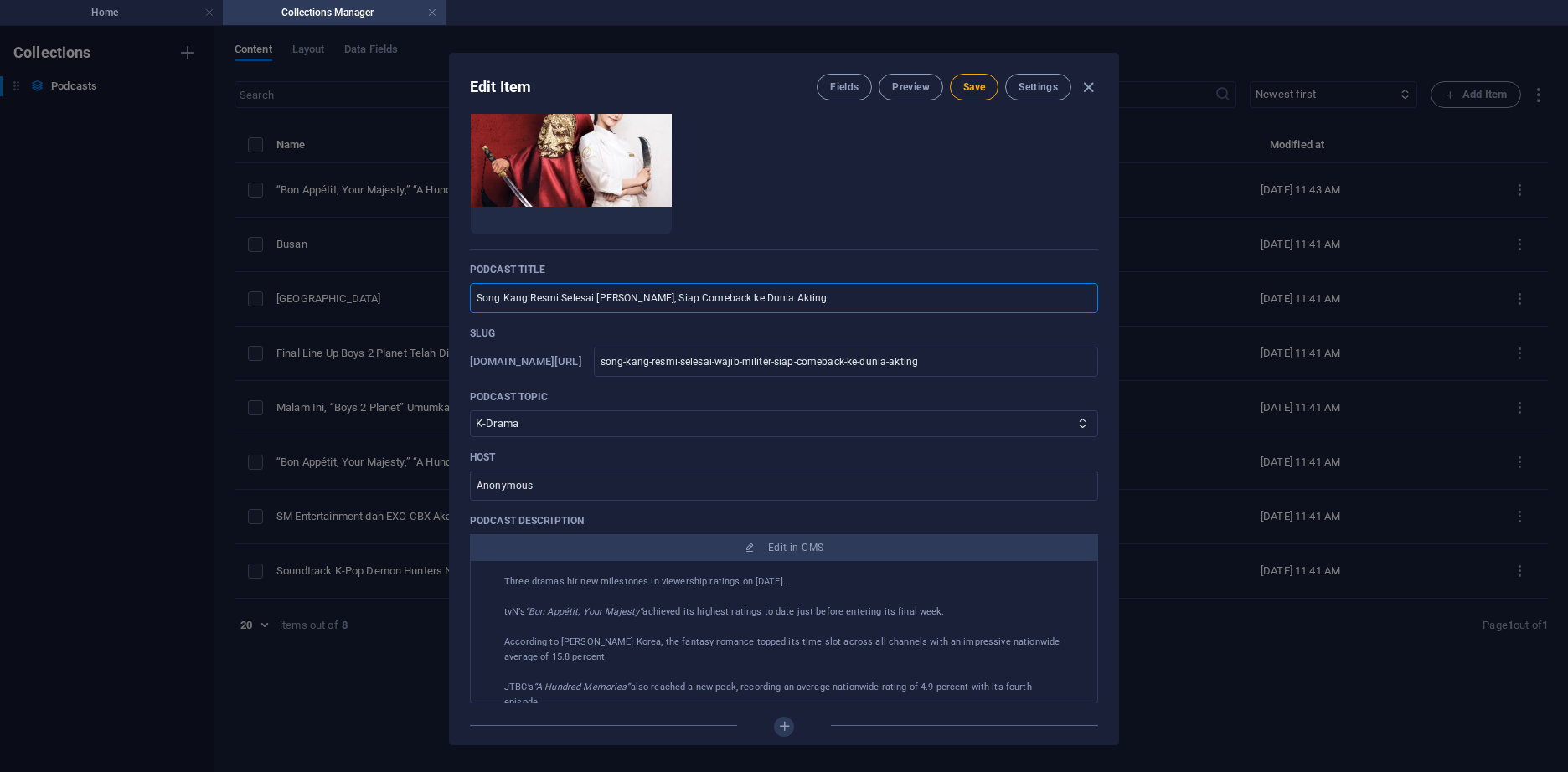
scroll to position [167, 0]
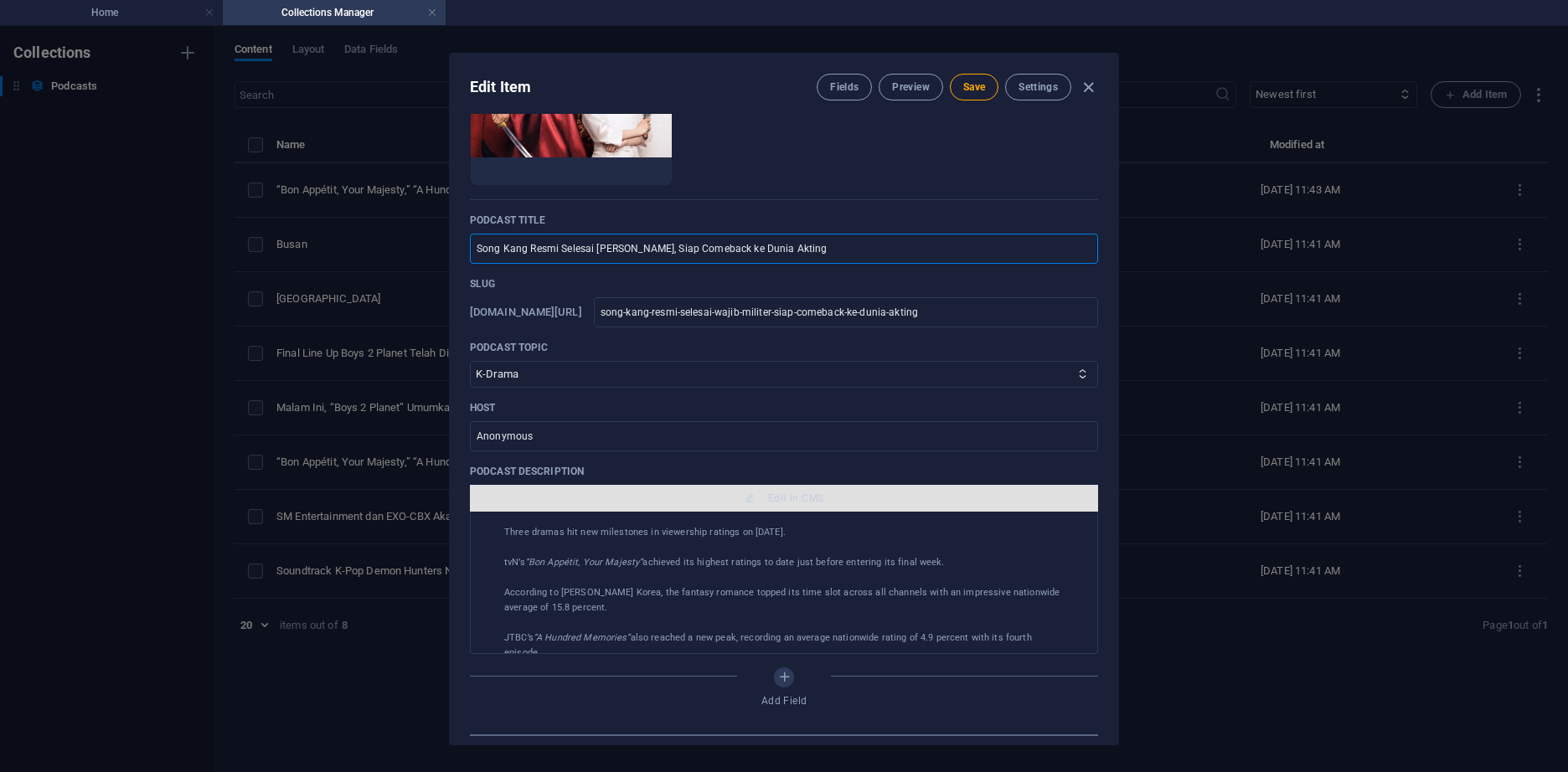
type input "Song Kang Resmi Selesai Wajib Militer, Siap Comeback ke Dunia Akting"
click at [715, 498] on span "Edit in CMS" at bounding box center [783, 498] width 615 height 14
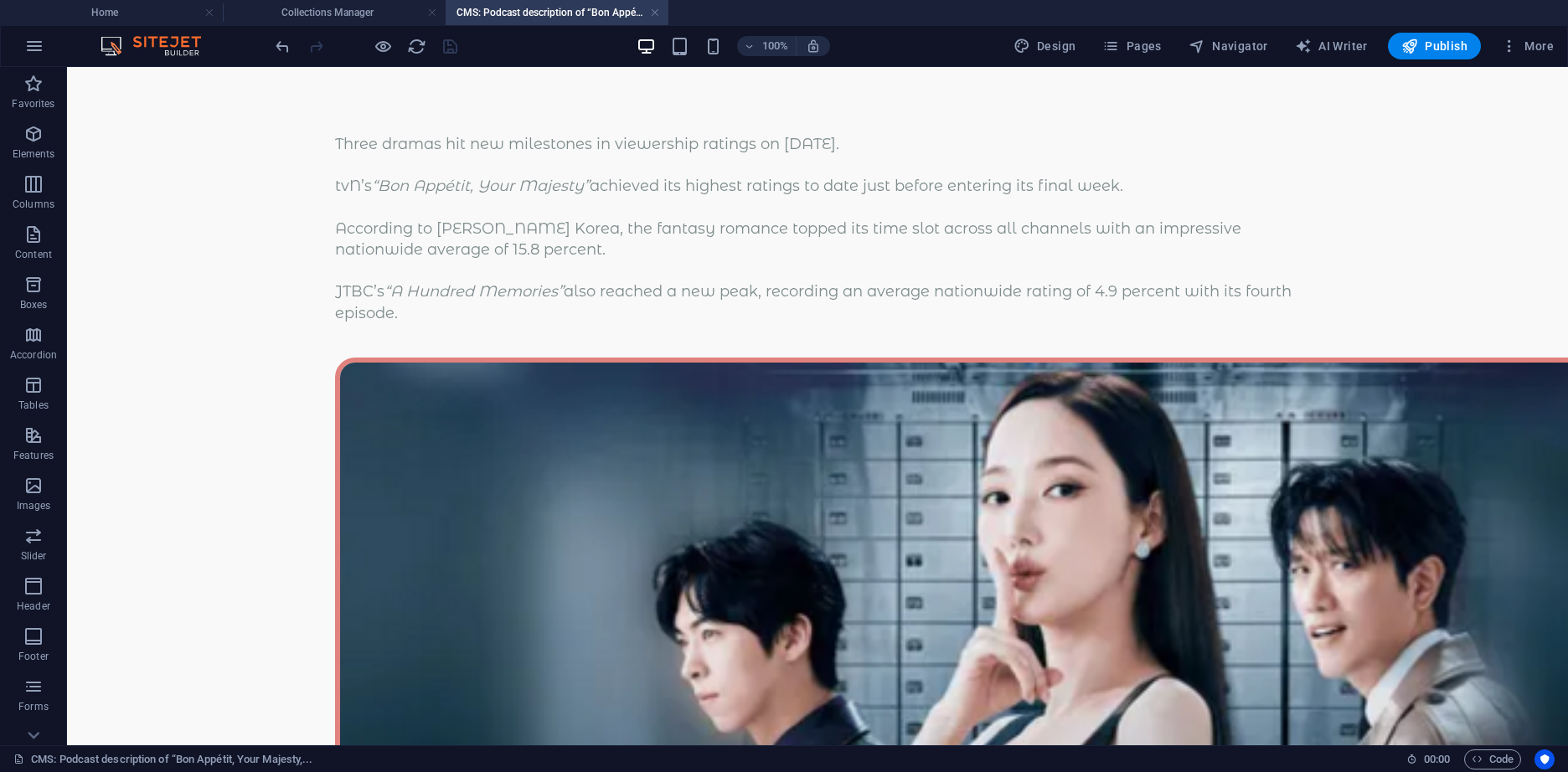
scroll to position [0, 0]
click at [400, 324] on div "Three dramas hit new milestones in viewership ratings on September 21. tvN’s “B…" at bounding box center [817, 229] width 965 height 190
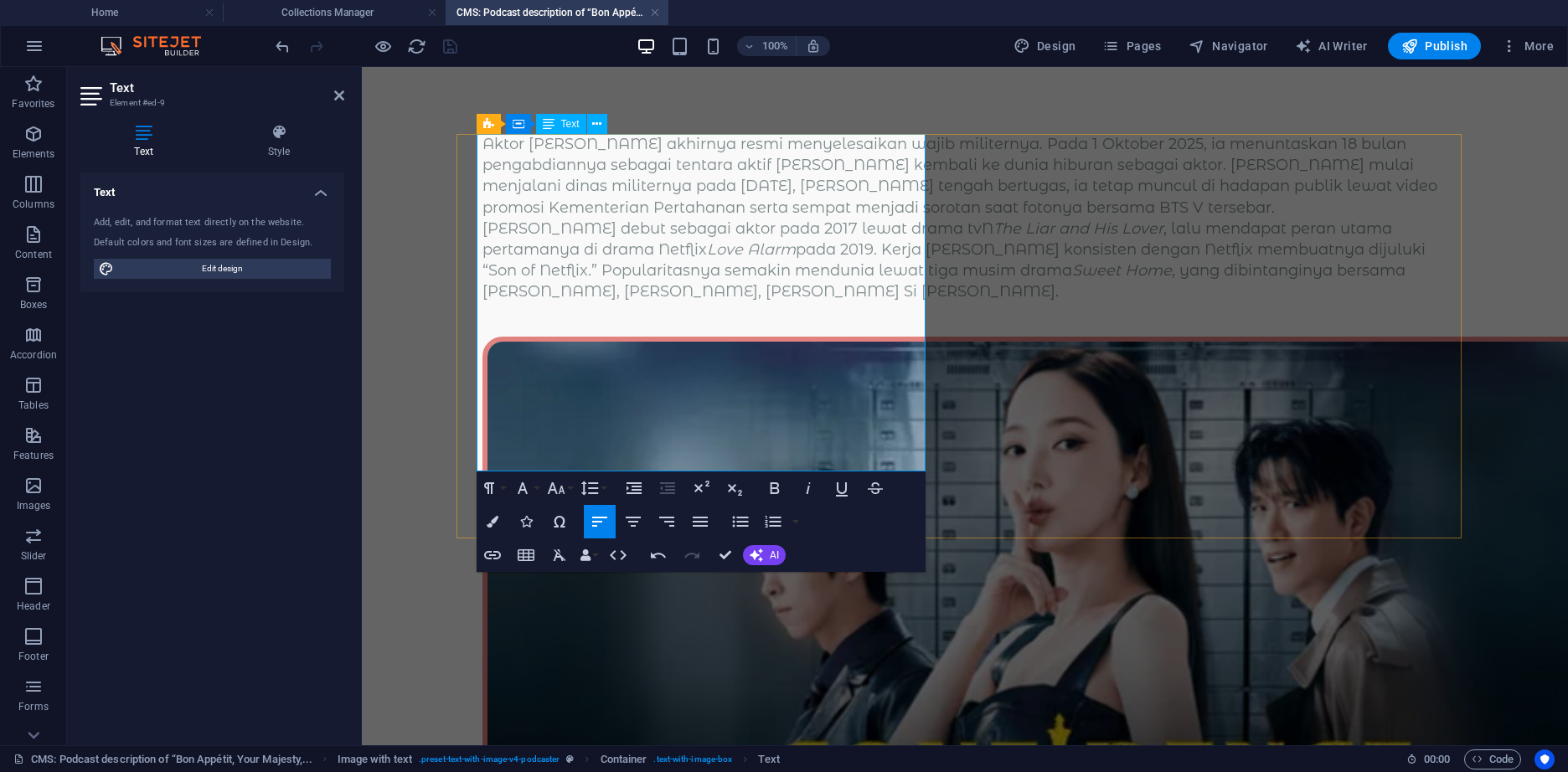
click at [850, 219] on p "Aktor Song Kang akhirnya resmi menyelesaikan wajib militernya. Pada 1 Oktober 2…" at bounding box center [964, 176] width 965 height 85
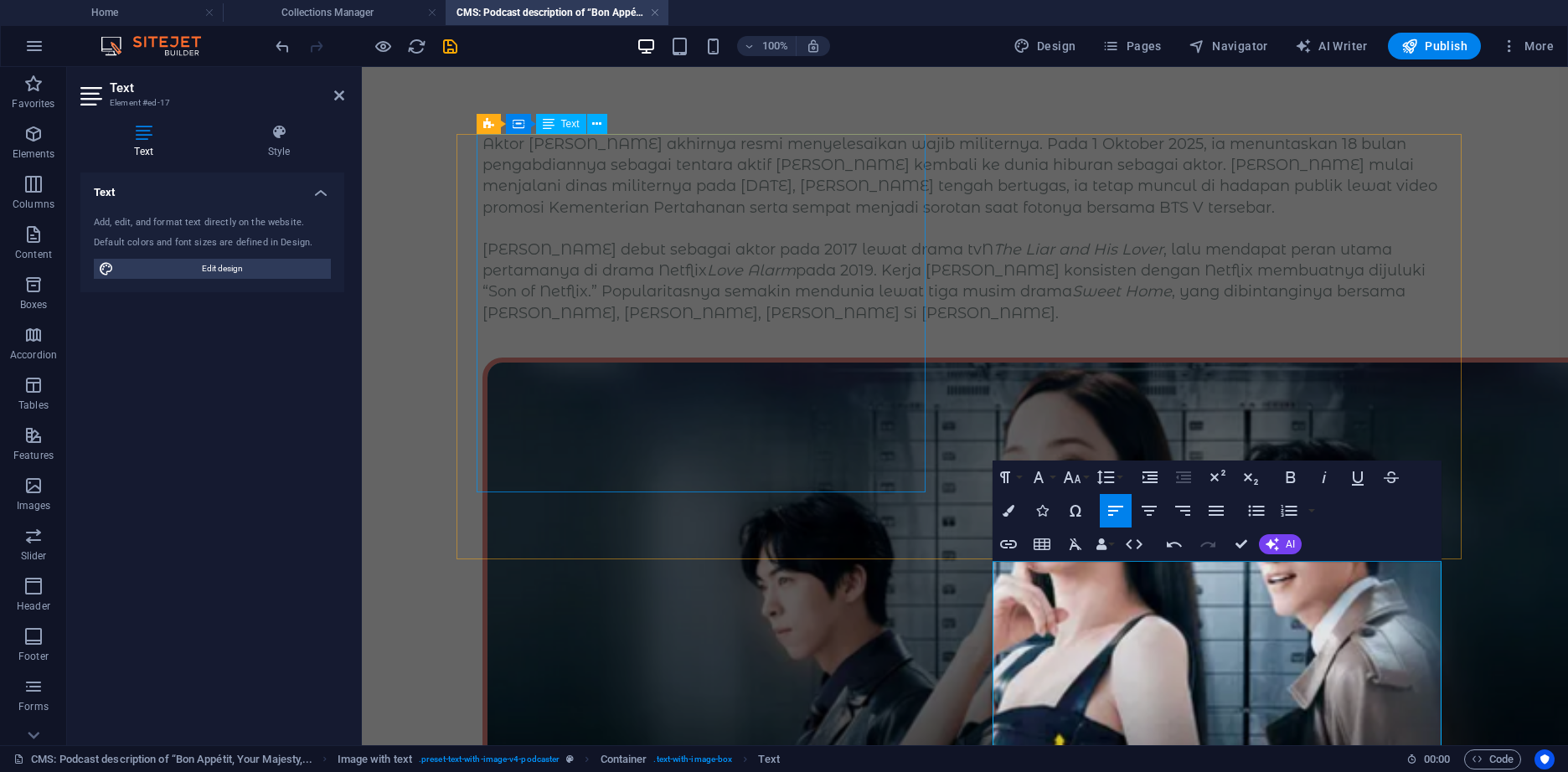
scroll to position [167, 0]
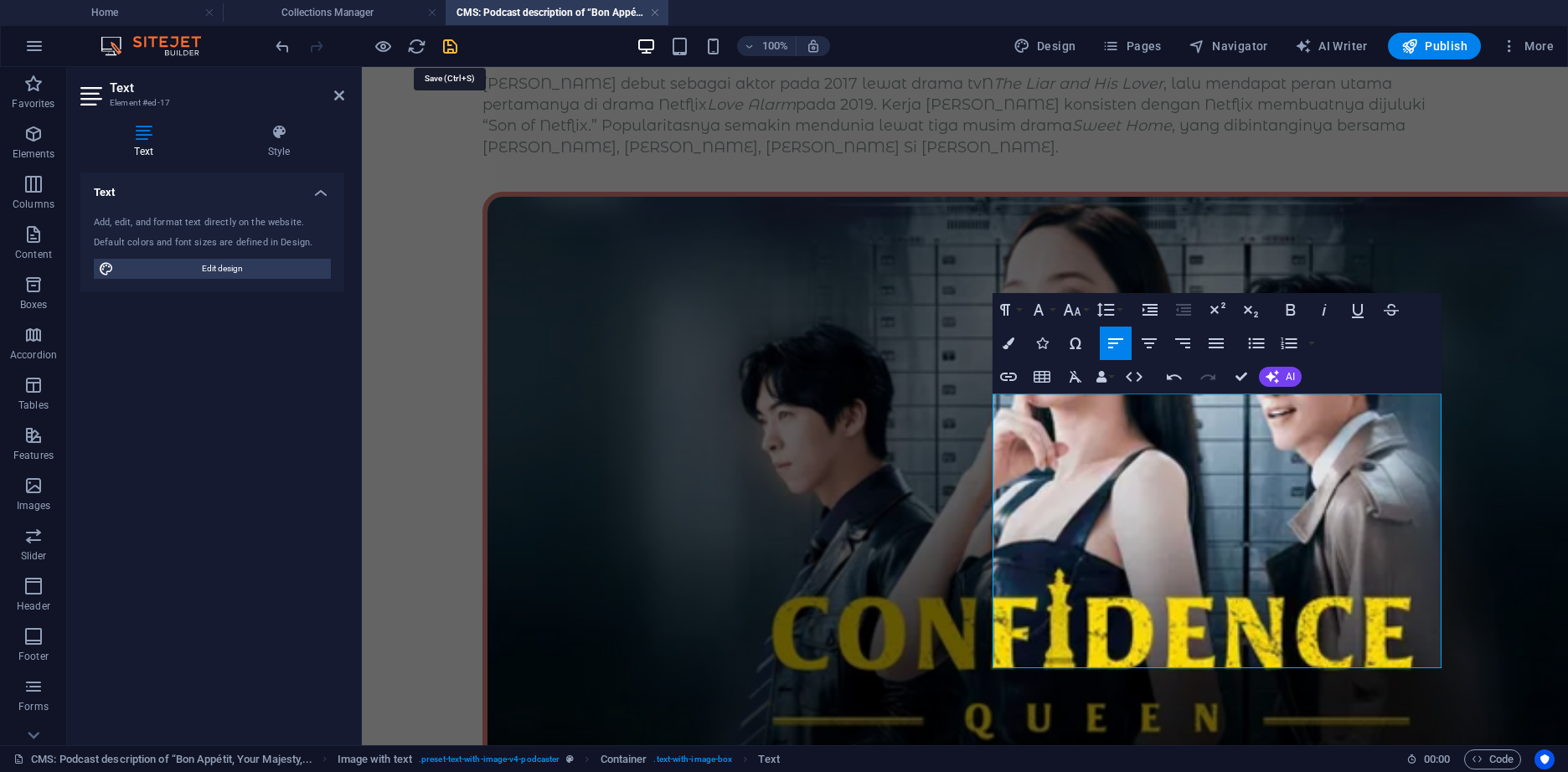
click at [455, 47] on icon "save" at bounding box center [451, 47] width 20 height 20
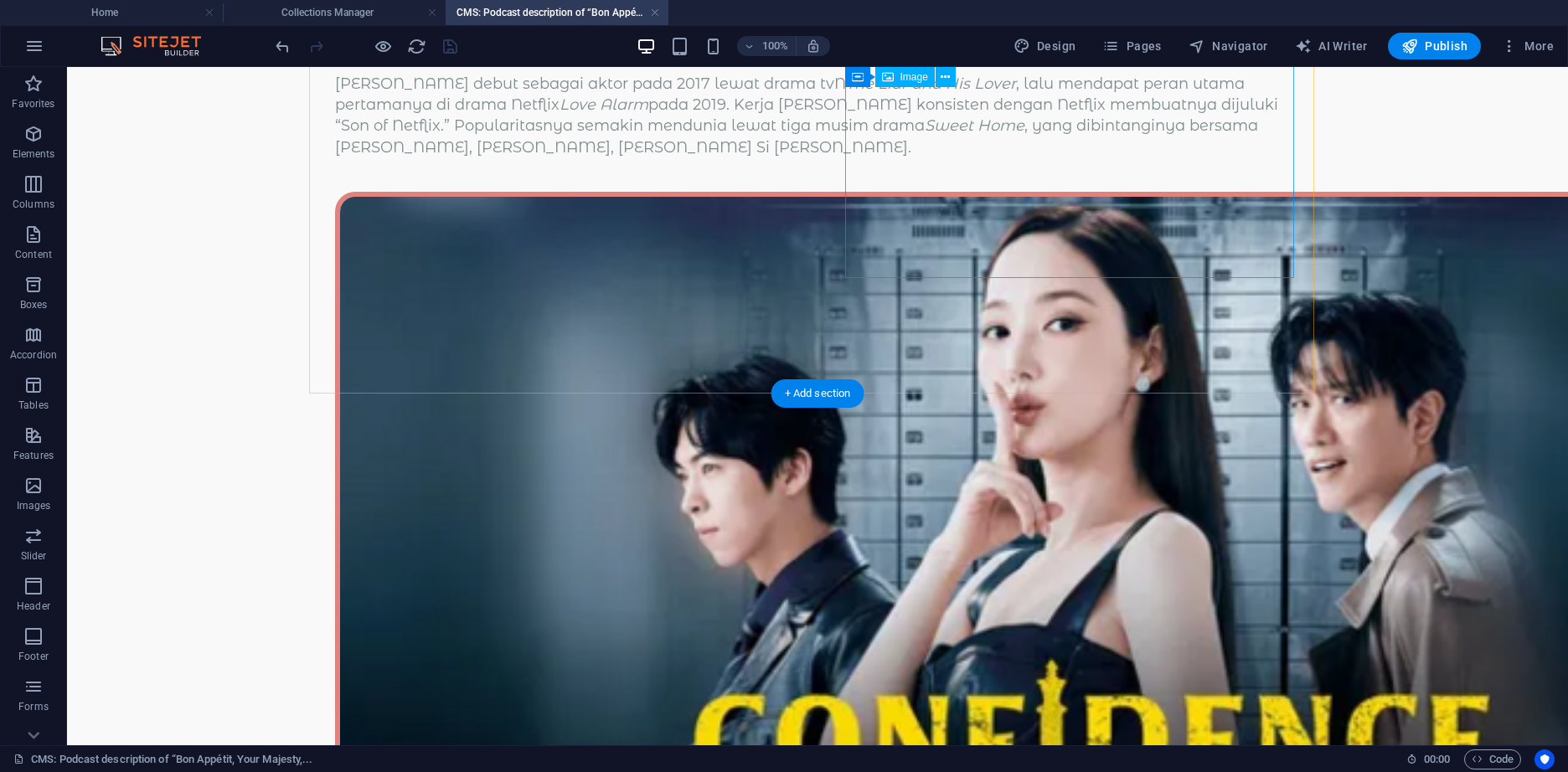
click at [1131, 226] on figure at bounding box center [817, 626] width 965 height 871
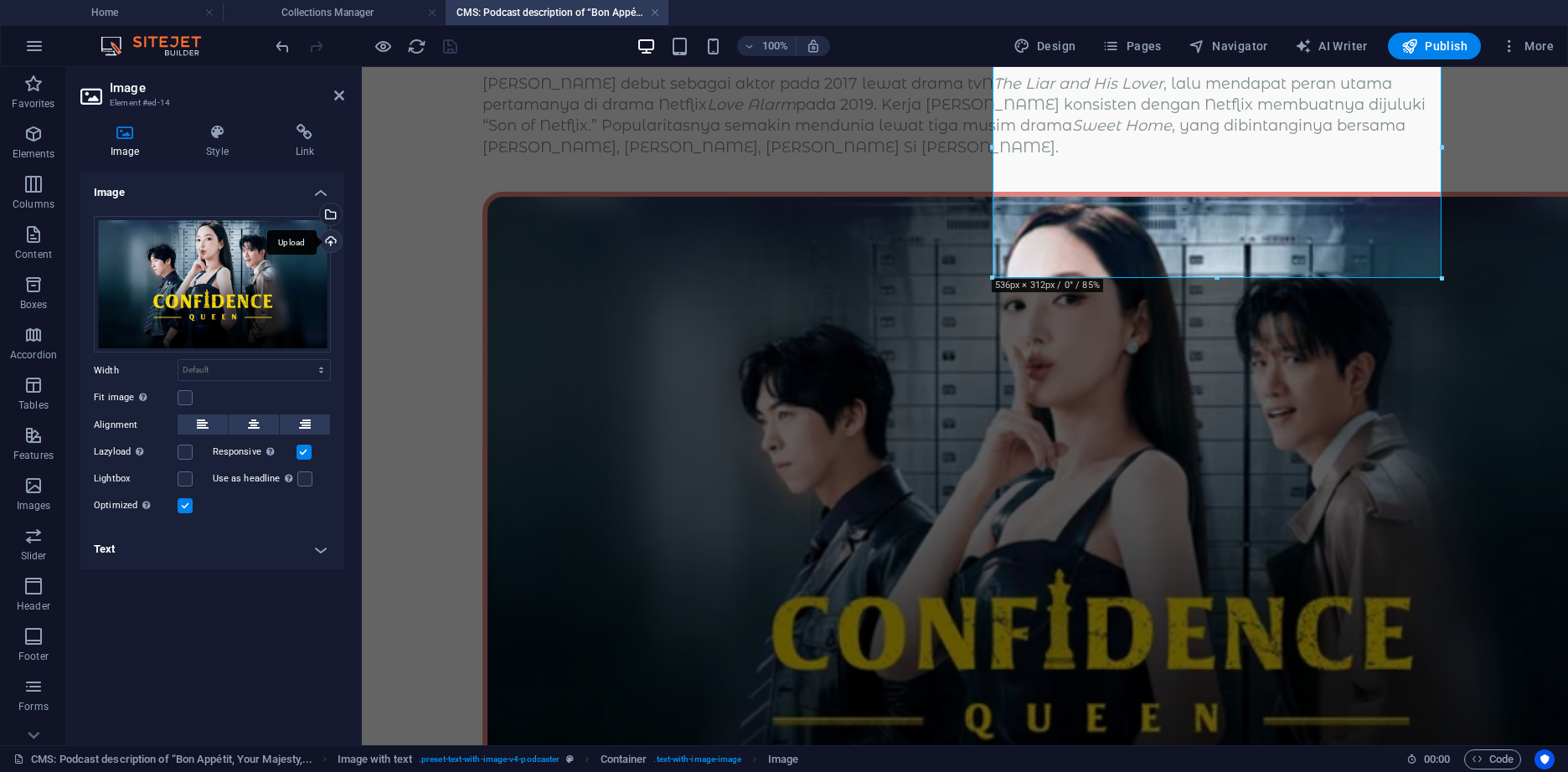
click at [327, 238] on div "Upload" at bounding box center [329, 243] width 25 height 25
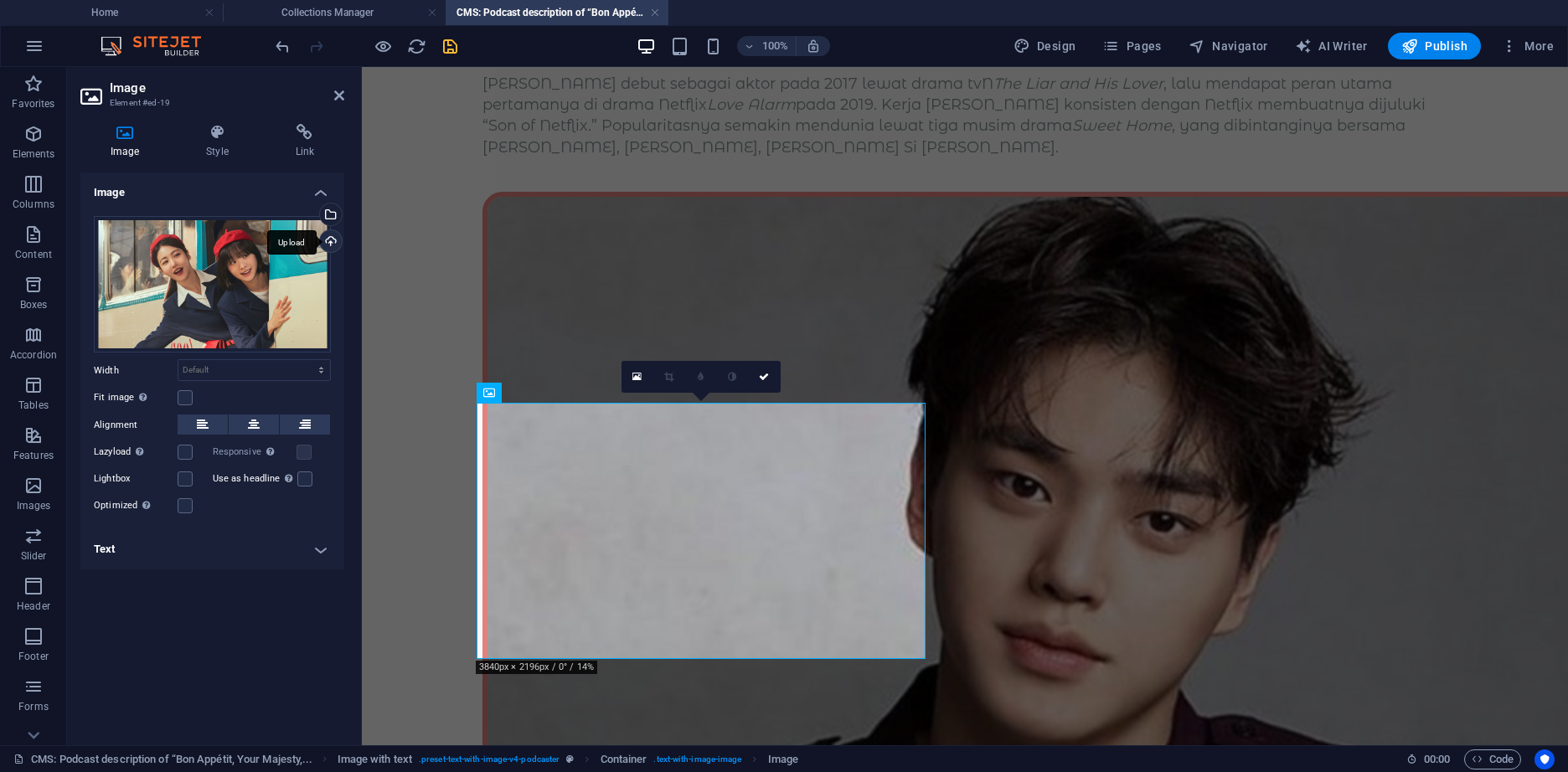
click at [332, 242] on div "Upload" at bounding box center [329, 243] width 25 height 25
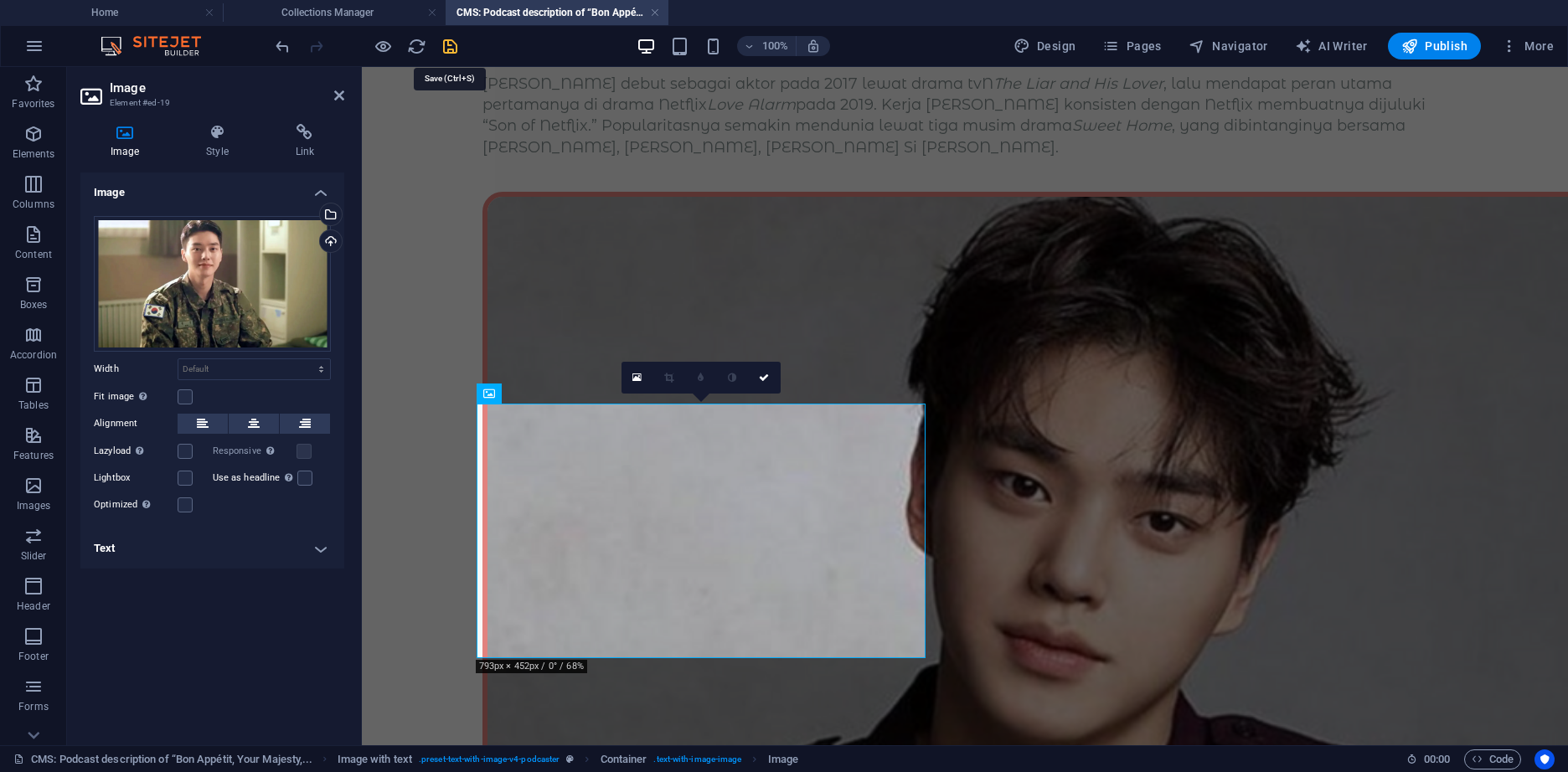
click at [444, 44] on icon "save" at bounding box center [451, 47] width 20 height 20
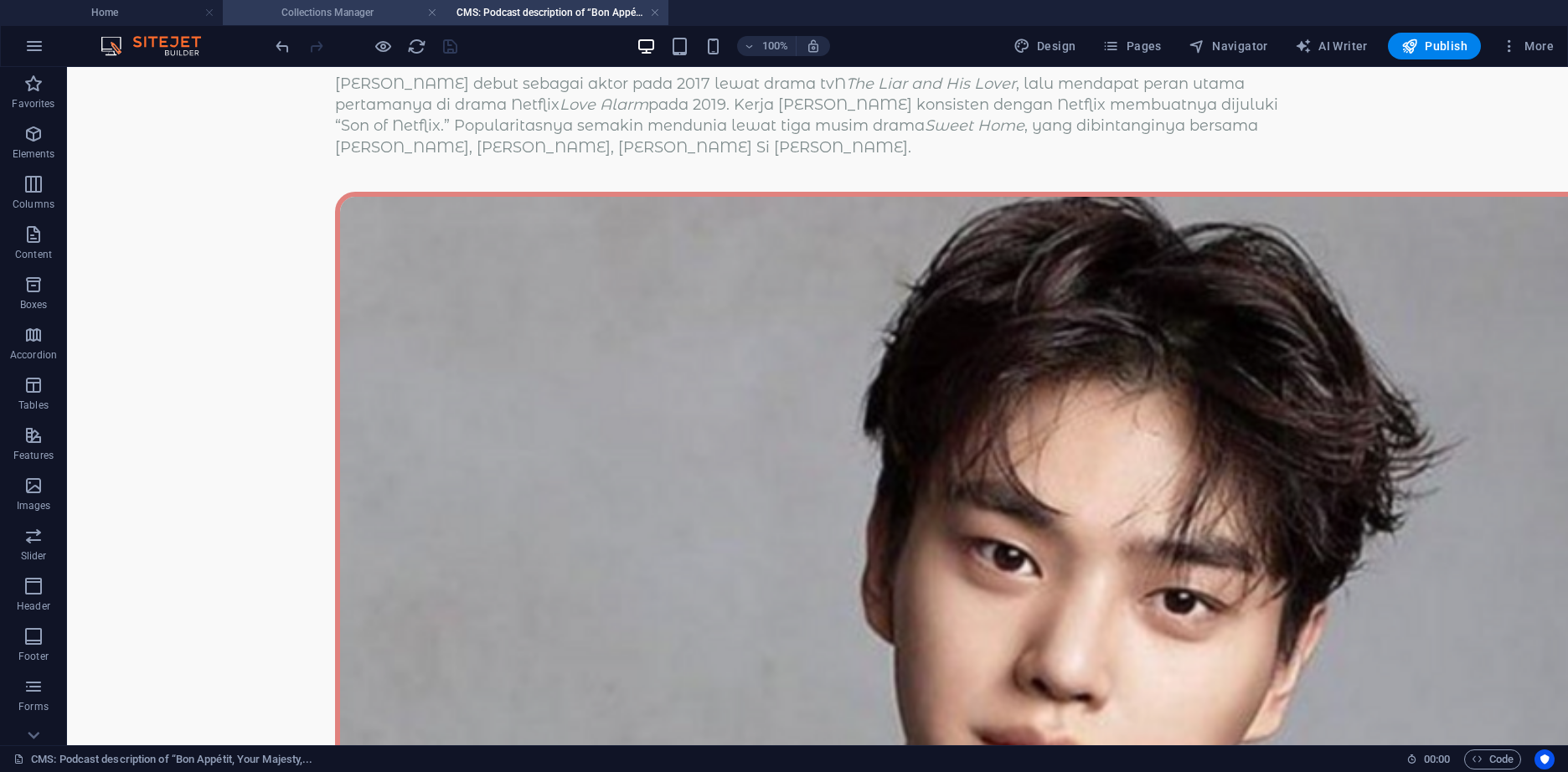
click at [379, 6] on h4 "Collections Manager" at bounding box center [334, 12] width 223 height 19
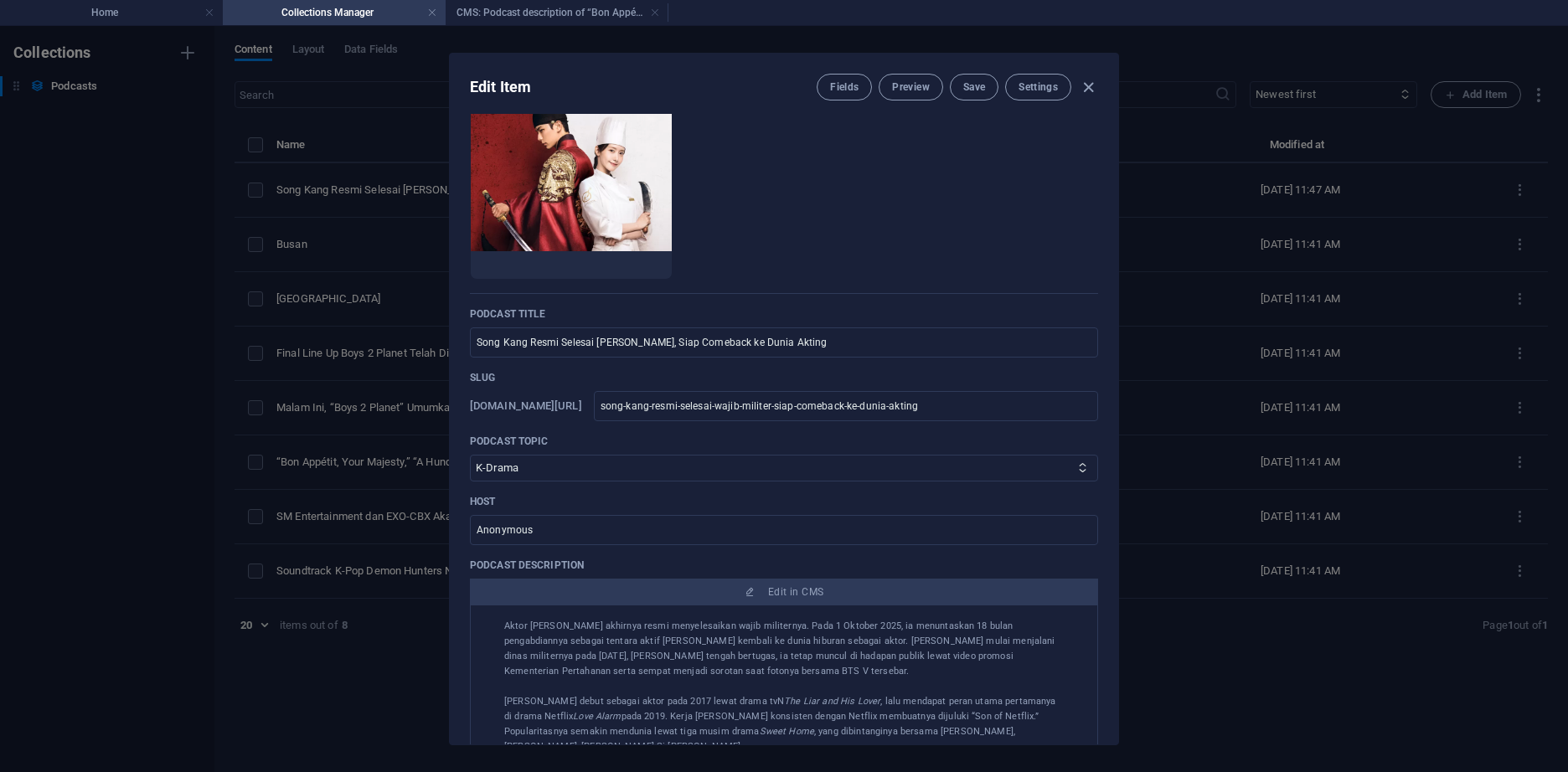
scroll to position [0, 0]
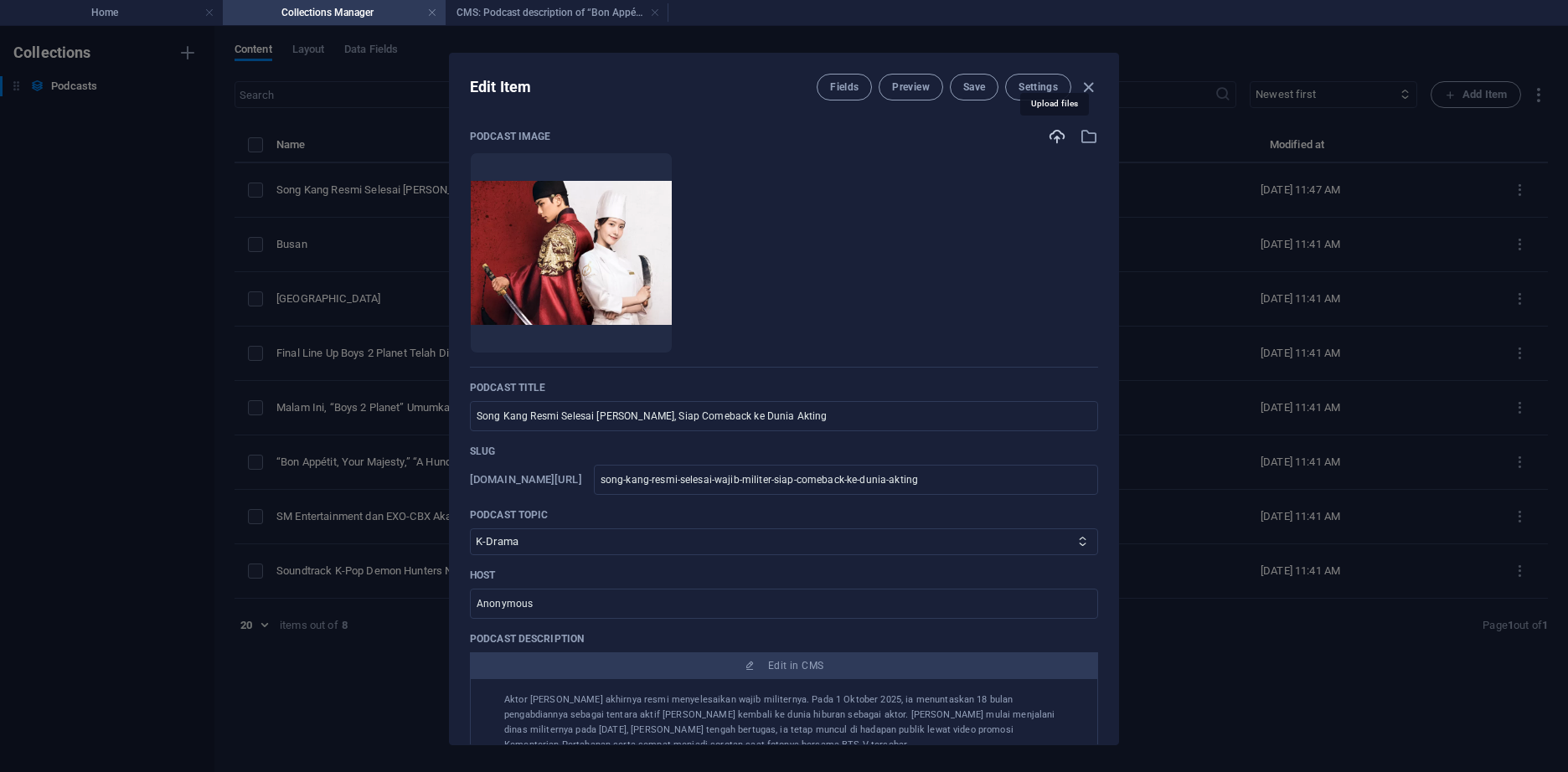
click at [1054, 133] on icon "button" at bounding box center [1057, 136] width 19 height 19
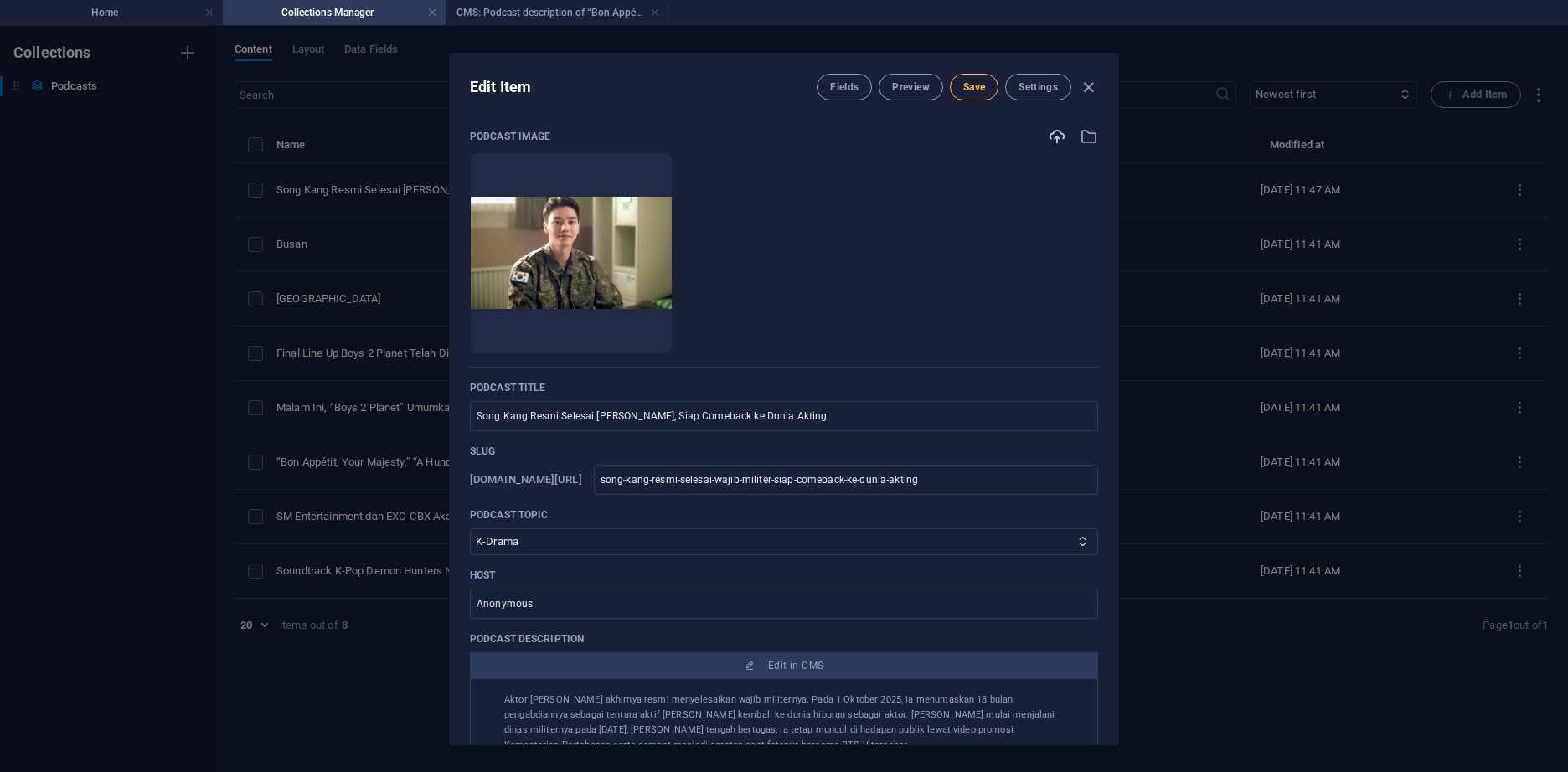
click at [963, 86] on span "Save" at bounding box center [974, 87] width 22 height 14
click at [921, 90] on span "Preview" at bounding box center [910, 87] width 37 height 14
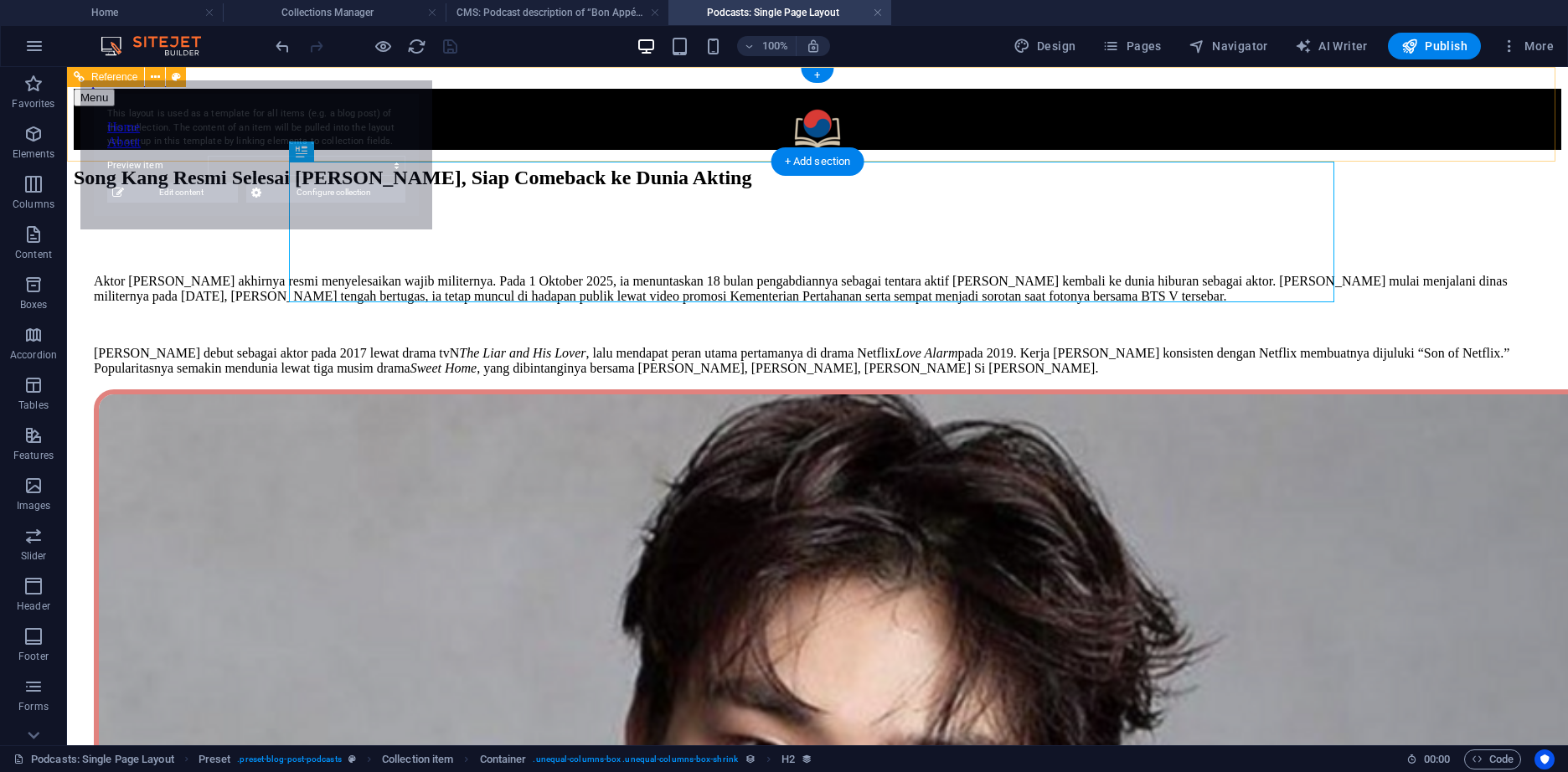
select select "68df54861a43704fe7044221"
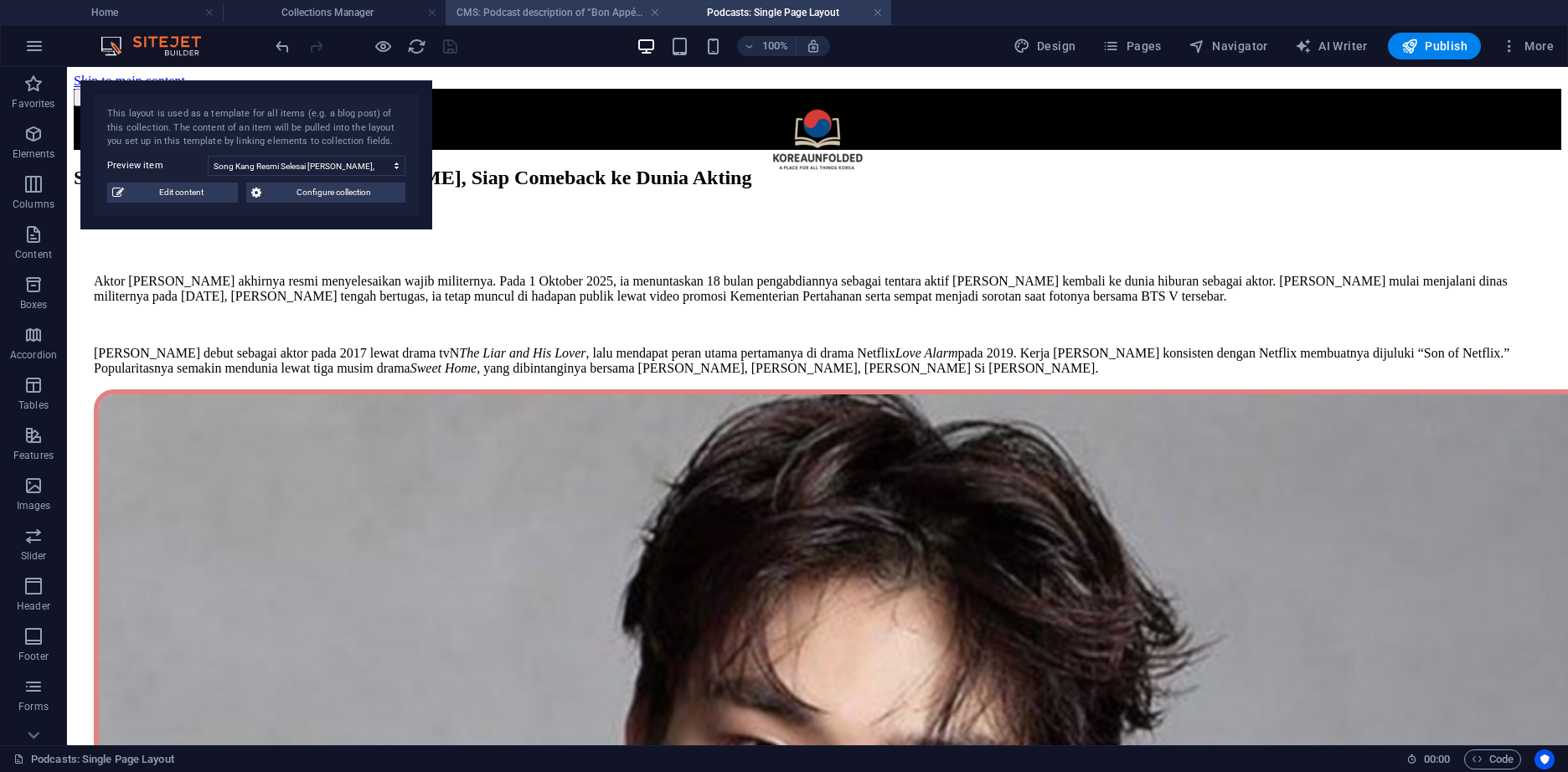
click at [559, 10] on h4 "CMS: Podcast description of “Bon Appétit, Your Majesty,..." at bounding box center [557, 12] width 223 height 19
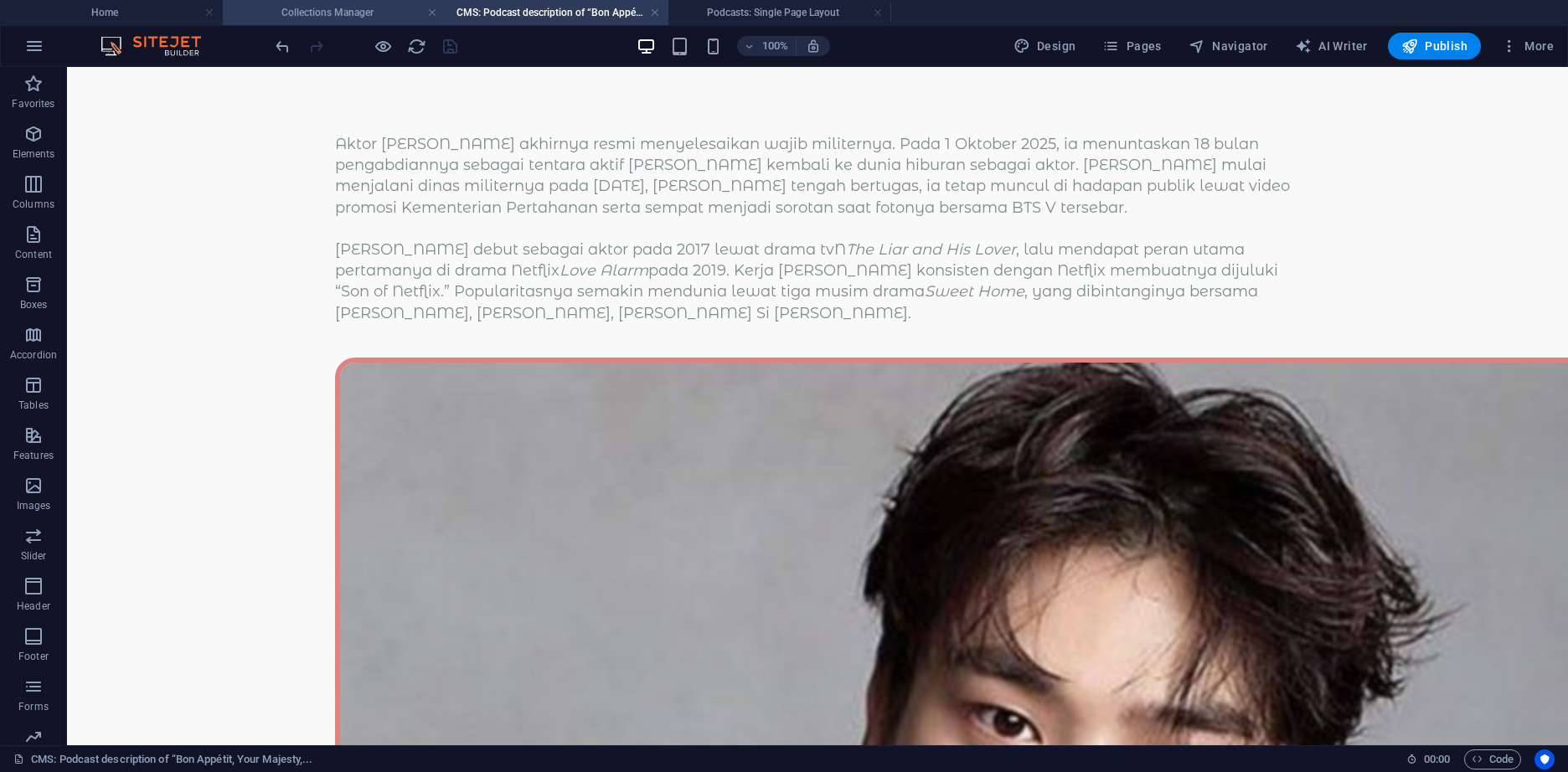
click at [354, 16] on h4 "Collections Manager" at bounding box center [334, 12] width 223 height 19
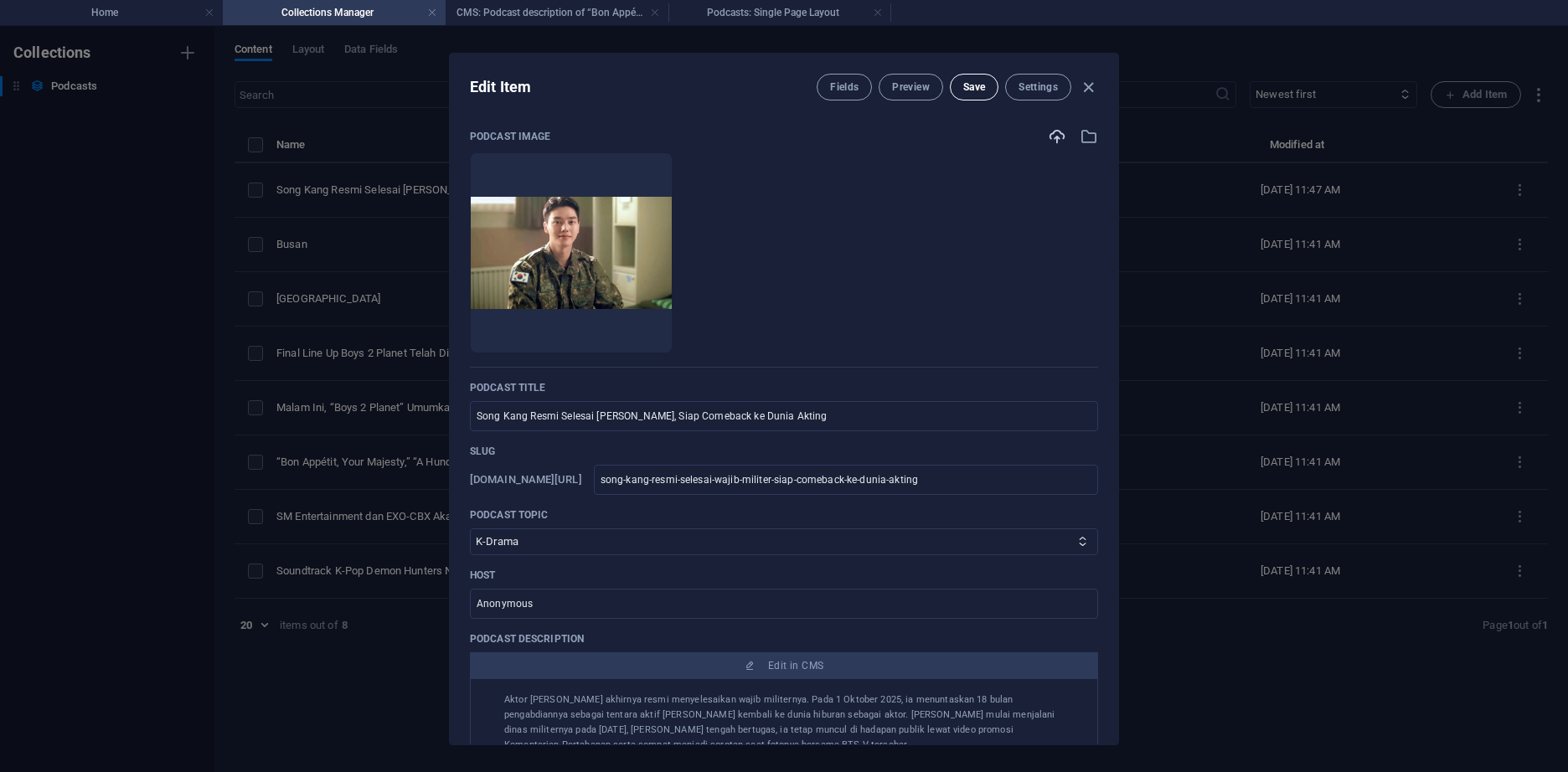
click at [988, 83] on button "Save" at bounding box center [974, 86] width 49 height 26
click at [1087, 86] on icon "button" at bounding box center [1088, 88] width 20 height 20
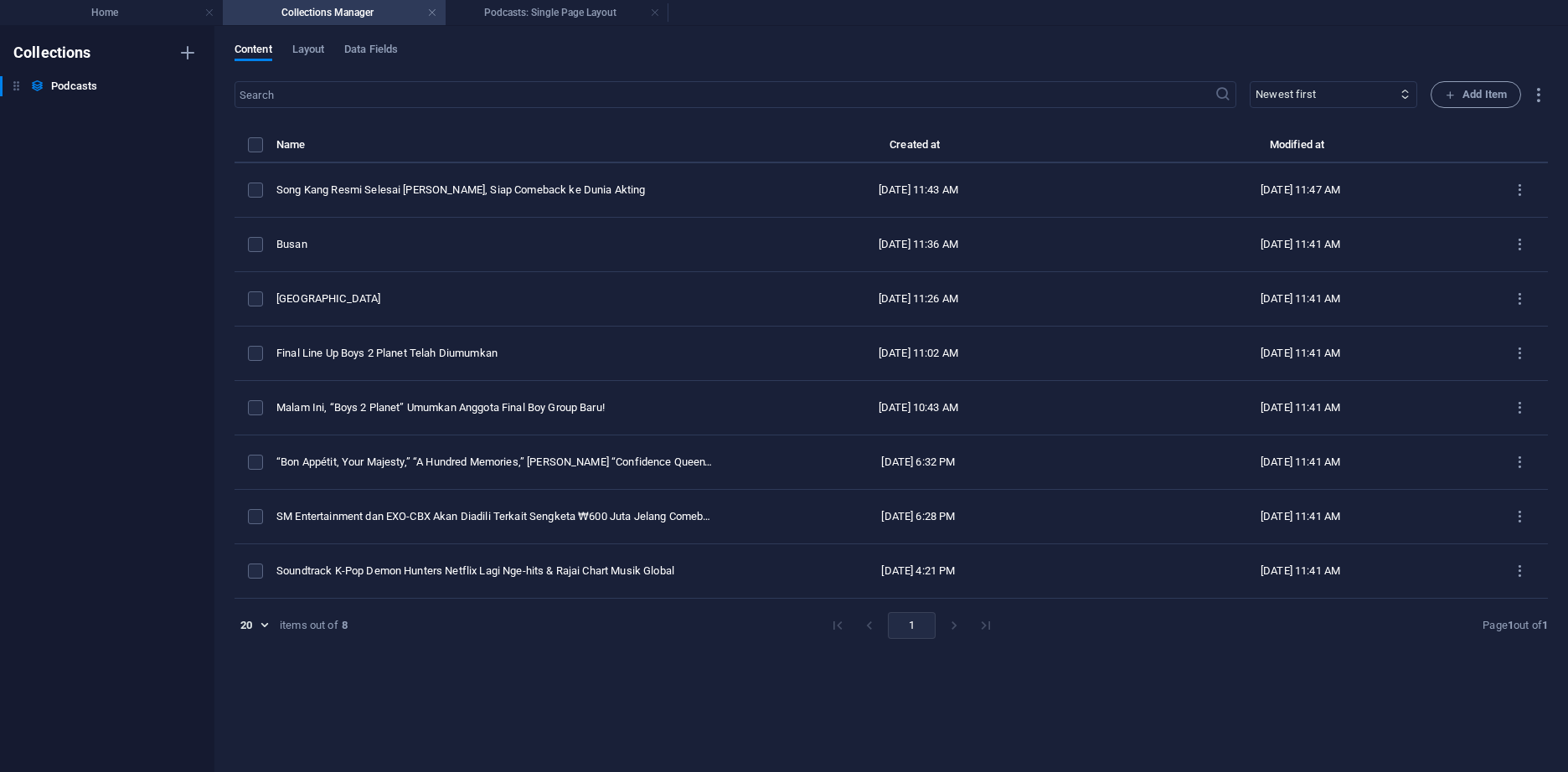
type input "song-kang-resmi-selesai-wajib-militer-siap-comeback-ke-dunia-akting"
click at [166, 15] on h4 "Home" at bounding box center [111, 12] width 223 height 19
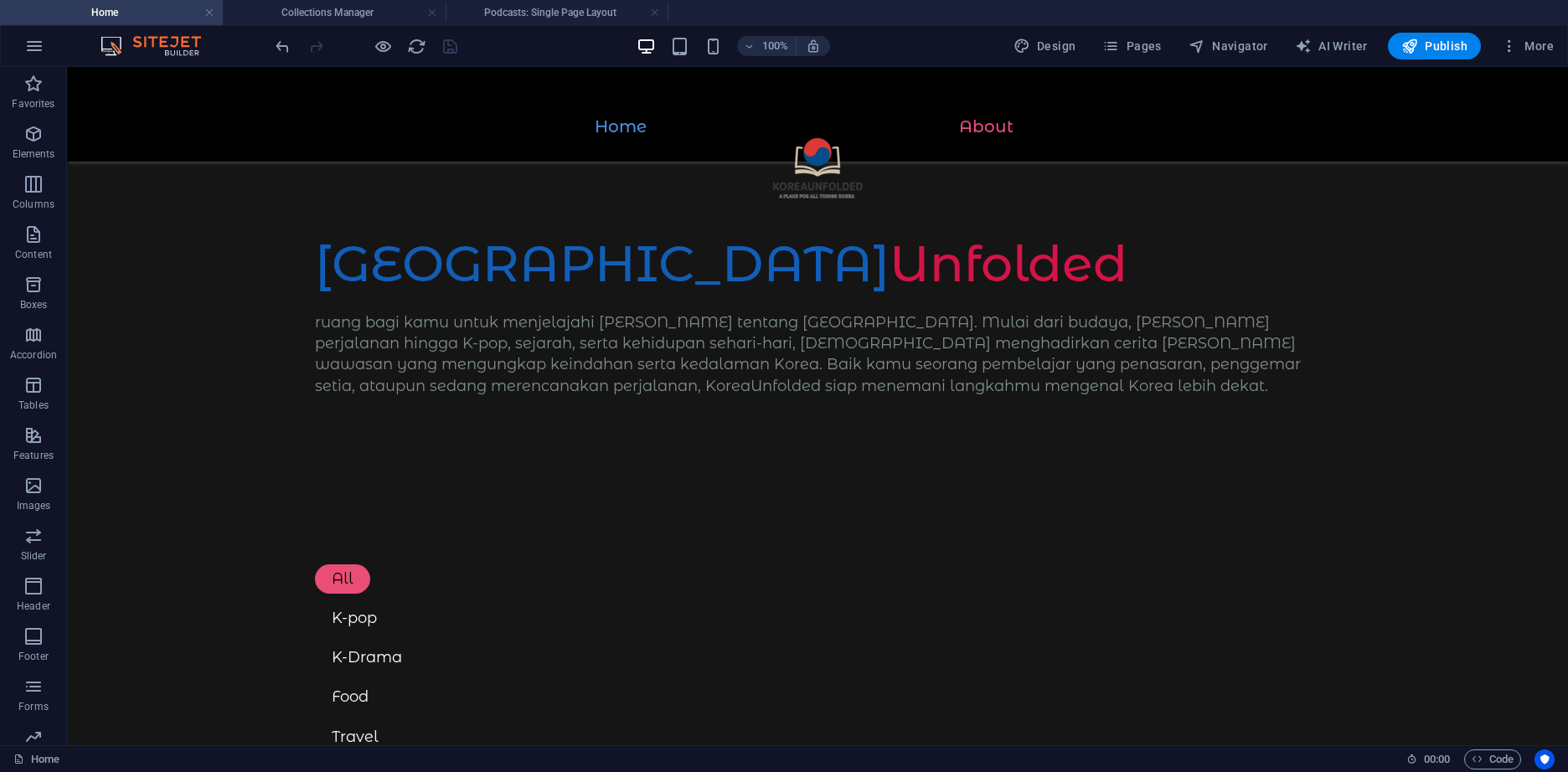
scroll to position [930, 0]
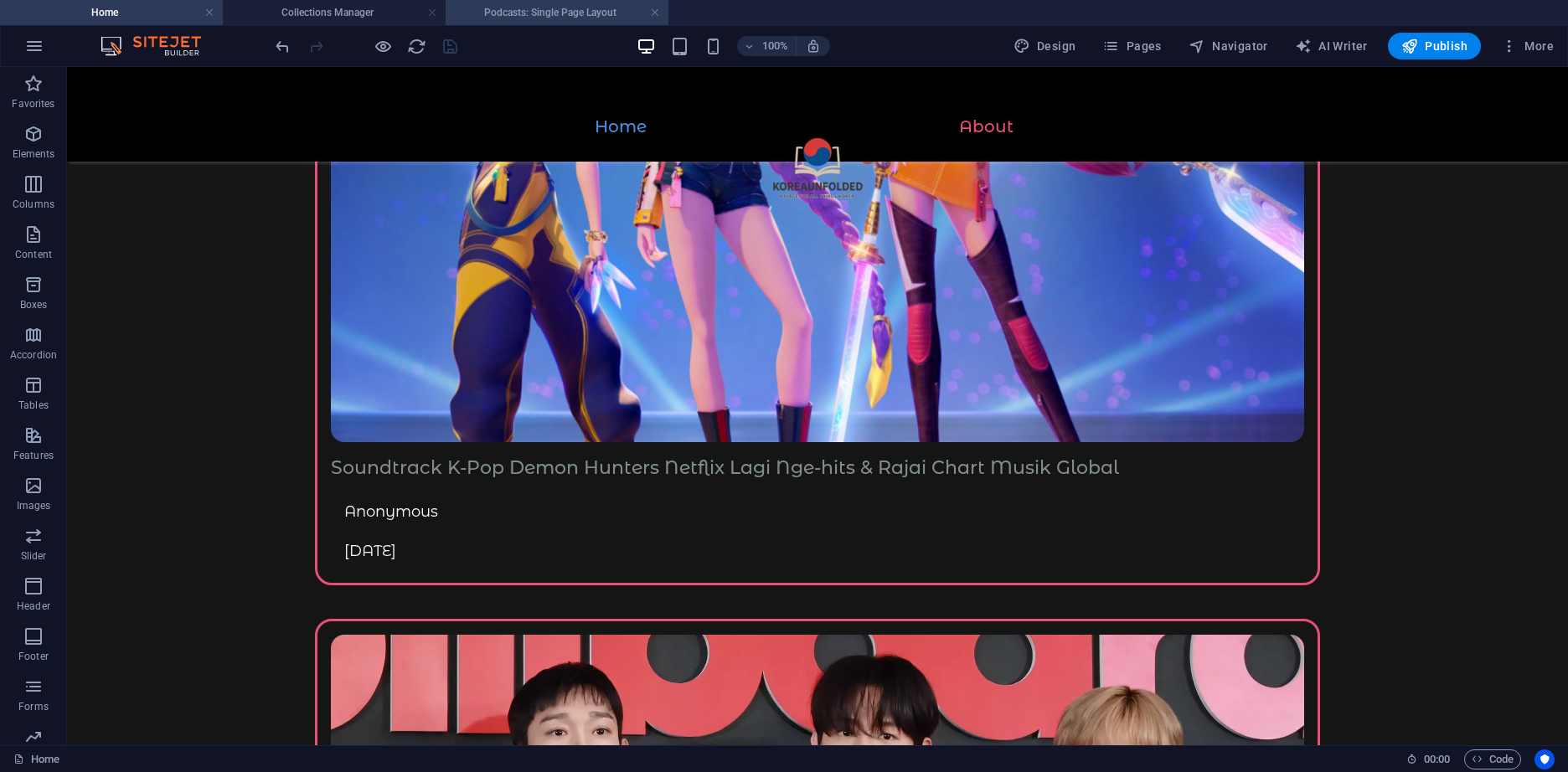
click at [533, 11] on h4 "Podcasts: Single Page Layout" at bounding box center [557, 12] width 223 height 19
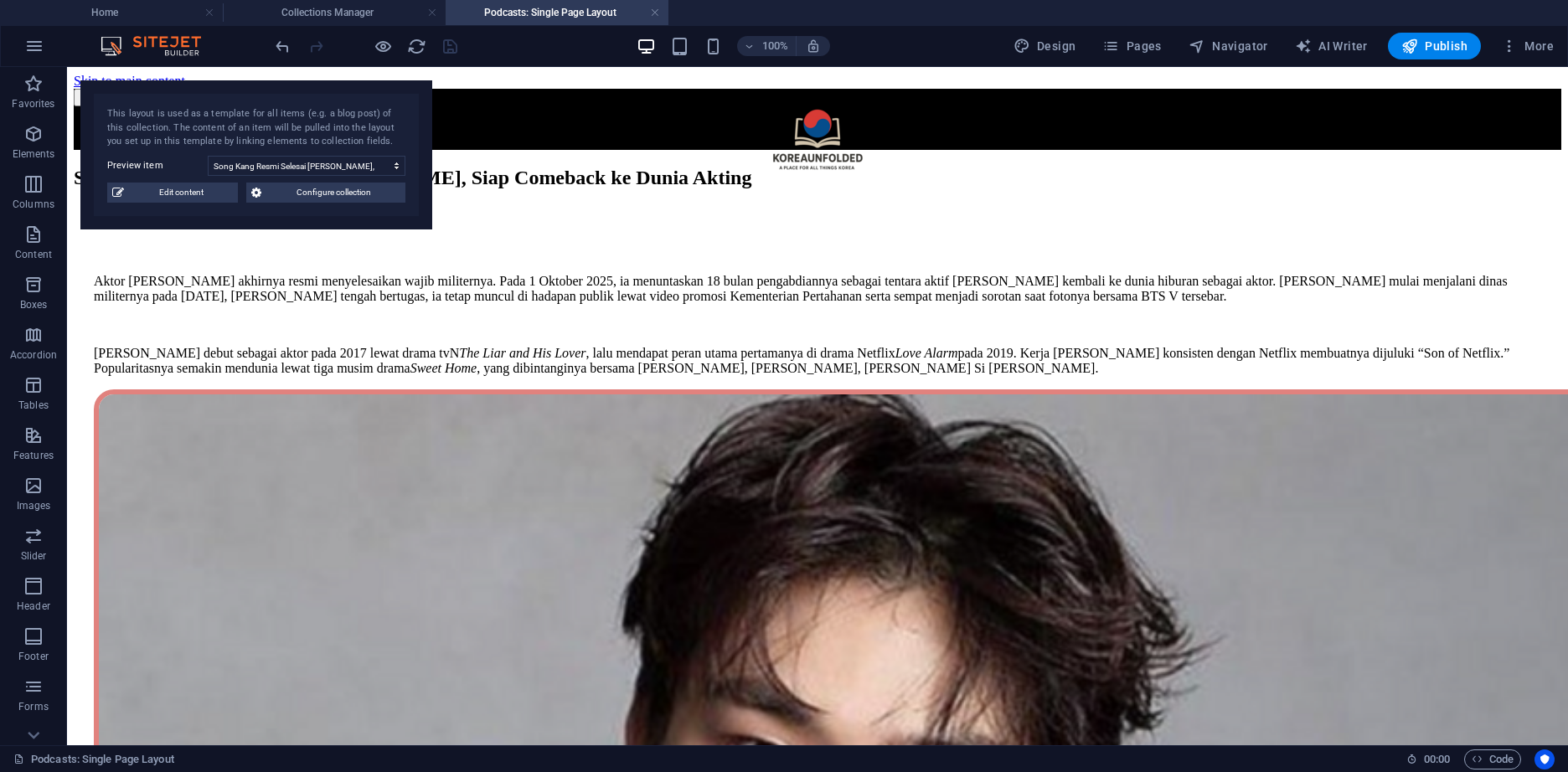
scroll to position [0, 0]
click at [394, 9] on h4 "Collections Manager" at bounding box center [334, 12] width 223 height 19
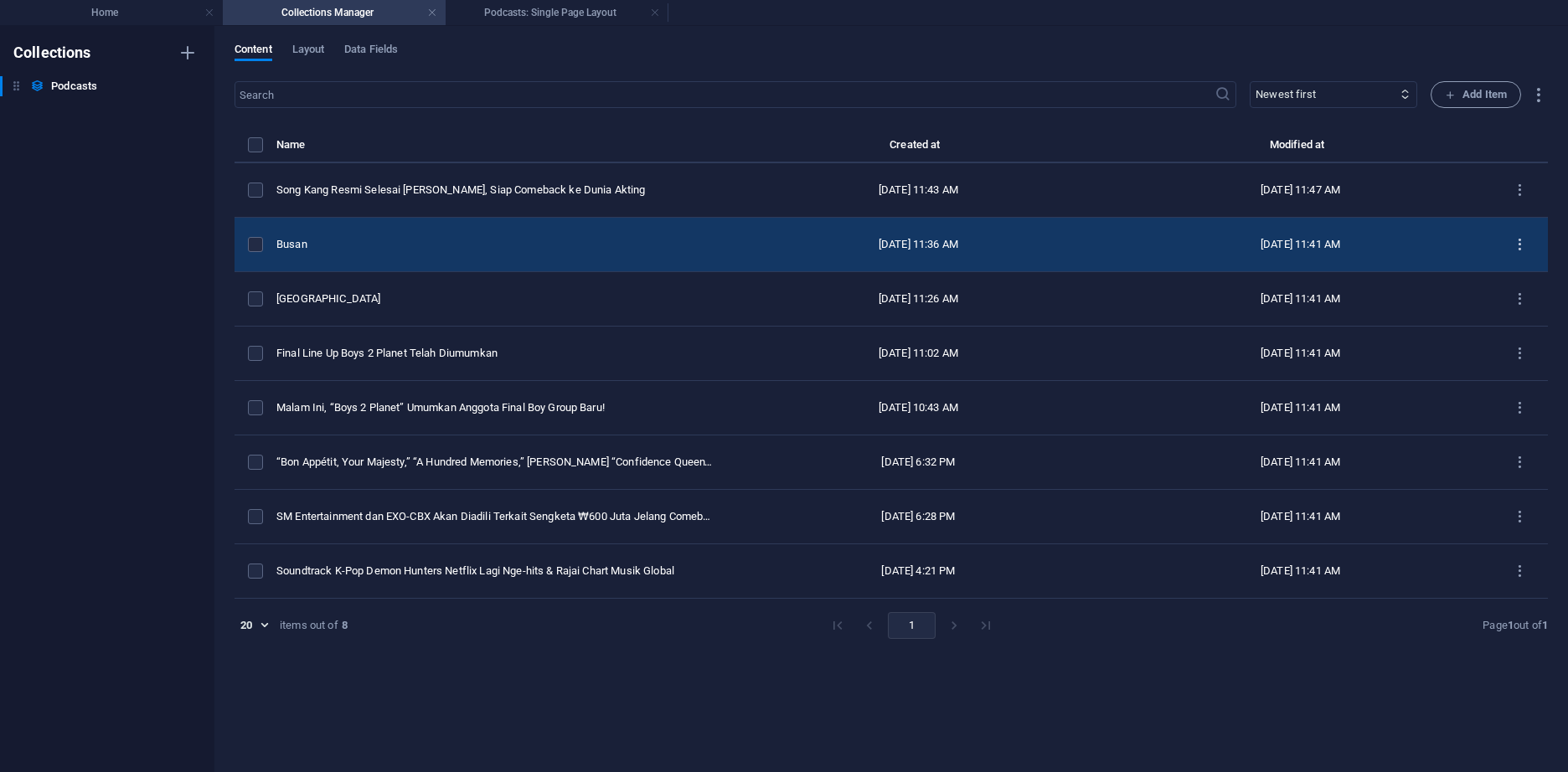
click at [1522, 237] on icon "items list" at bounding box center [1519, 244] width 16 height 16
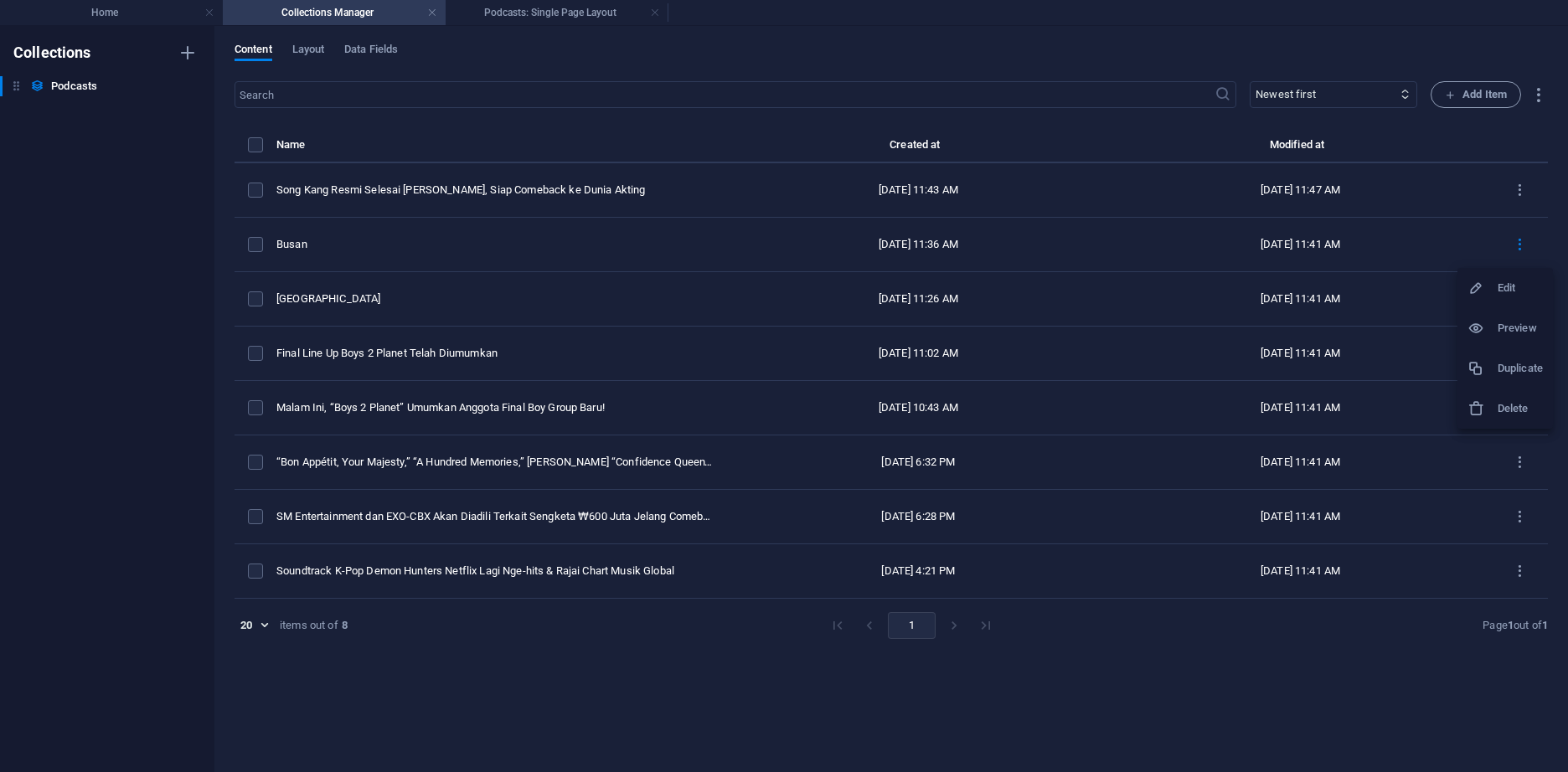
click at [1515, 361] on h6 "Duplicate" at bounding box center [1520, 368] width 45 height 21
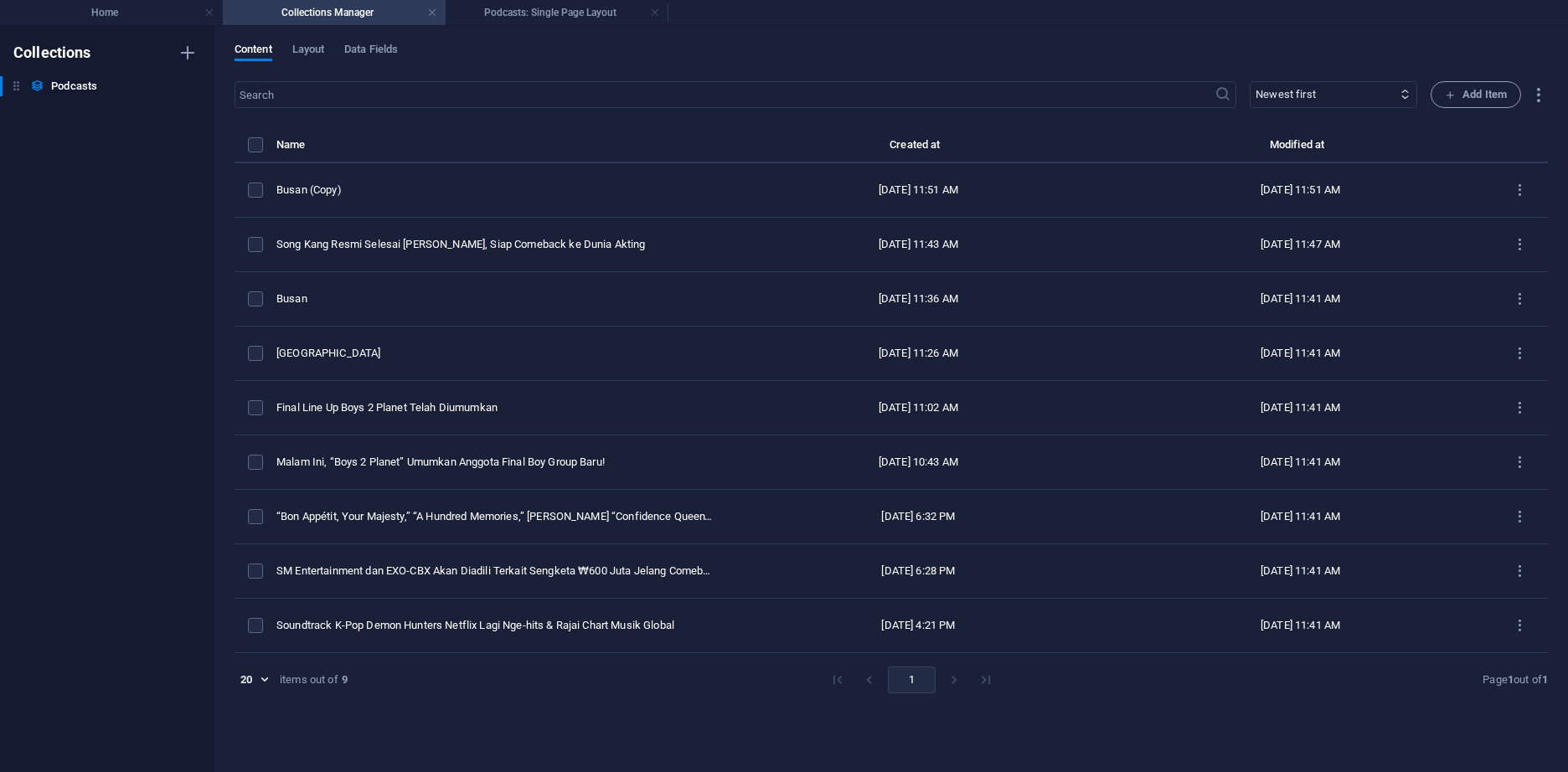
click at [367, 194] on div "Busan (Copy)" at bounding box center [495, 190] width 437 height 15
select select "Travel"
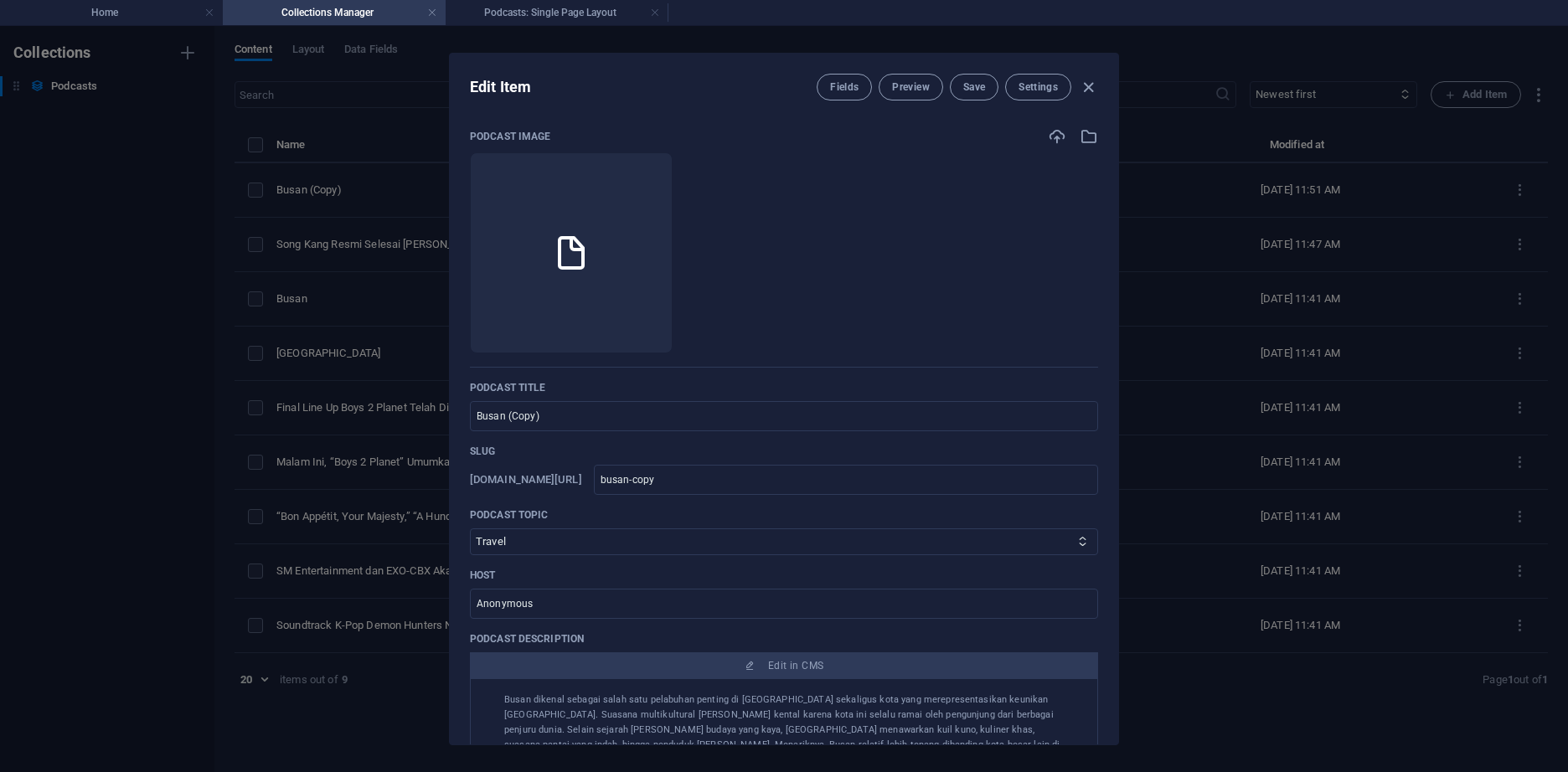
click at [367, 194] on div "Edit Item Fields Preview Save Settings Podcast image Drop files here to upload …" at bounding box center [784, 399] width 1568 height 746
type input "busan-copy"
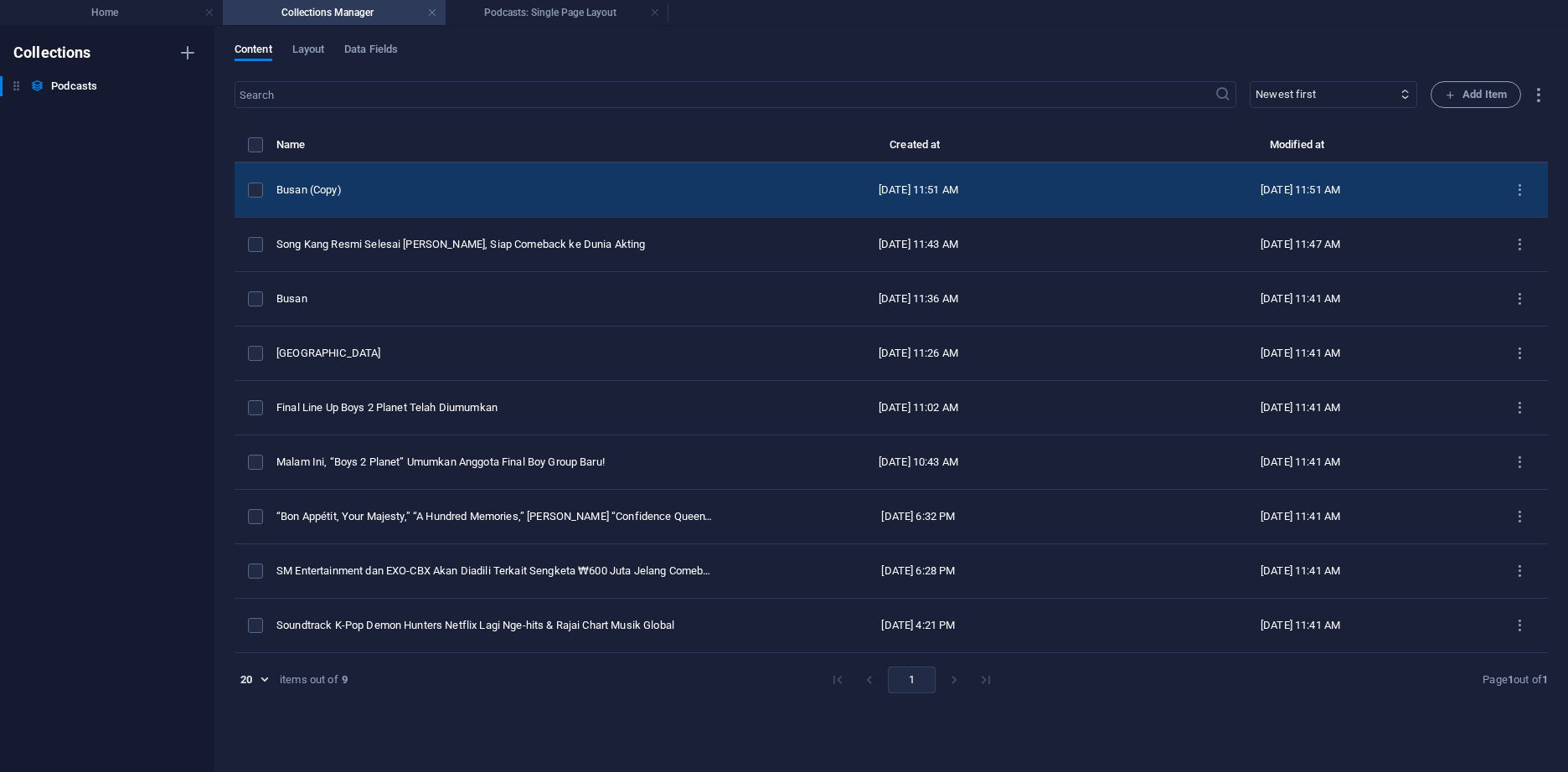
click at [406, 189] on div "Busan (Copy)" at bounding box center [495, 190] width 437 height 15
select select "Travel"
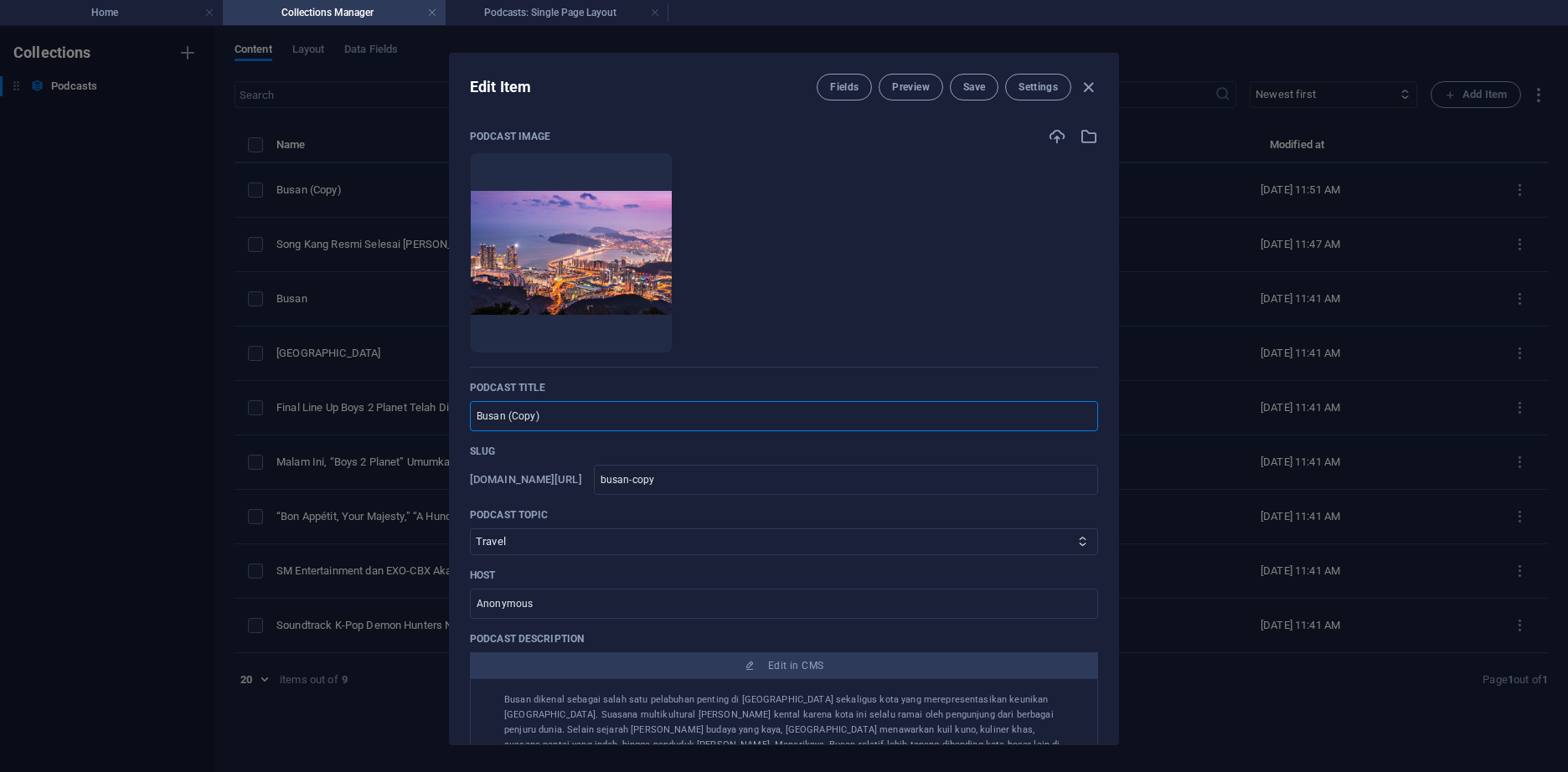
click at [568, 421] on input "Busan (Copy)" at bounding box center [784, 415] width 628 height 30
paste input "Ojingeo Guk"
type input "Ojingeo Guk"
type input "ojingeo-guk"
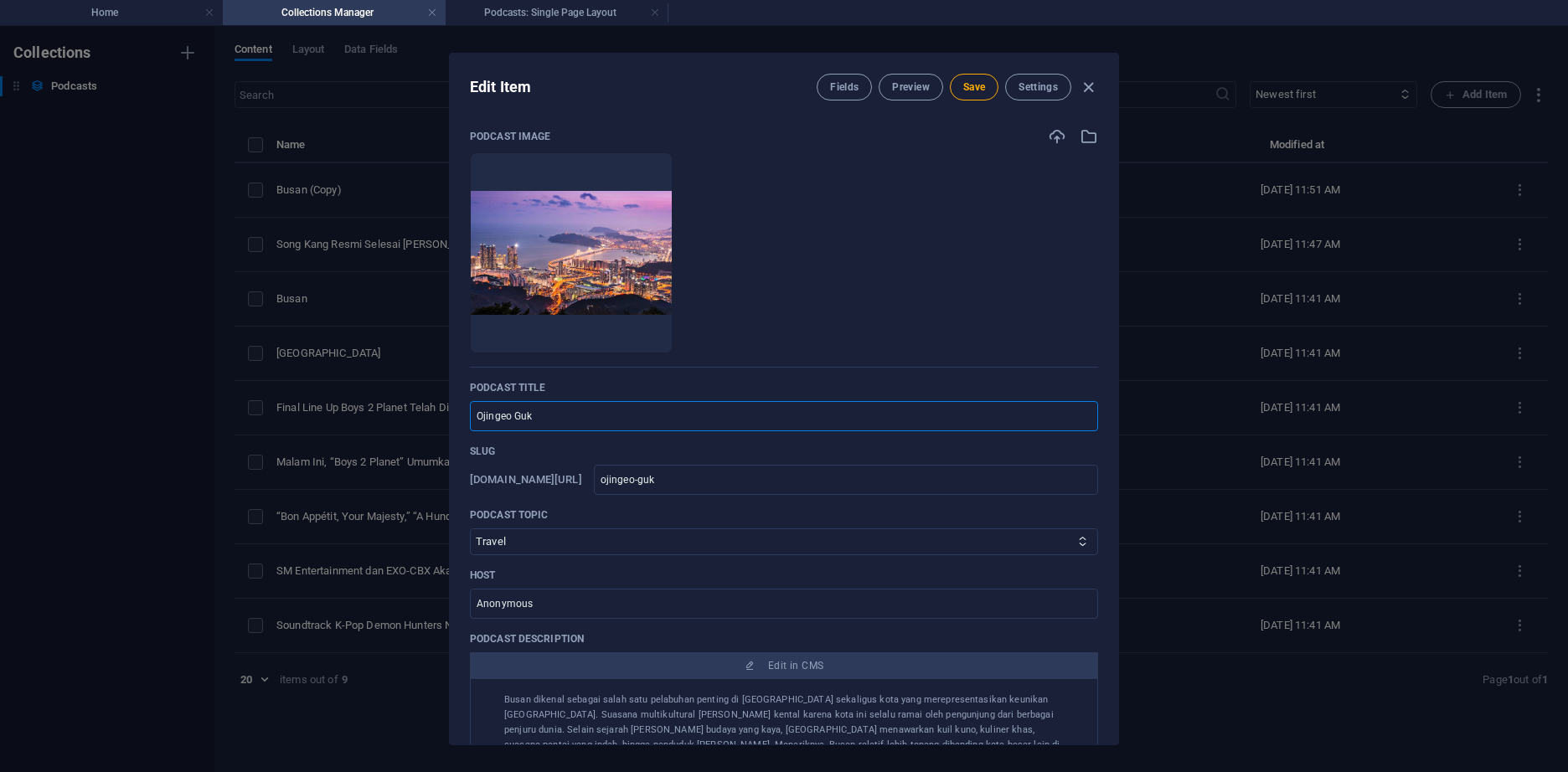
type input "Ojingeo Guk"
click at [550, 555] on div "Podcast image Drop files here to upload them instantly Podcast title Ojingeo Gu…" at bounding box center [784, 514] width 628 height 774
click at [556, 546] on select "K-Pop K-Drama Food Travel" at bounding box center [784, 541] width 628 height 26
select select "Food"
click at [470, 529] on select "K-Pop K-Drama Food Travel" at bounding box center [784, 541] width 628 height 26
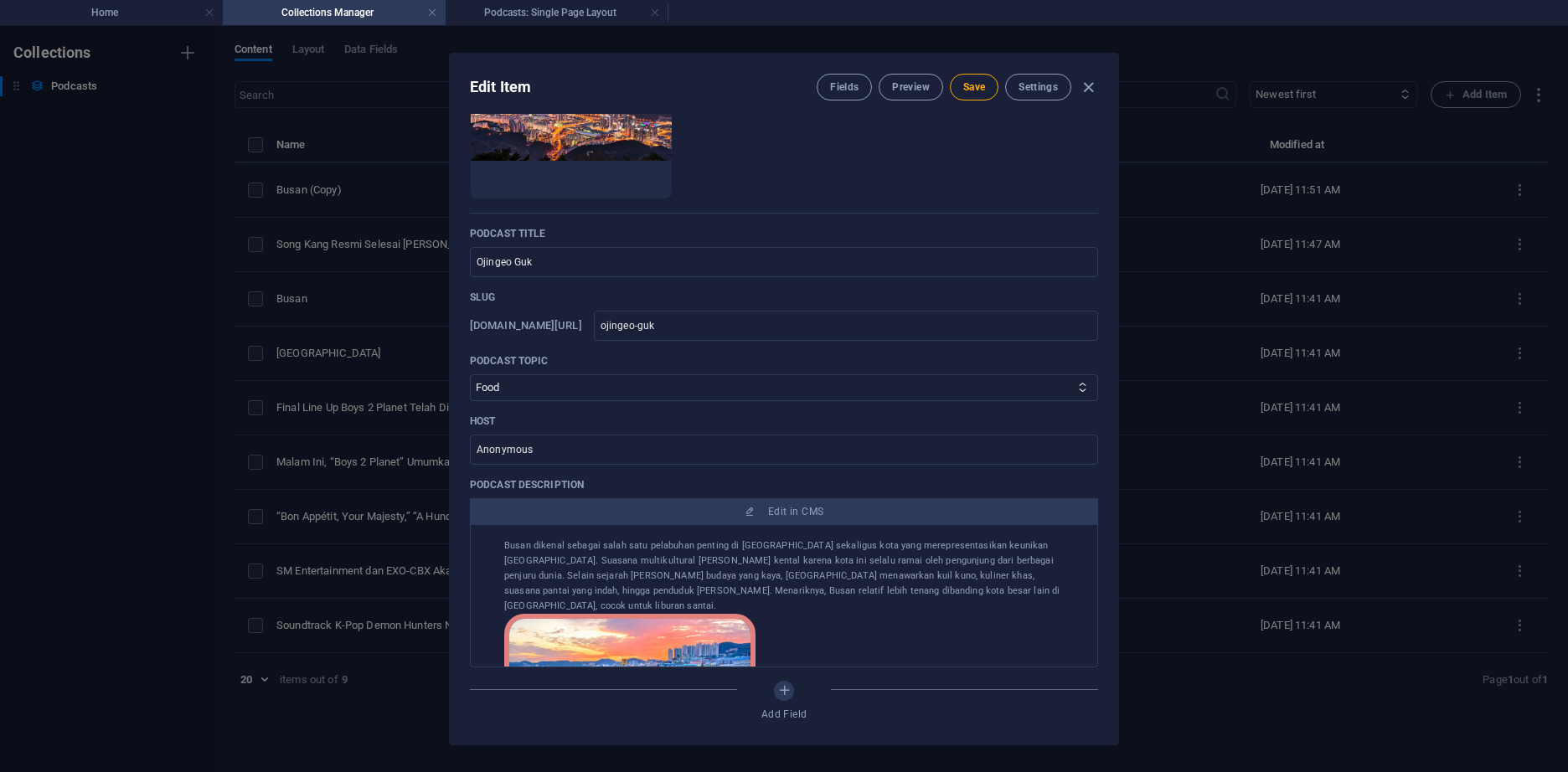
scroll to position [167, 0]
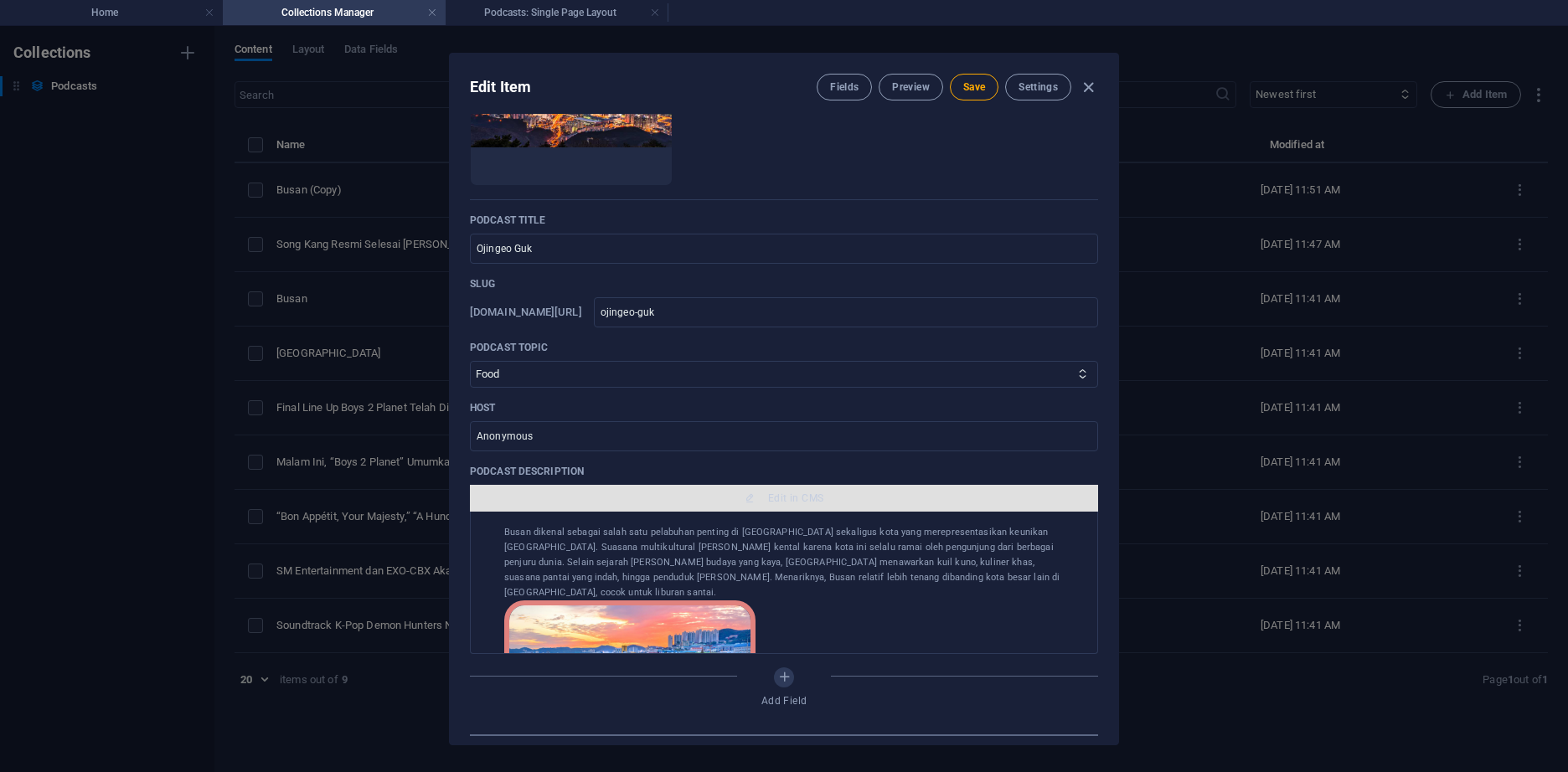
click at [768, 504] on span "Edit in CMS" at bounding box center [796, 498] width 56 height 14
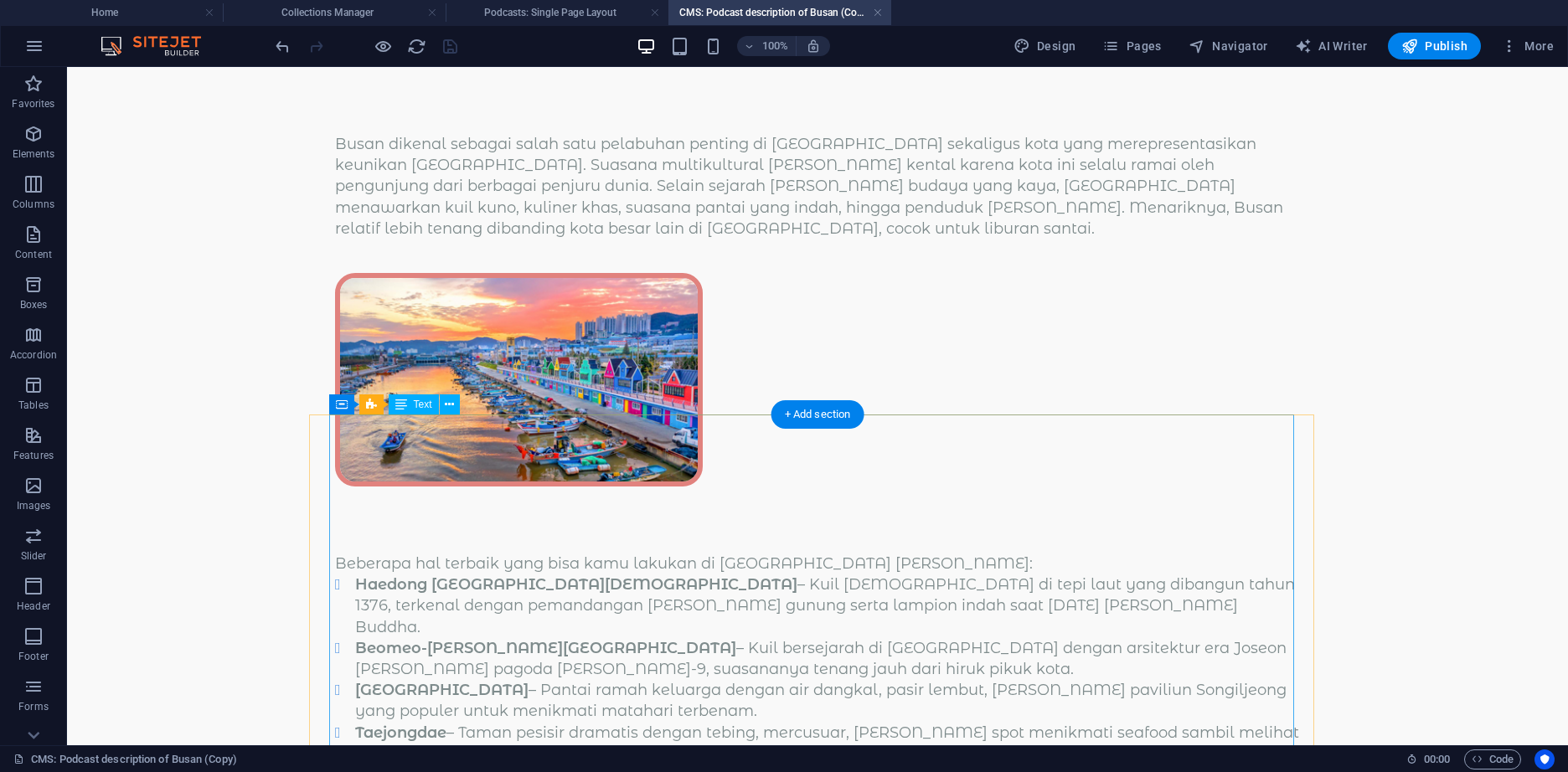
scroll to position [0, 0]
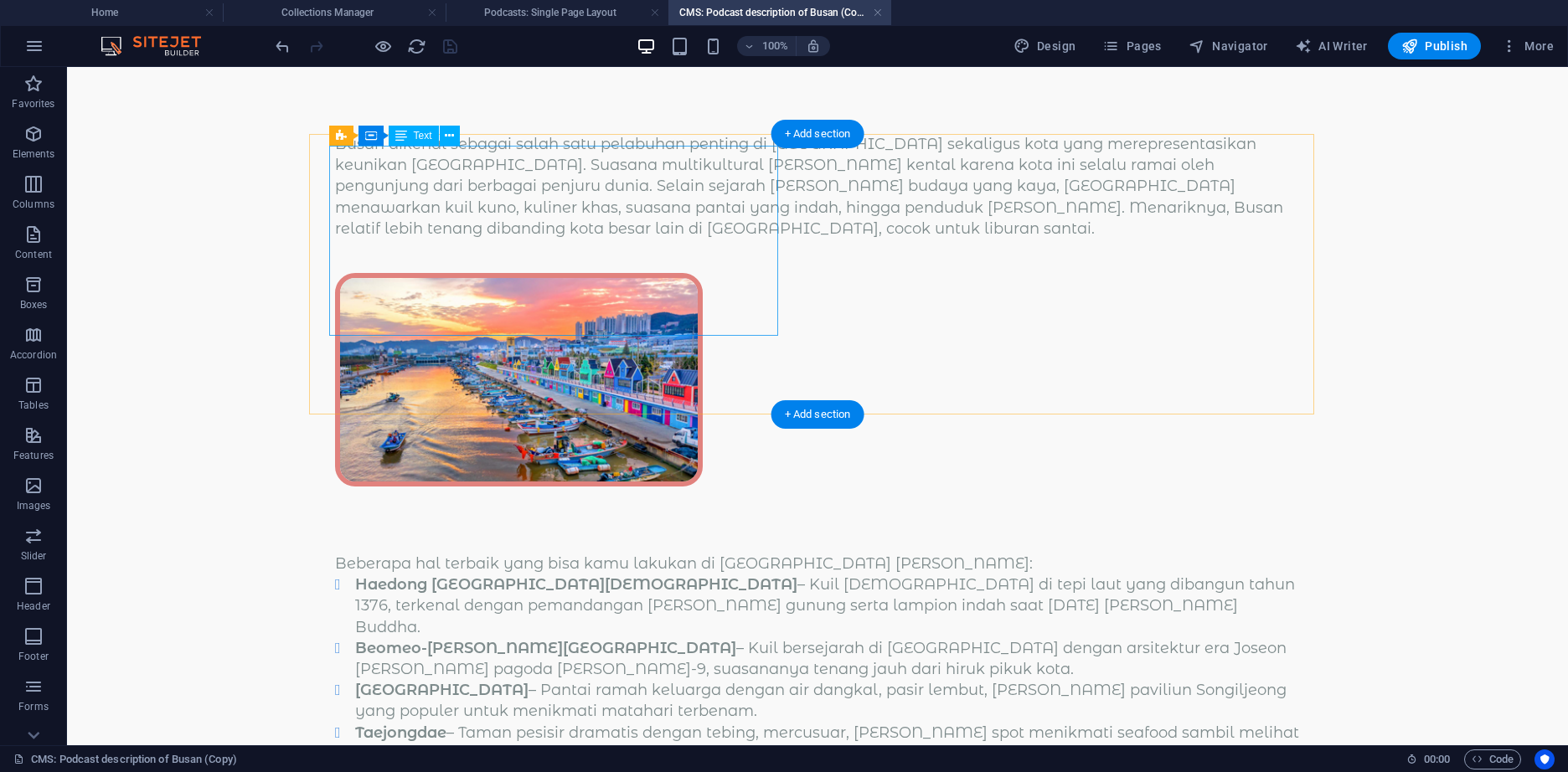
click at [603, 239] on div "Busan dikenal sebagai salah satu pelabuhan penting di Asia sekaligus kota yang …" at bounding box center [817, 187] width 965 height 106
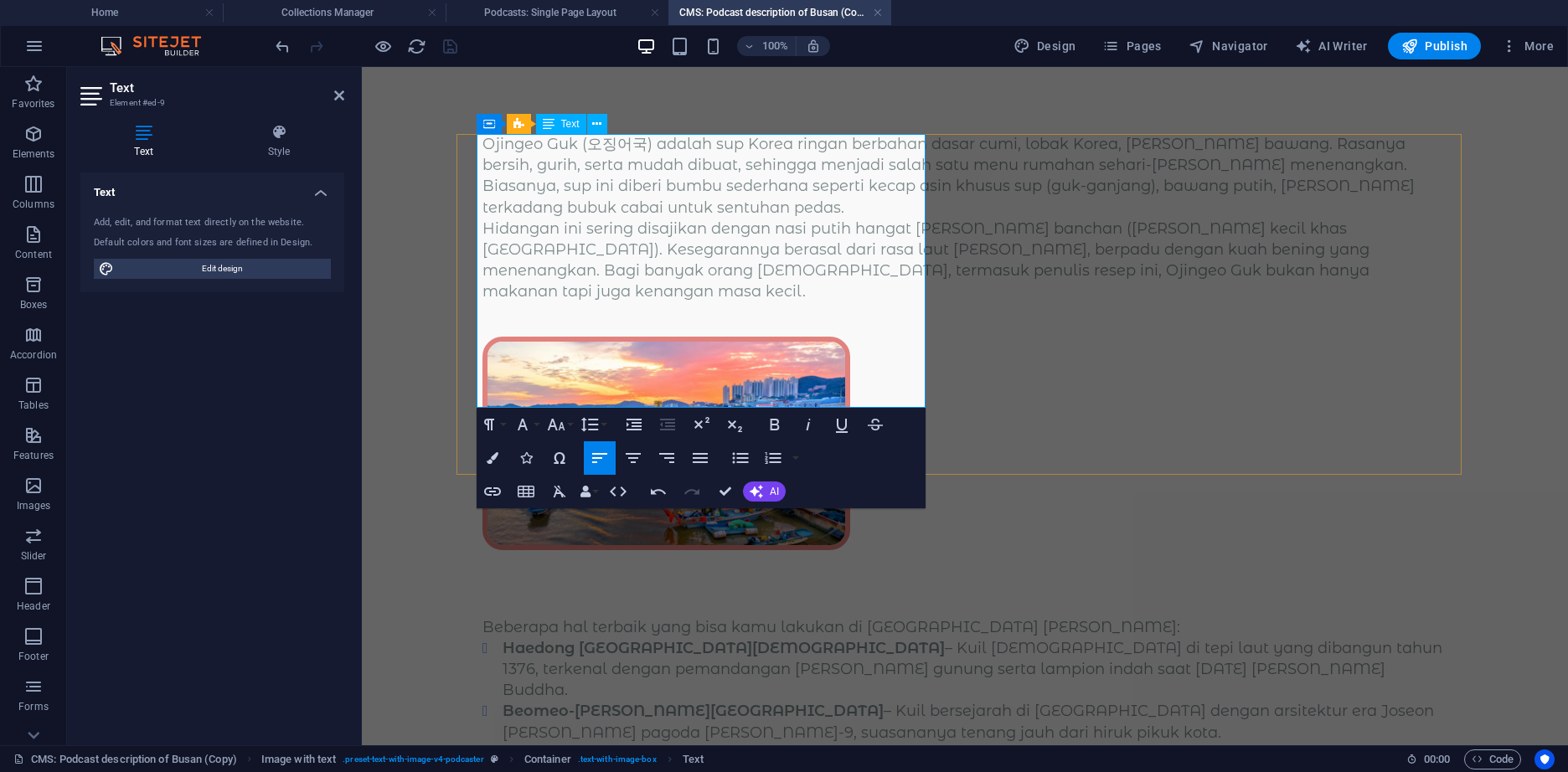
click at [920, 219] on p "Ojingeo Guk (오징어국) adalah sup Korea ringan berbahan dasar cumi, lobak Korea, da…" at bounding box center [964, 176] width 965 height 85
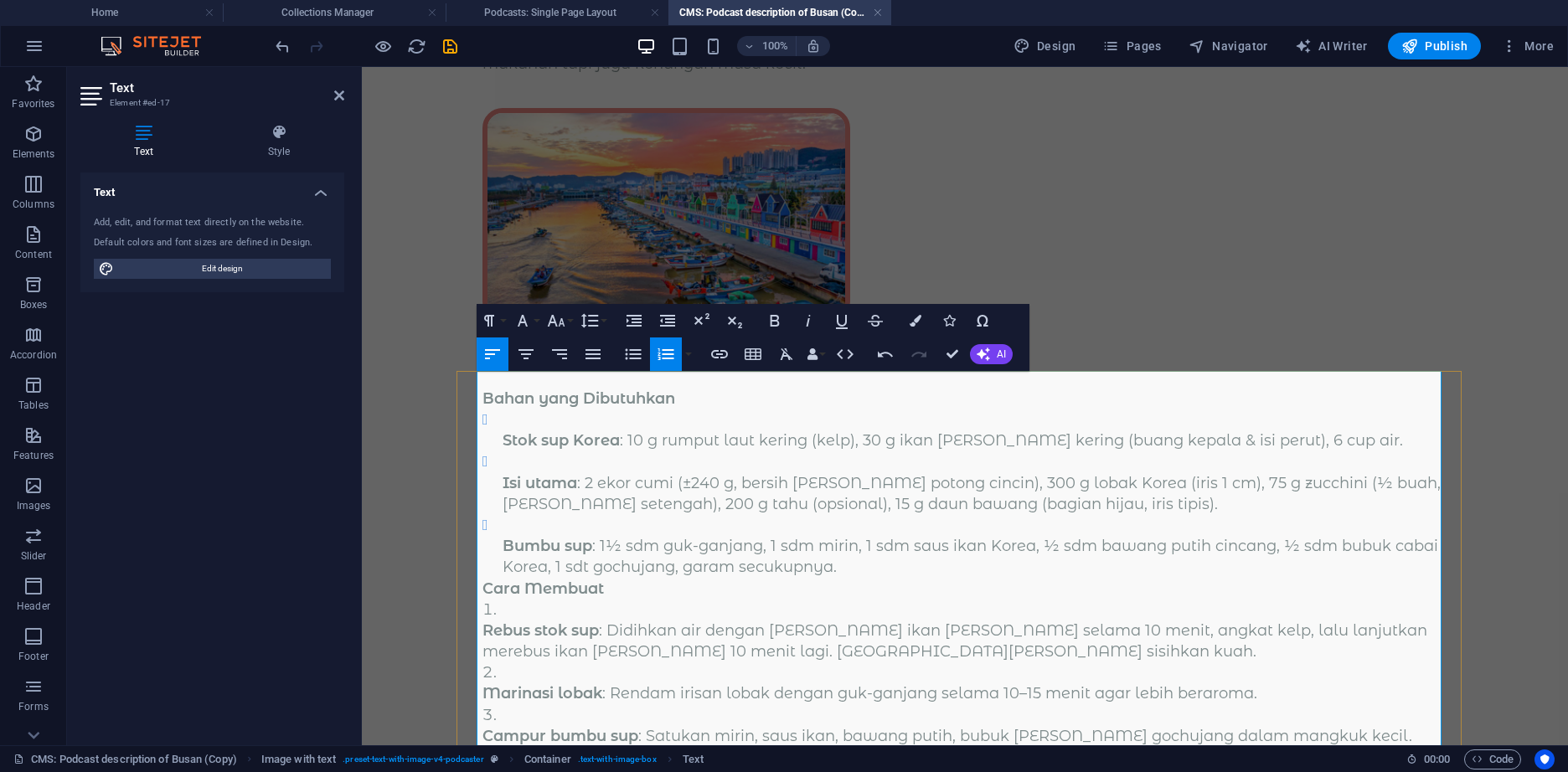
scroll to position [251, 0]
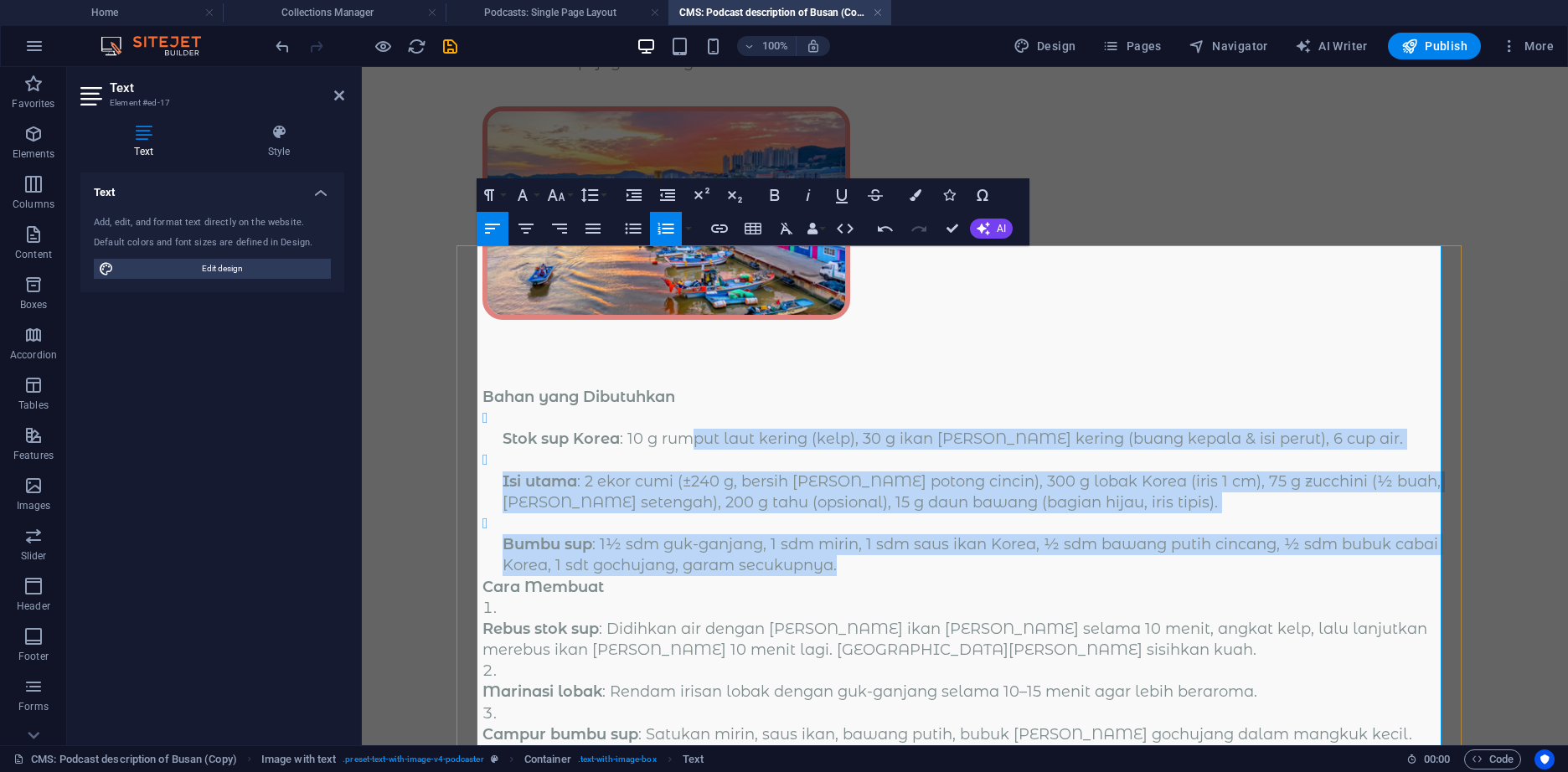
drag, startPoint x: 863, startPoint y: 421, endPoint x: 685, endPoint y: 299, distance: 215.8
click at [685, 407] on ul "Stok sup Korea : 10 g rumput laut kering (kelp), 30 g ikan teri kering (buang k…" at bounding box center [964, 492] width 965 height 169
click at [632, 226] on icon "button" at bounding box center [632, 229] width 21 height 21
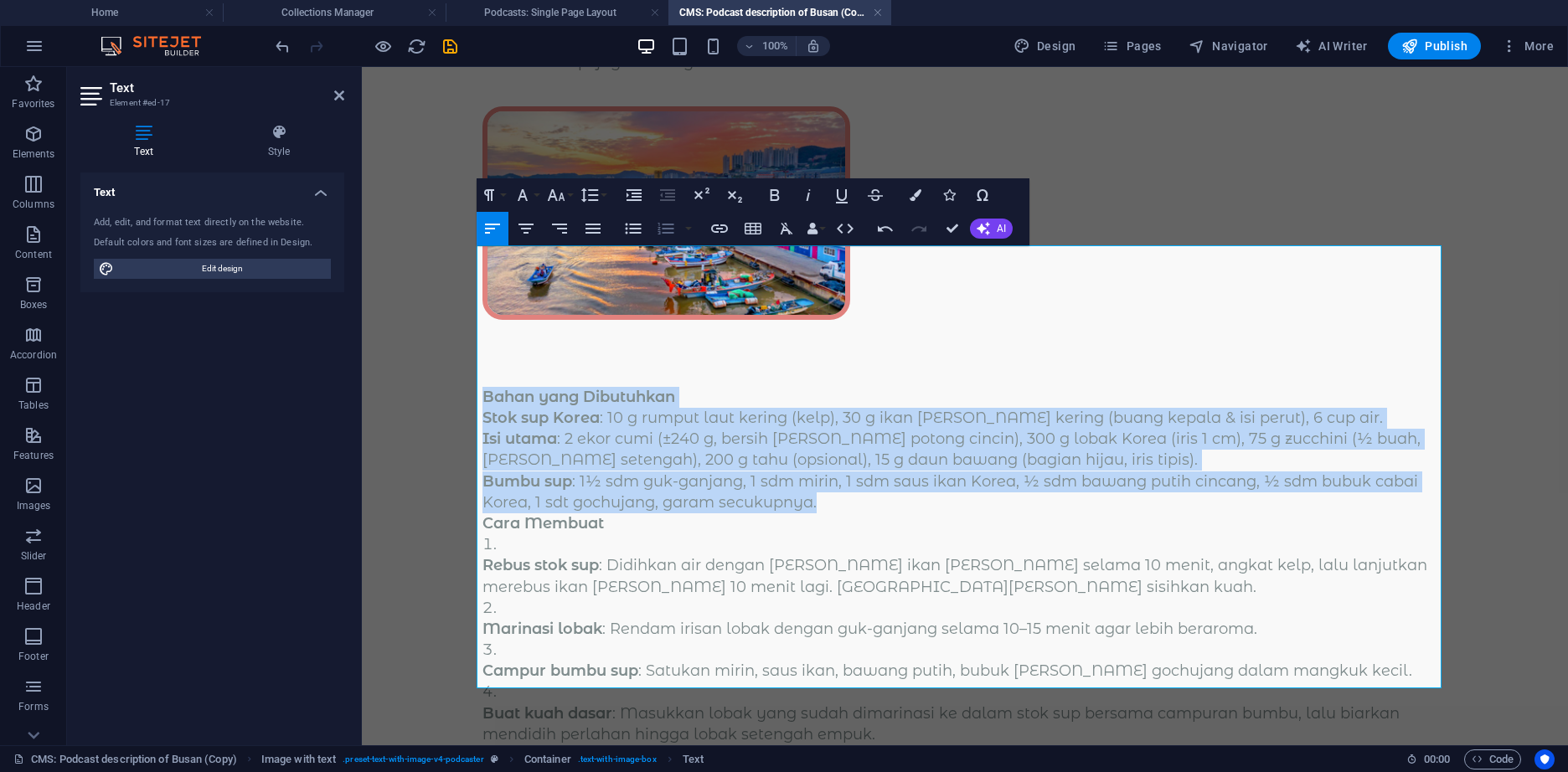
click at [668, 228] on icon "button" at bounding box center [665, 229] width 16 height 12
click at [645, 228] on button "Unordered List" at bounding box center [632, 229] width 32 height 33
click at [693, 471] on li "Bumbu sup : 1½ sdm guk-ganjang, 1 sdm mirin, 1 sdm saus ikan Korea, ½ sdm bawan…" at bounding box center [975, 492] width 944 height 42
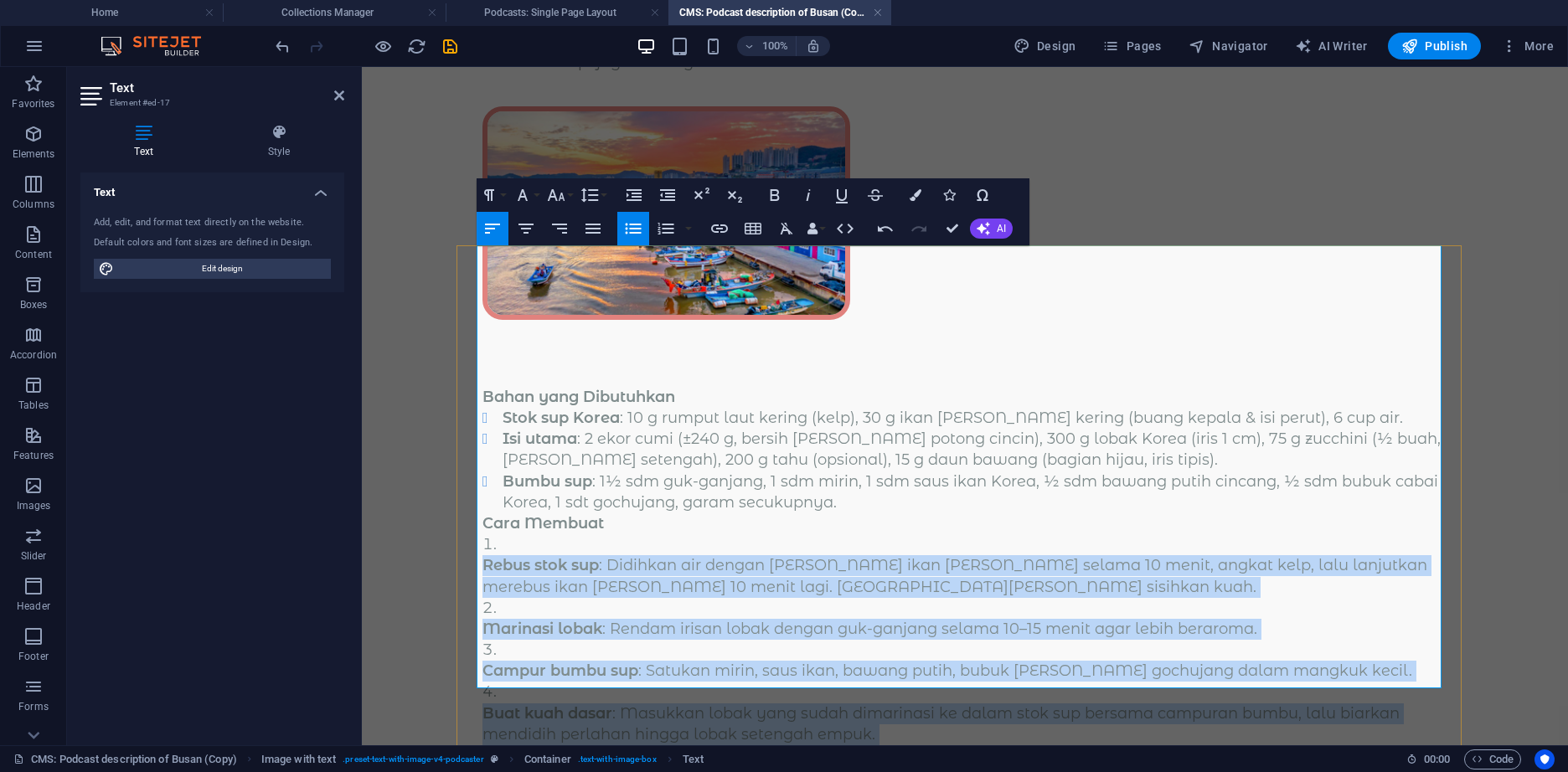
drag, startPoint x: 538, startPoint y: 407, endPoint x: 650, endPoint y: 669, distance: 284.9
click at [650, 669] on ol "Rebus stok sup : Didihkan air dengan kelp dan ikan teri selama 10 menit, angkat…" at bounding box center [964, 693] width 965 height 317
click at [657, 227] on icon "button" at bounding box center [666, 229] width 21 height 21
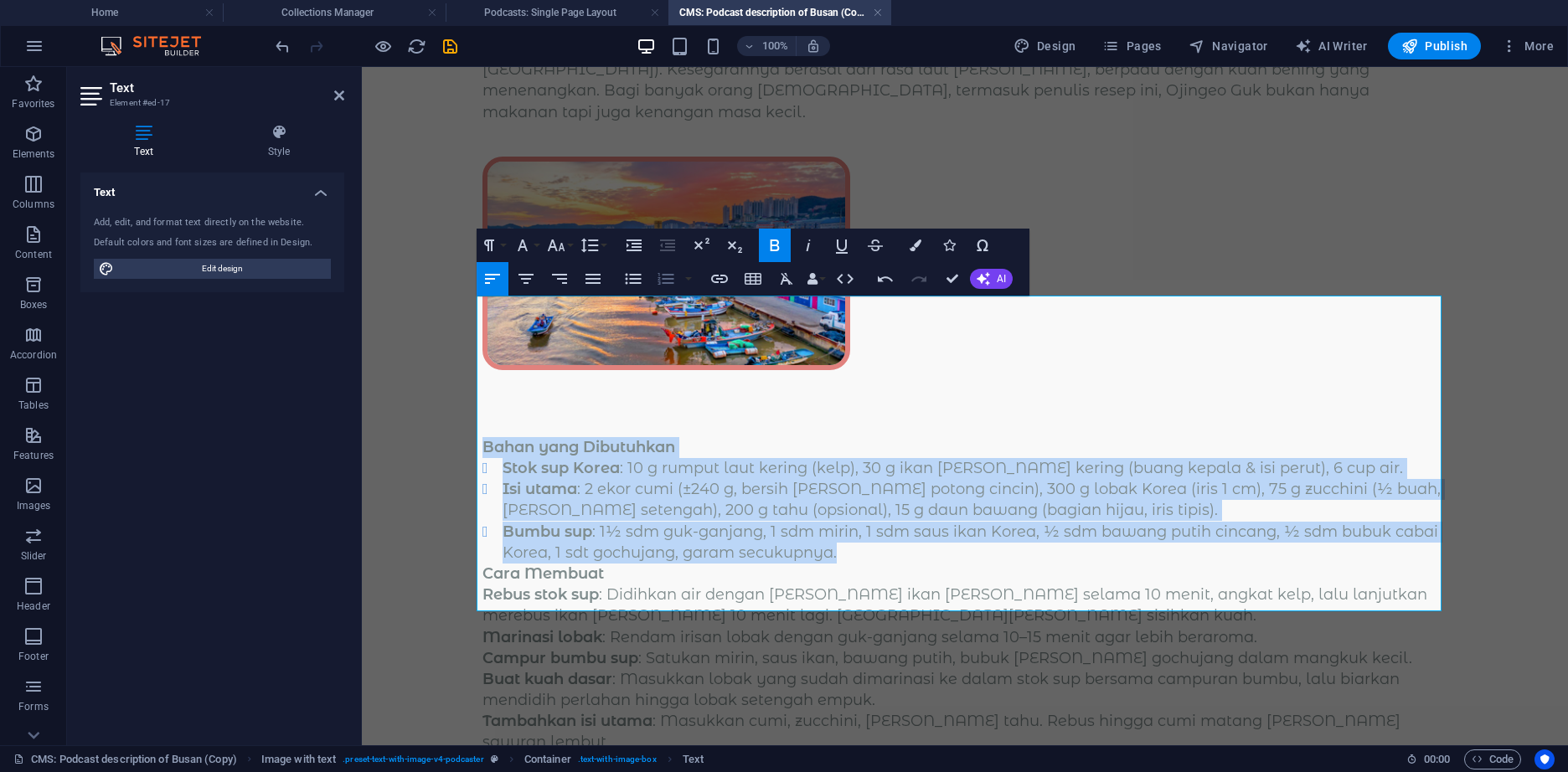
click at [668, 279] on icon "button" at bounding box center [665, 279] width 16 height 12
click at [411, 473] on body "Skip to main content Ojingeo Guk (오징어국) adalah sup Korea ringan berbahan dasar …" at bounding box center [965, 387] width 1206 height 1043
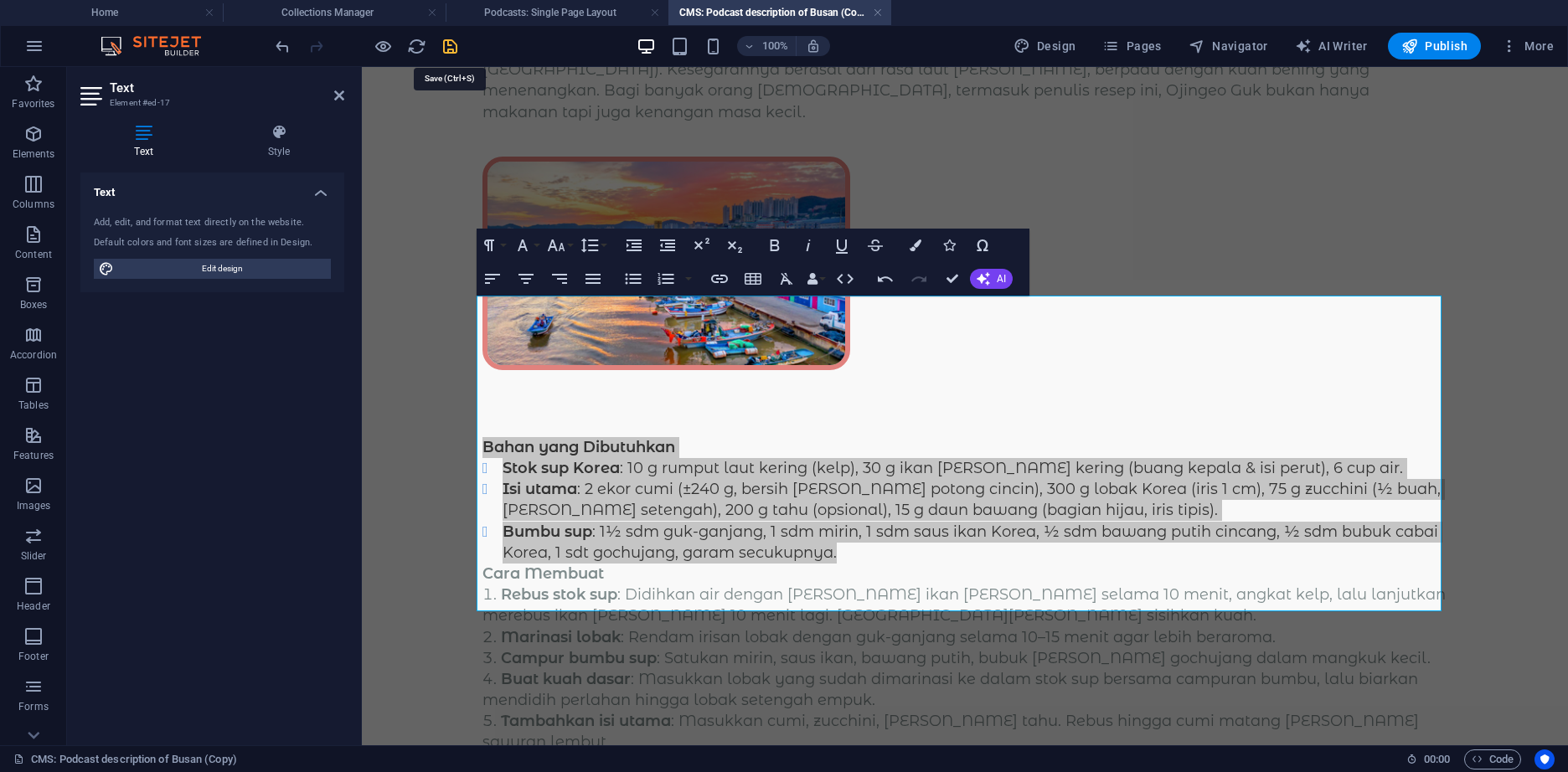
click at [451, 39] on icon "save" at bounding box center [451, 47] width 20 height 20
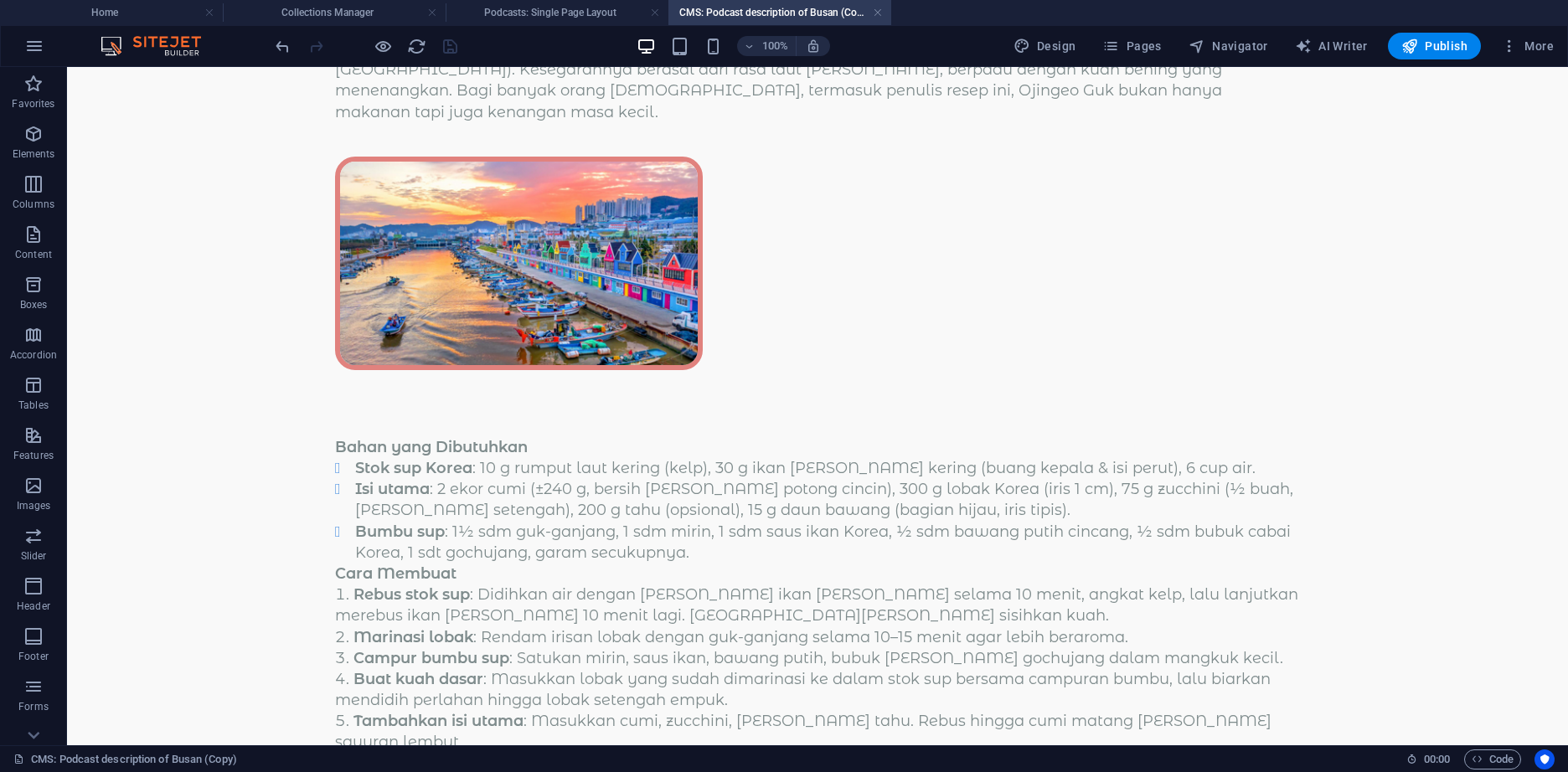
type input "ojingeo-guk"
click at [360, 15] on h4 "Collections Manager" at bounding box center [334, 12] width 223 height 19
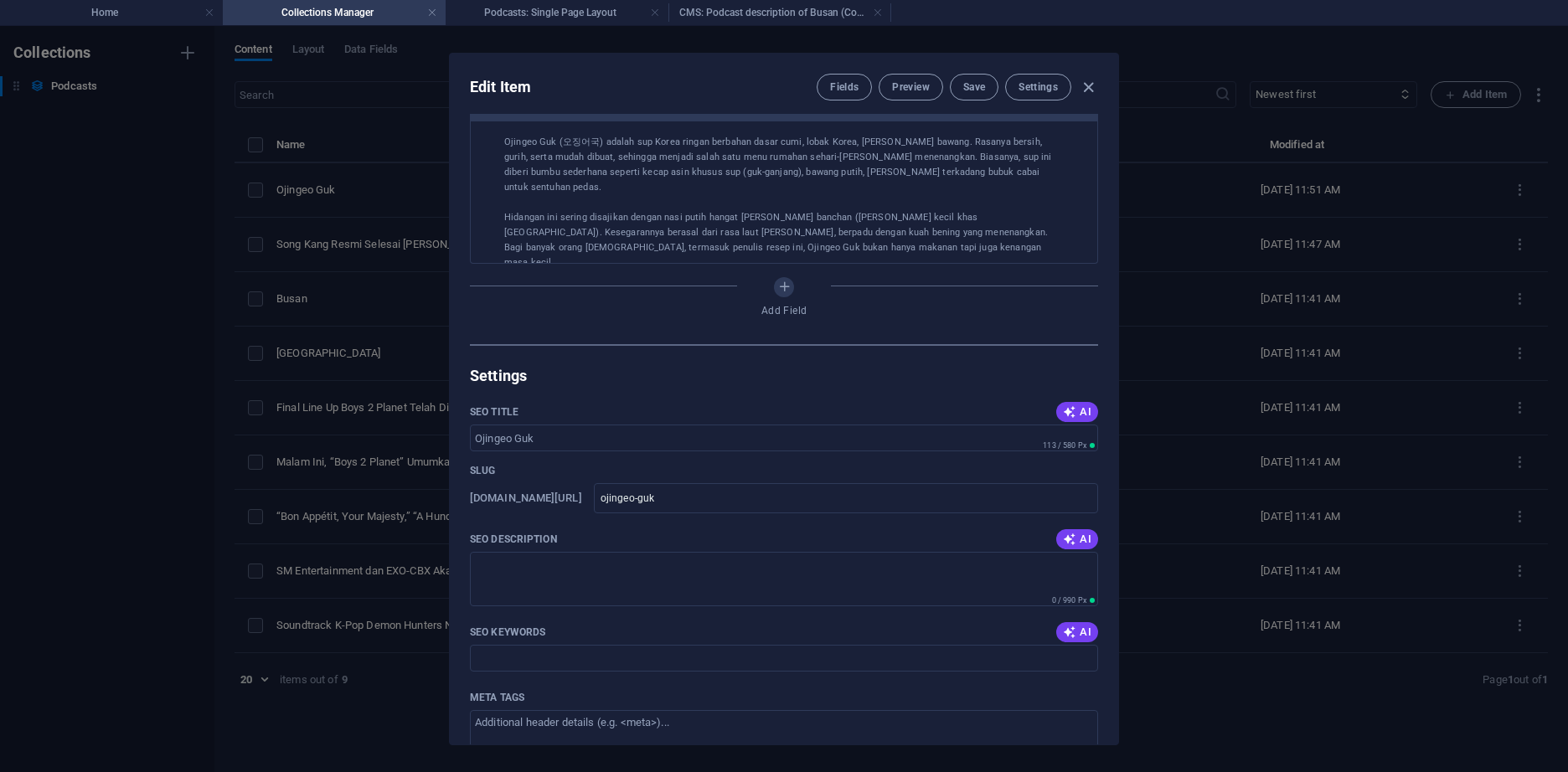
scroll to position [586, 0]
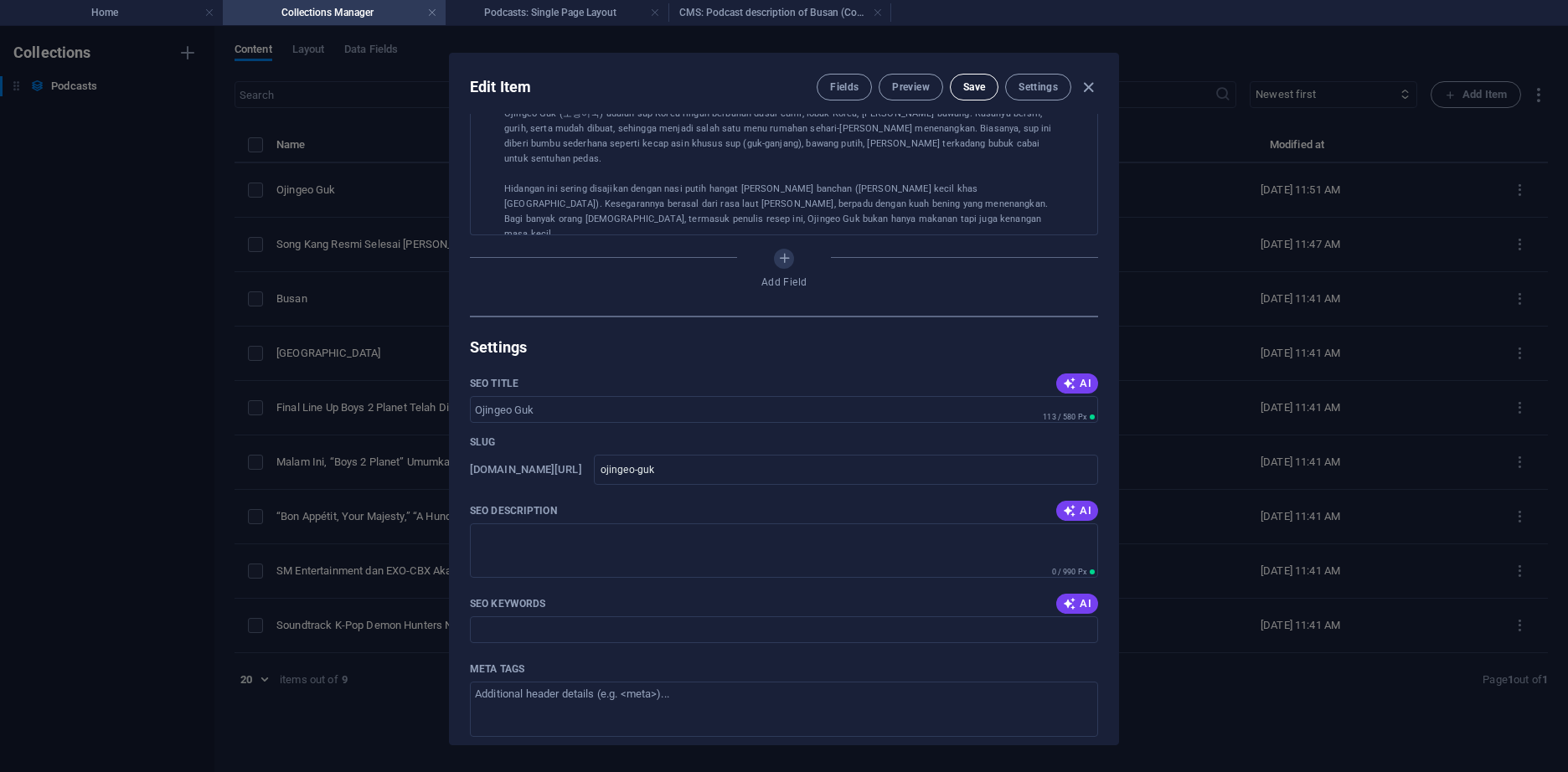
click at [967, 90] on span "Save" at bounding box center [974, 87] width 22 height 14
click at [973, 81] on span "Save" at bounding box center [974, 87] width 22 height 14
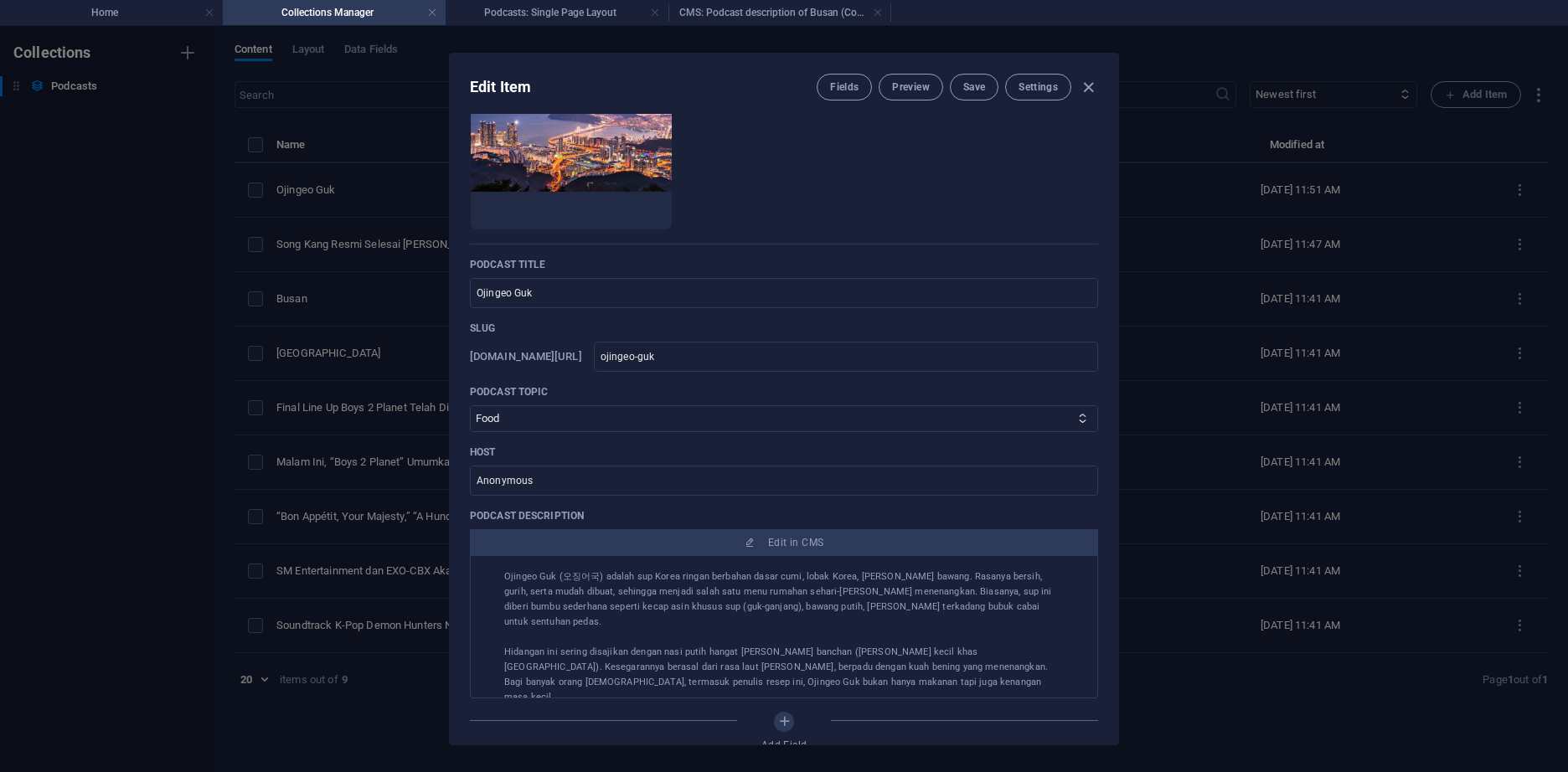
scroll to position [0, 0]
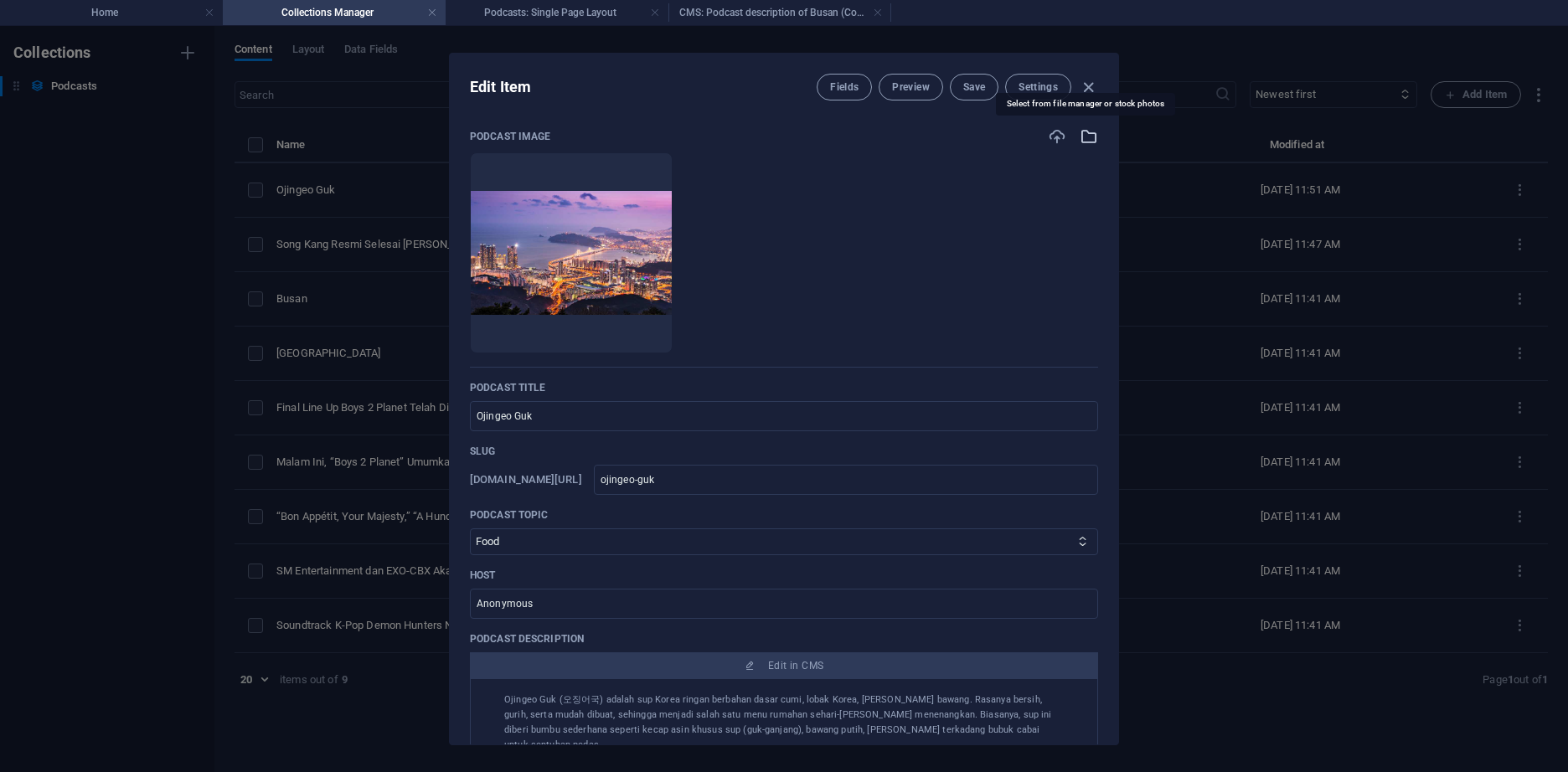
click at [1083, 132] on icon "button" at bounding box center [1088, 136] width 19 height 19
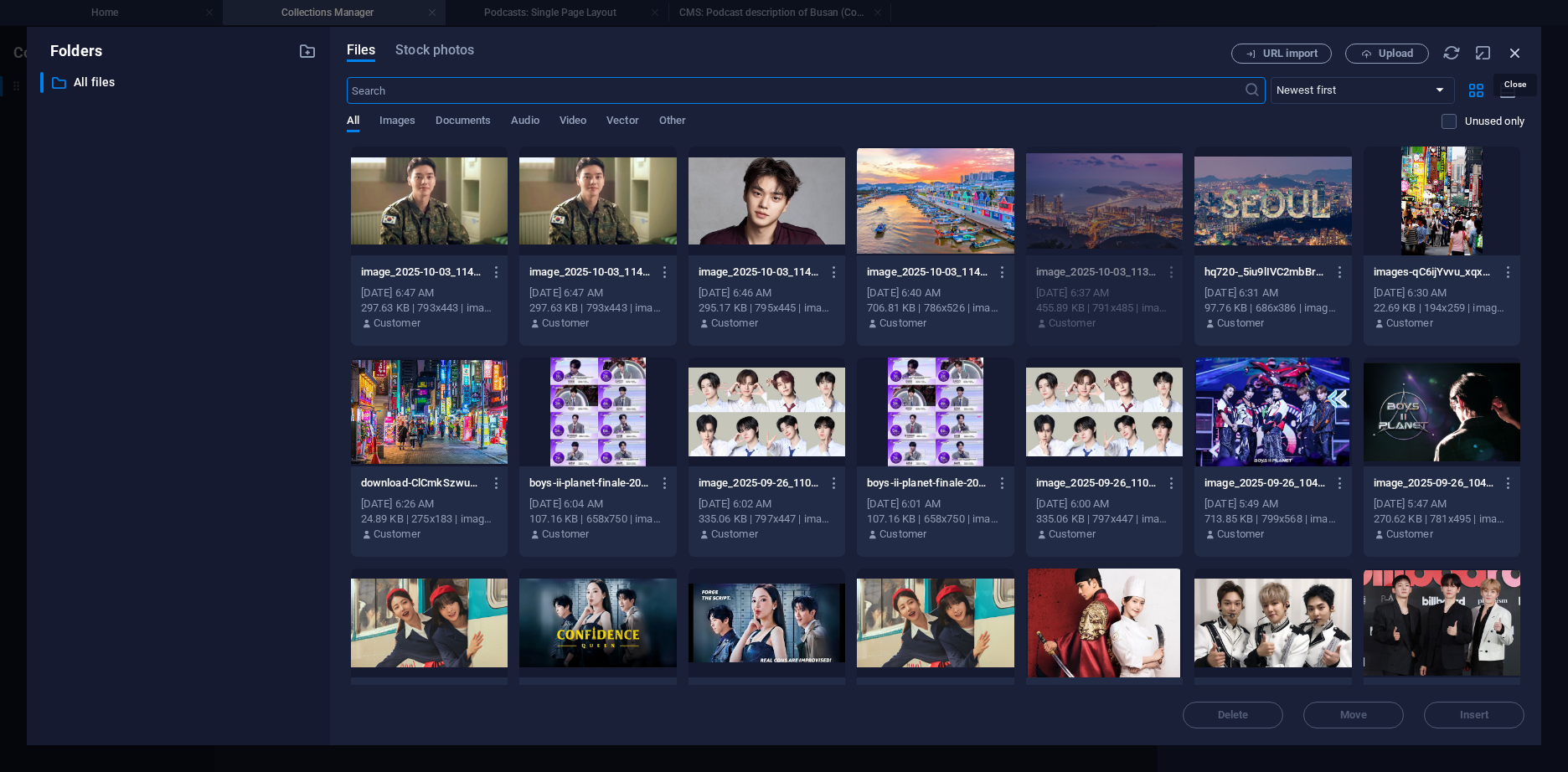
click at [1516, 51] on icon "button" at bounding box center [1514, 53] width 19 height 19
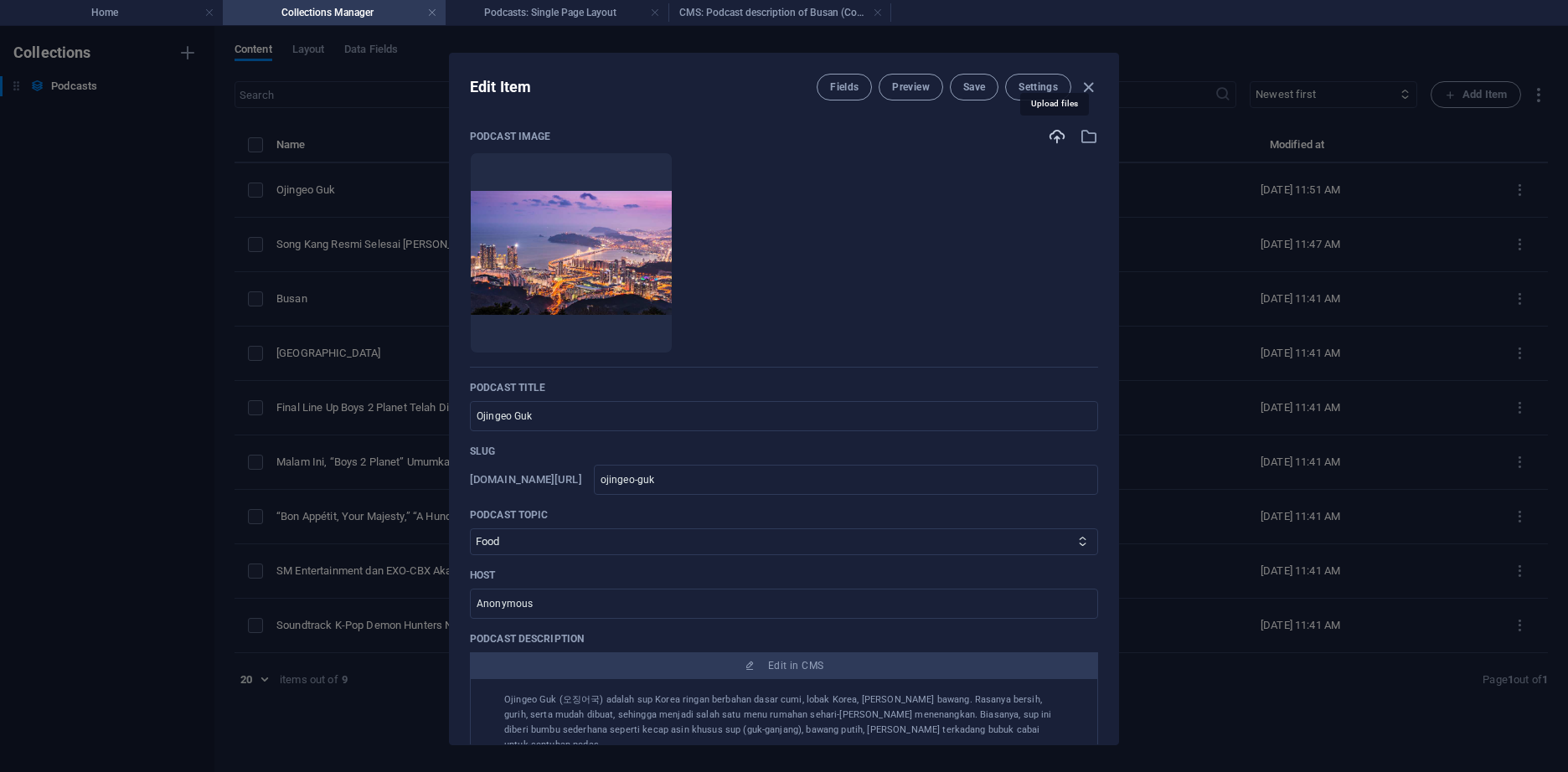
click at [1055, 136] on icon "button" at bounding box center [1057, 136] width 19 height 19
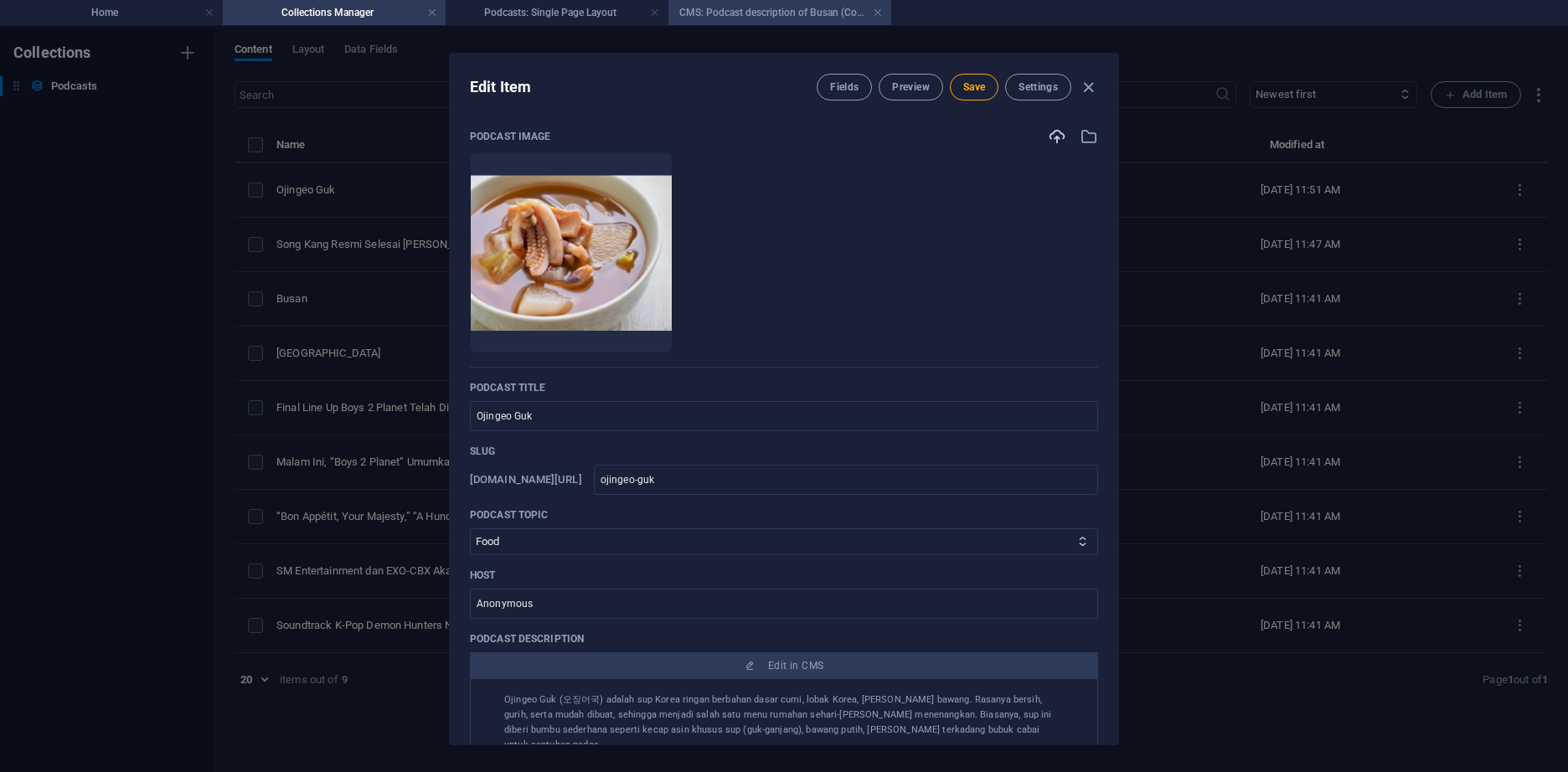
click at [771, 8] on h4 "CMS: Podcast description of Busan (Copy)" at bounding box center [780, 12] width 223 height 19
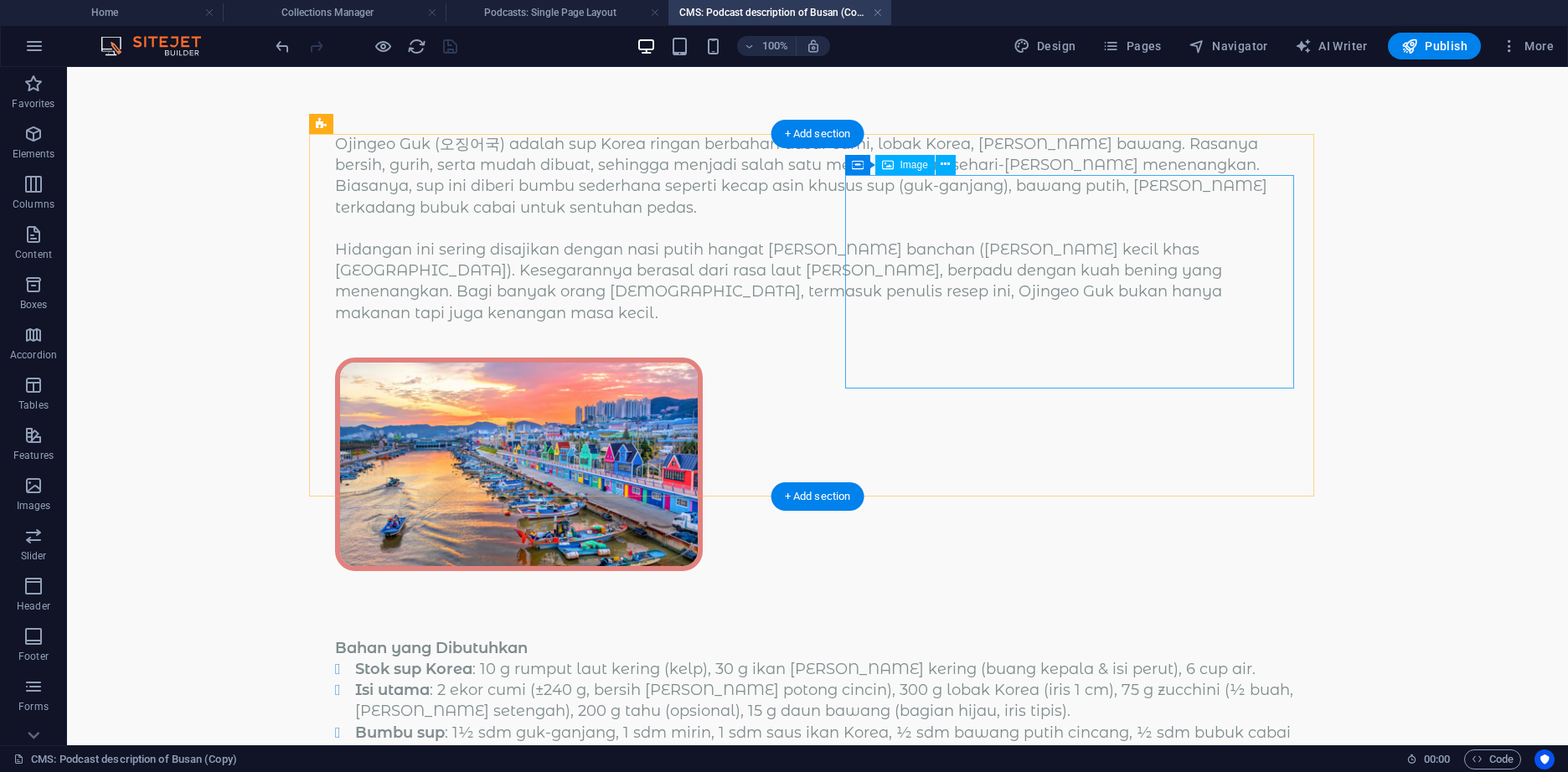
click at [1040, 358] on figure at bounding box center [817, 464] width 965 height 213
select select "px"
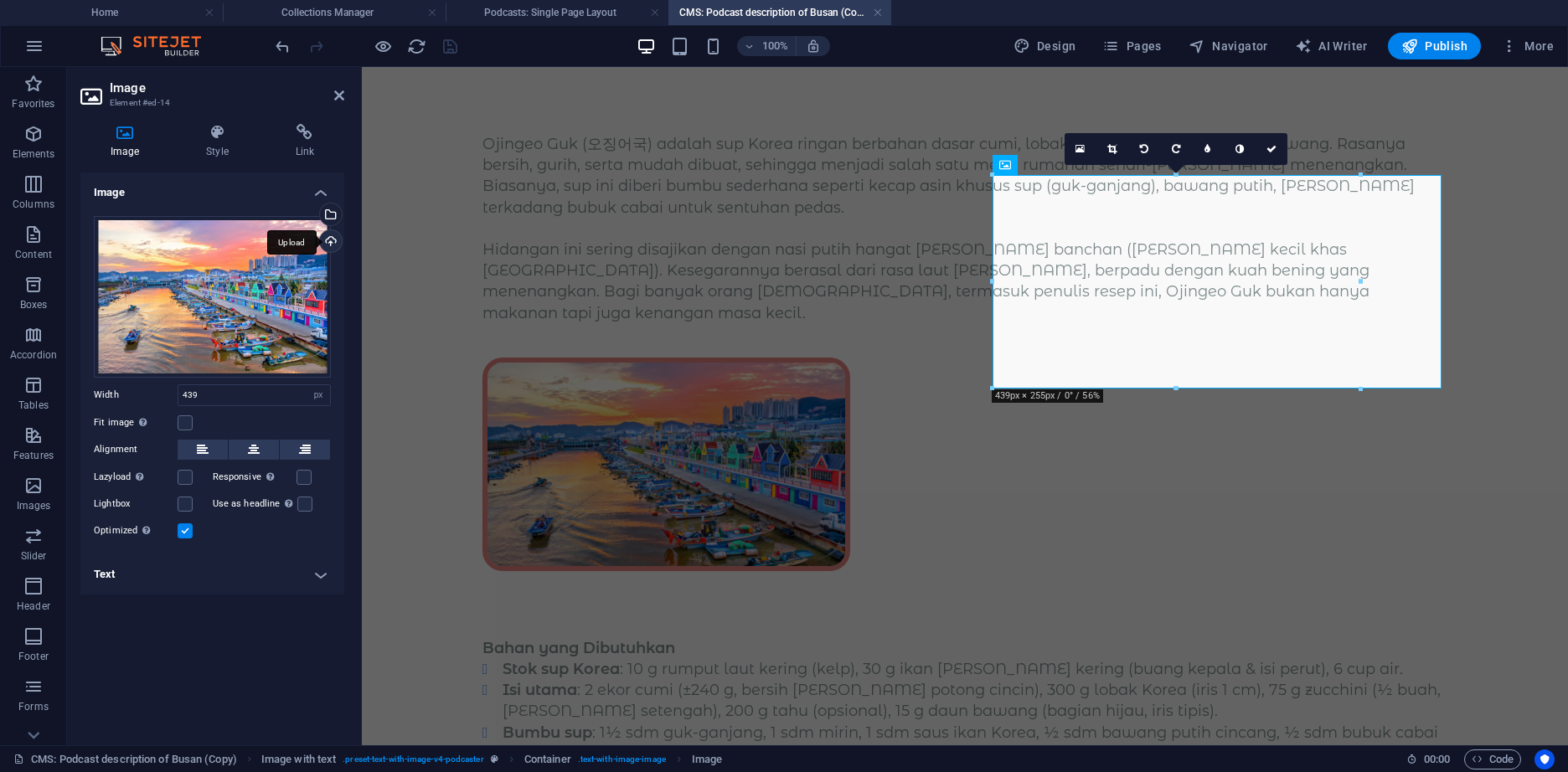
click at [333, 236] on div "Upload" at bounding box center [329, 243] width 25 height 25
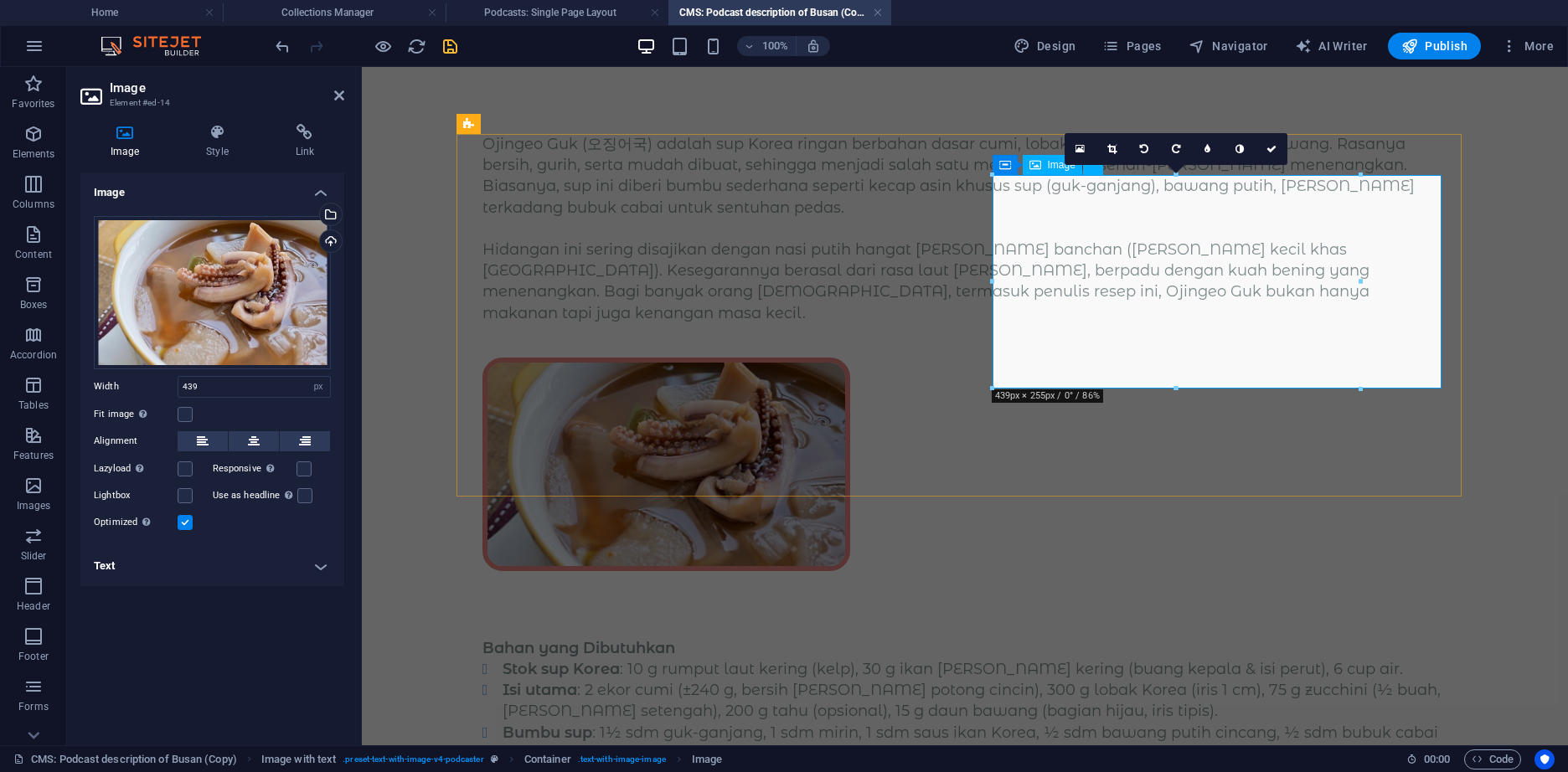
drag, startPoint x: 1720, startPoint y: 348, endPoint x: 1411, endPoint y: 280, distance: 316.4
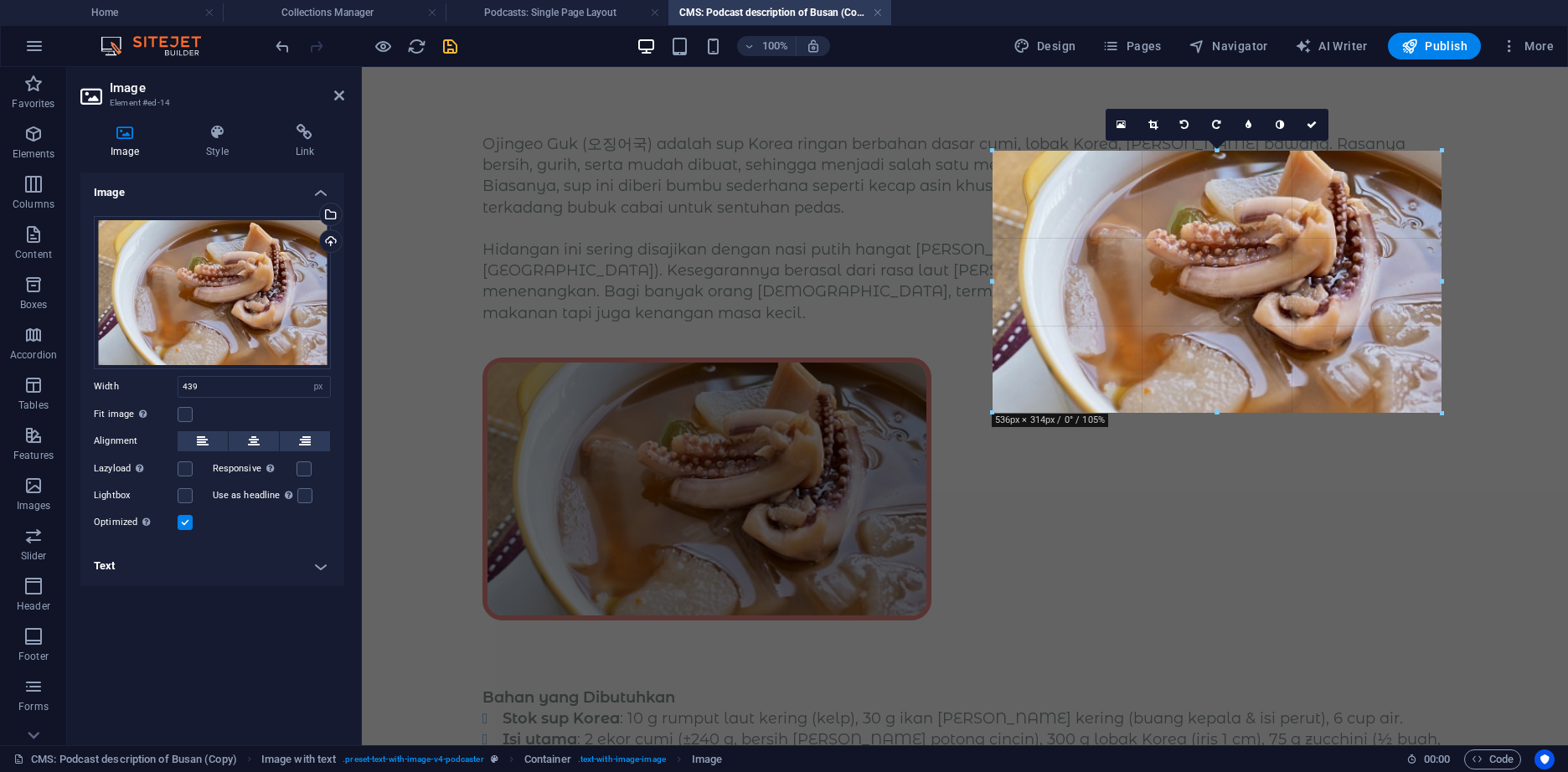
drag, startPoint x: 1356, startPoint y: 278, endPoint x: 1445, endPoint y: 278, distance: 89.0
type input "536"
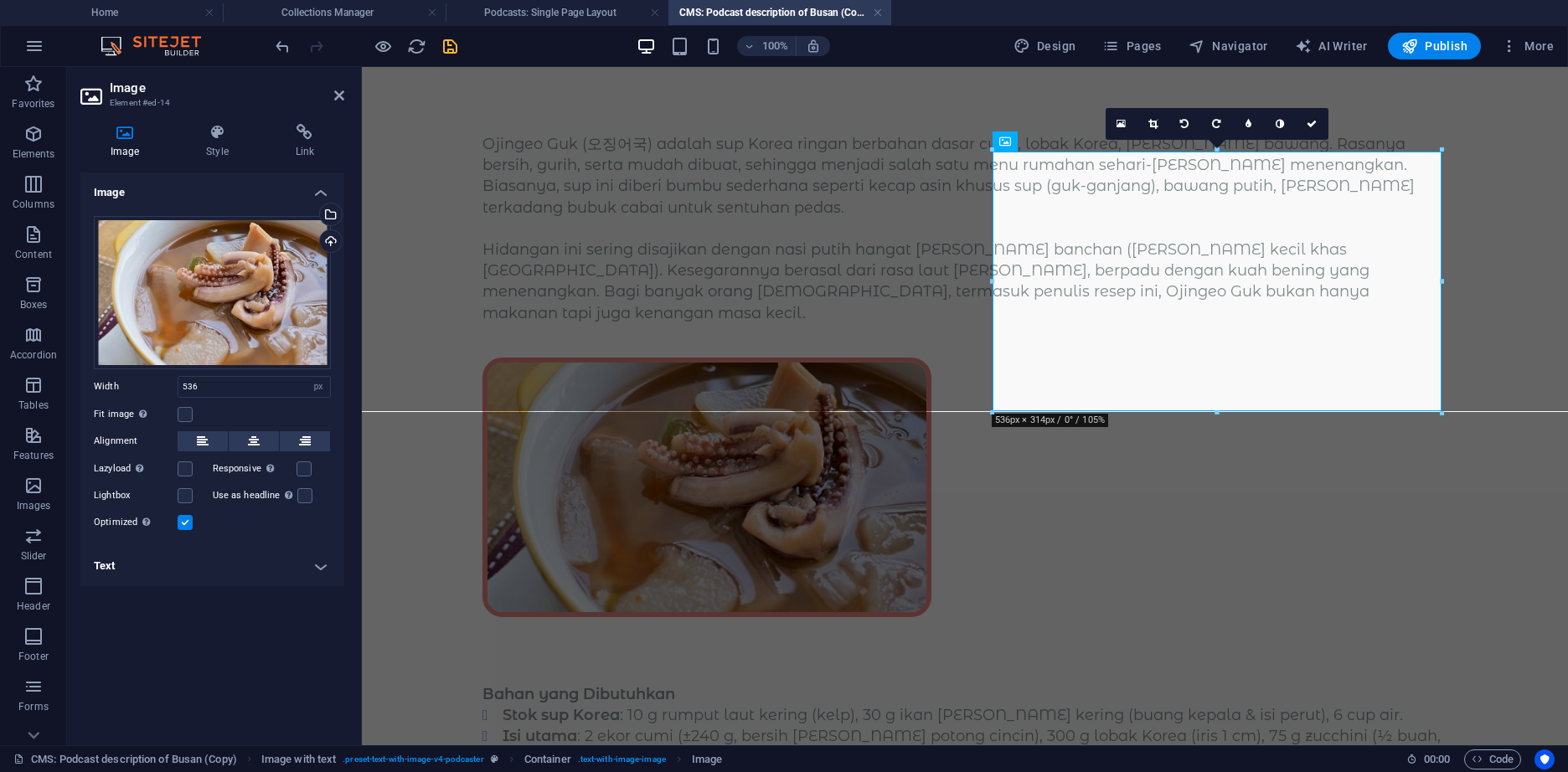
click at [1522, 324] on body "Skip to main content Ojingeo Guk (오징어국) adalah sup Korea ringan berbahan dasar …" at bounding box center [965, 612] width 1206 height 1089
click at [453, 44] on icon "save" at bounding box center [451, 47] width 20 height 20
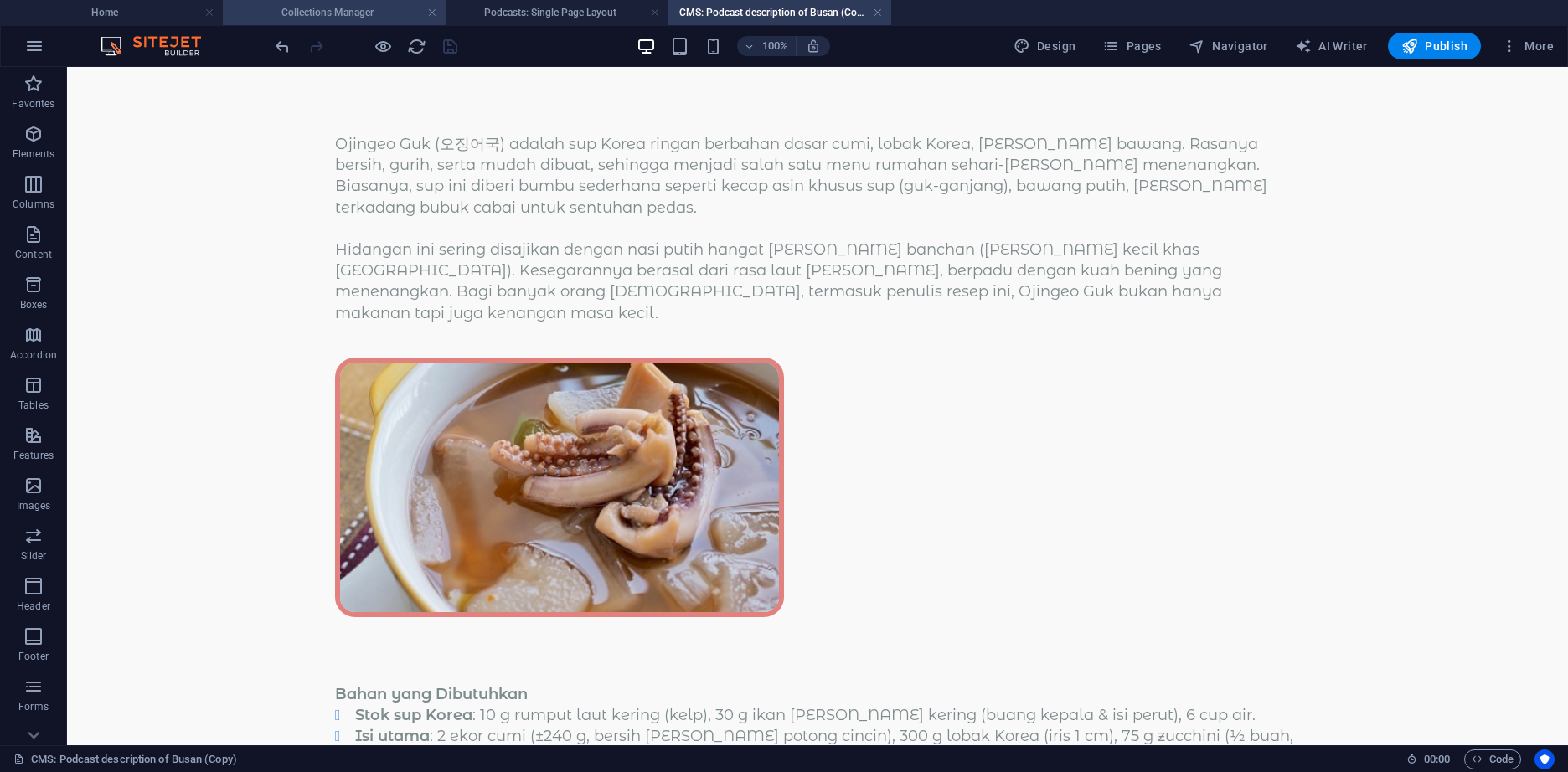
click at [393, 9] on h4 "Collections Manager" at bounding box center [334, 12] width 223 height 19
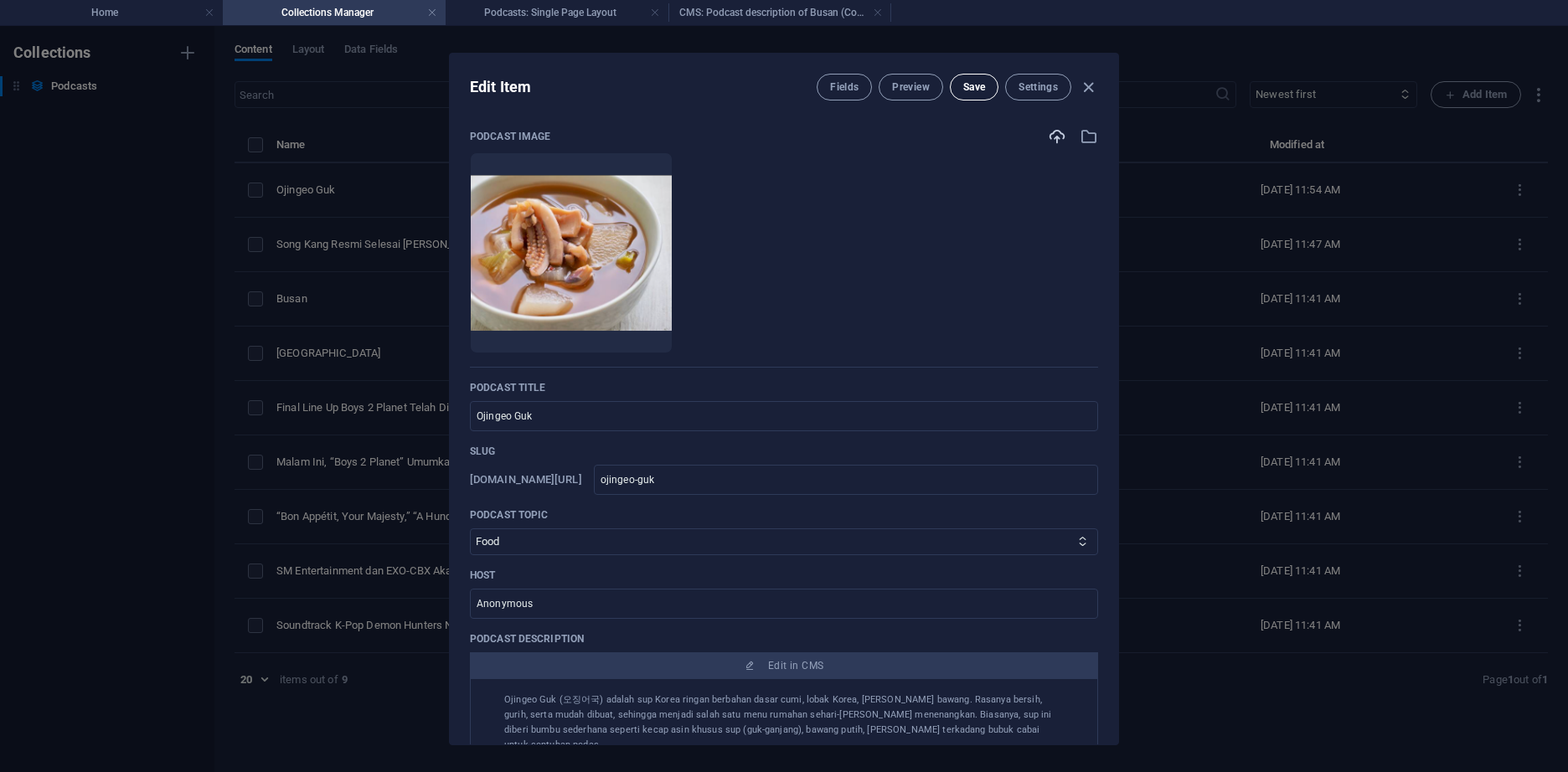
click at [989, 85] on button "Save" at bounding box center [974, 86] width 49 height 26
click at [1087, 89] on icon "button" at bounding box center [1088, 88] width 20 height 20
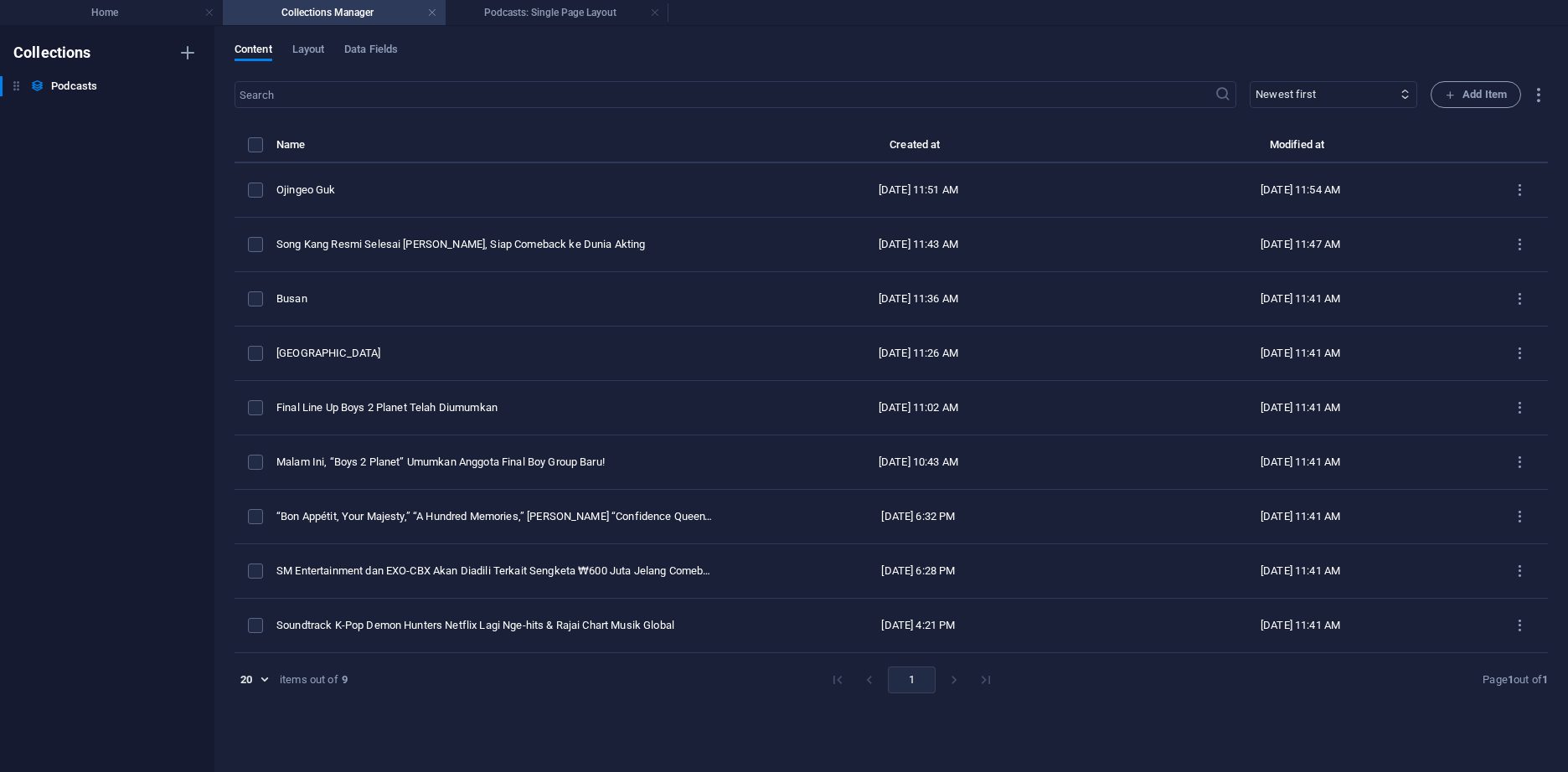
type input "ojingeo-guk"
click at [101, 10] on h4 "Home" at bounding box center [111, 12] width 223 height 19
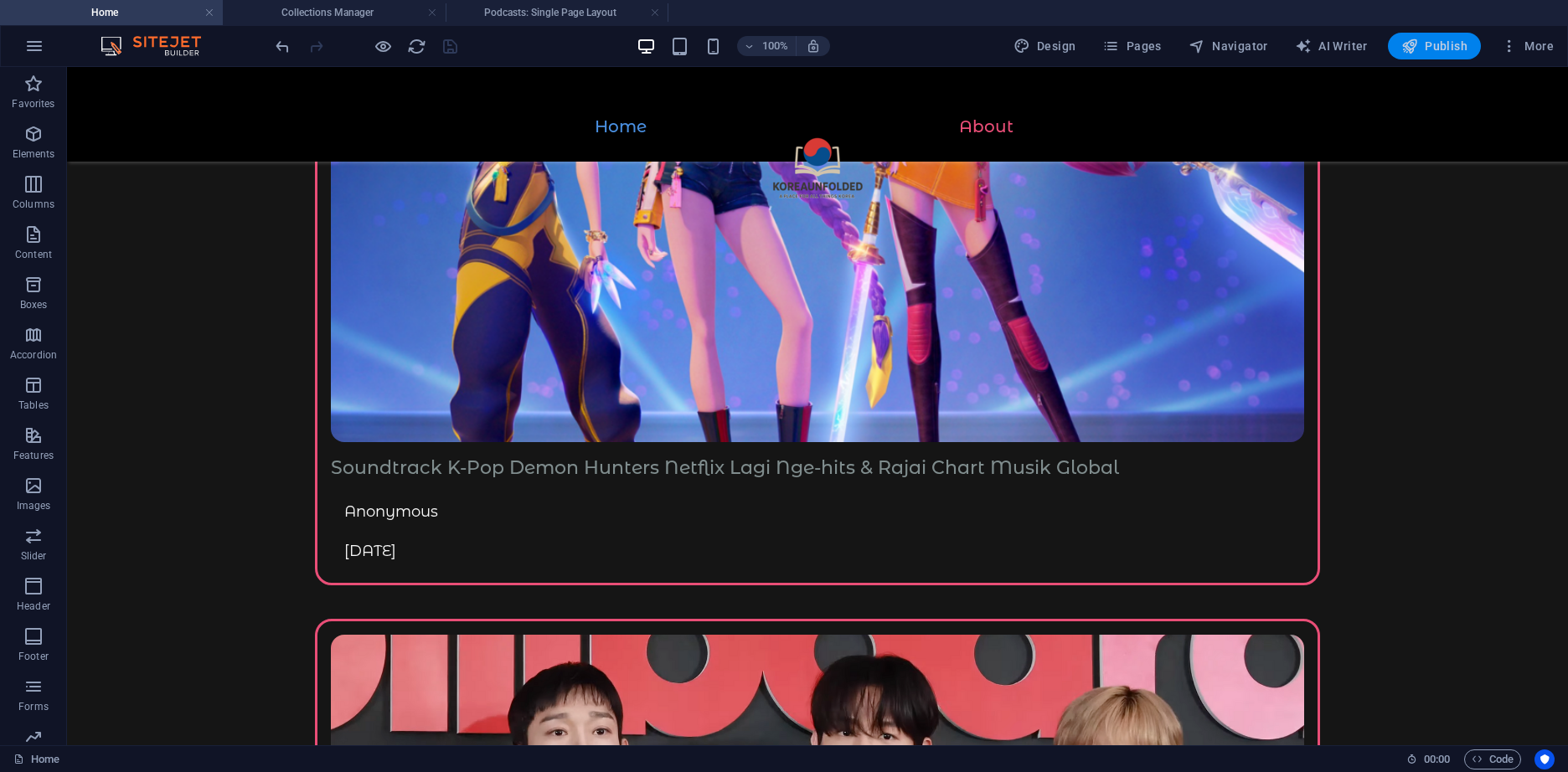
click at [1423, 44] on span "Publish" at bounding box center [1434, 46] width 66 height 17
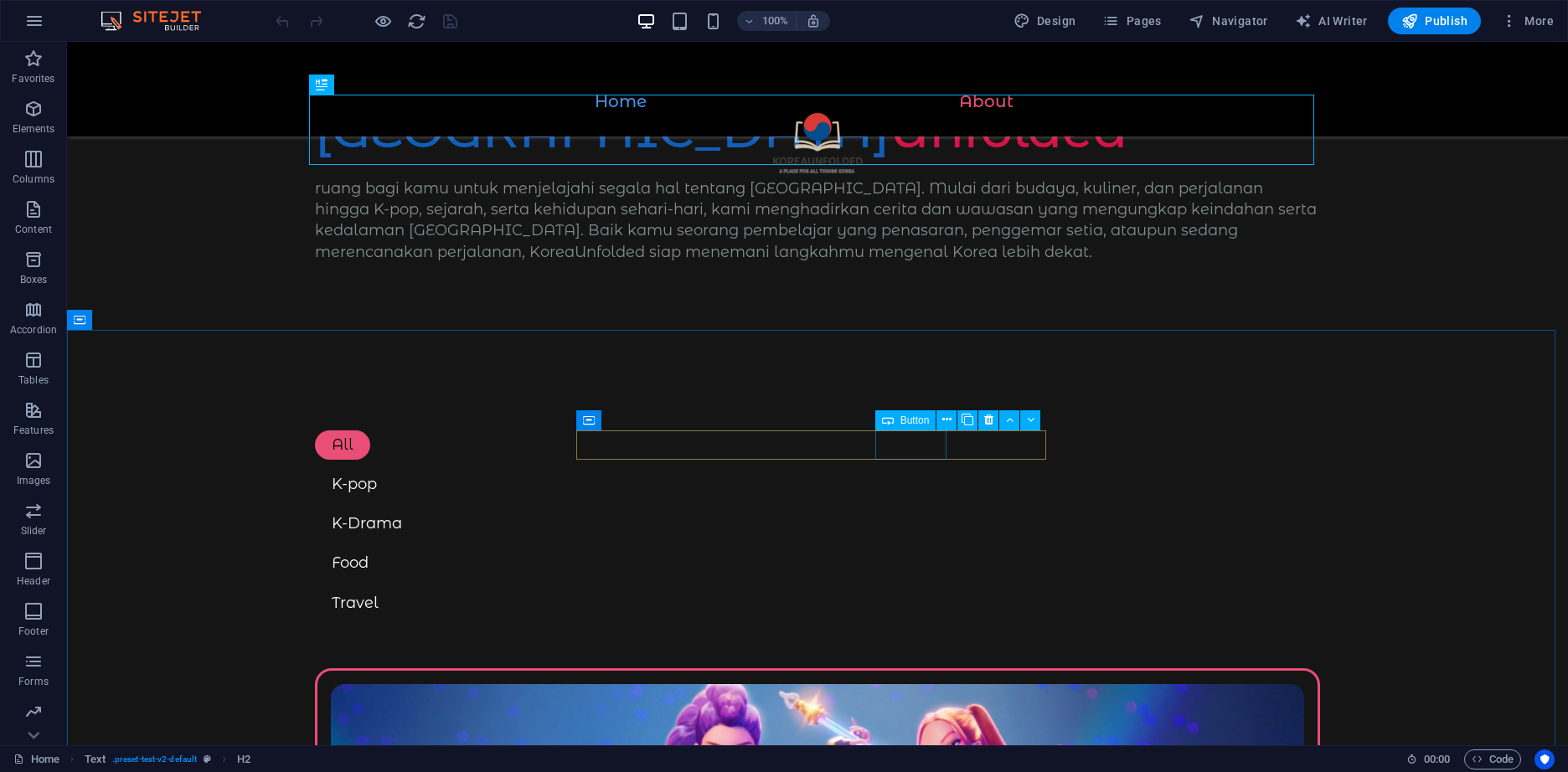
scroll to position [251, 0]
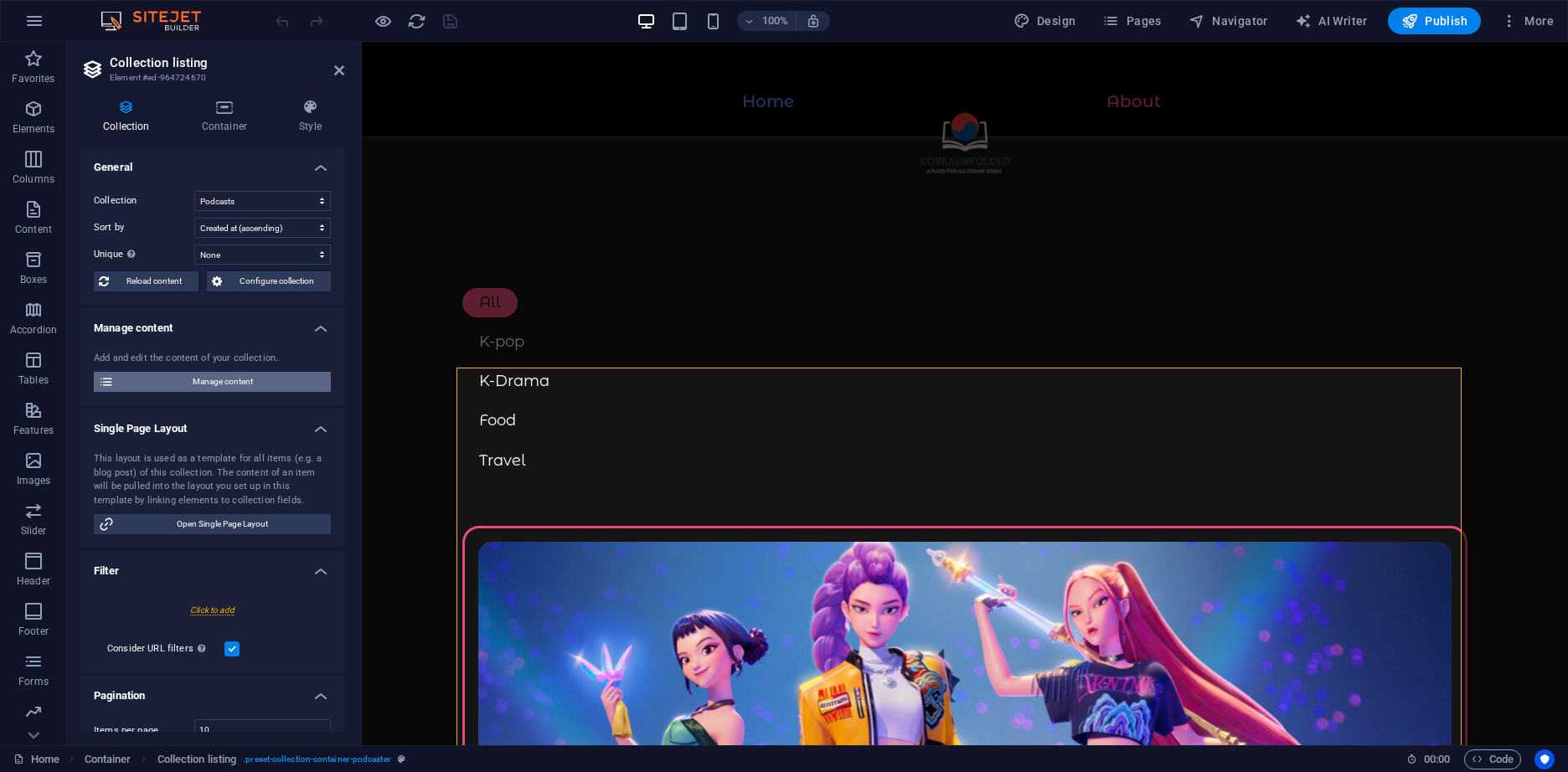
click at [239, 384] on span "Manage content" at bounding box center [223, 381] width 207 height 21
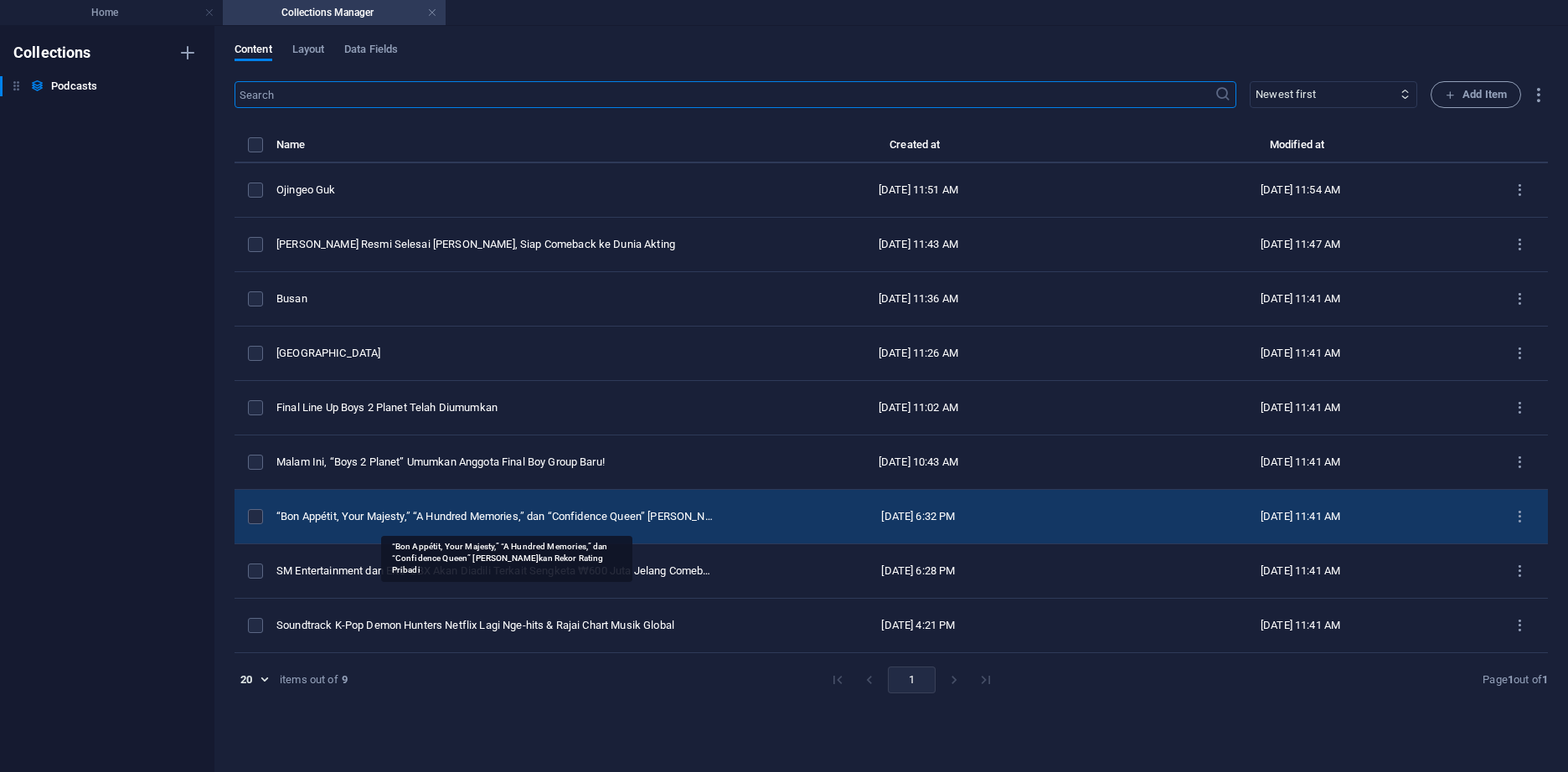
click at [609, 523] on div "“Bon Appétit, Your Majesty,” “A Hundred Memories,” dan “Confidence Queen” Pecah…" at bounding box center [495, 516] width 437 height 15
select select "K-Drama"
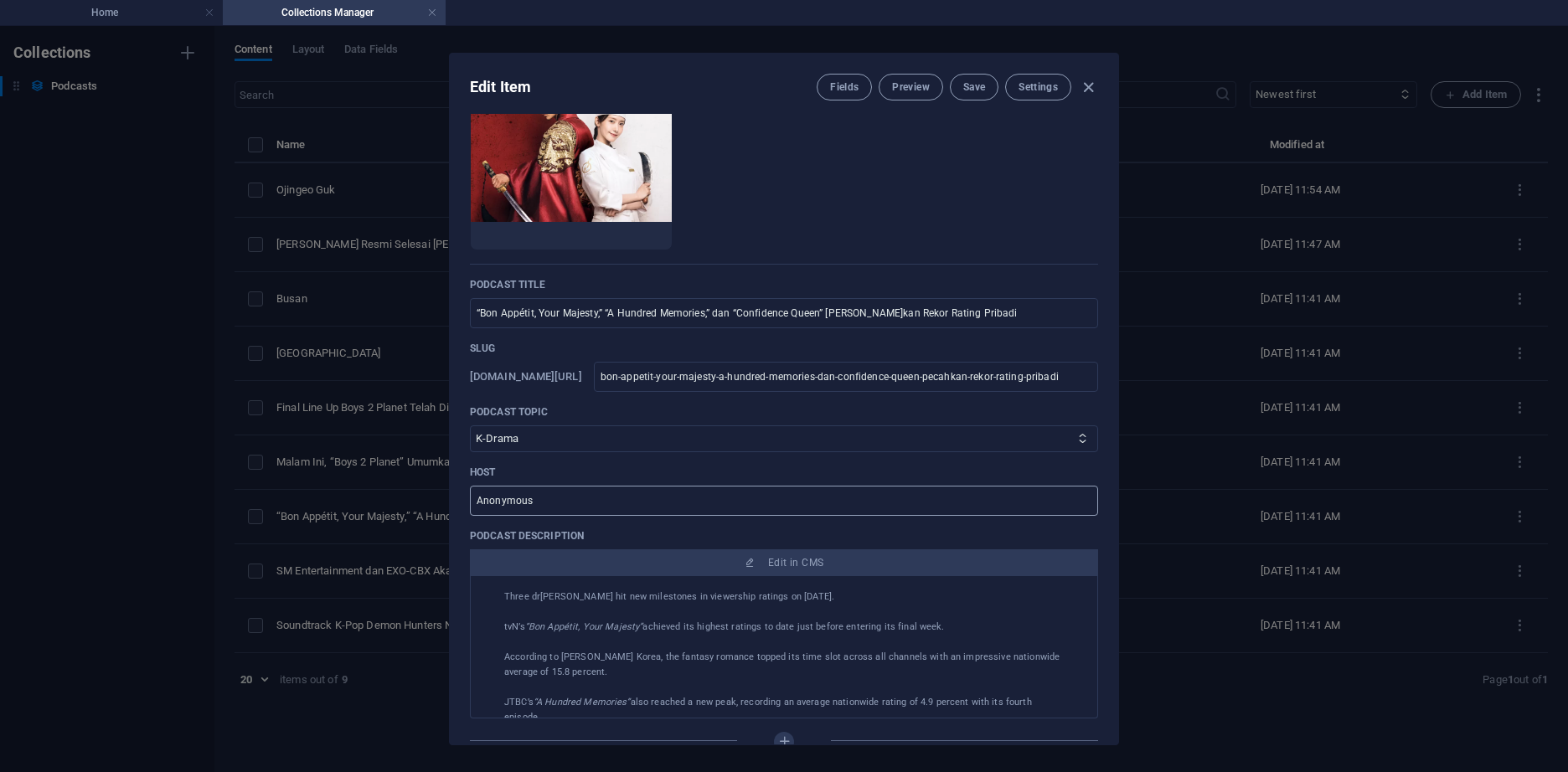
scroll to position [167, 0]
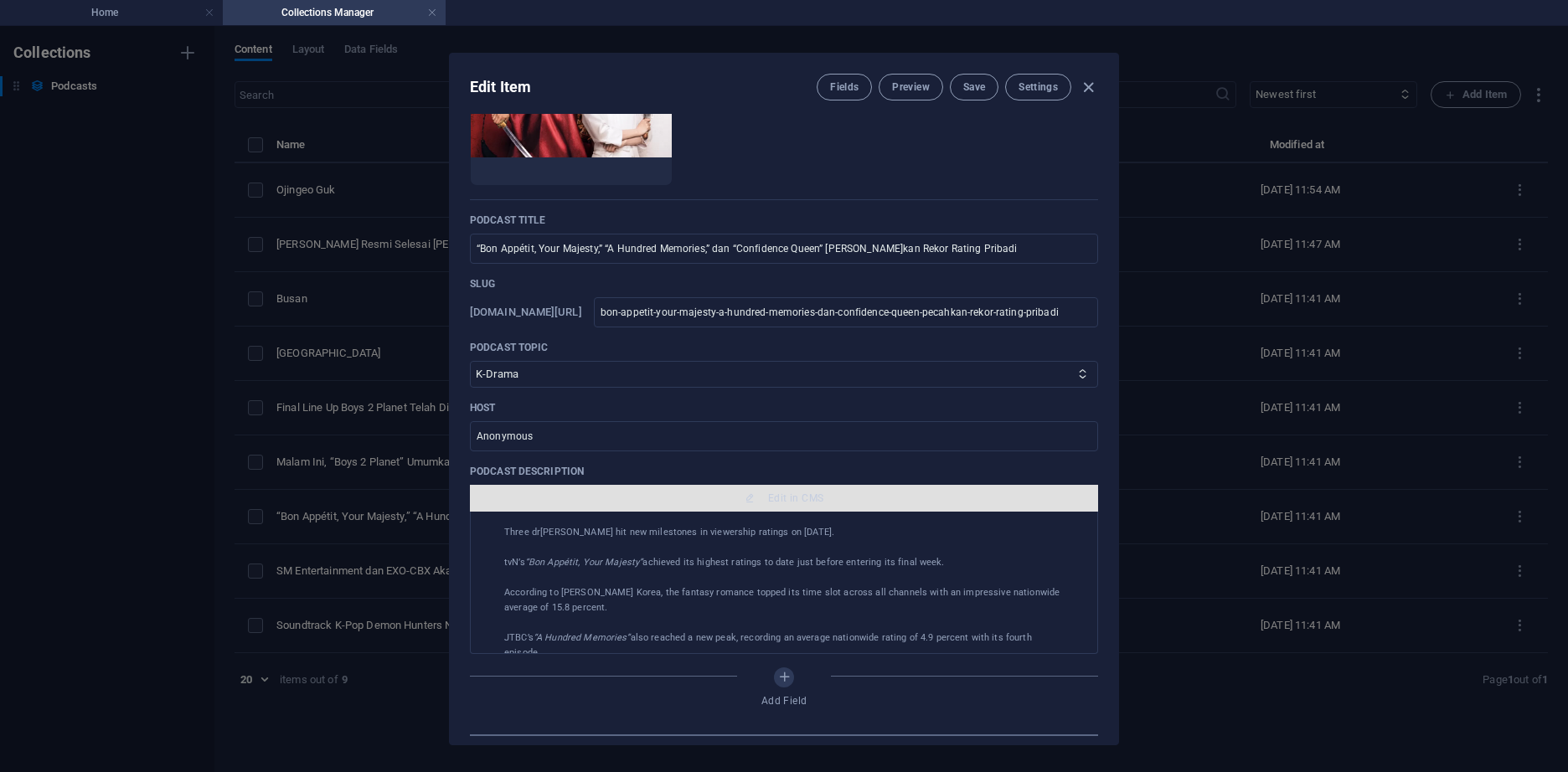
click at [768, 499] on span "Edit in CMS" at bounding box center [796, 498] width 56 height 14
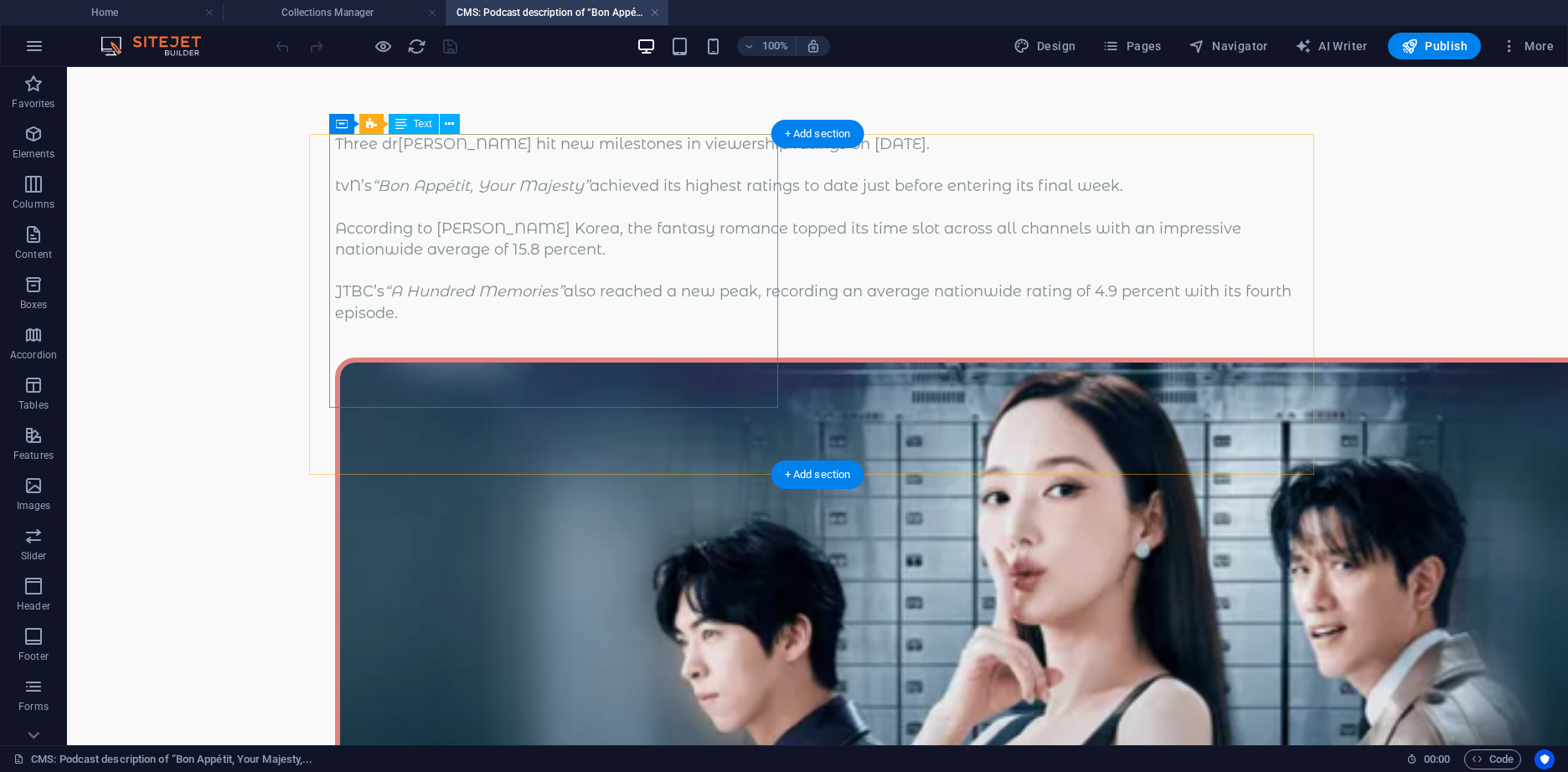
scroll to position [0, 0]
click at [605, 324] on div "Three dramas hit new milestones in viewership ratings on September 21. tvN’s “B…" at bounding box center [817, 229] width 965 height 190
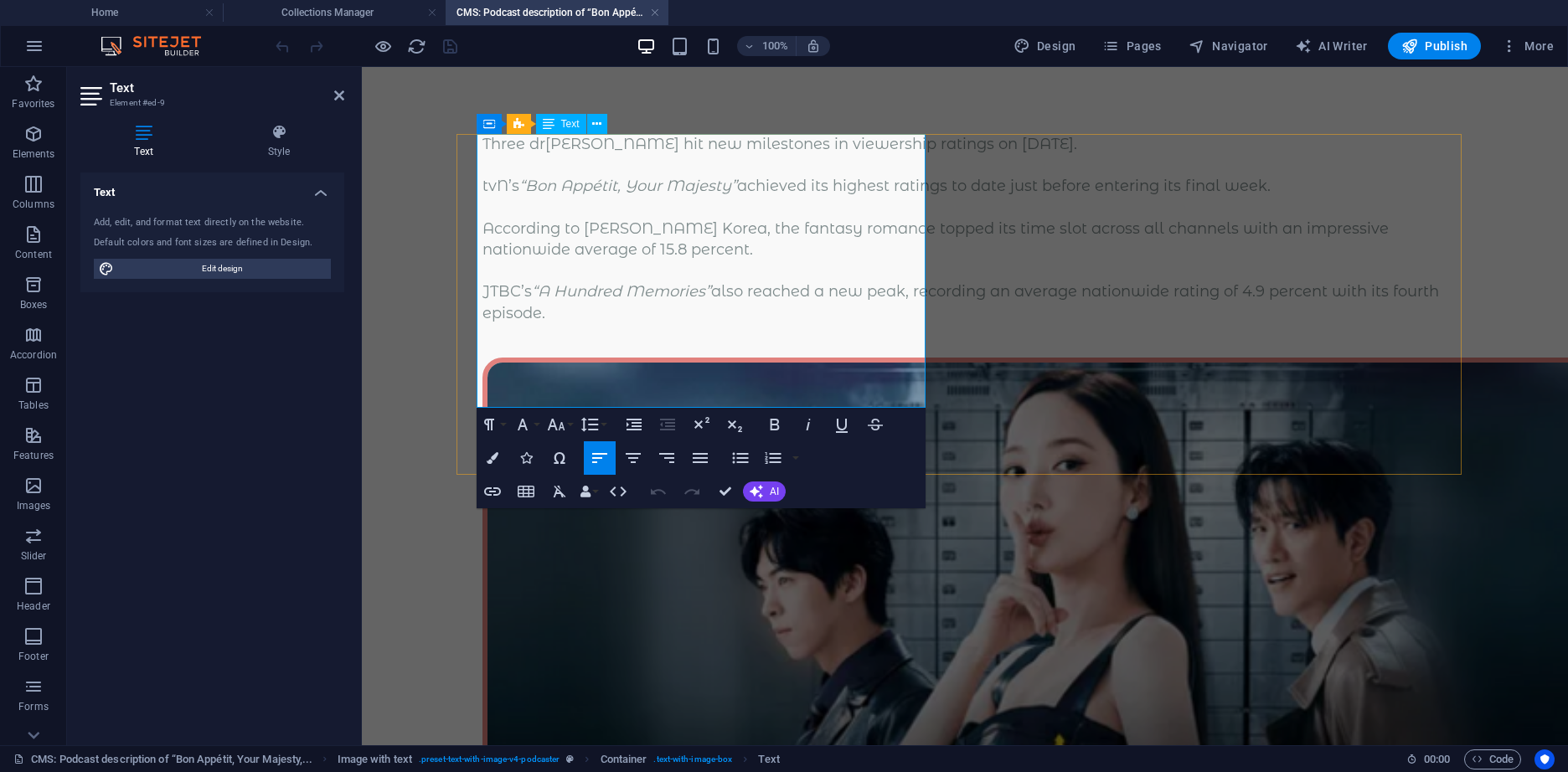
copy div "Three dramas hit new milestones in viewership ratings on September 21. tvN’s “B…"
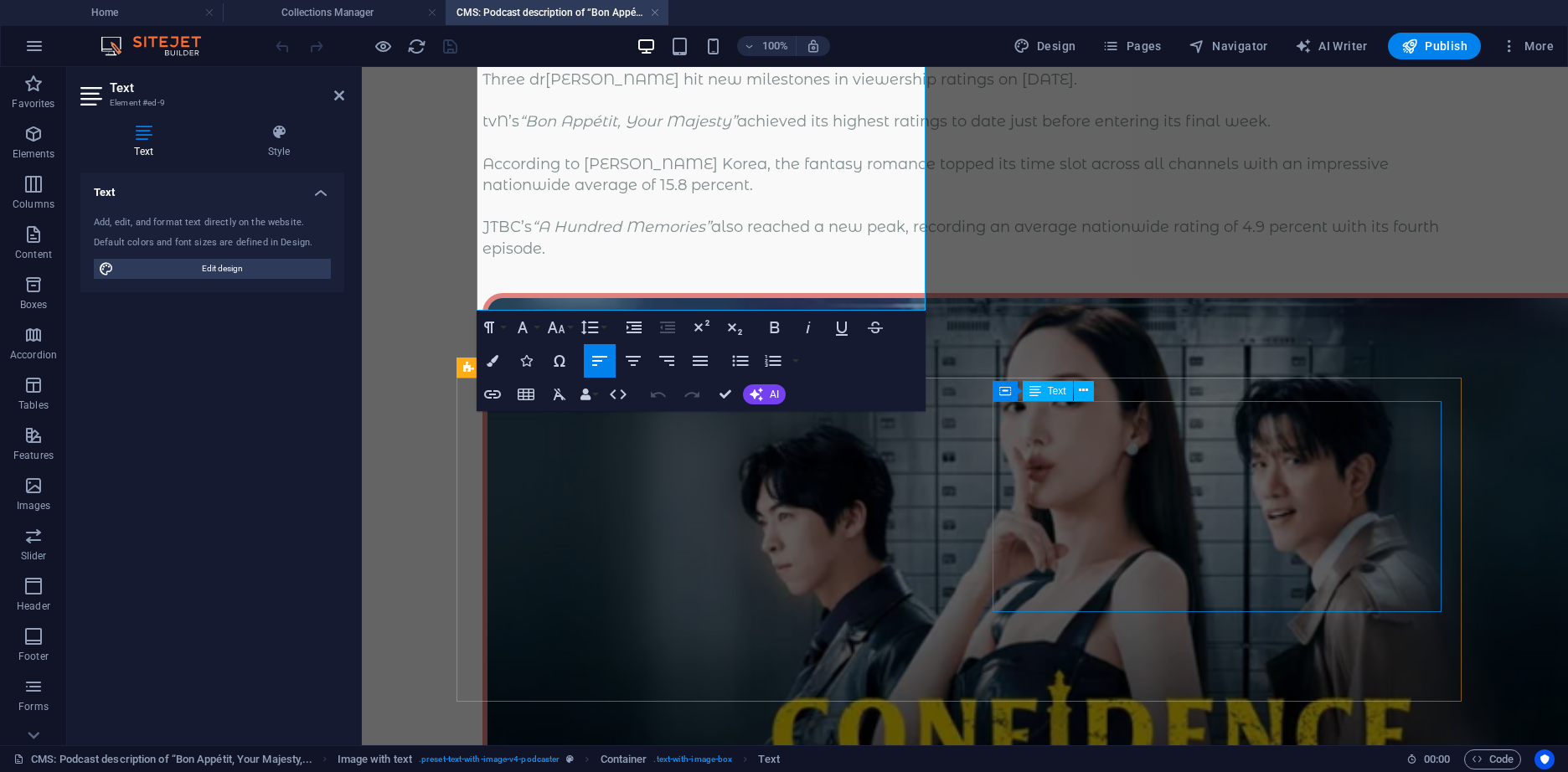
scroll to position [120, 0]
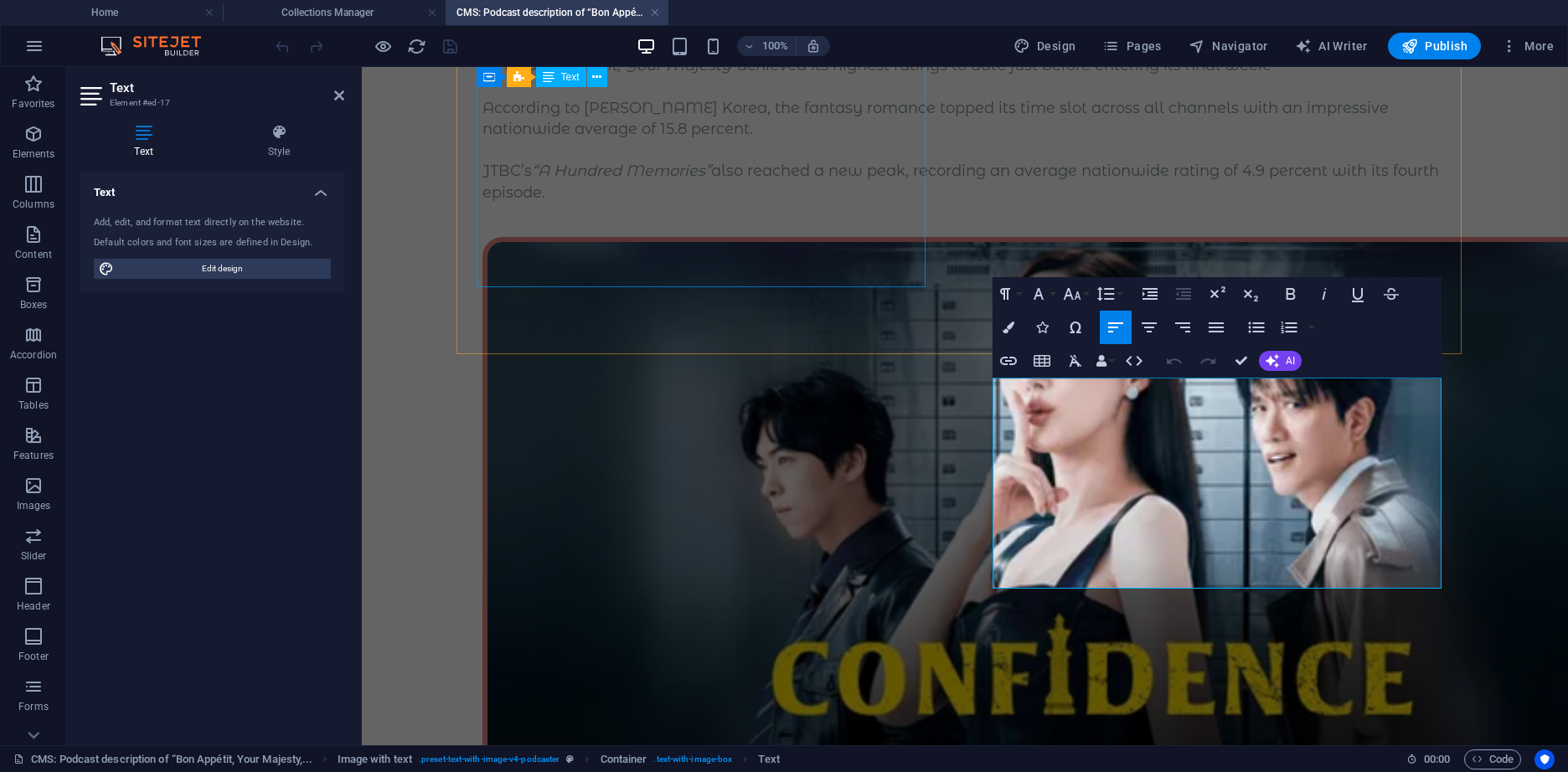
click at [749, 191] on div "Three dramas hit new milestones in viewership ratings on September 21. tvN’s “B…" at bounding box center [964, 108] width 965 height 190
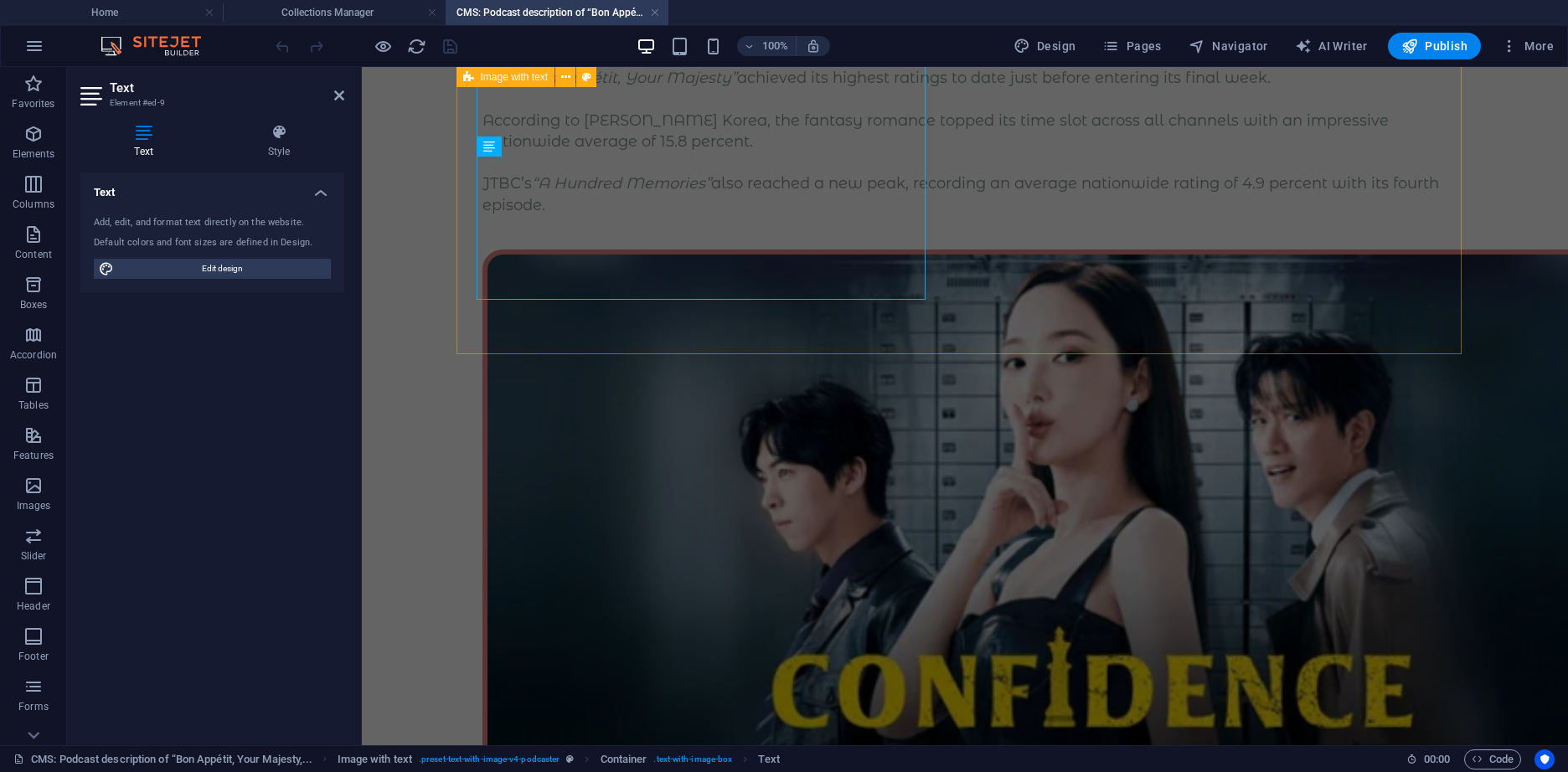
scroll to position [0, 0]
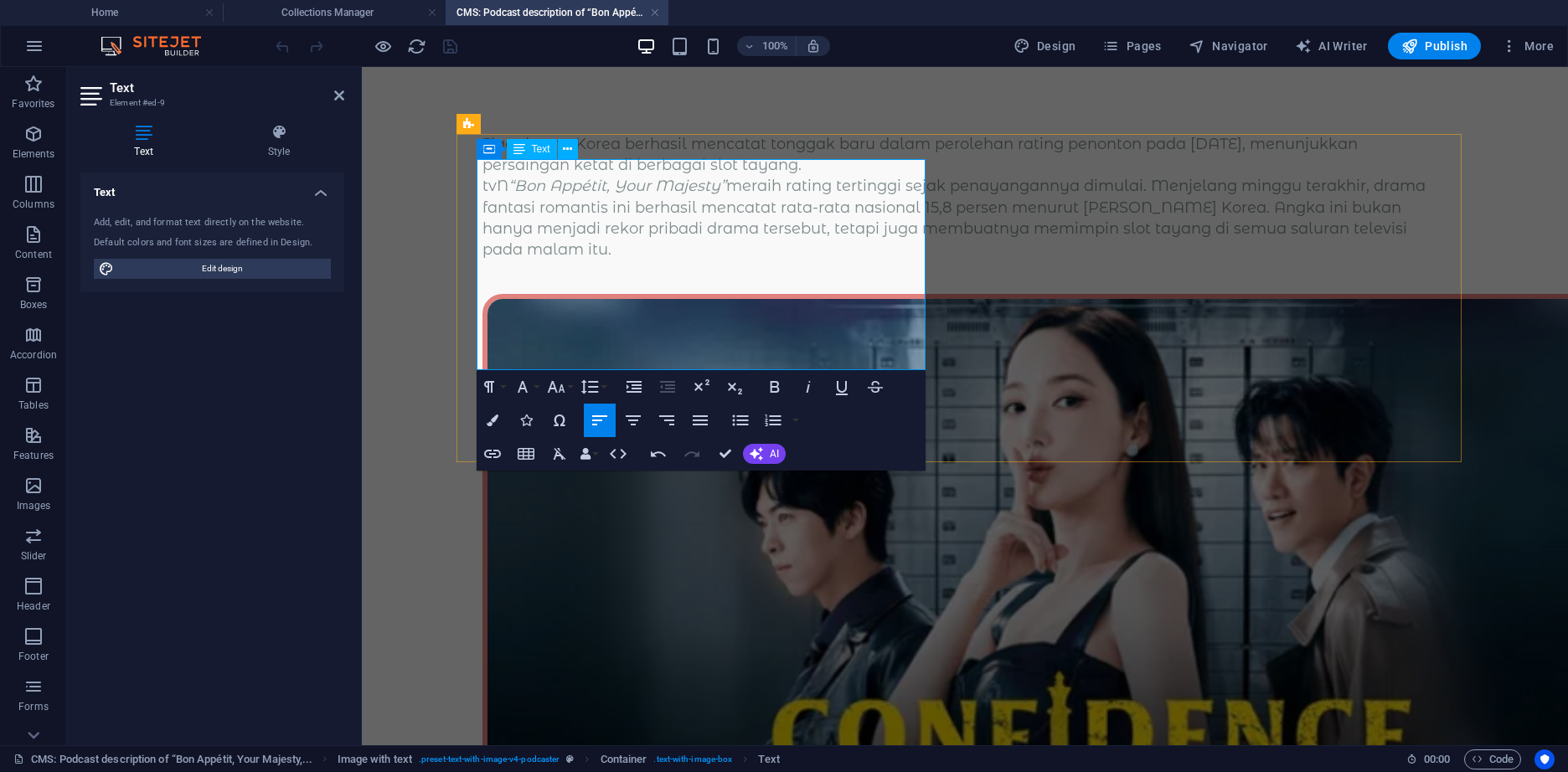
click at [900, 260] on p "tvN “Bon Appétit, Your Majesty” meraih rating tertinggi sejak penayangannya dim…" at bounding box center [964, 218] width 965 height 85
click at [890, 218] on p "tvN “Bon Appétit, Your Majesty” meraih rating tertinggi sejak penayangannya dim…" at bounding box center [964, 196] width 965 height 42
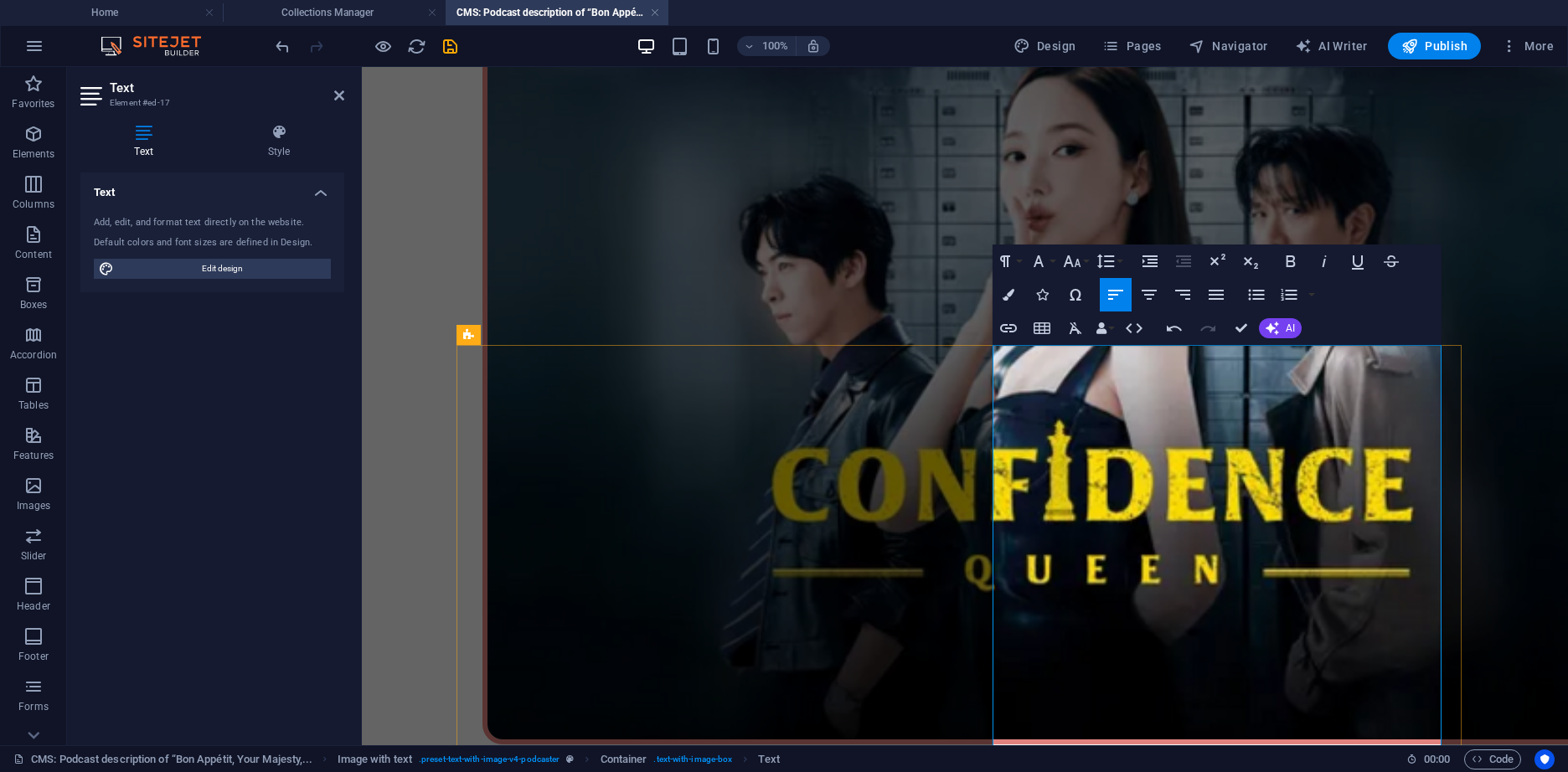
scroll to position [273, 0]
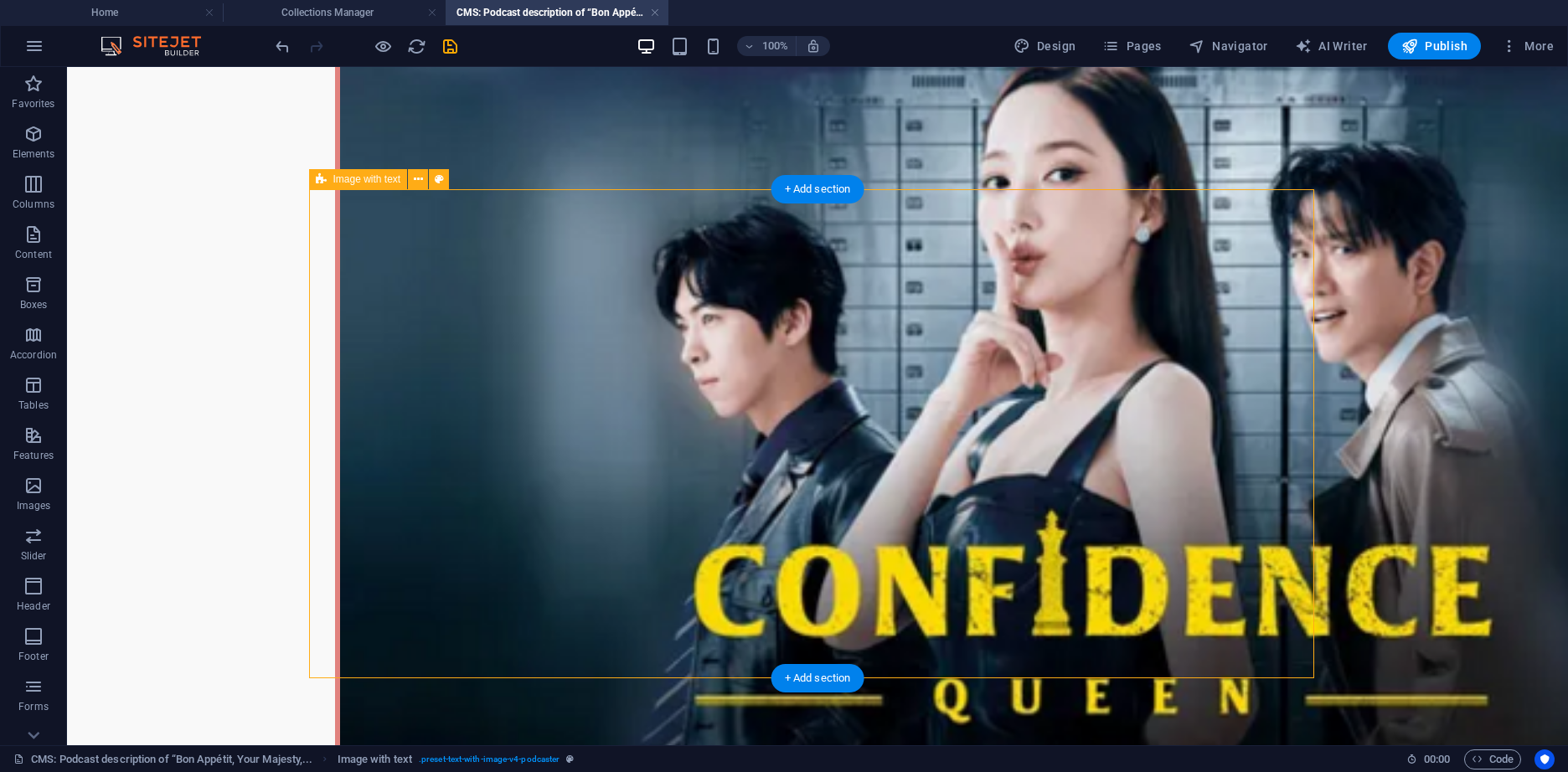
click at [821, 674] on div "+ Add section" at bounding box center [817, 677] width 93 height 28
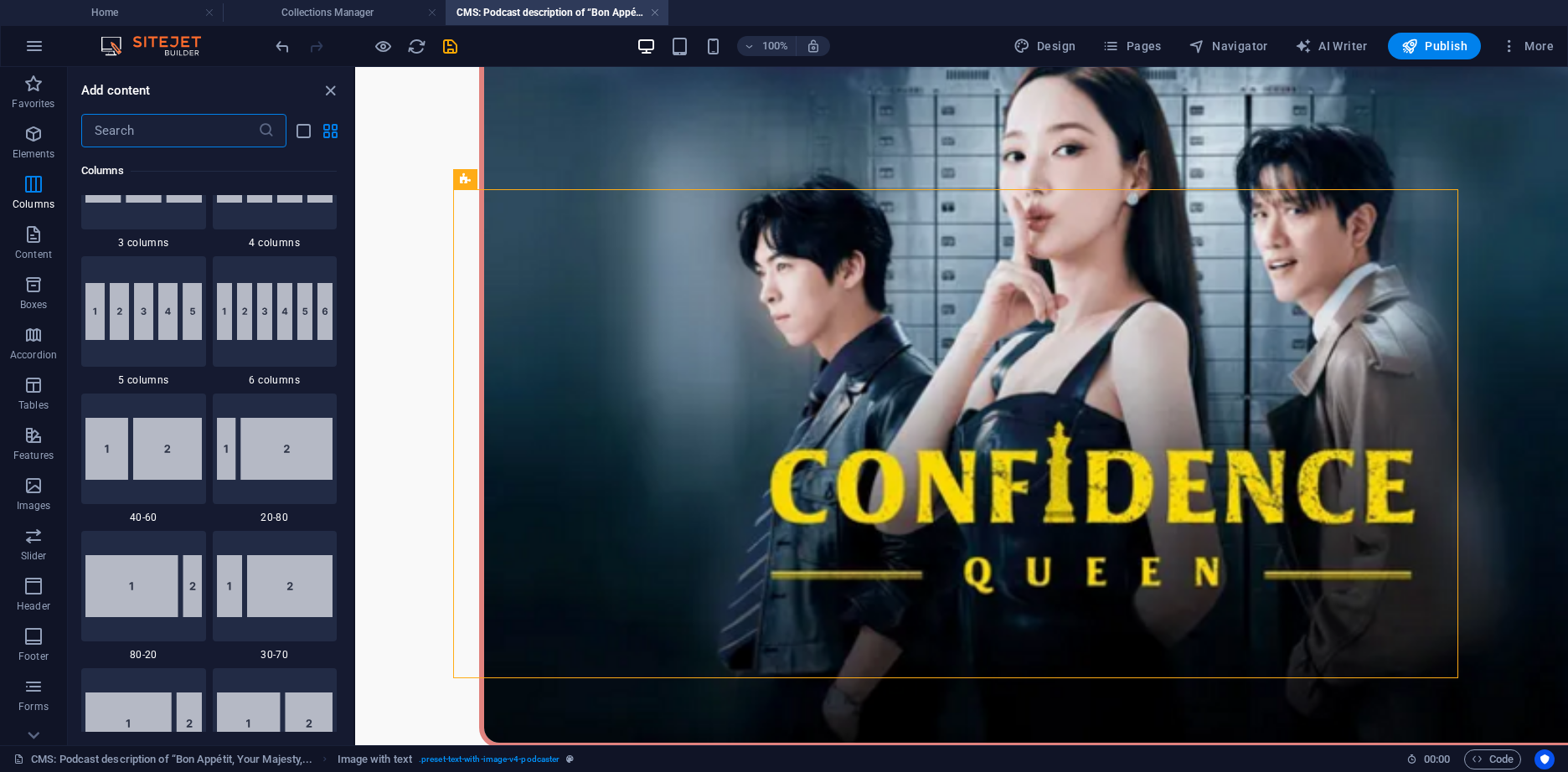
scroll to position [1004, 0]
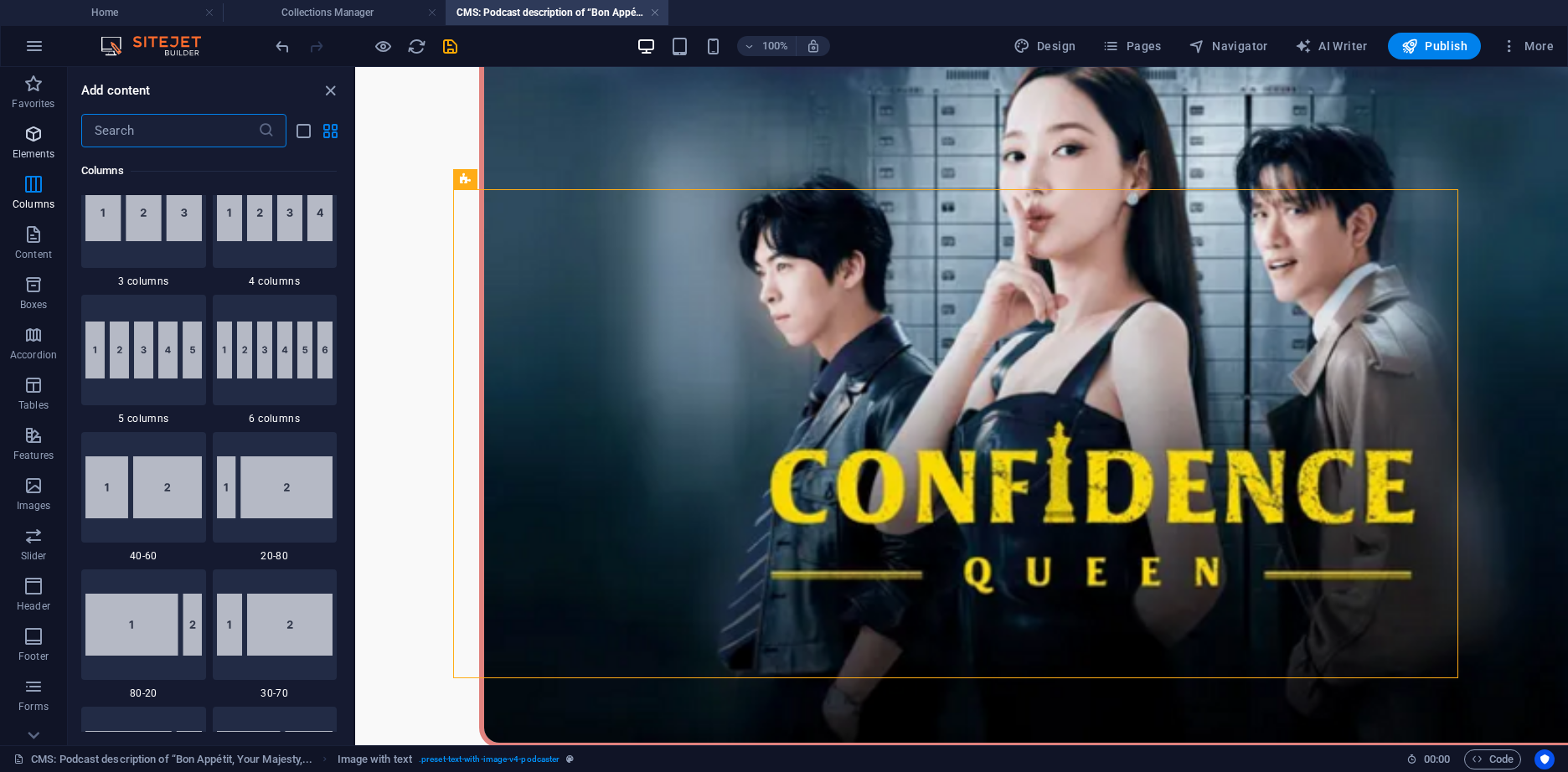
click at [48, 156] on p "Elements" at bounding box center [34, 154] width 43 height 14
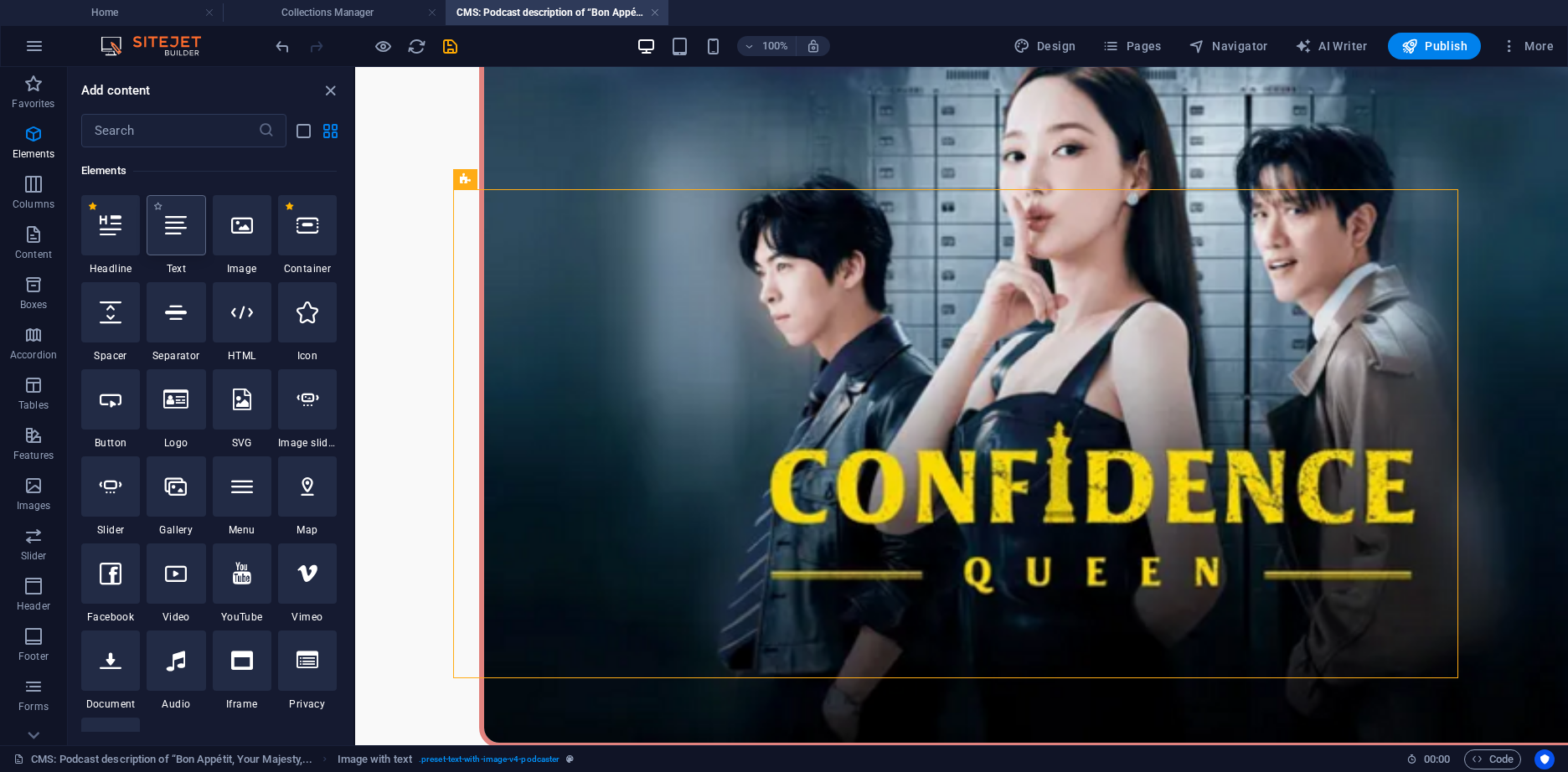
scroll to position [178, 0]
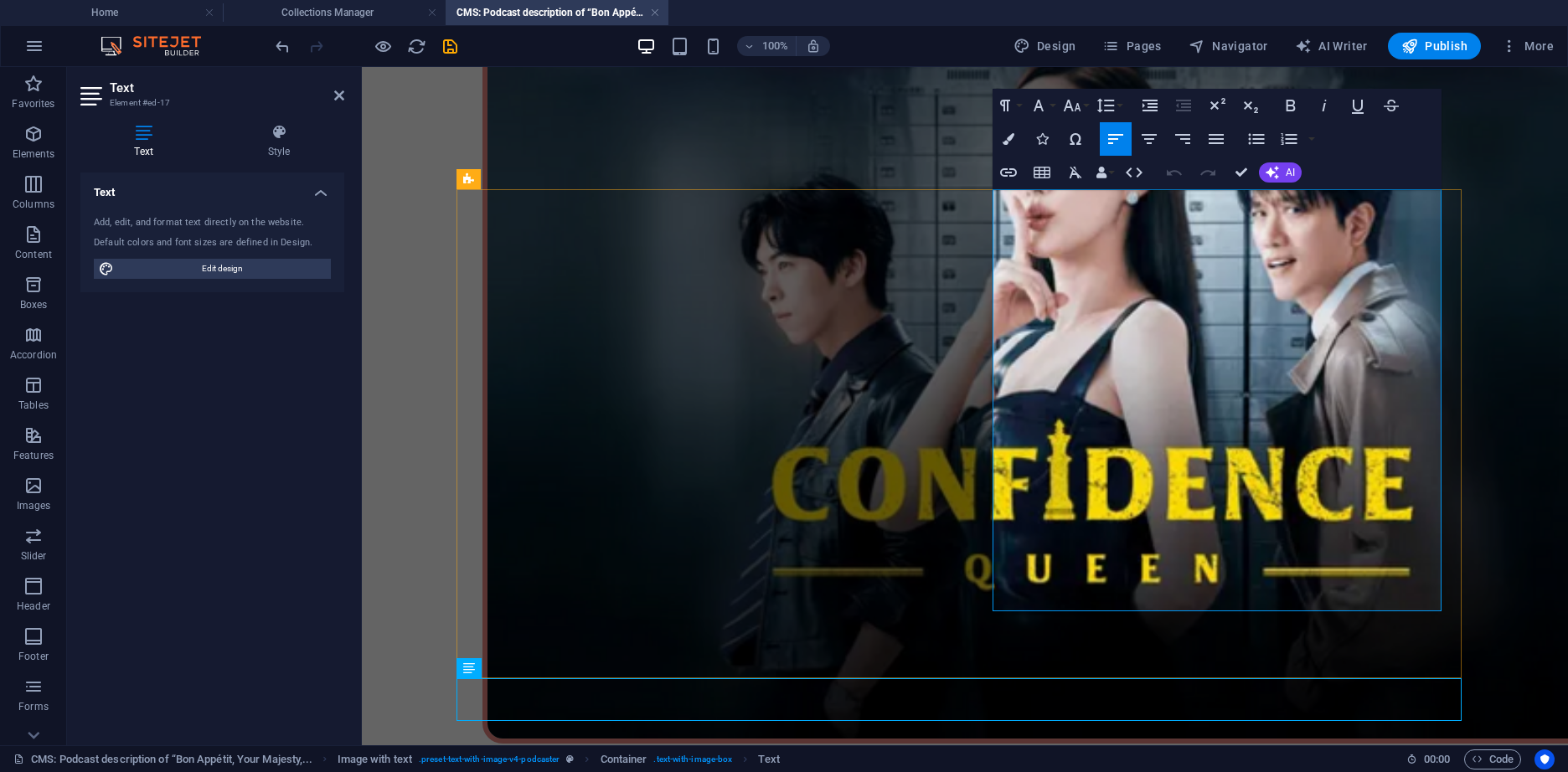
drag, startPoint x: 1009, startPoint y: 457, endPoint x: 1083, endPoint y: 598, distance: 159.2
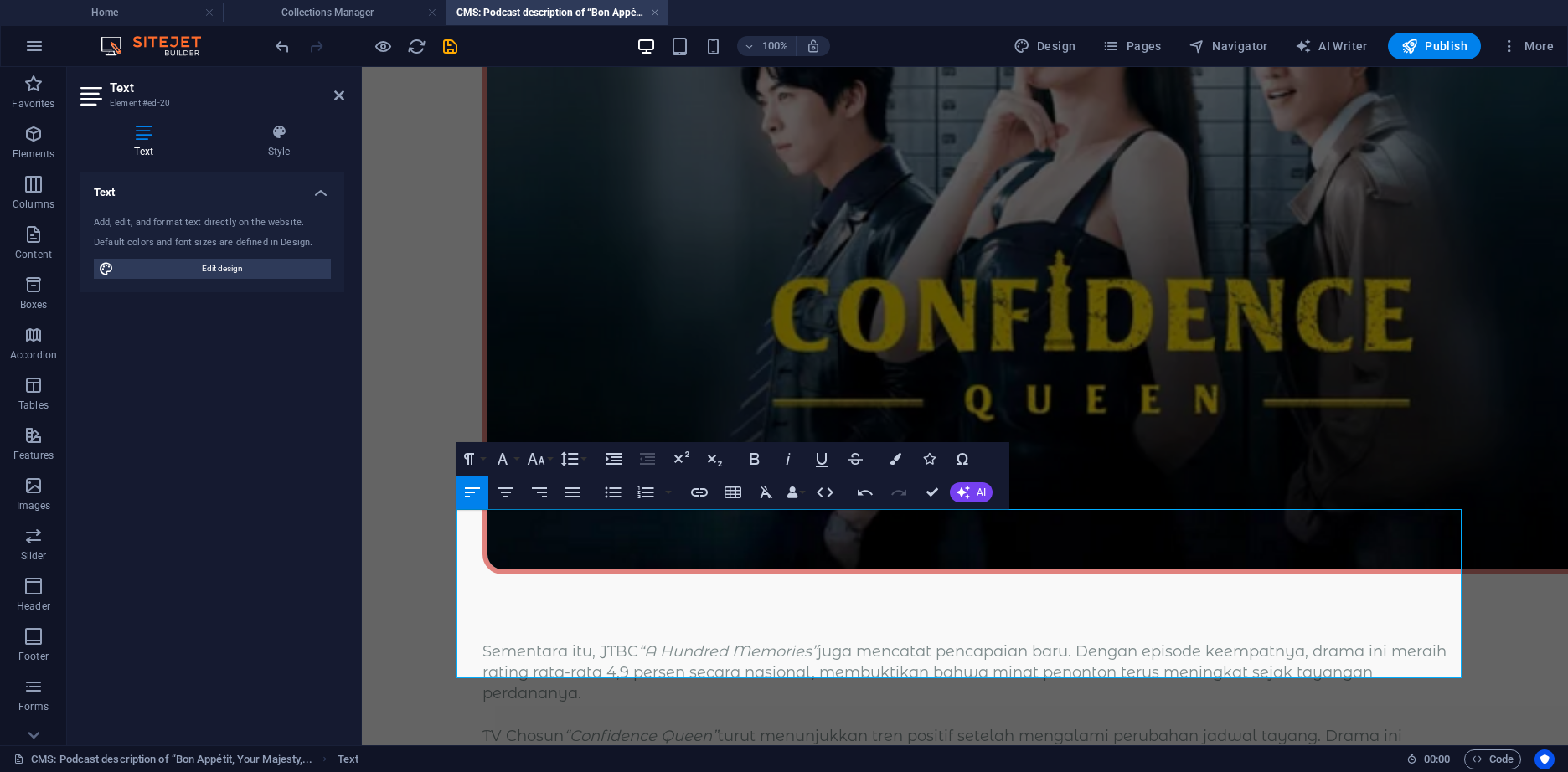
scroll to position [421, 0]
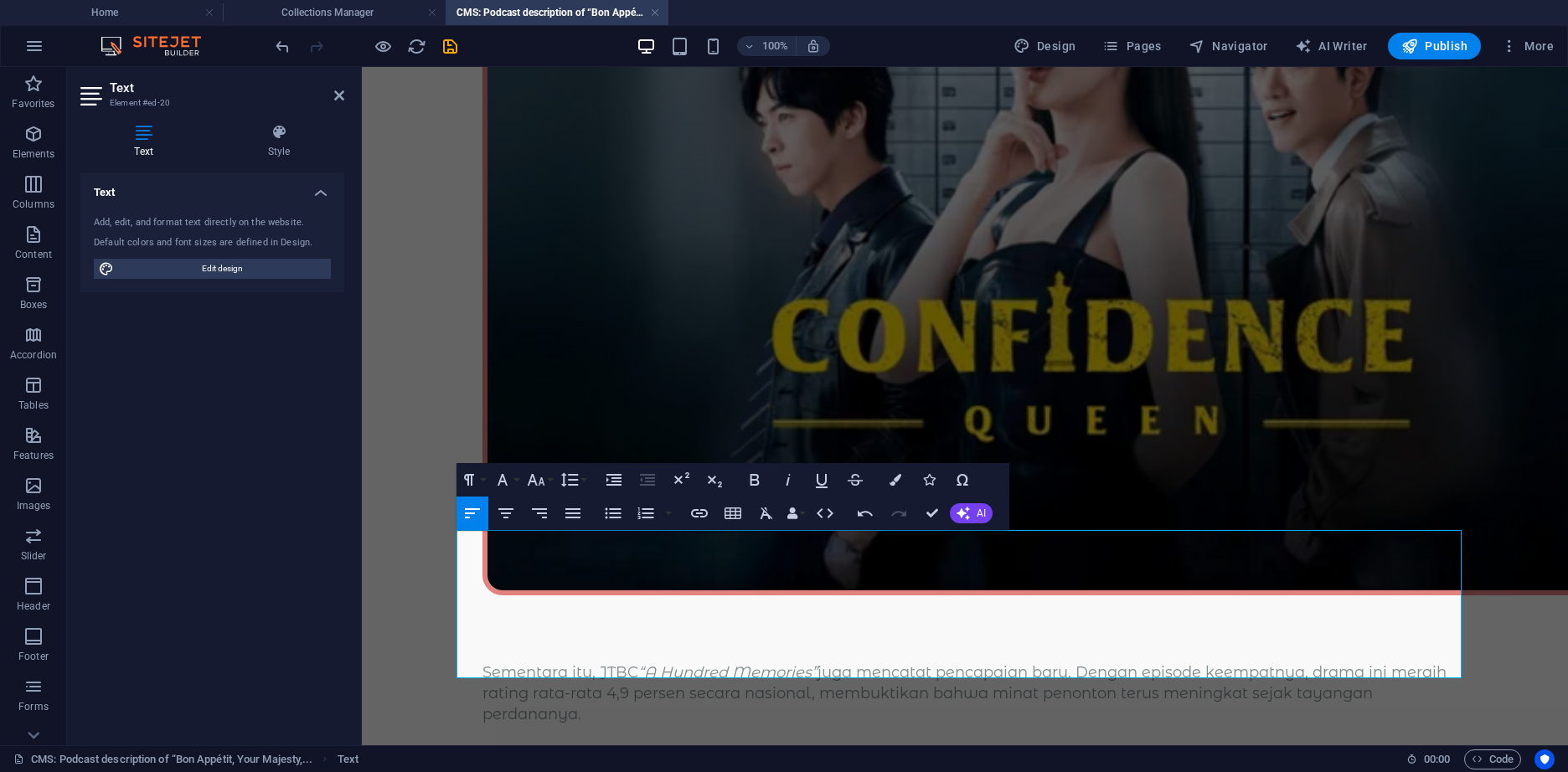
click at [454, 50] on icon "save" at bounding box center [451, 47] width 20 height 20
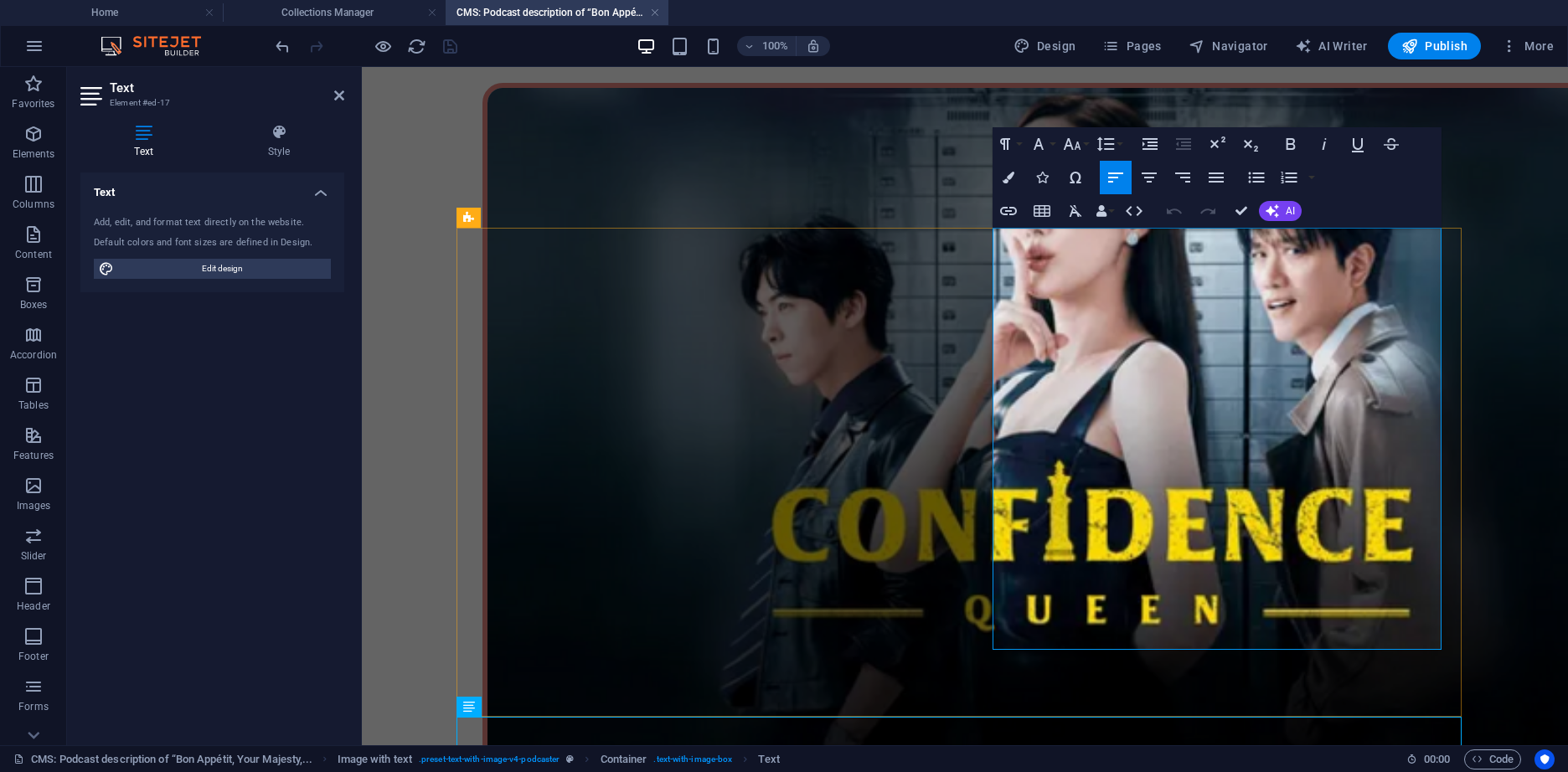
scroll to position [235, 0]
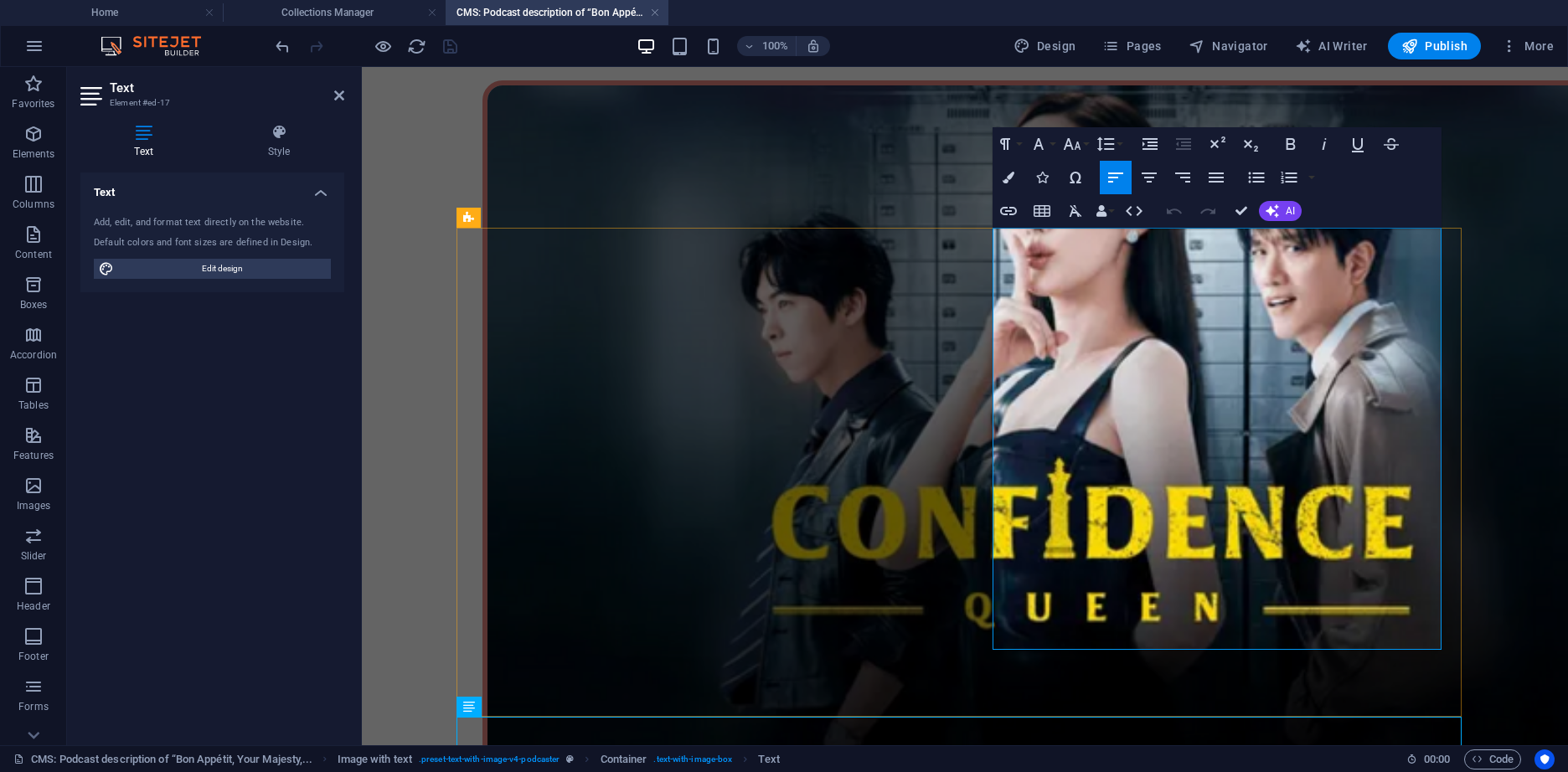
drag, startPoint x: 1056, startPoint y: 466, endPoint x: 1125, endPoint y: 633, distance: 180.7
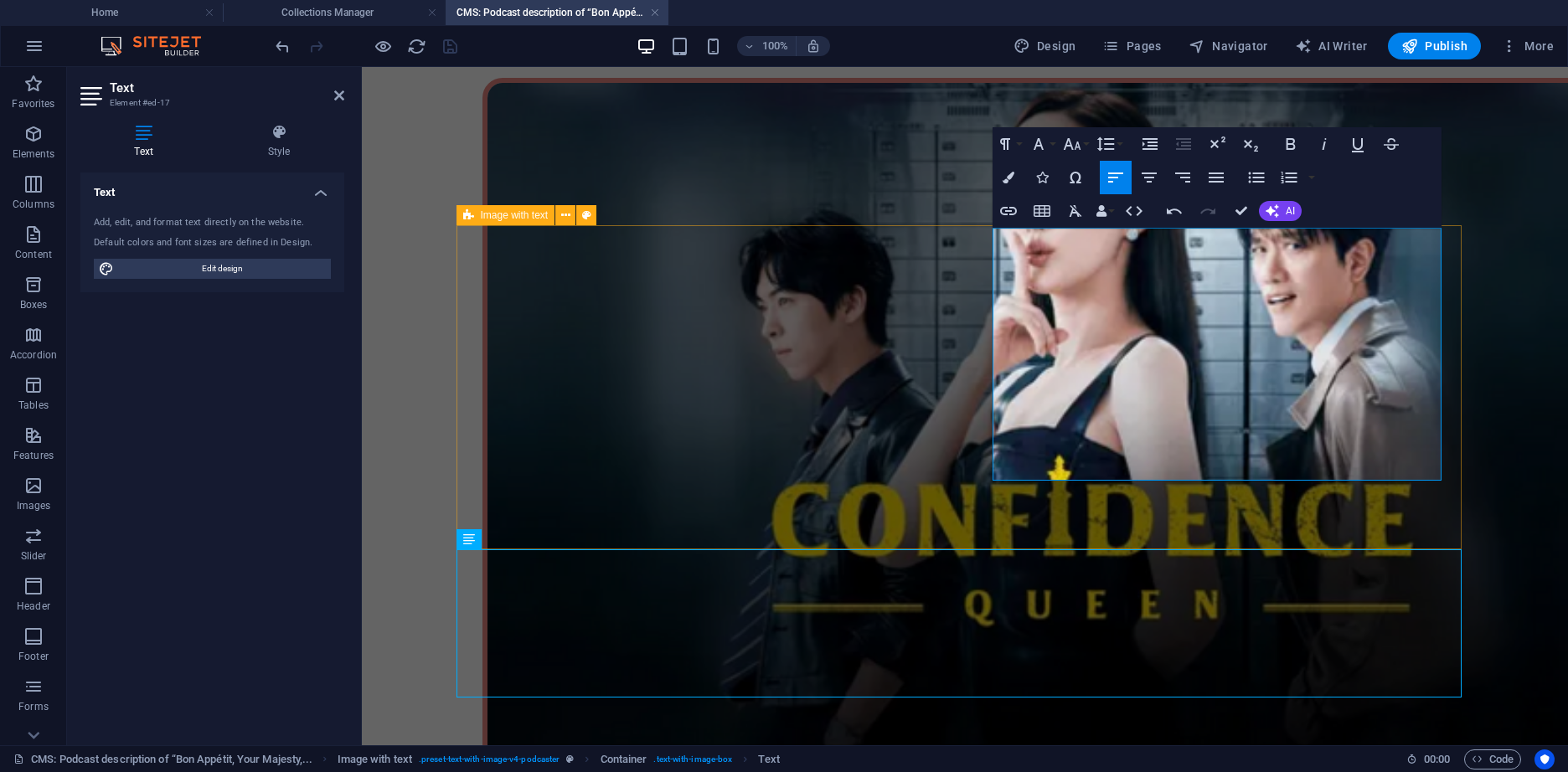
scroll to position [247, 0]
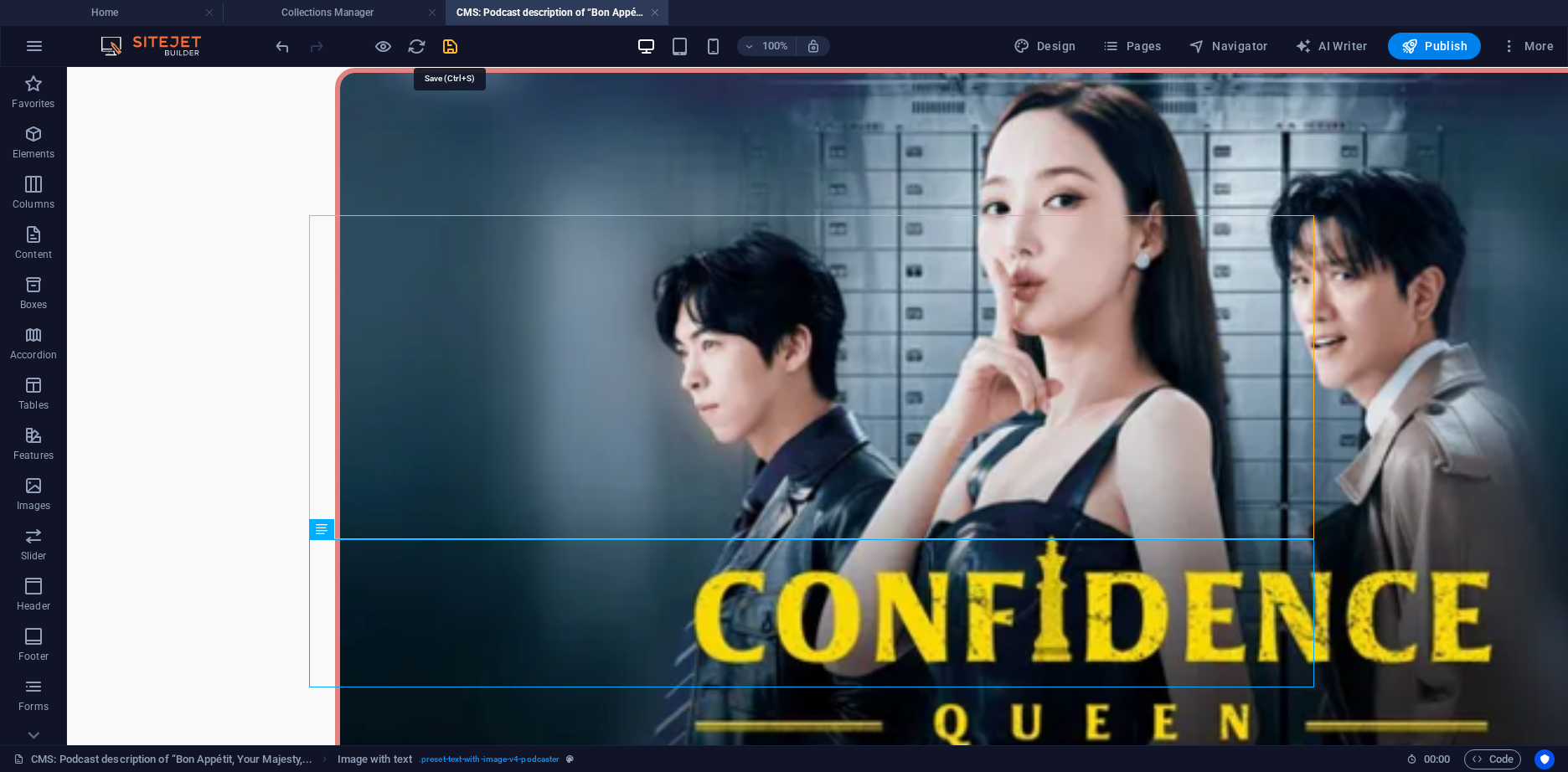
click at [443, 56] on icon "save" at bounding box center [451, 47] width 20 height 20
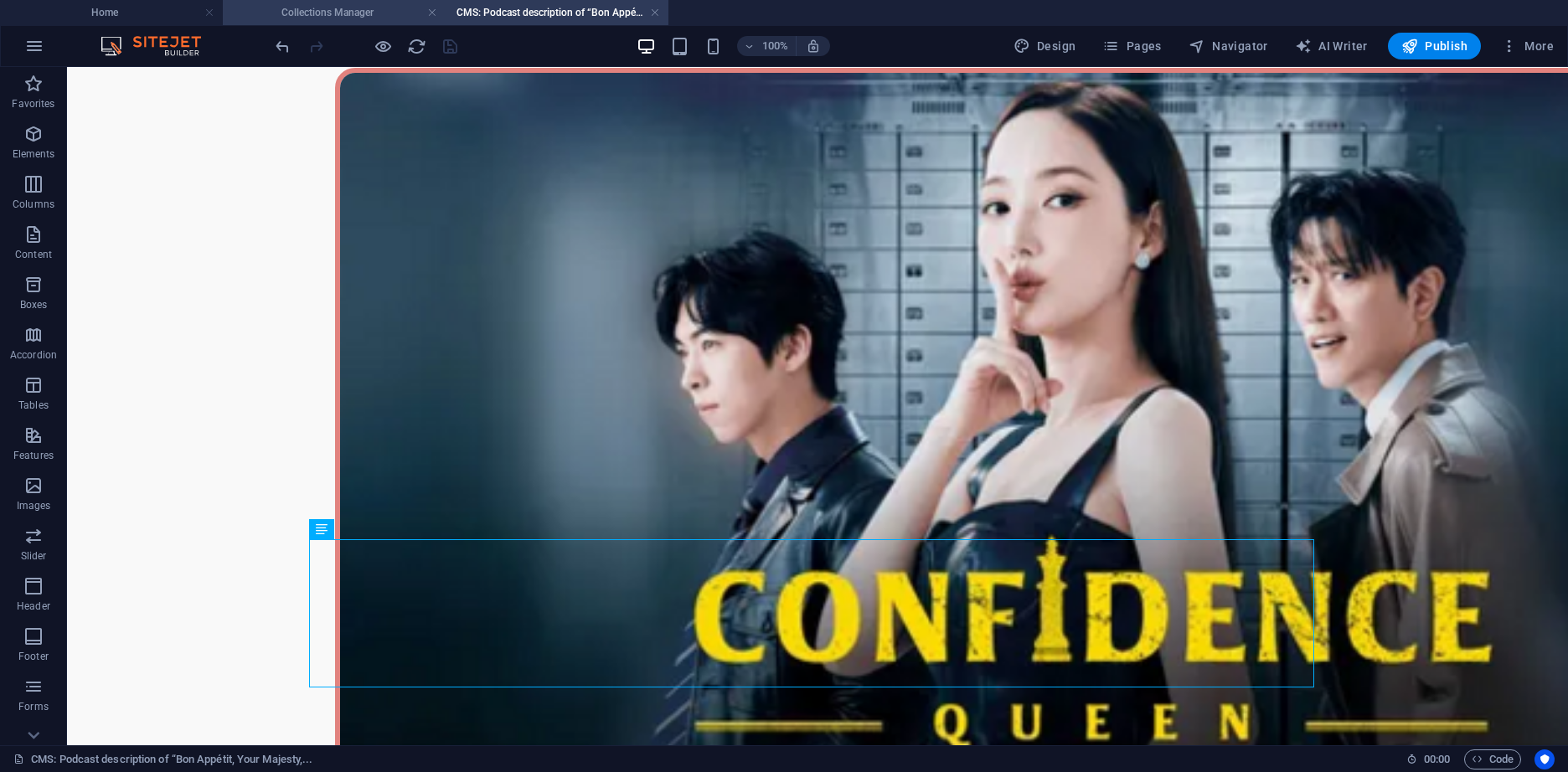
click at [390, 10] on h4 "Collections Manager" at bounding box center [334, 12] width 223 height 19
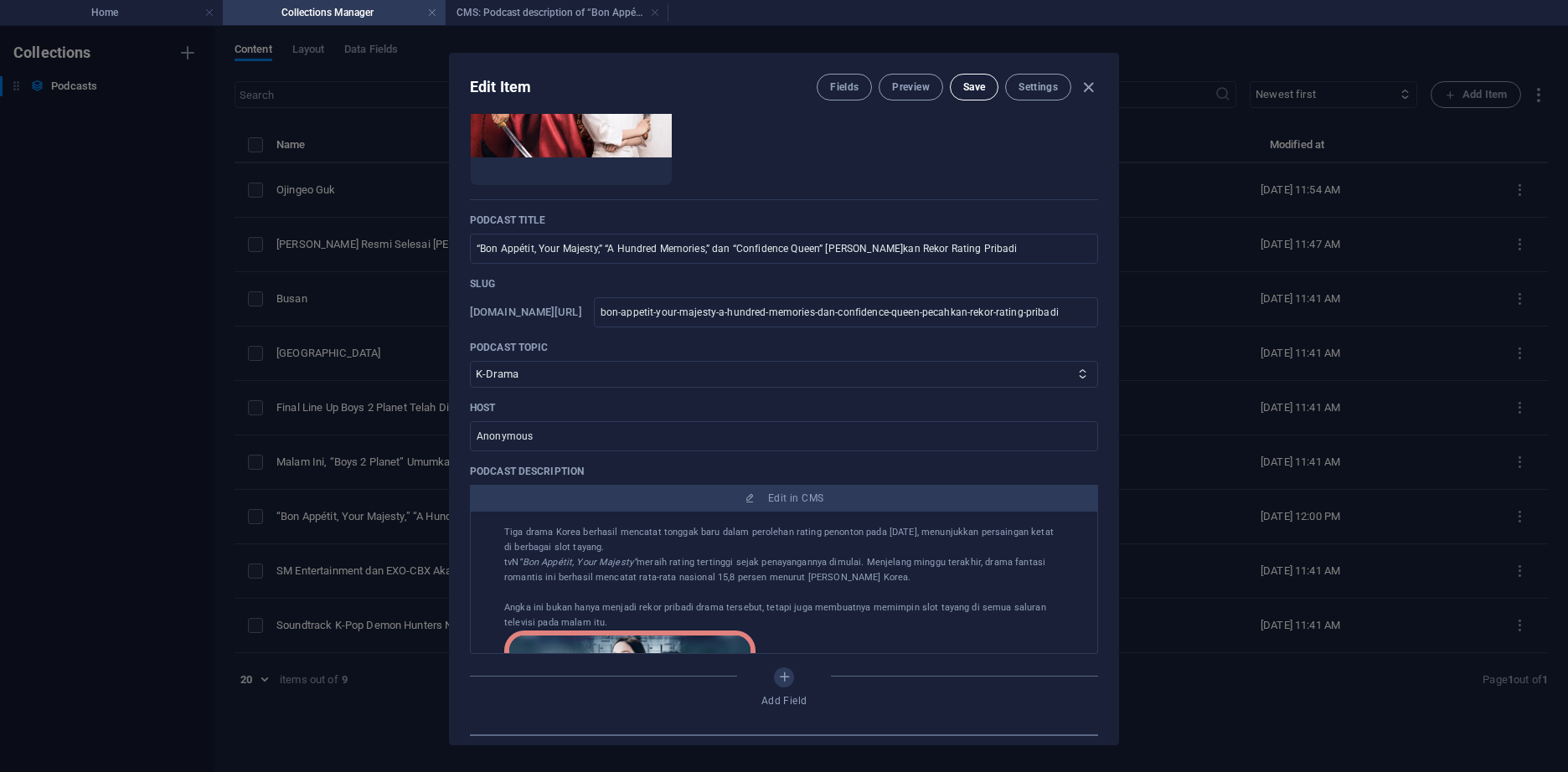
click at [972, 80] on span "Save" at bounding box center [974, 87] width 22 height 14
click at [1096, 85] on icon "button" at bounding box center [1088, 88] width 20 height 20
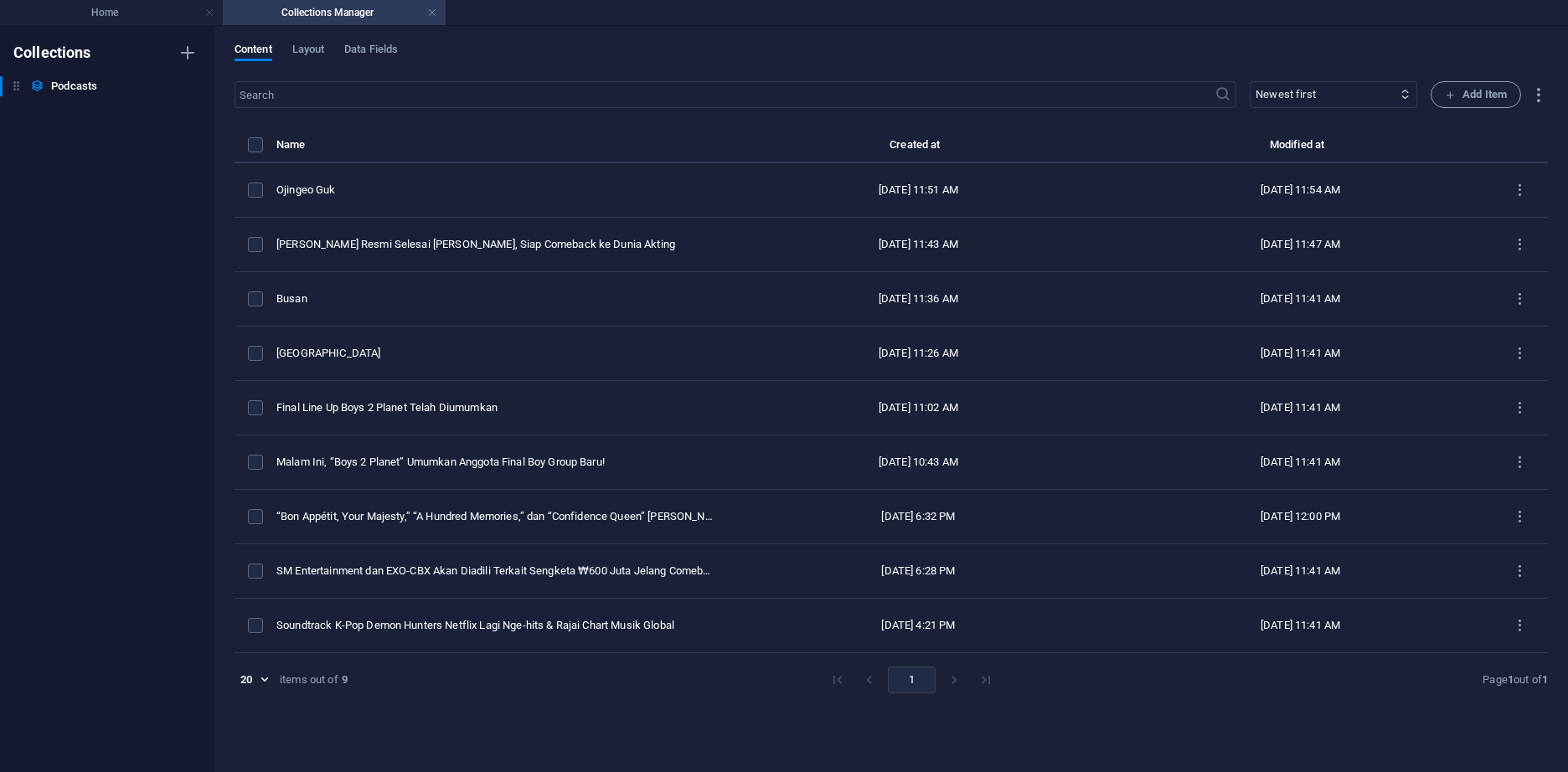
type input "bon-appetit-your-majesty-a-hundred-memories-dan-confidence-queen-pecahkan-rekor…"
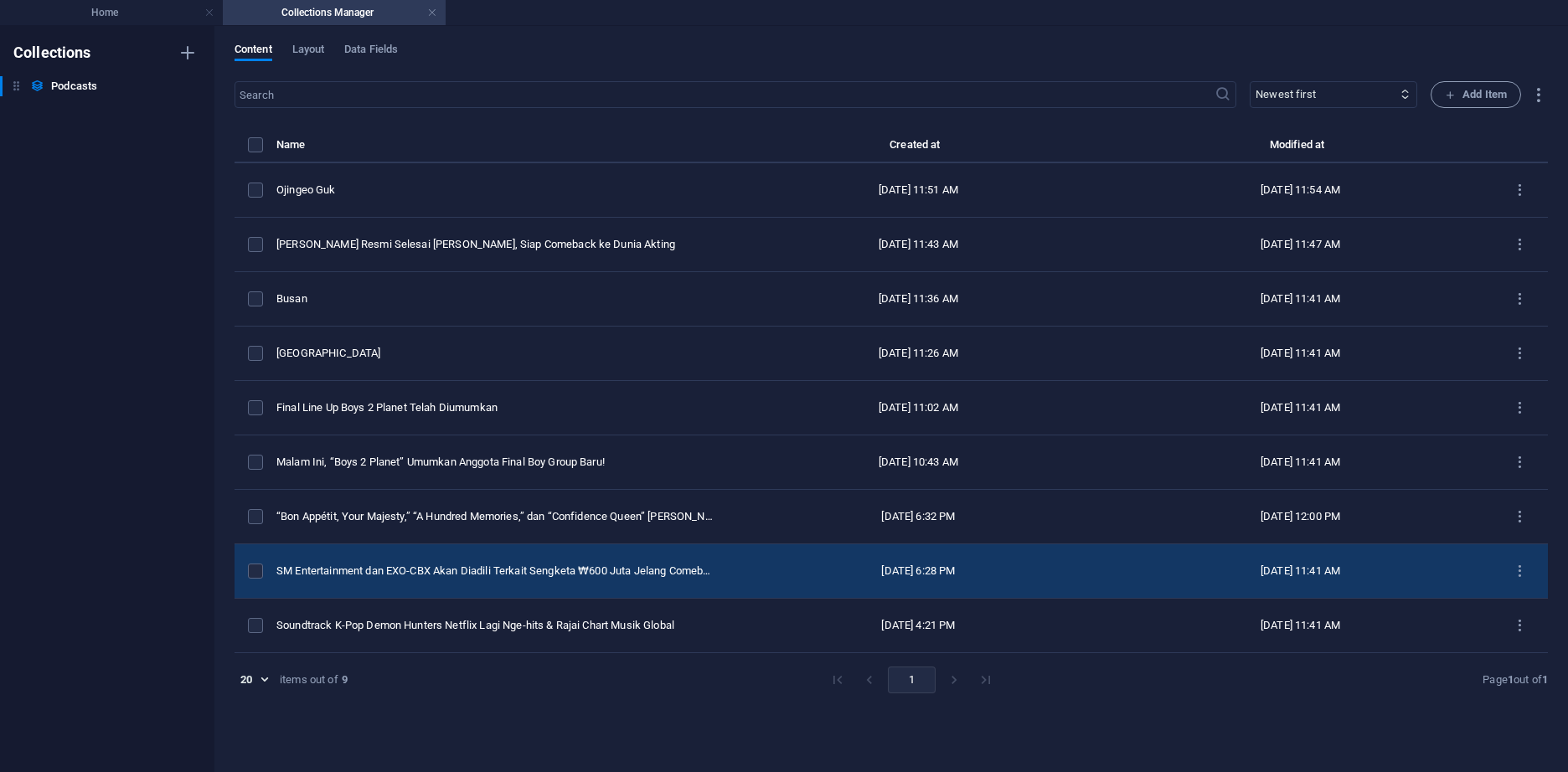
click at [630, 579] on td "SM Entertainment dan EXO-CBX Akan Diadili Terkait Sengketa ₩600 Juta Jelang Com…" at bounding box center [501, 572] width 451 height 55
select select "K-Pop"
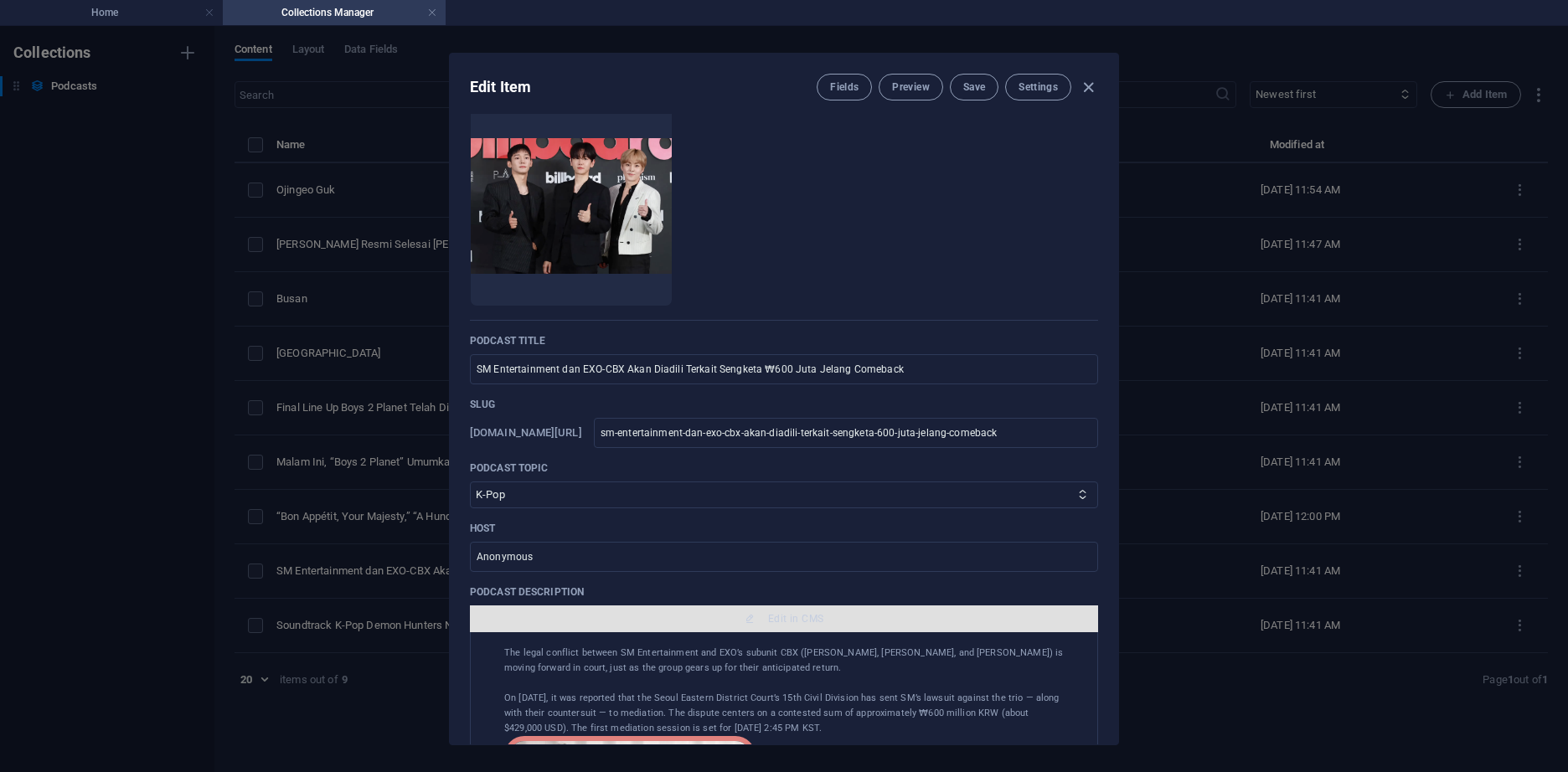
scroll to position [84, 0]
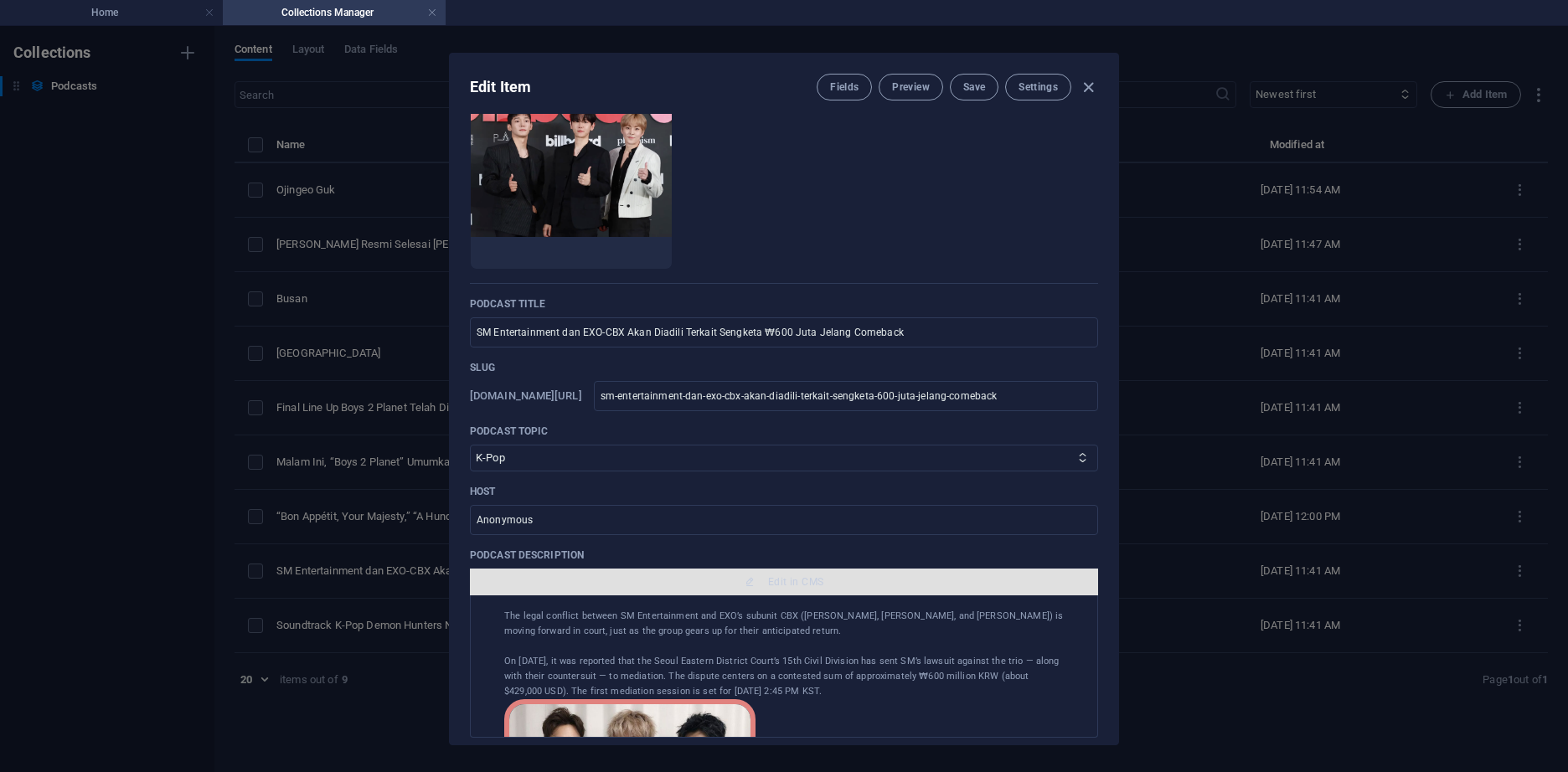
click at [741, 586] on span "Edit in CMS" at bounding box center [783, 582] width 615 height 14
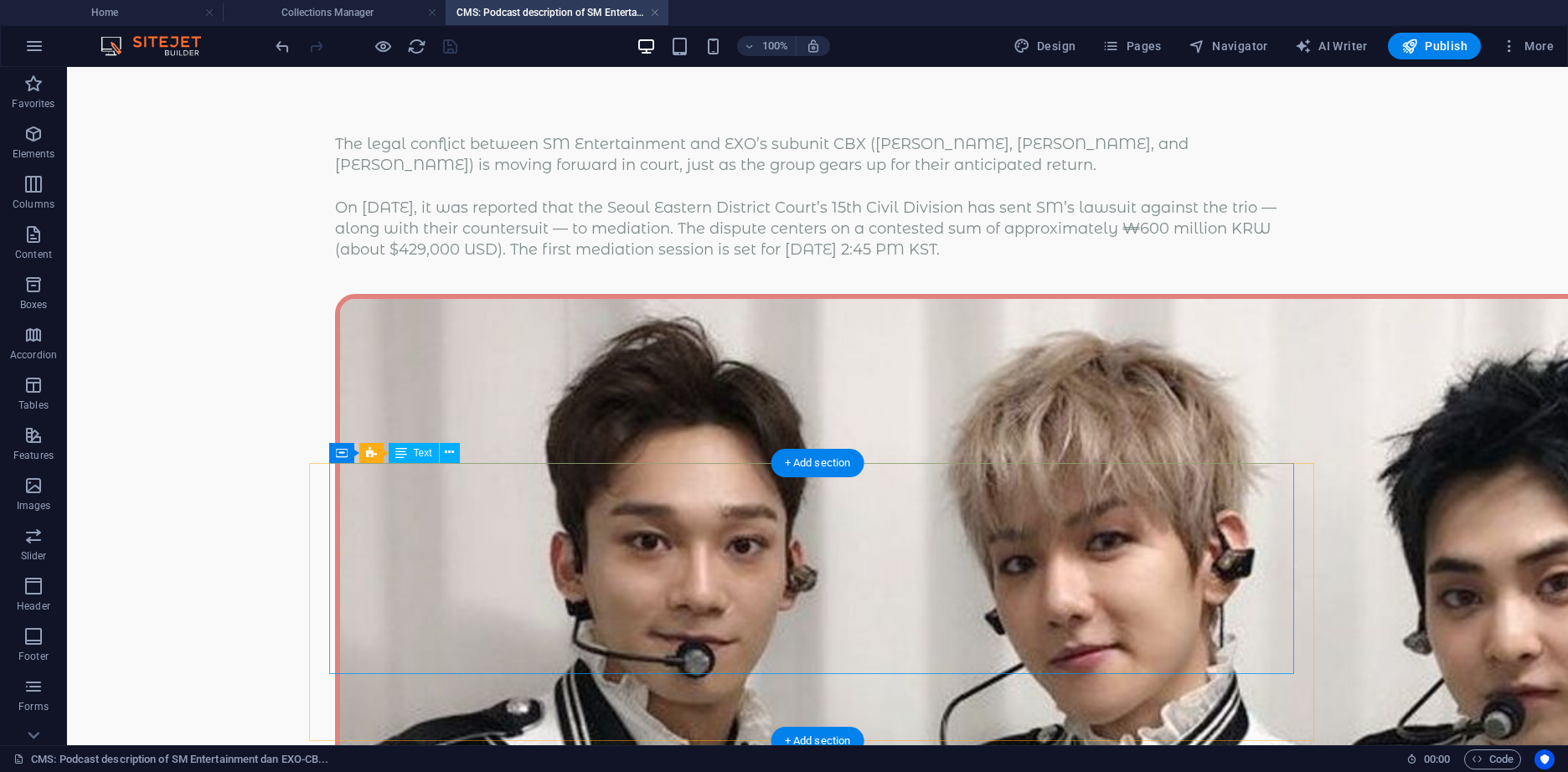
scroll to position [0, 0]
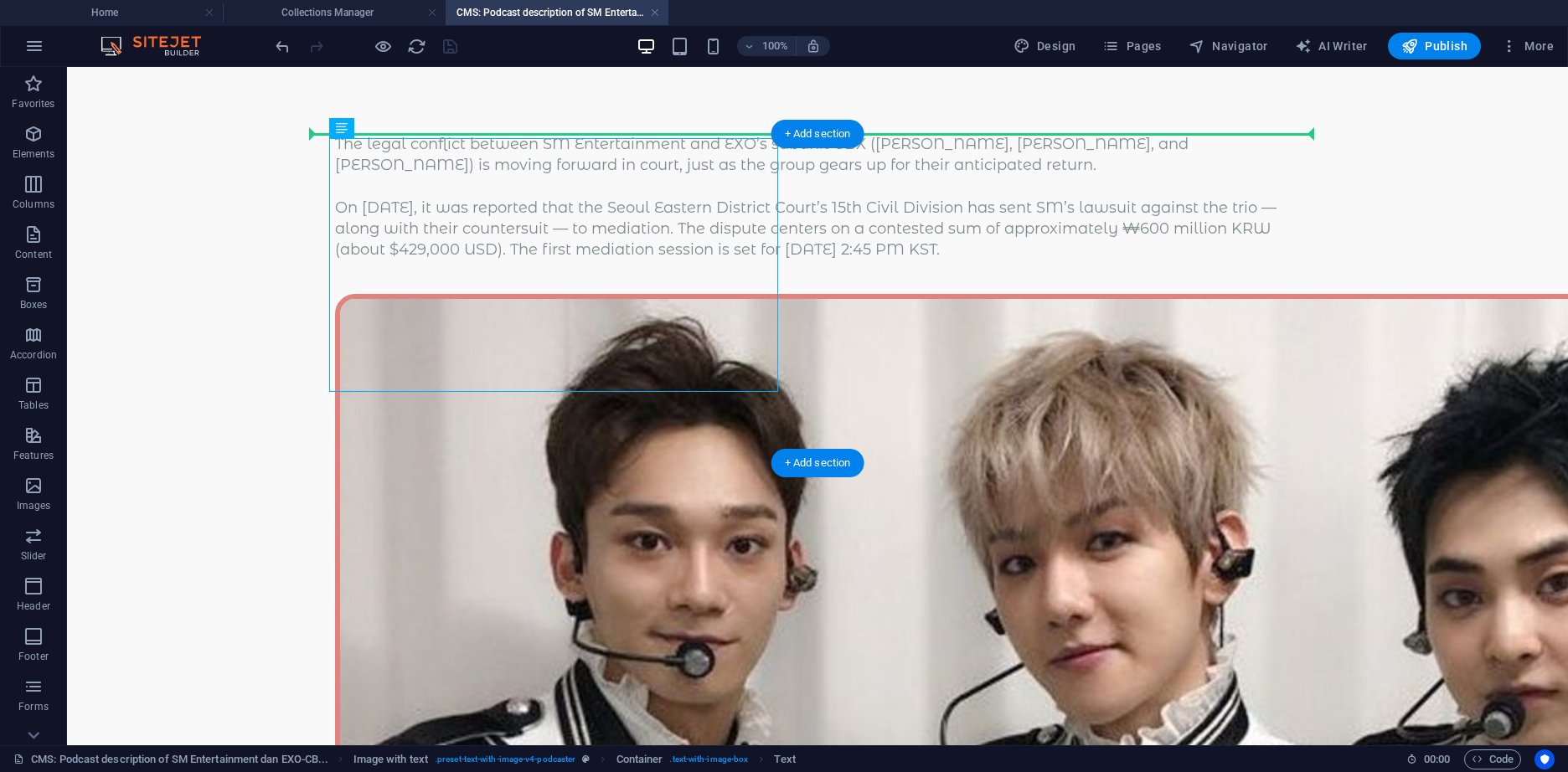
drag, startPoint x: 421, startPoint y: 376, endPoint x: 327, endPoint y: 175, distance: 221.9
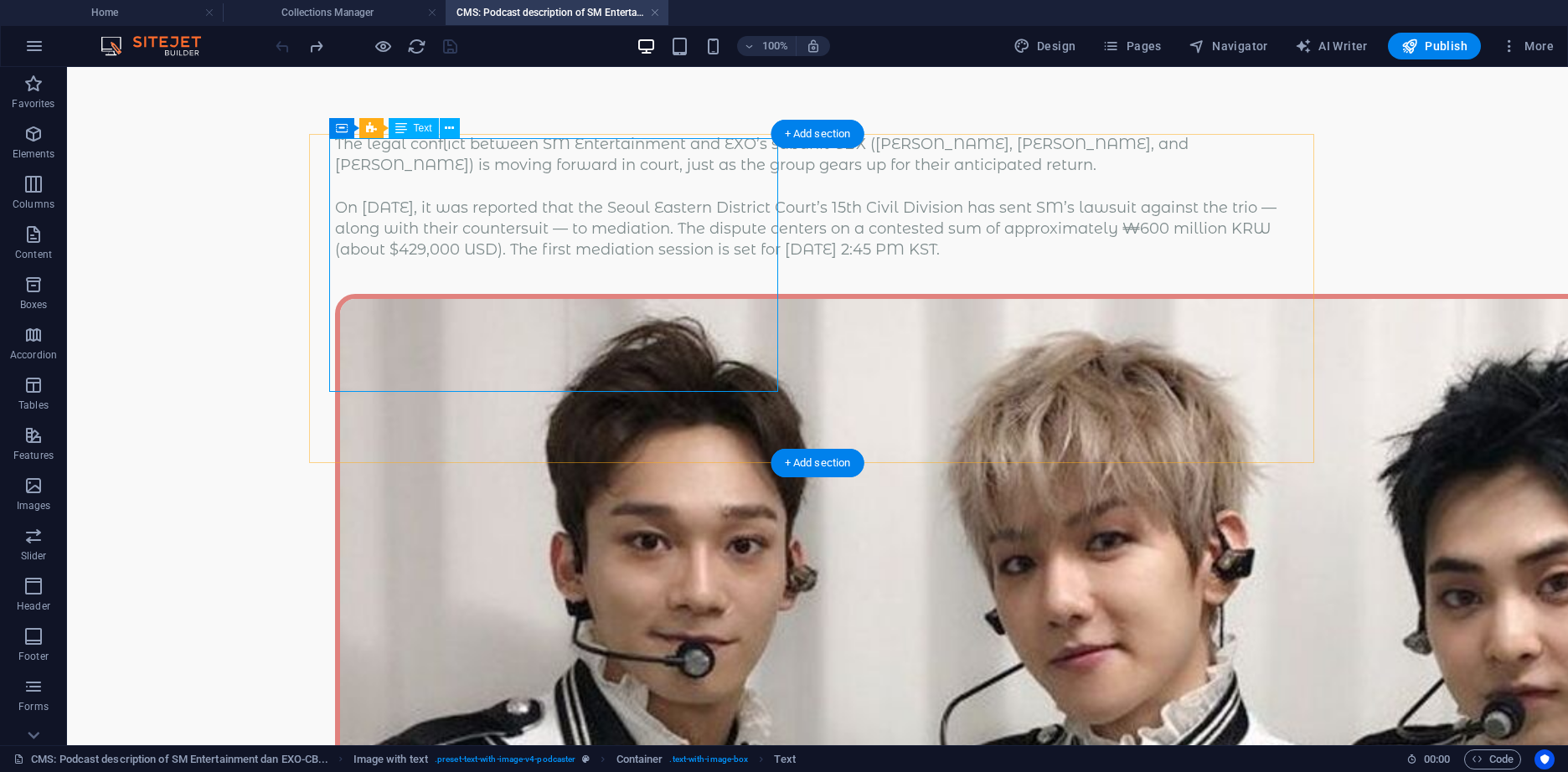
click at [453, 260] on div "The legal conflict between SM Entertainment and EXO’s subunit CBX (Baekhyun, Xi…" at bounding box center [817, 196] width 965 height 126
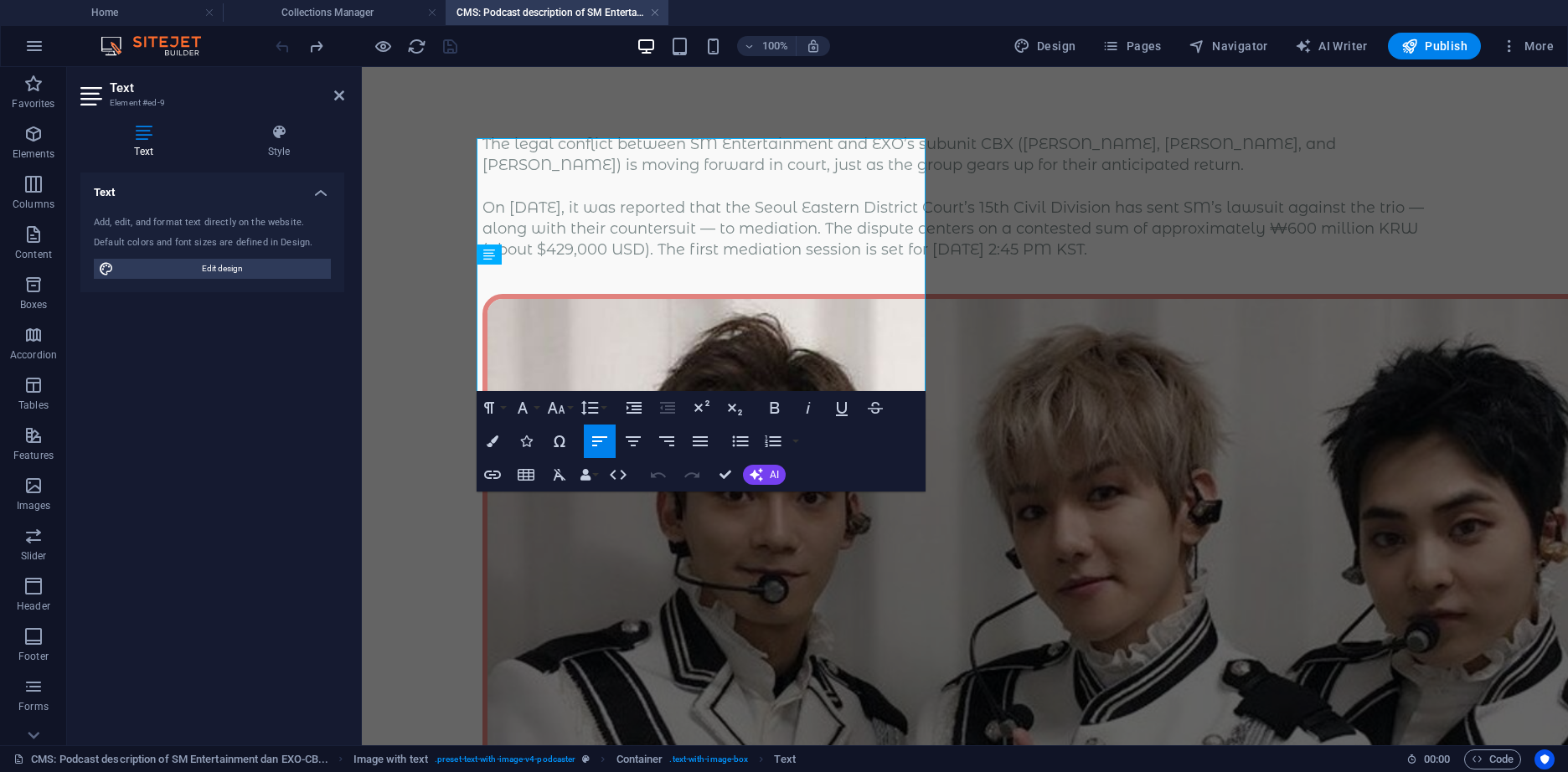
copy div "The legal conflict between SM Entertainment and EXO’s subunit CBX (Baekhyun, Xi…"
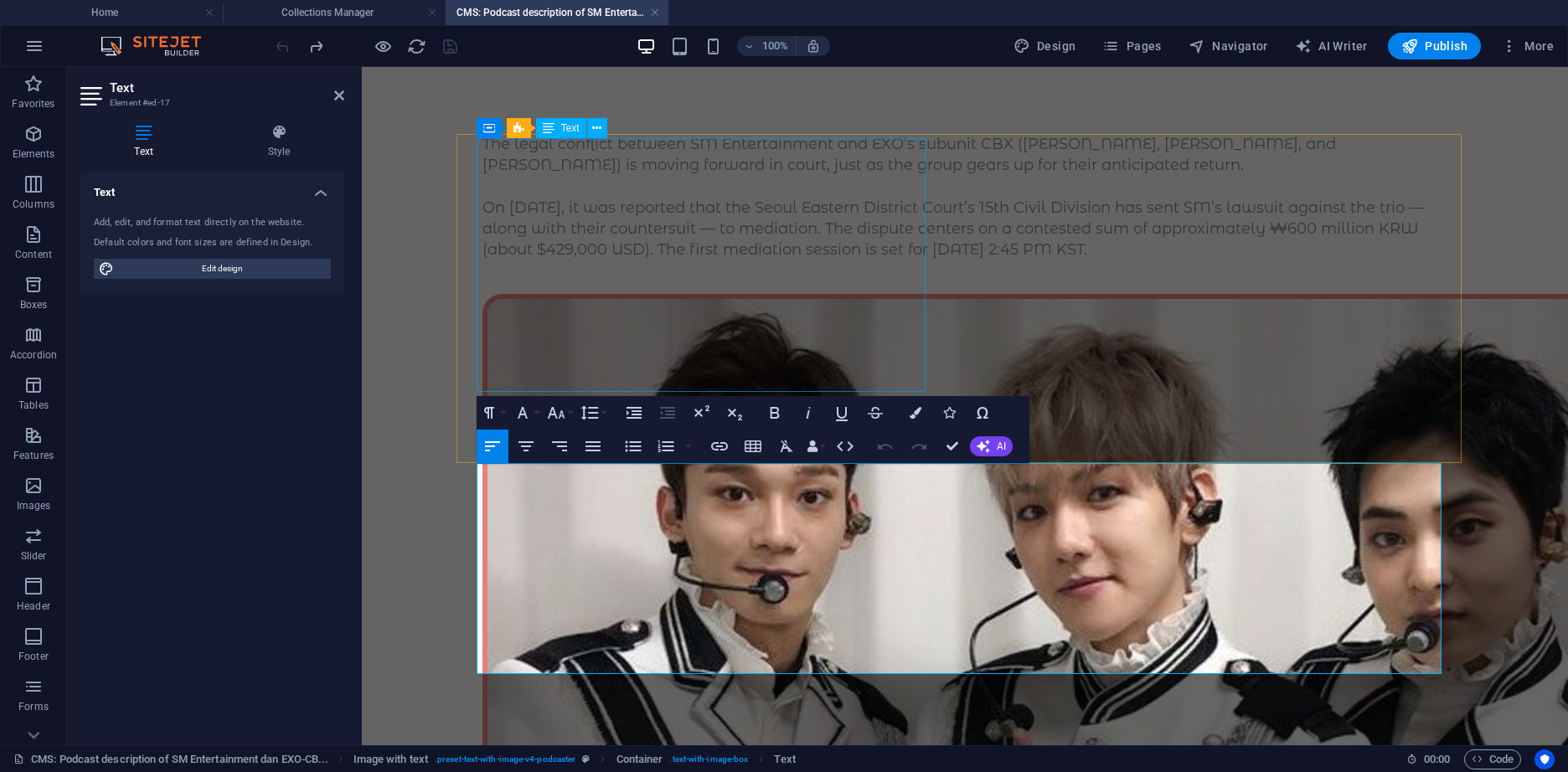
click at [739, 162] on div "The legal conflict between SM Entertainment and EXO’s subunit CBX (Baekhyun, Xi…" at bounding box center [964, 196] width 965 height 126
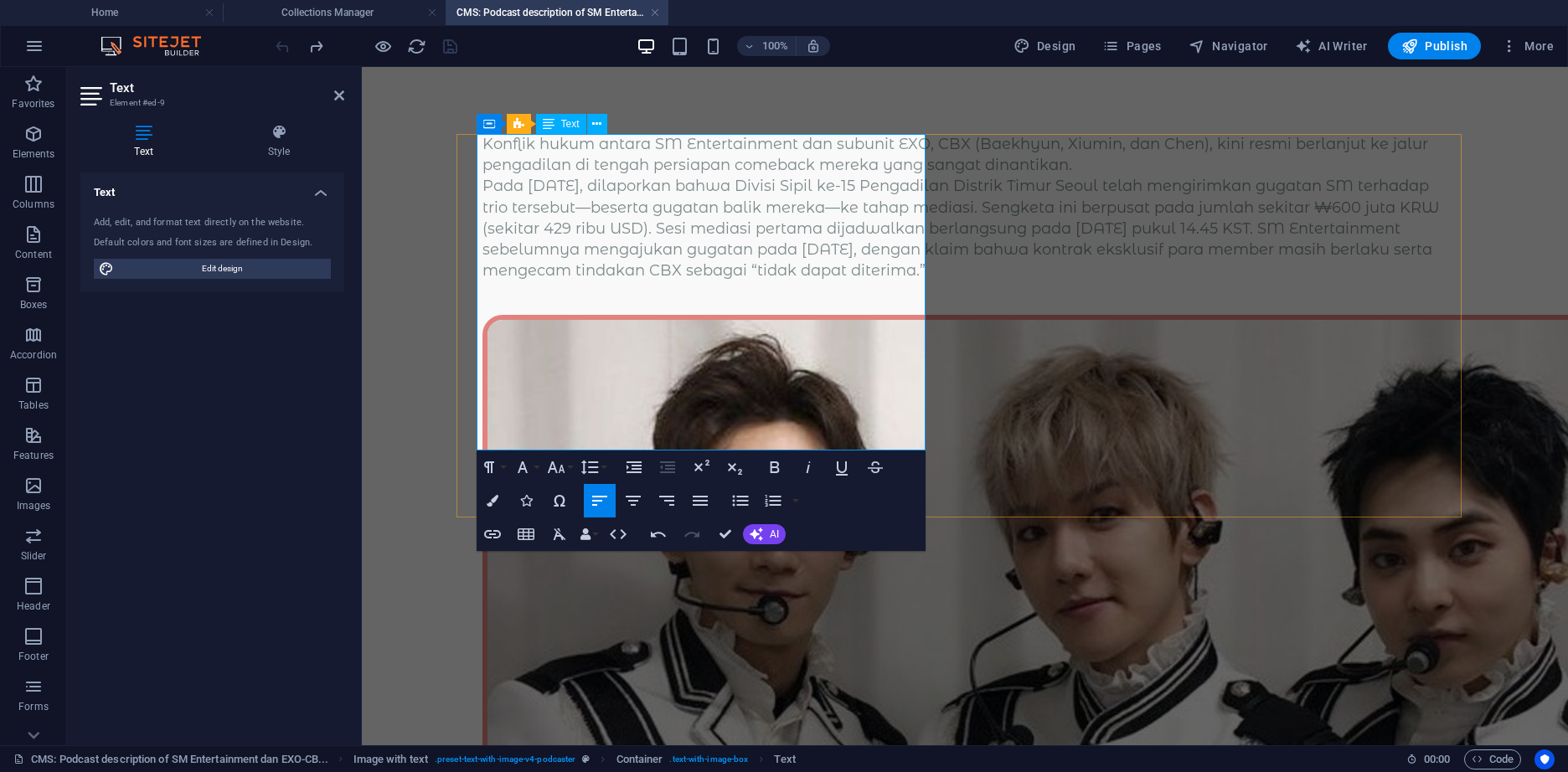
click at [852, 176] on p "Konflik hukum antara SM Entertainment dan subunit EXO, CBX (Baekhyun, Xiumin, d…" at bounding box center [964, 154] width 965 height 42
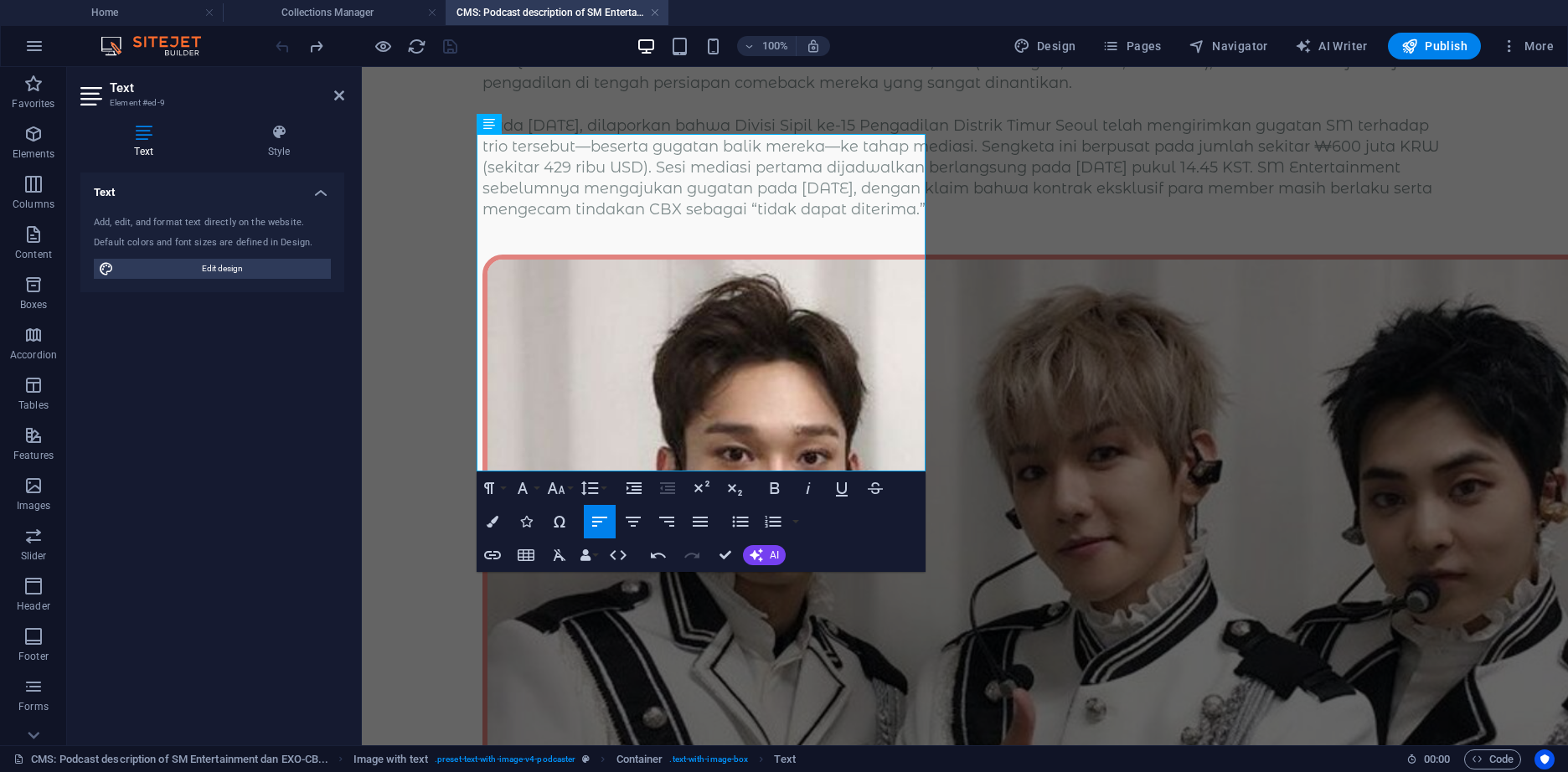
scroll to position [138, 0]
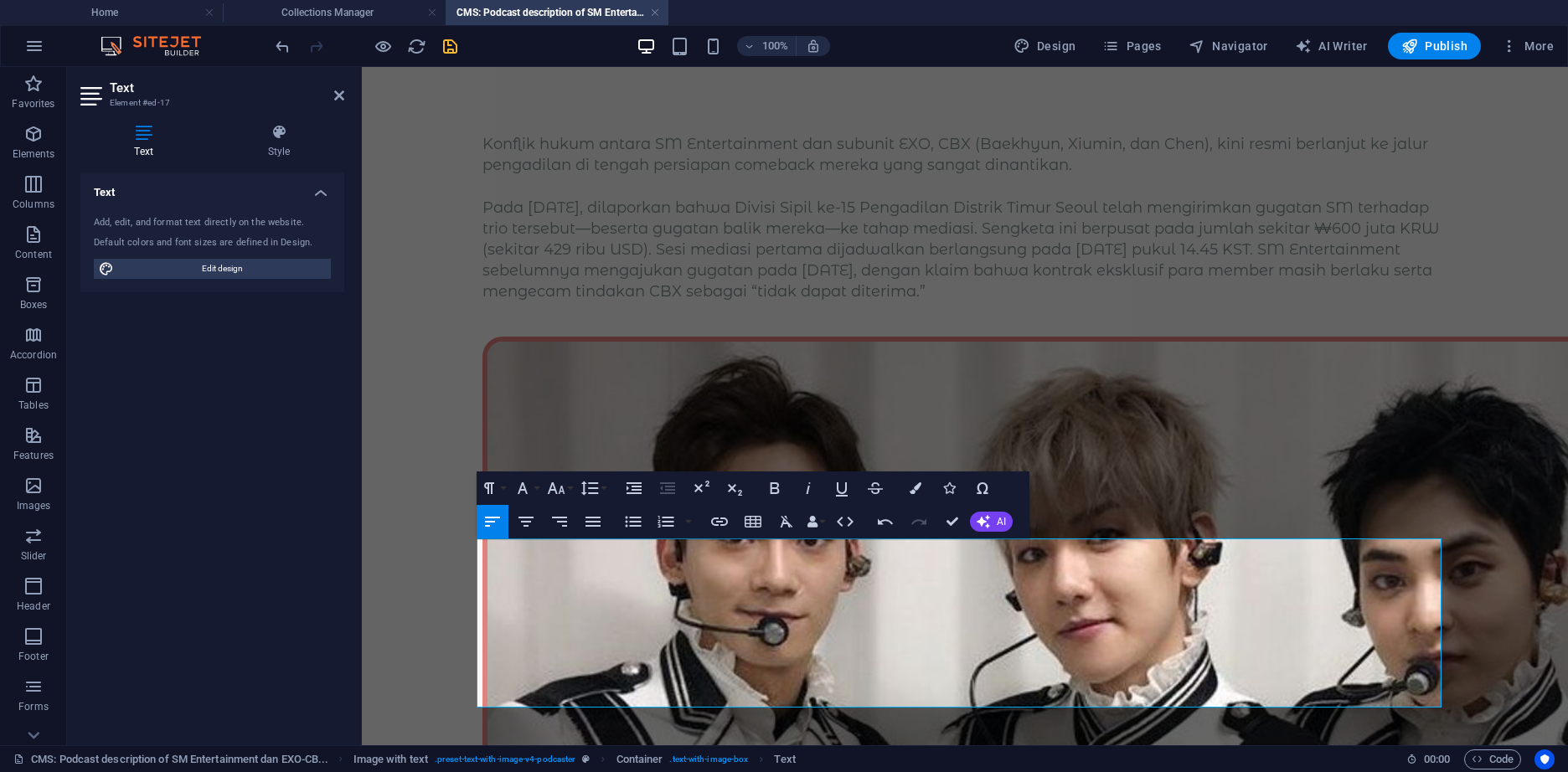
click at [447, 44] on icon "save" at bounding box center [451, 47] width 20 height 20
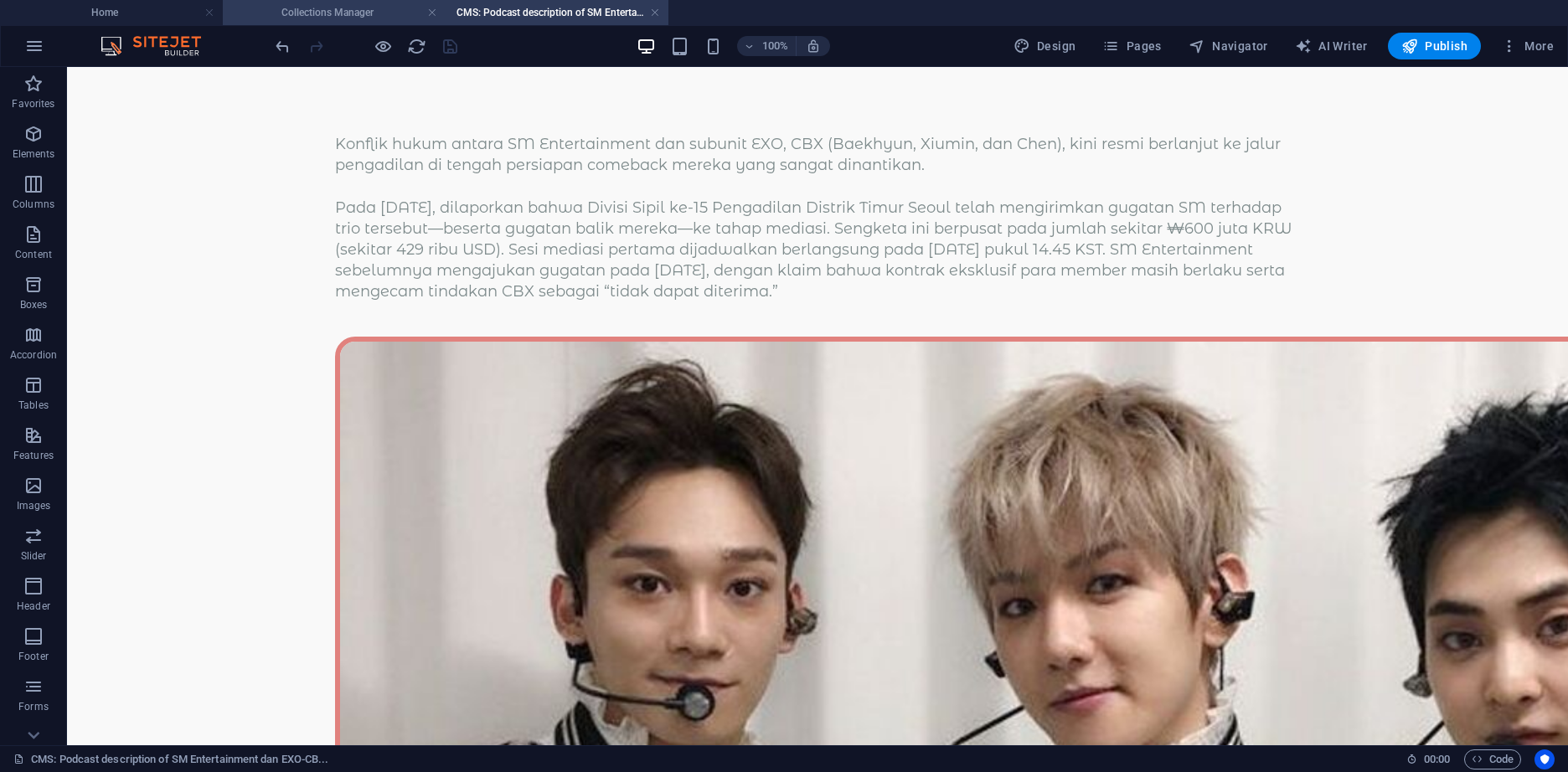
click at [366, 8] on h4 "Collections Manager" at bounding box center [334, 12] width 223 height 19
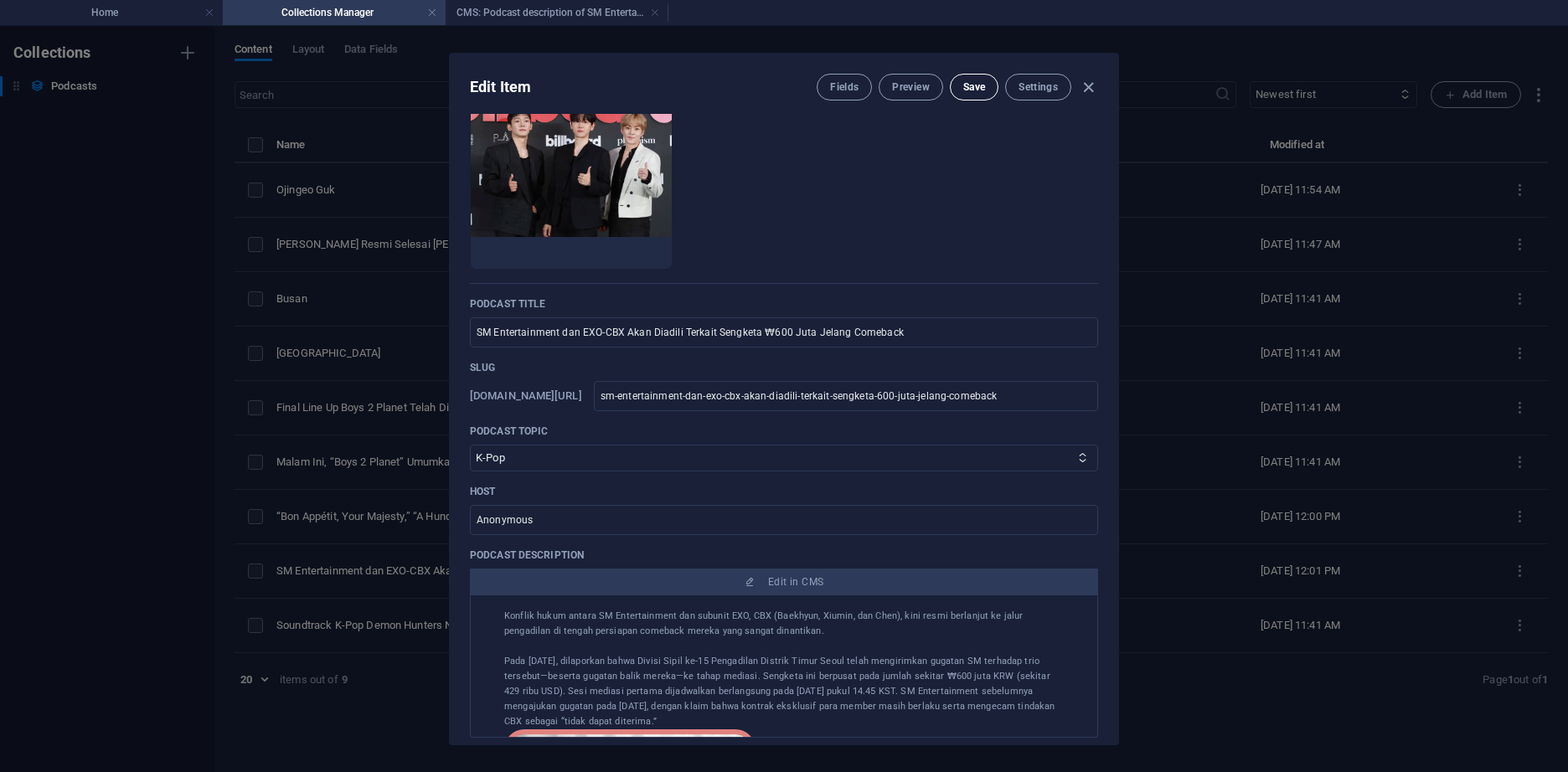
click at [964, 87] on span "Save" at bounding box center [974, 87] width 22 height 14
click at [1091, 85] on icon "button" at bounding box center [1088, 88] width 20 height 20
type input "sm-entertainment-dan-exo-cbx-akan-diadili-terkait-sengketa-600-juta-jelang-come…"
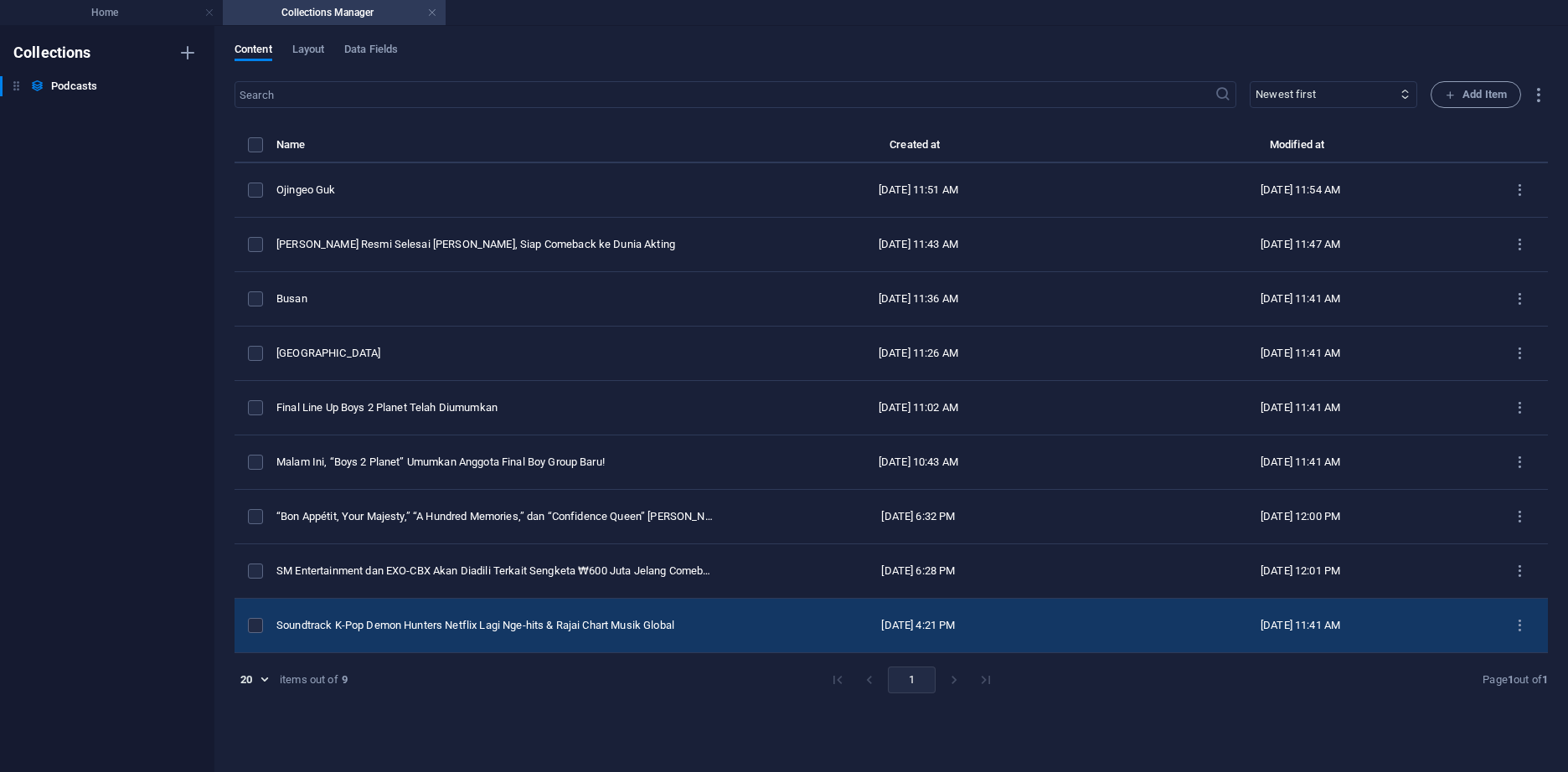
click at [527, 633] on td "Soundtrack K-Pop Demon Hunters Netflix Lagi Nge-hits & Rajai Chart Musik Global" at bounding box center [501, 626] width 451 height 55
select select "K-Pop"
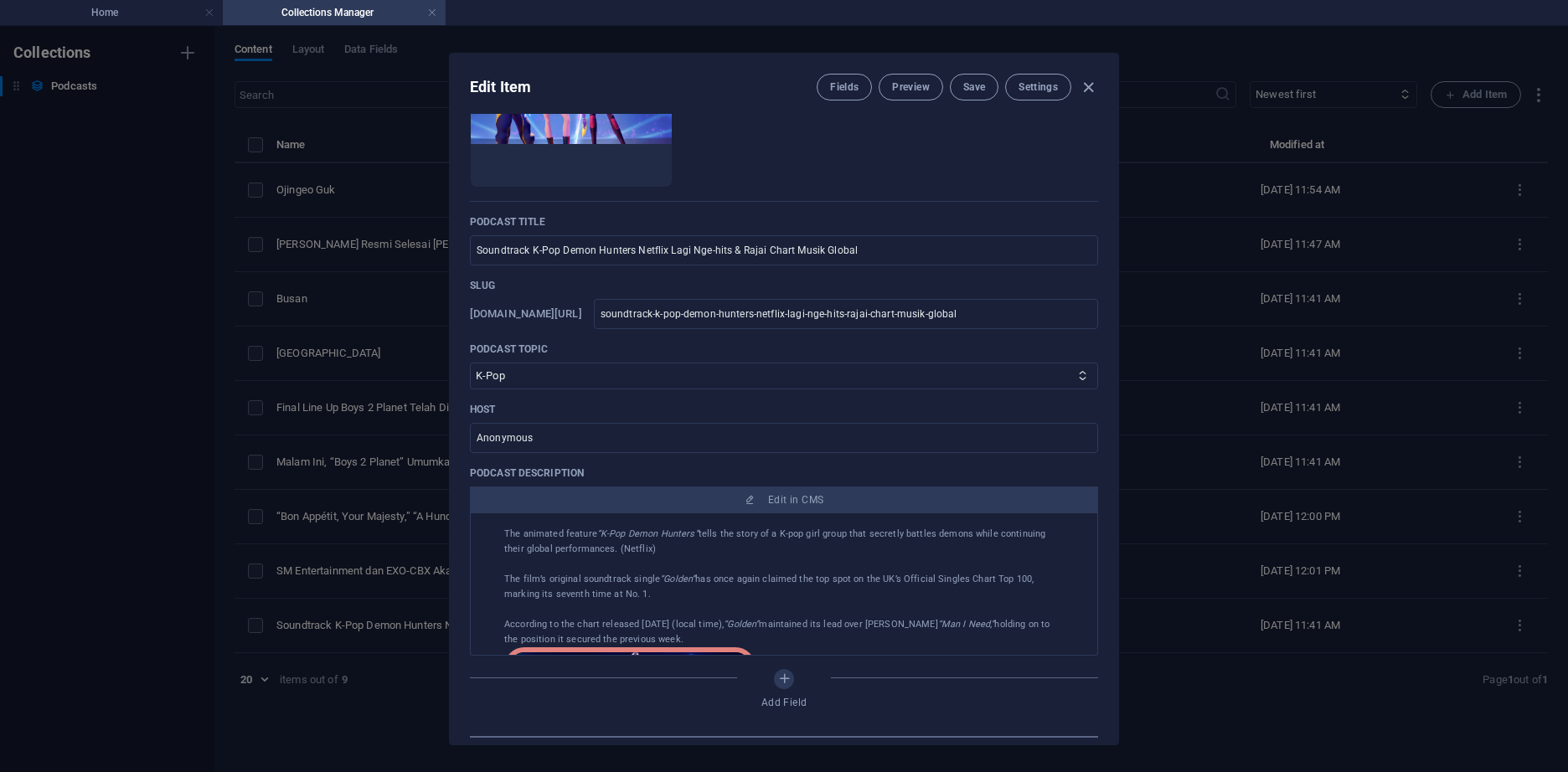
scroll to position [167, 0]
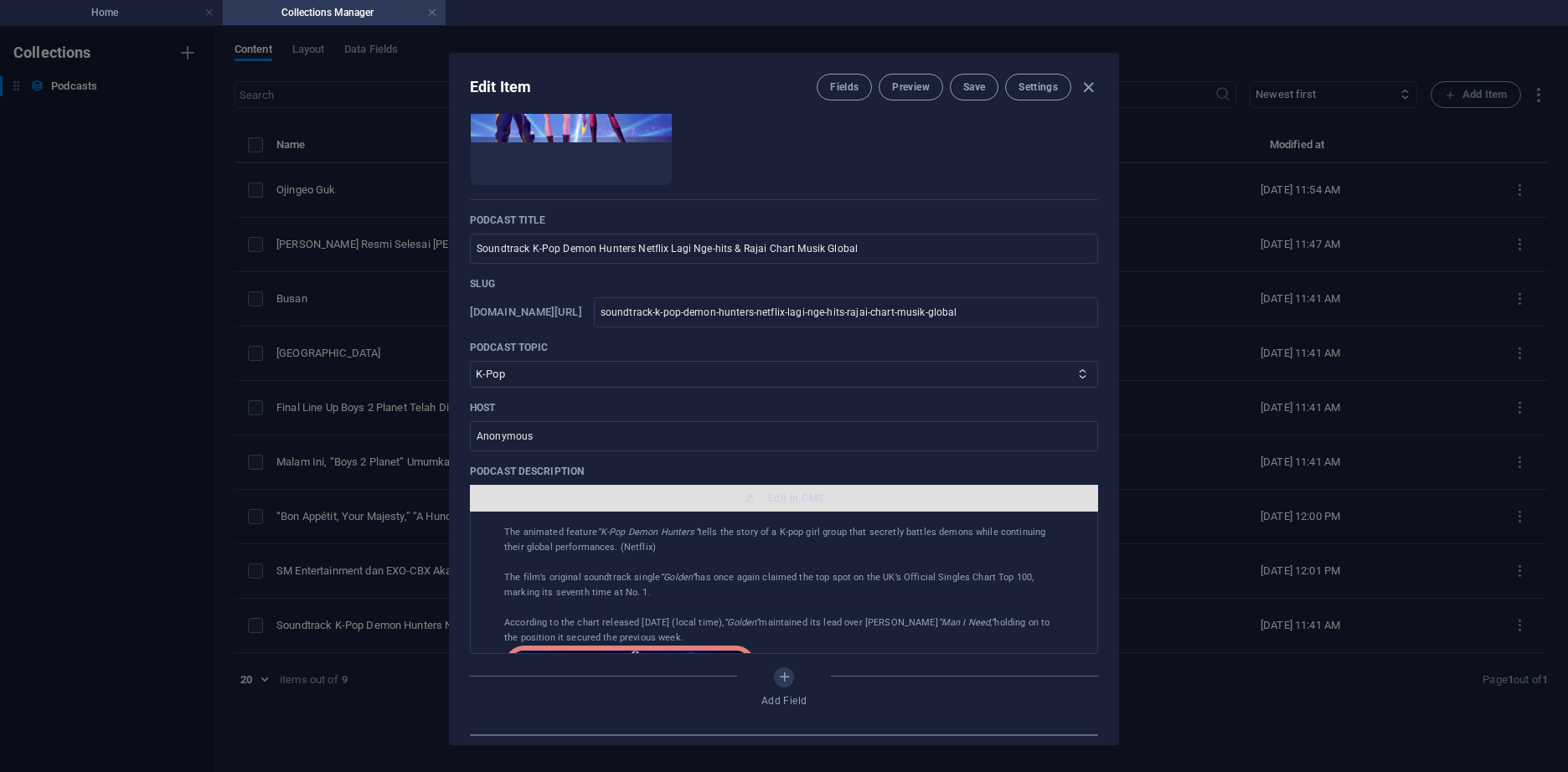
click at [736, 490] on button "Edit in CMS" at bounding box center [784, 497] width 628 height 26
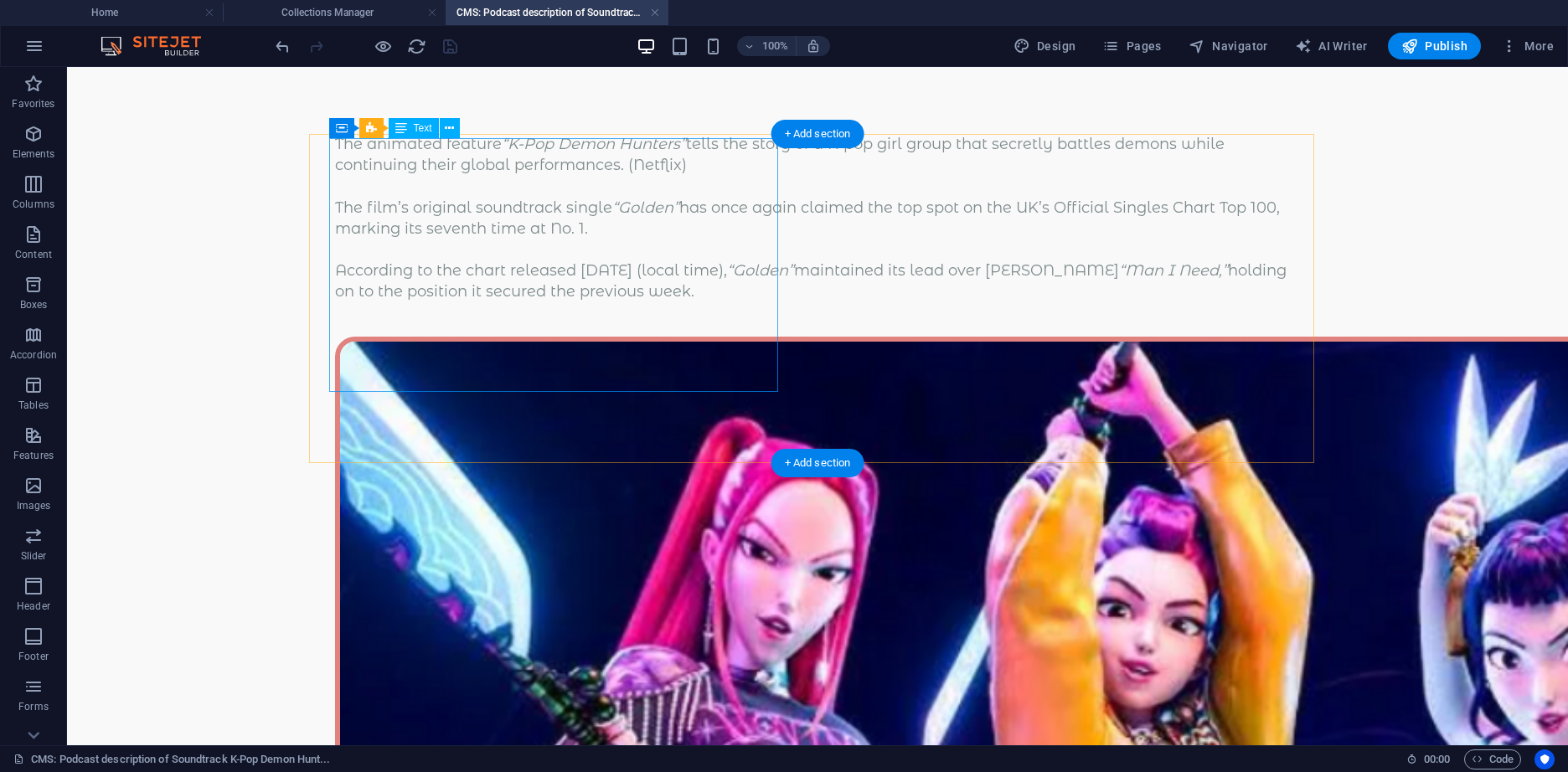
scroll to position [0, 0]
click at [462, 238] on div "The animated feature “K-Pop Demon Hunters” tells the story of a K-pop girl grou…" at bounding box center [817, 218] width 965 height 169
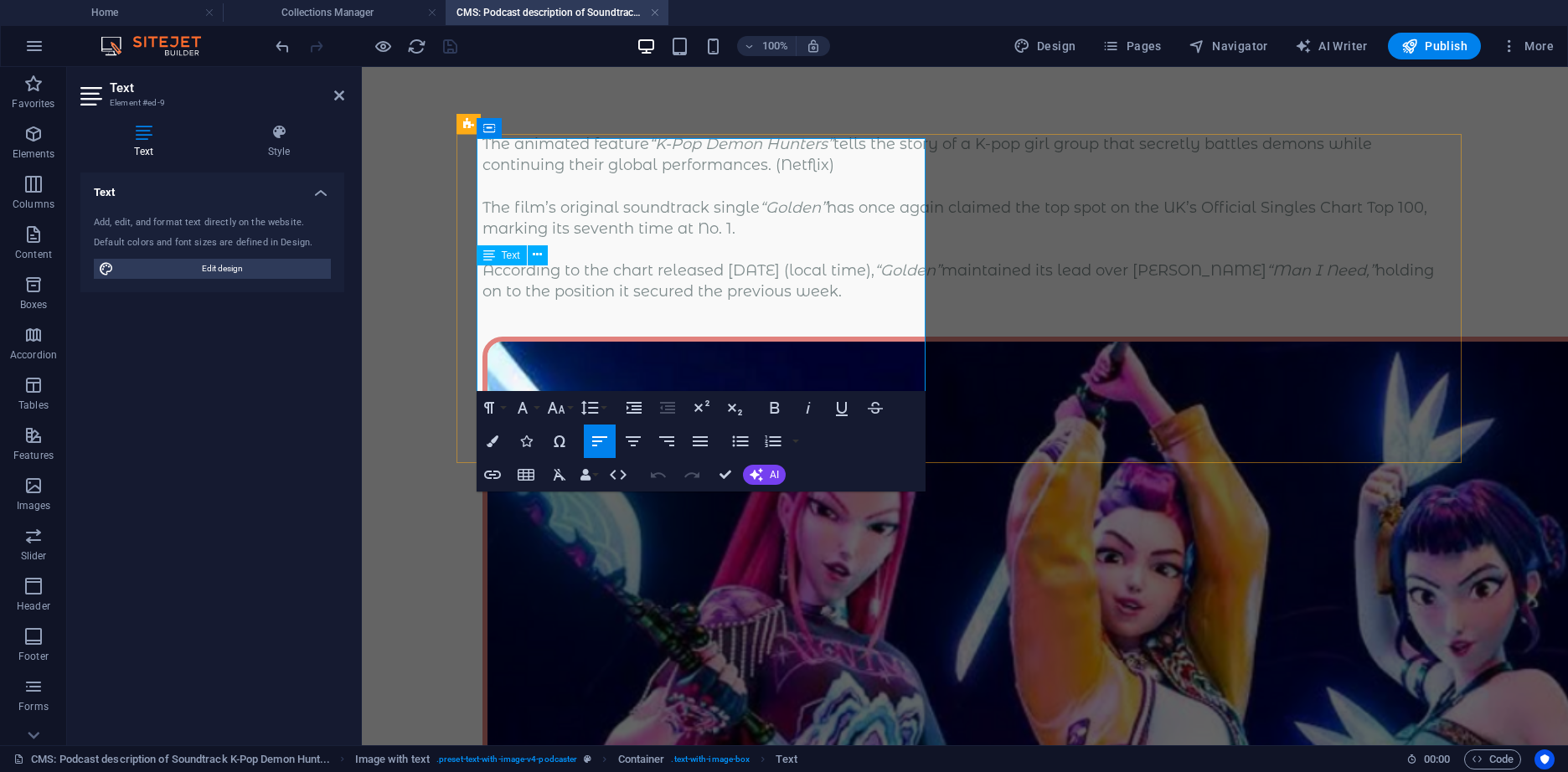
copy div "The animated feature “K-Pop Demon Hunters” tells the story of a K-pop girl grou…"
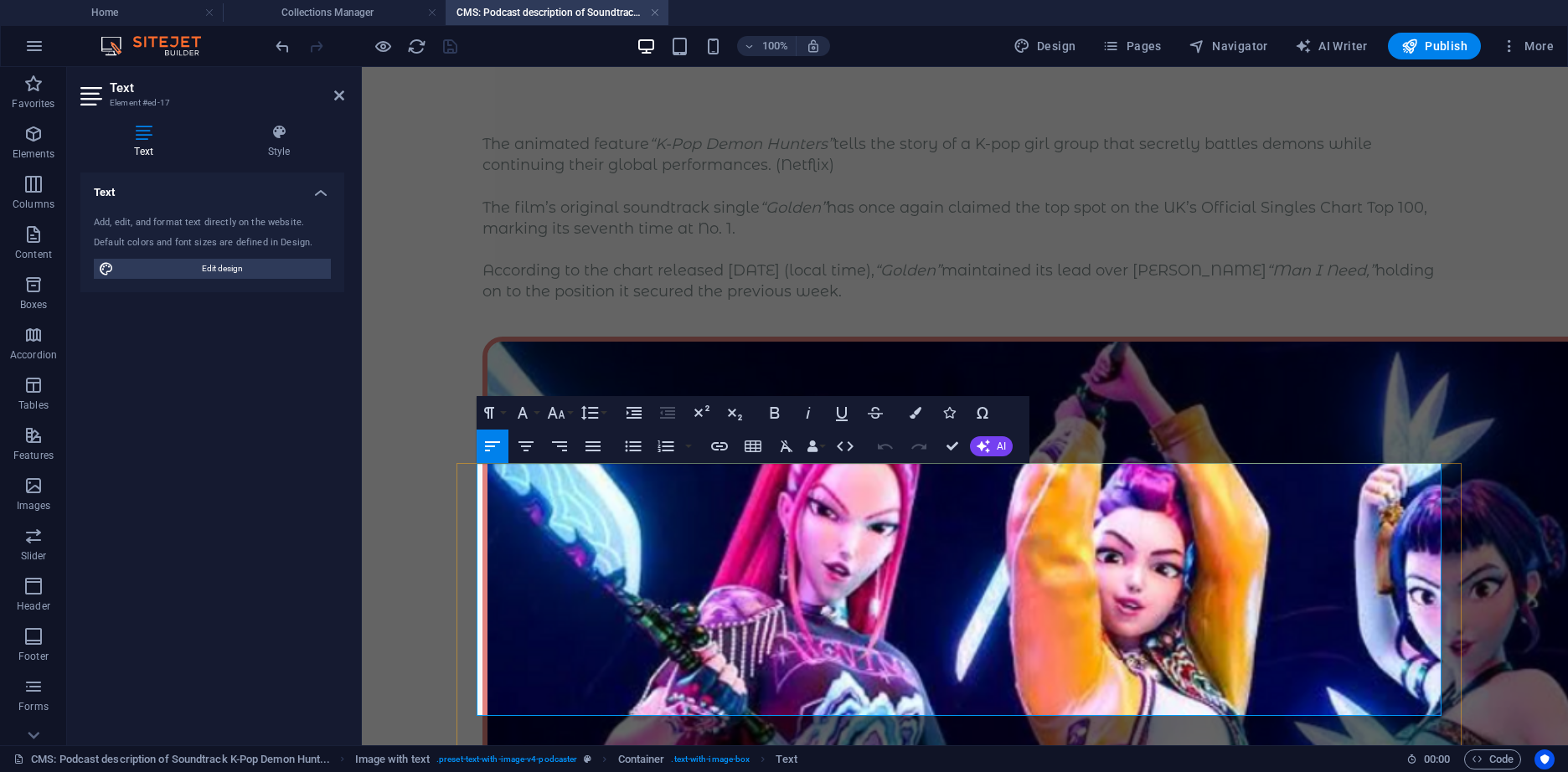
copy div "Performed by Korean American singers Ejae, Audrey Nuna, and Rei Ami—voicing the…"
click at [640, 255] on div "The animated feature “K-Pop Demon Hunters” tells the story of a K-pop girl grou…" at bounding box center [964, 218] width 965 height 169
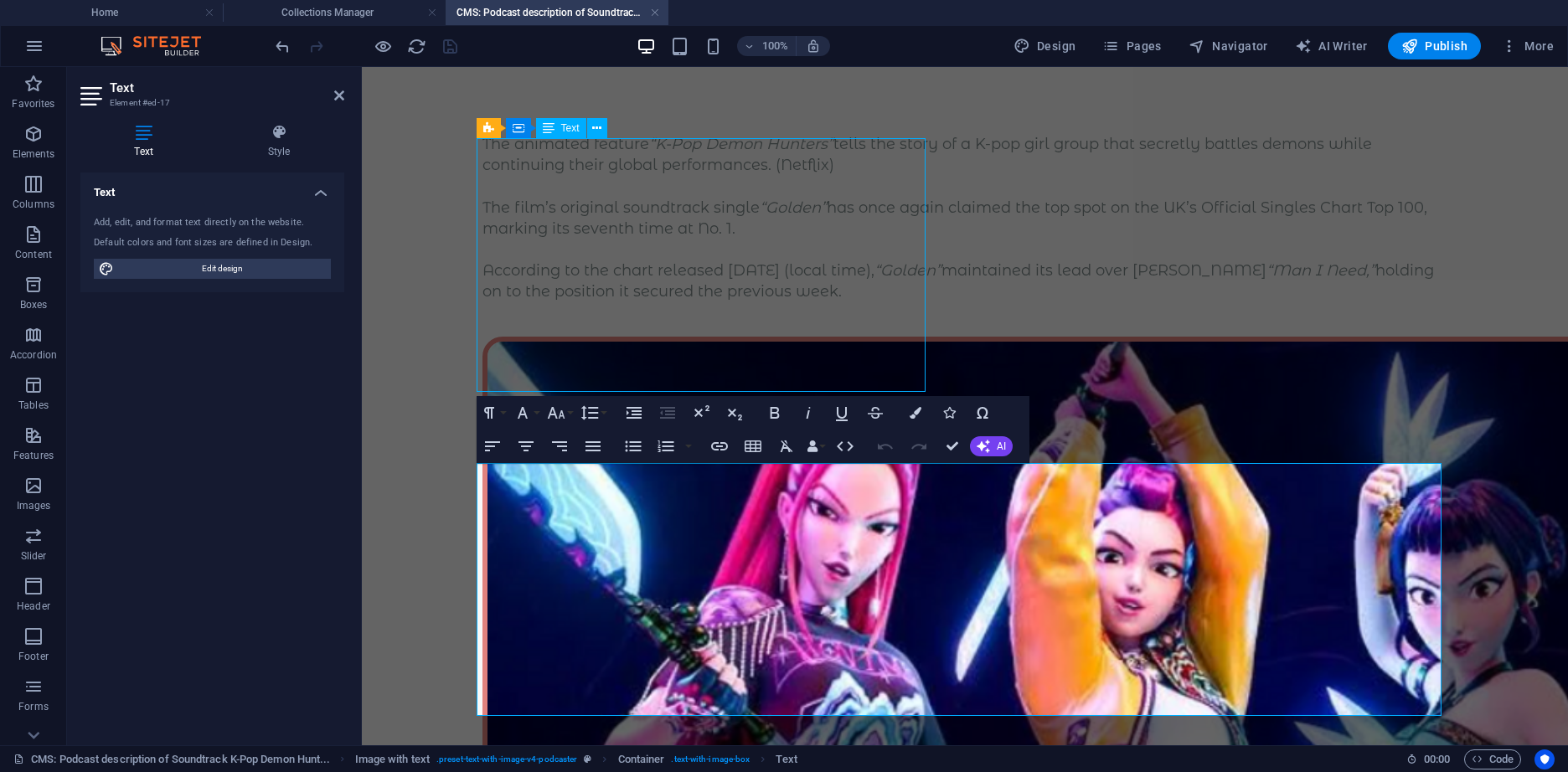
click at [640, 255] on div "The animated feature “K-Pop Demon Hunters” tells the story of a K-pop girl grou…" at bounding box center [964, 218] width 965 height 169
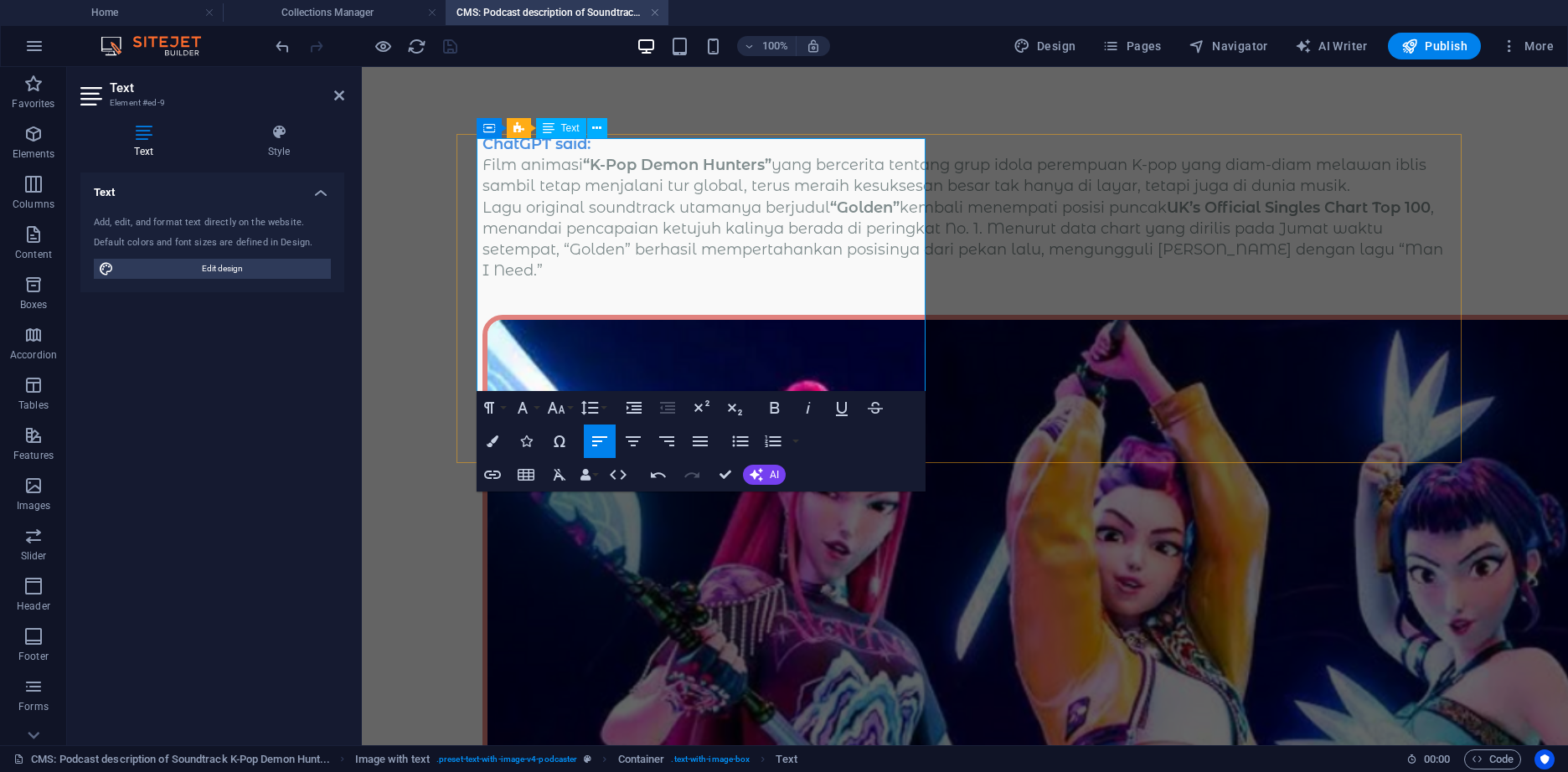
click at [727, 196] on p "Film animasi “K-Pop Demon Hunters” yang bercerita tentang grup idola perempuan …" at bounding box center [964, 175] width 965 height 42
click at [733, 196] on p "Film animasi “K-Pop Demon Hunters” yang bercerita tentang grup idola perempuan …" at bounding box center [964, 175] width 965 height 42
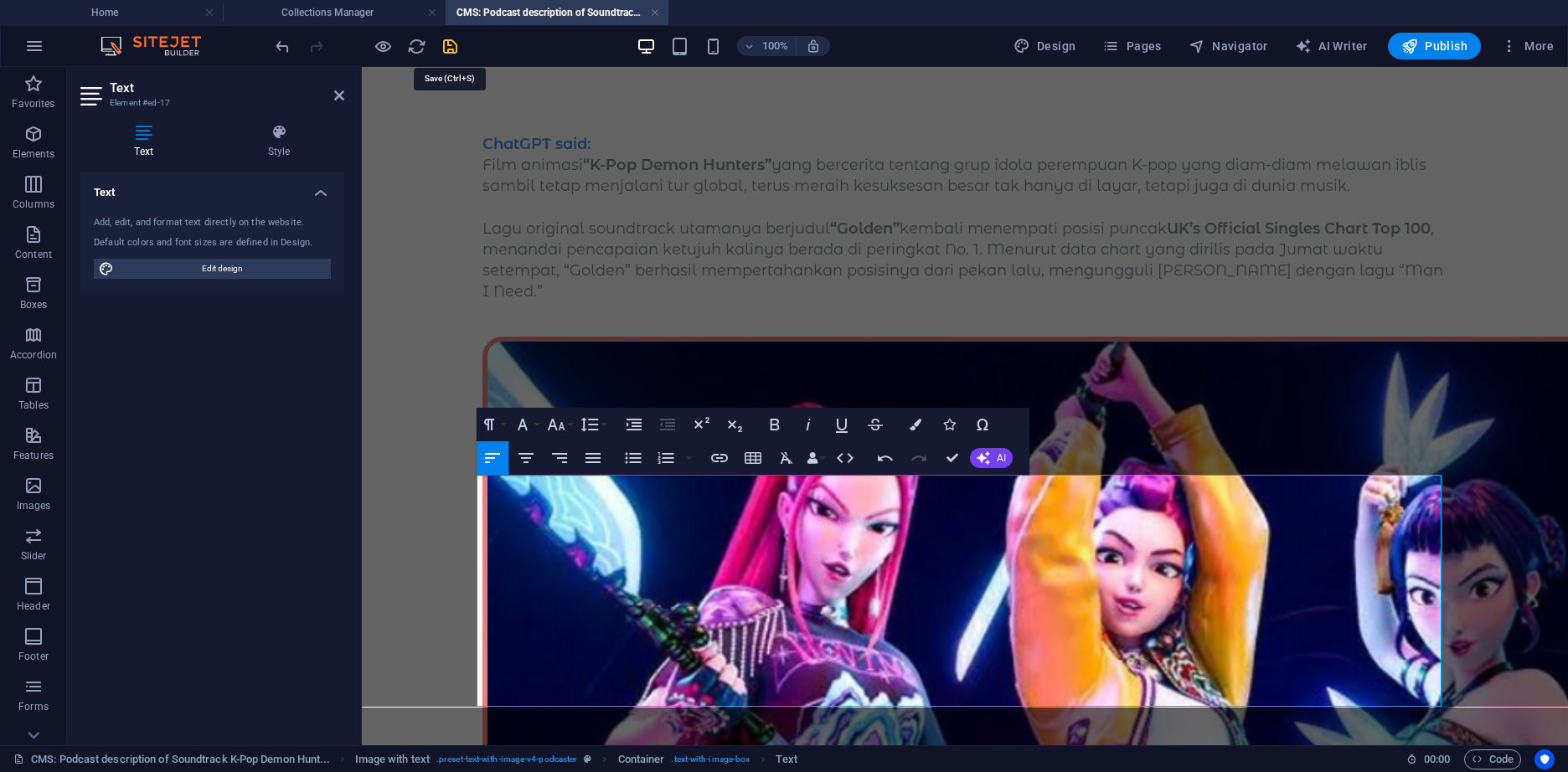
click at [454, 44] on icon "save" at bounding box center [451, 47] width 20 height 20
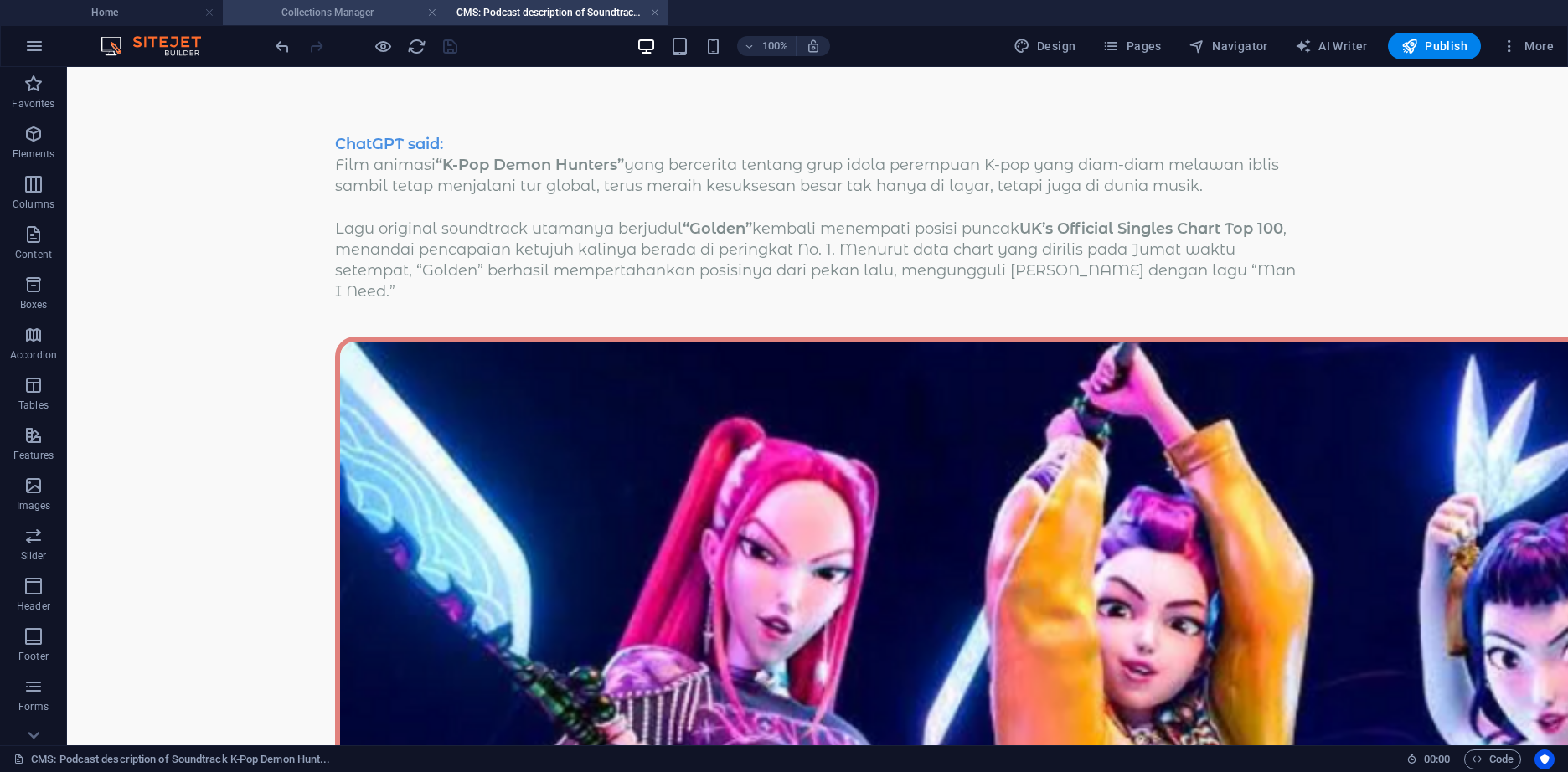
click at [372, 8] on h4 "Collections Manager" at bounding box center [334, 12] width 223 height 19
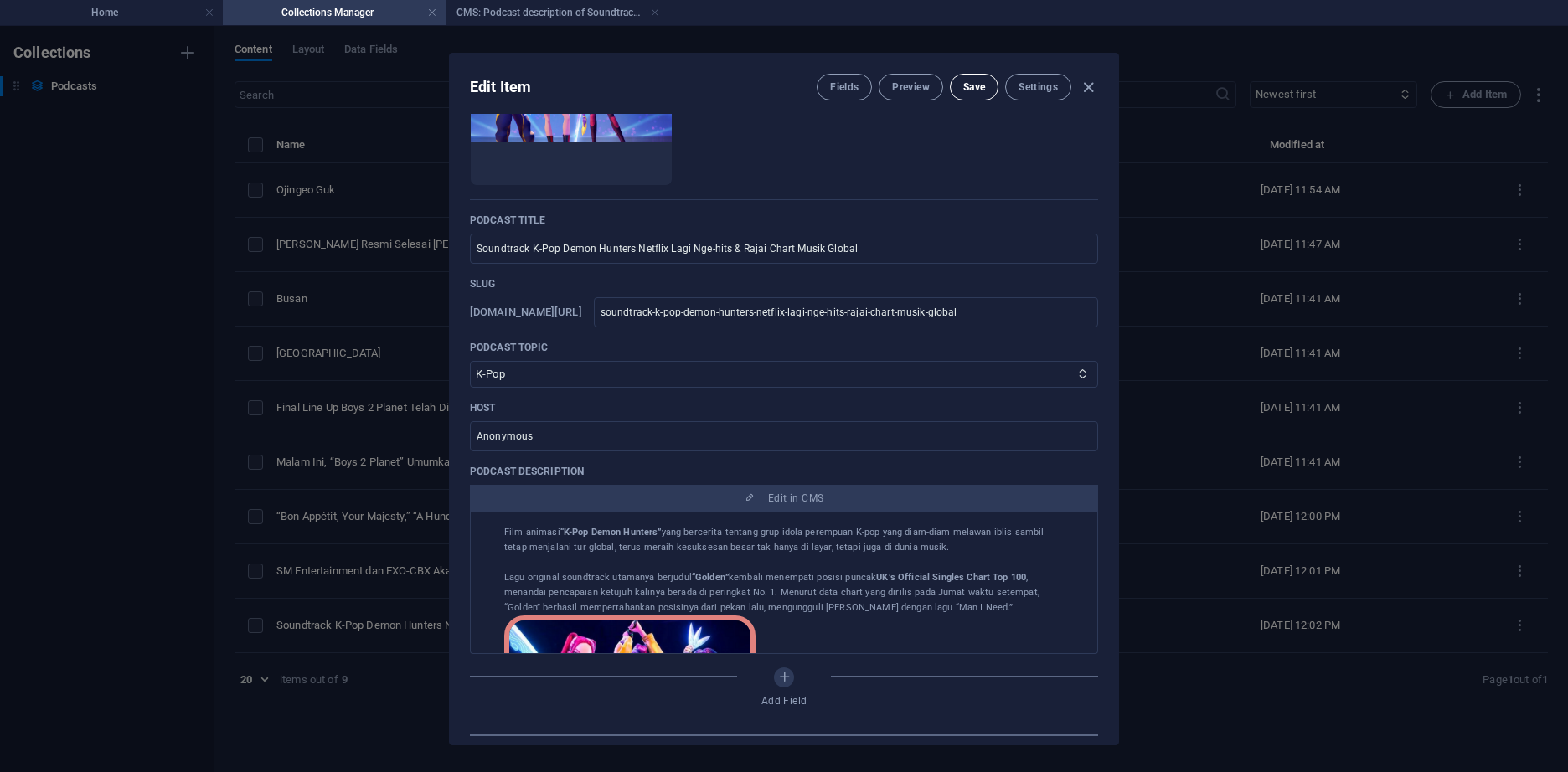
click at [979, 90] on span "Save" at bounding box center [974, 87] width 22 height 14
click at [1090, 91] on icon "button" at bounding box center [1088, 88] width 20 height 20
type input "soundtrack-k-pop-demon-hunters-netflix-lagi-nge-hits-rajai-chart-musik-global"
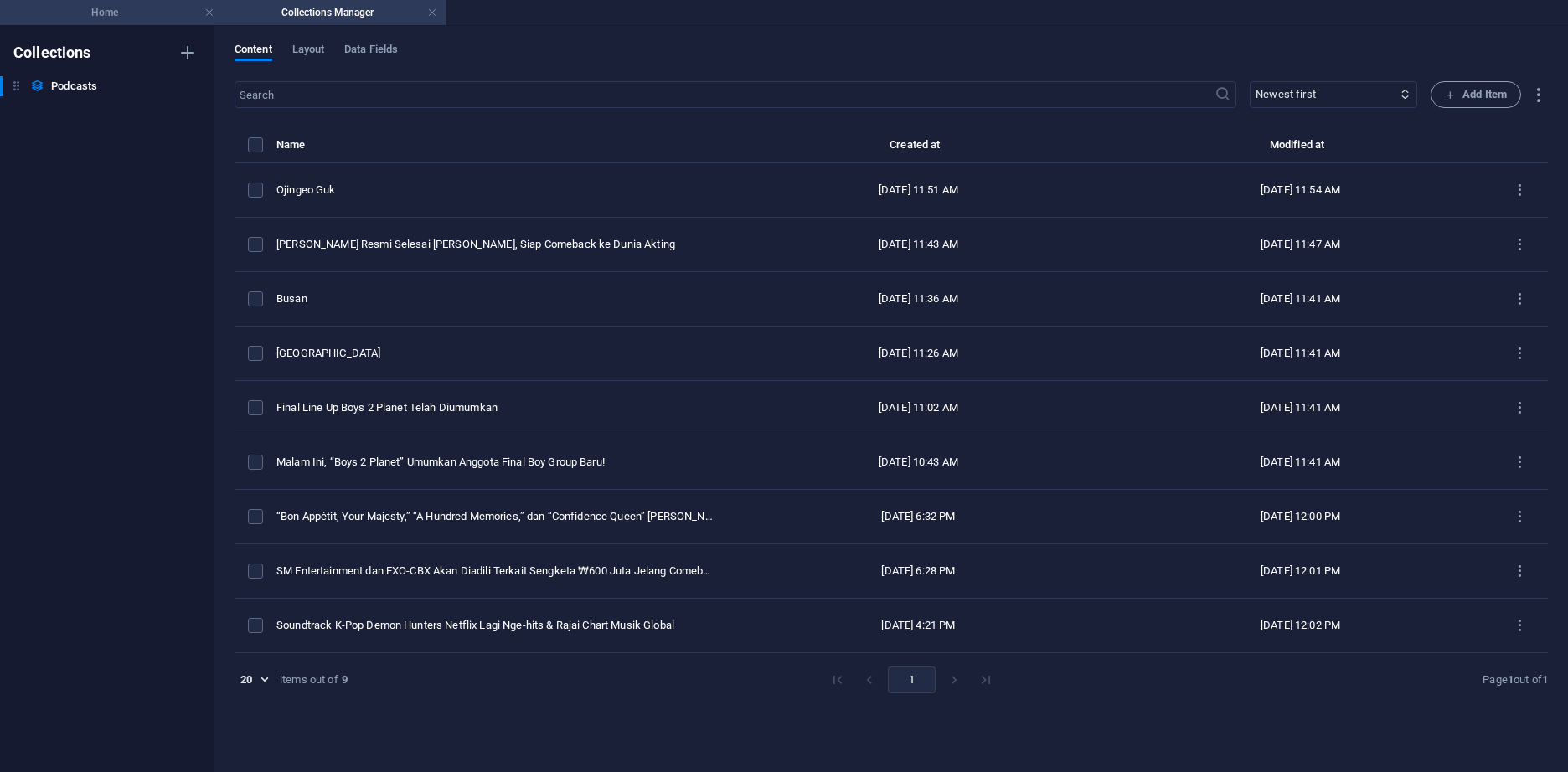
click at [117, 10] on h4 "Home" at bounding box center [111, 12] width 223 height 19
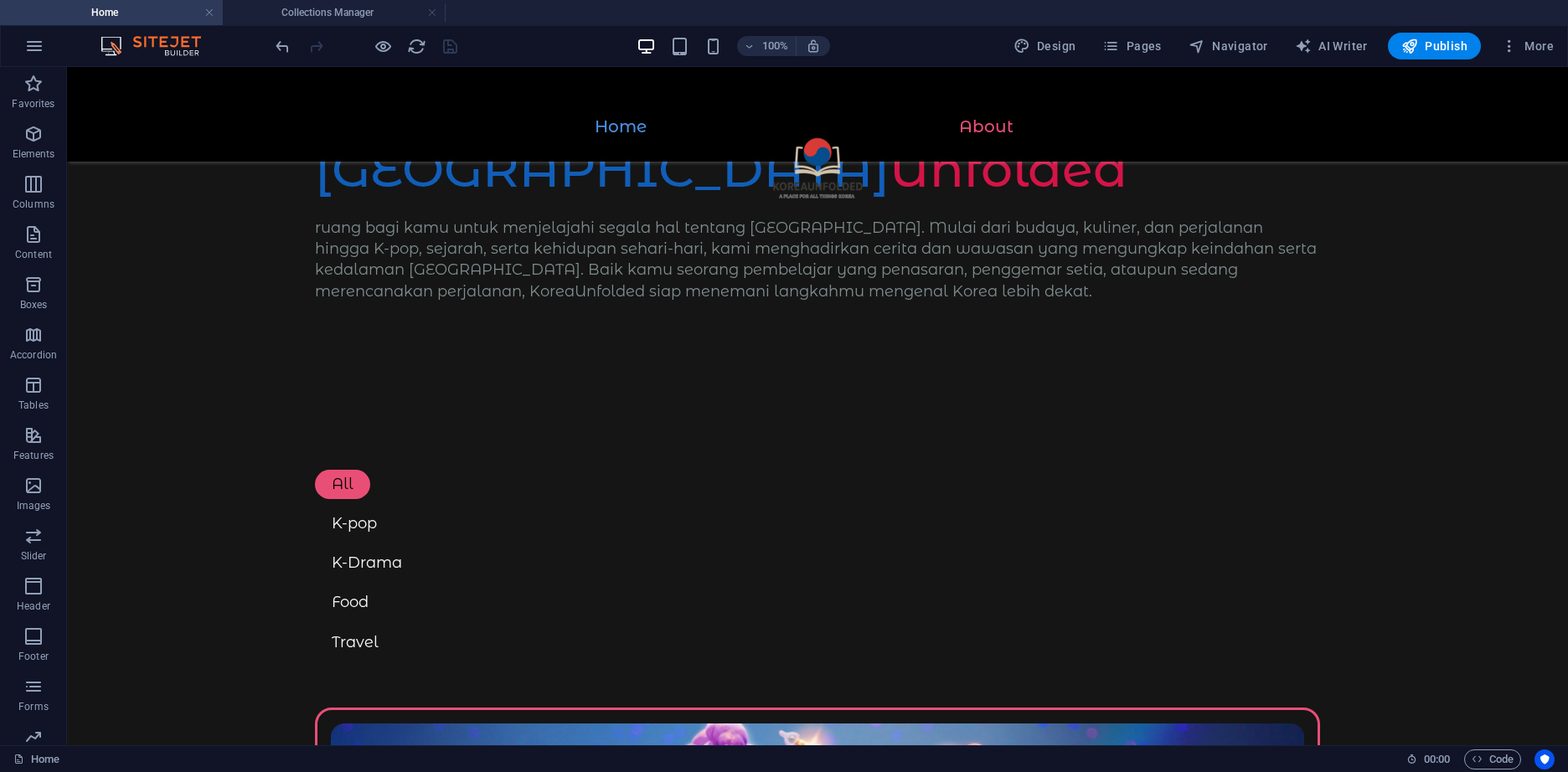
scroll to position [251, 0]
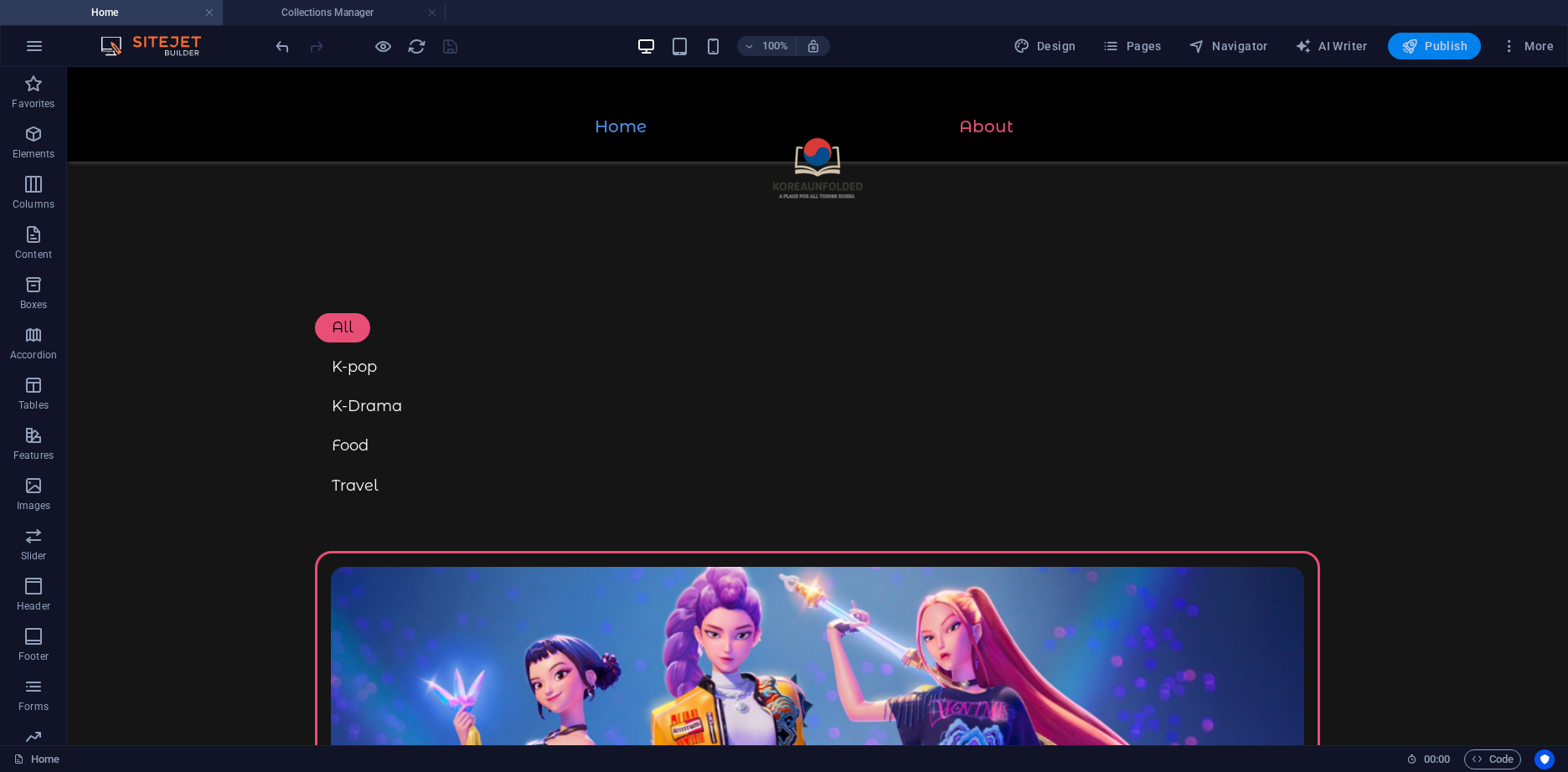
click at [1412, 50] on icon "button" at bounding box center [1409, 46] width 17 height 17
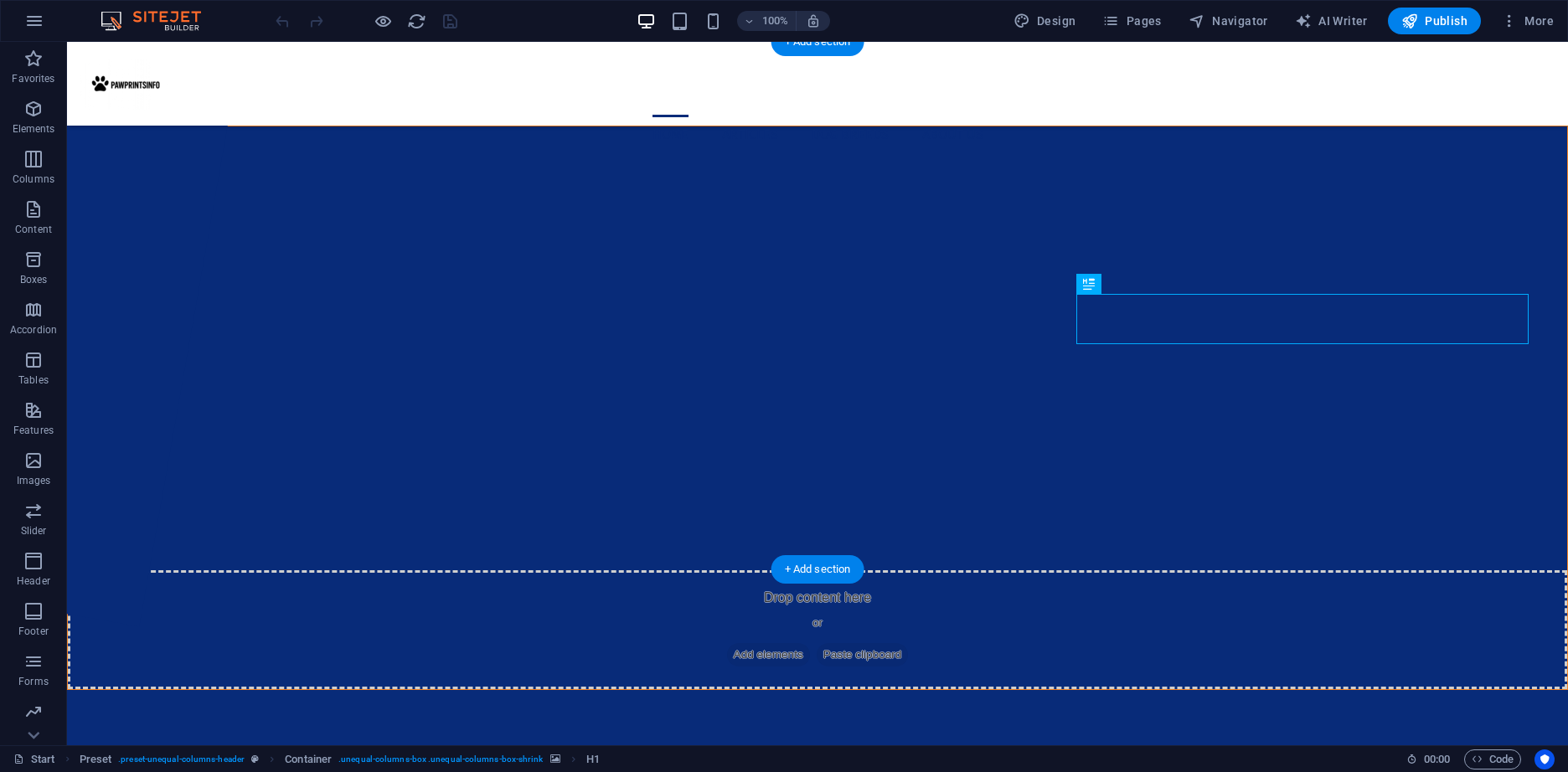
click at [883, 126] on img "1/4" at bounding box center [557, 126] width 980 height 0
